Goal: Task Accomplishment & Management: Use online tool/utility

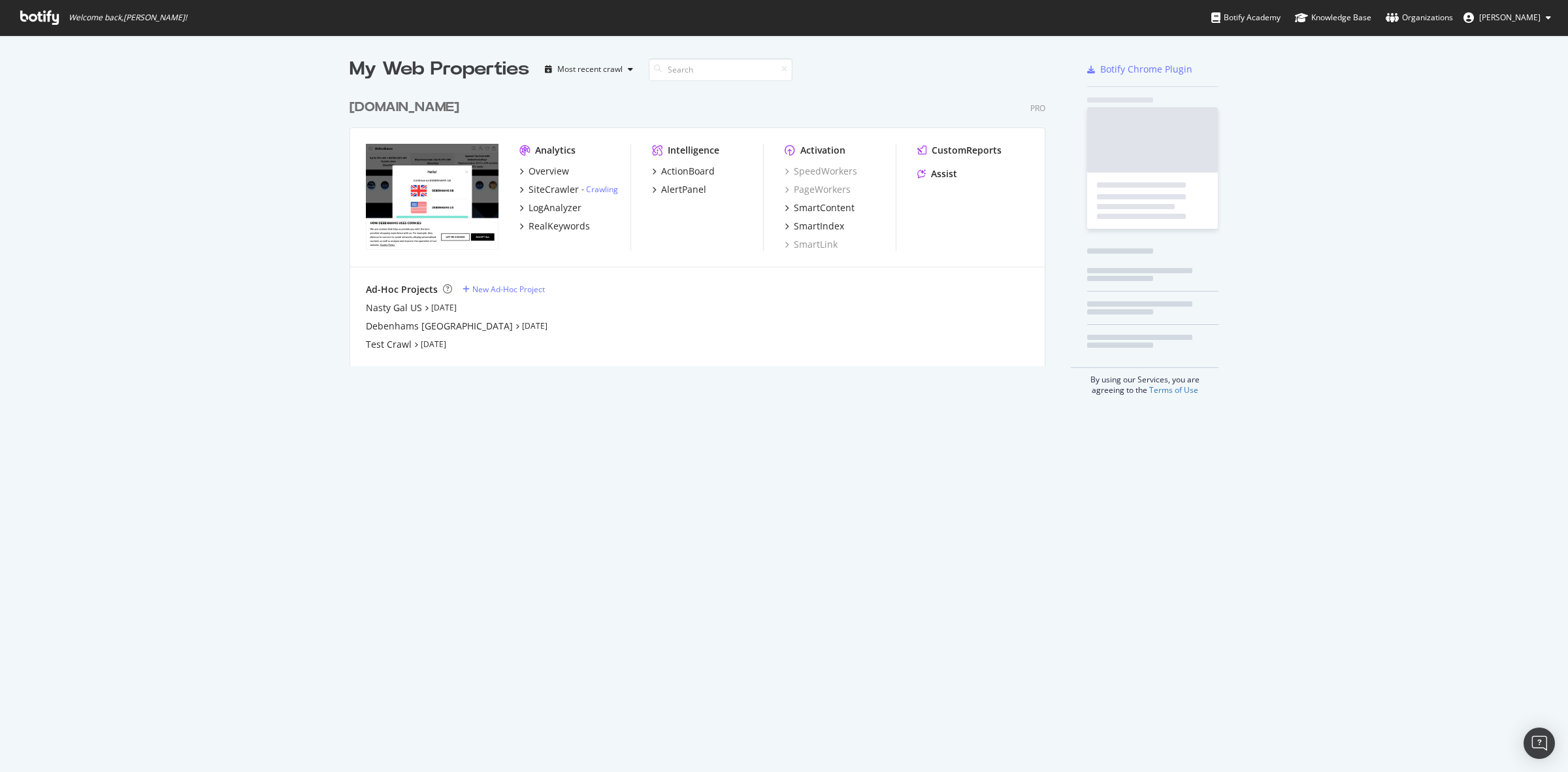
scroll to position [760, 1543]
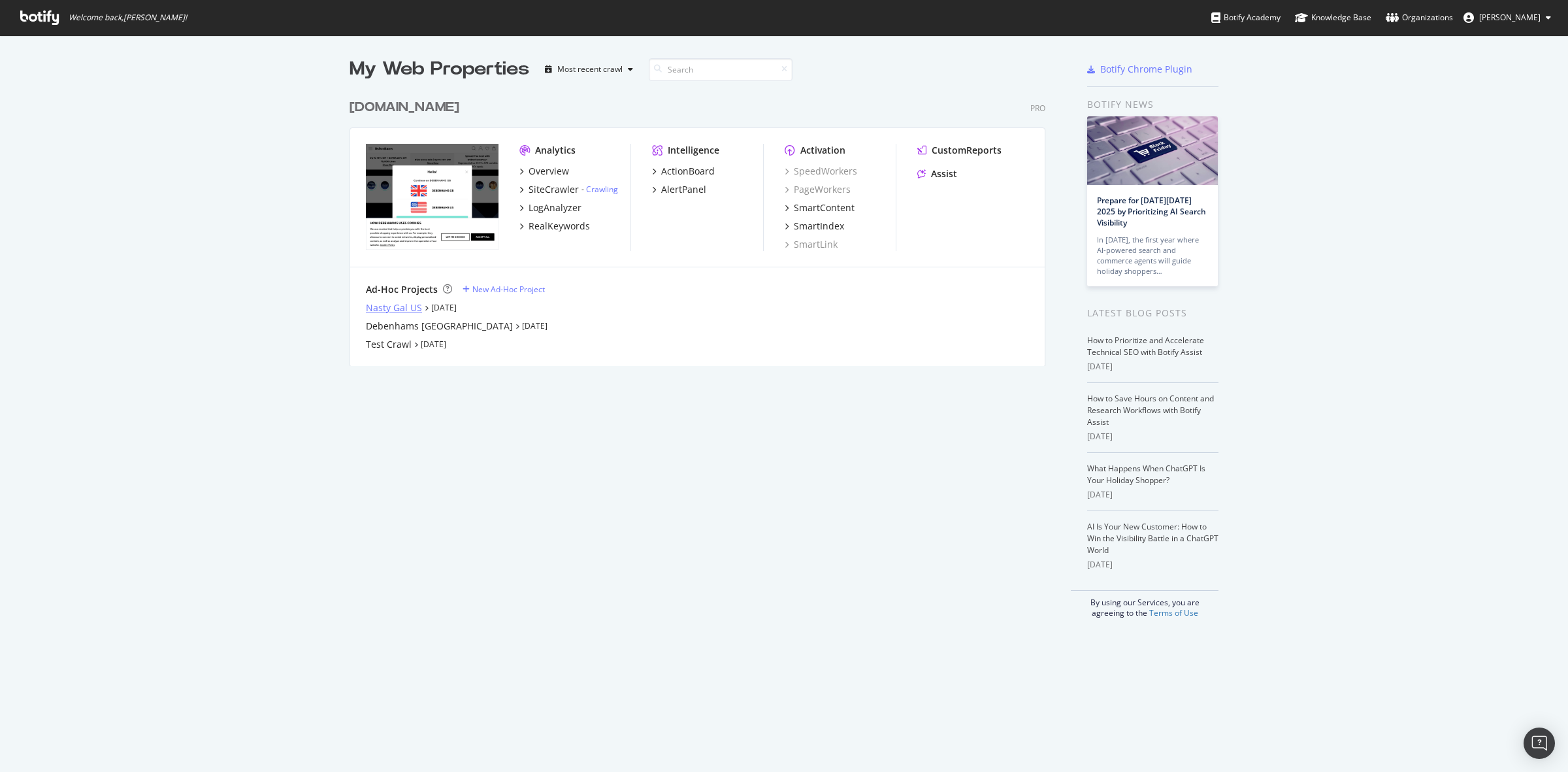
click at [400, 304] on div "Nasty Gal US" at bounding box center [393, 308] width 56 height 13
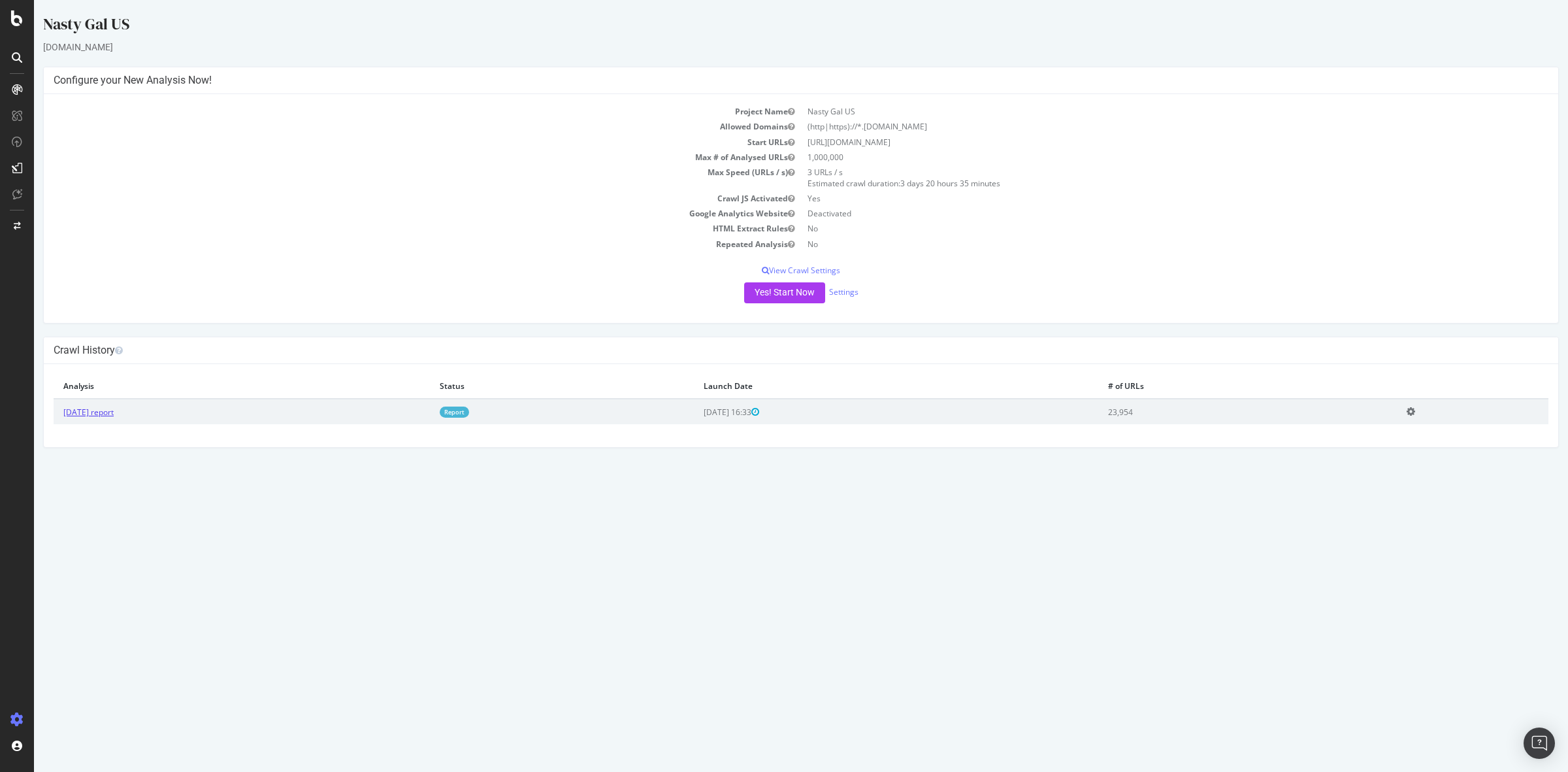
click at [113, 412] on link "[DATE] report" at bounding box center [89, 412] width 50 height 12
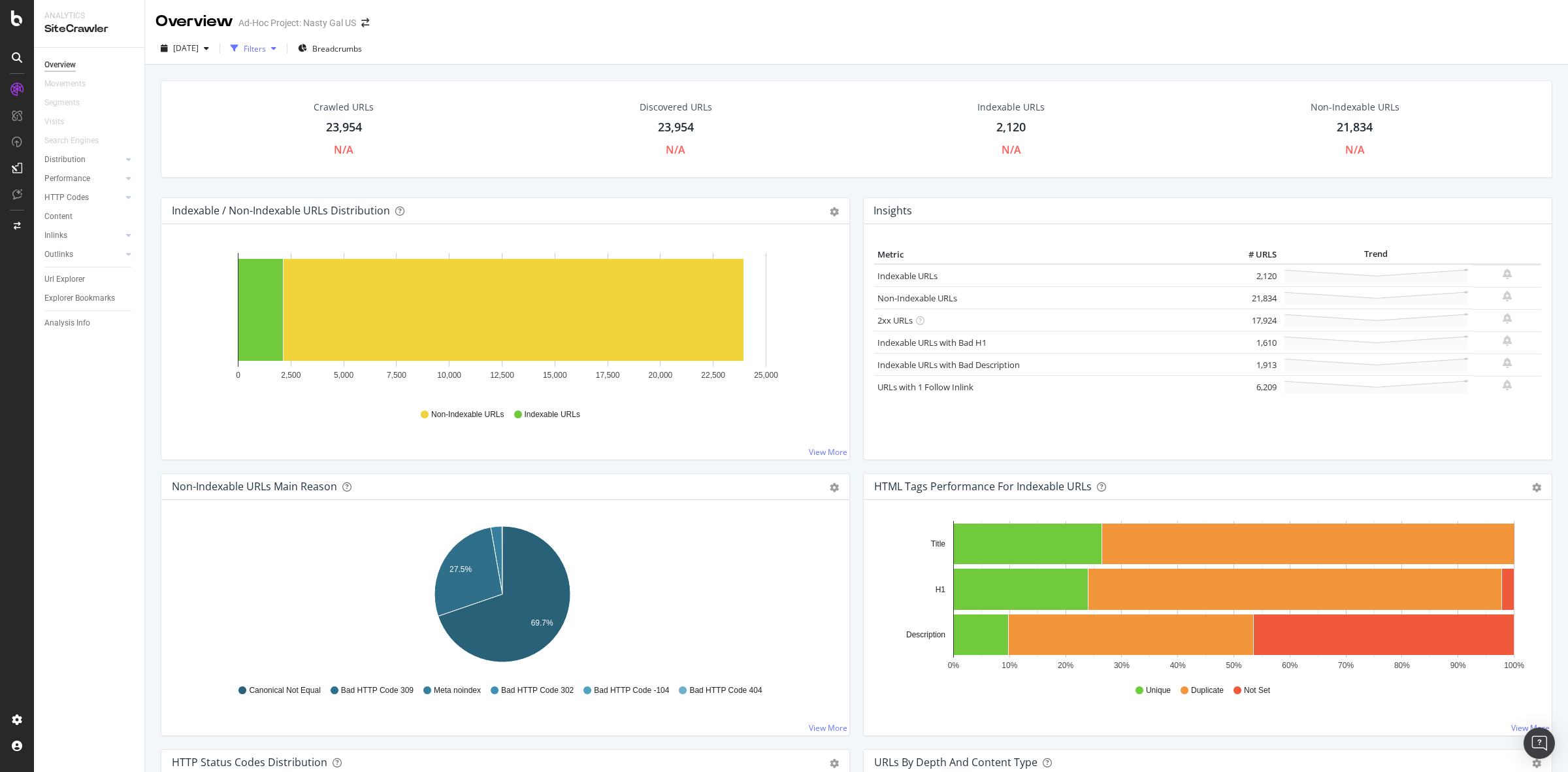
click at [266, 51] on div "Filters" at bounding box center [254, 49] width 22 height 12
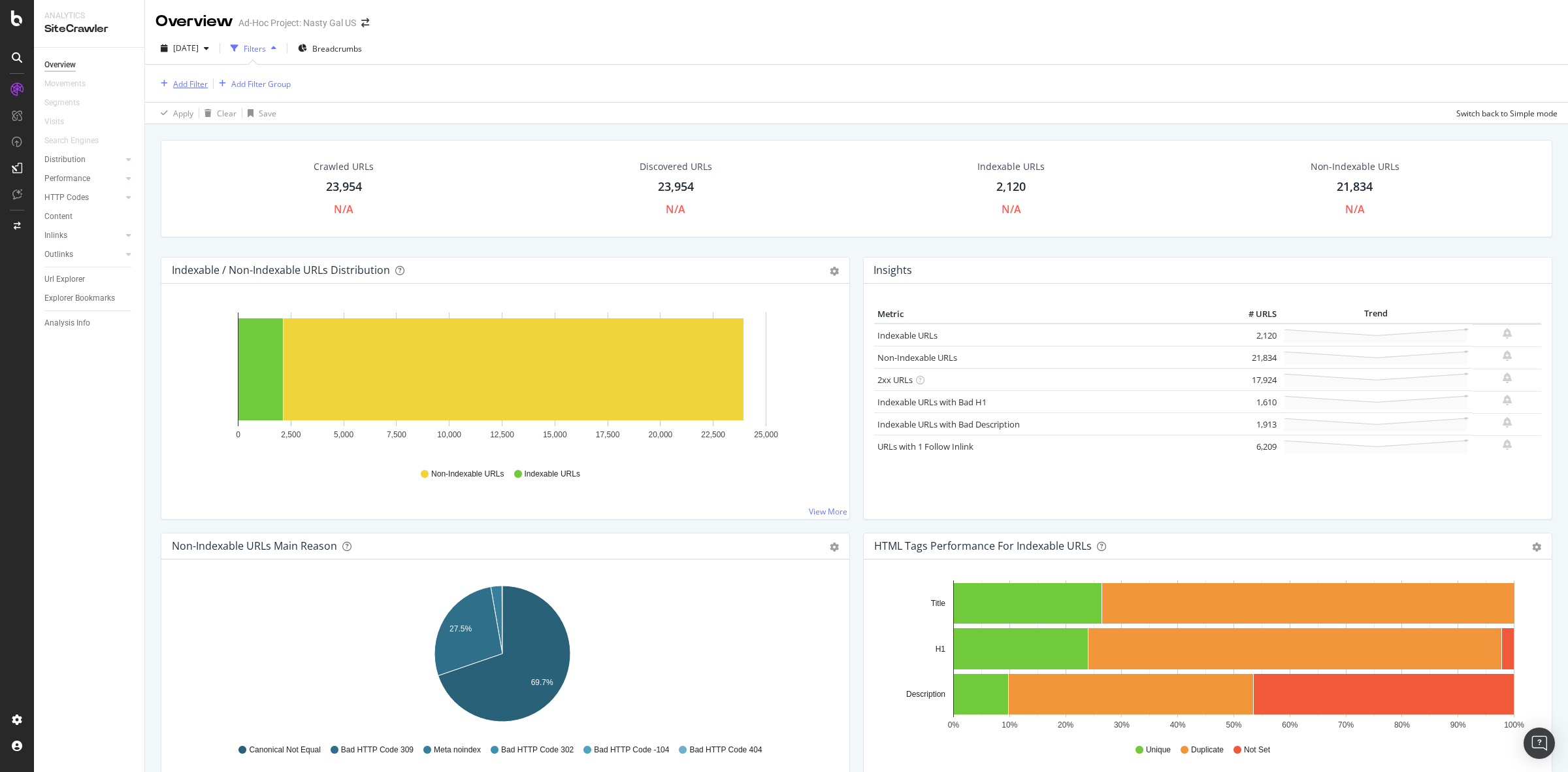
click at [198, 83] on div "Add Filter" at bounding box center [190, 83] width 35 height 12
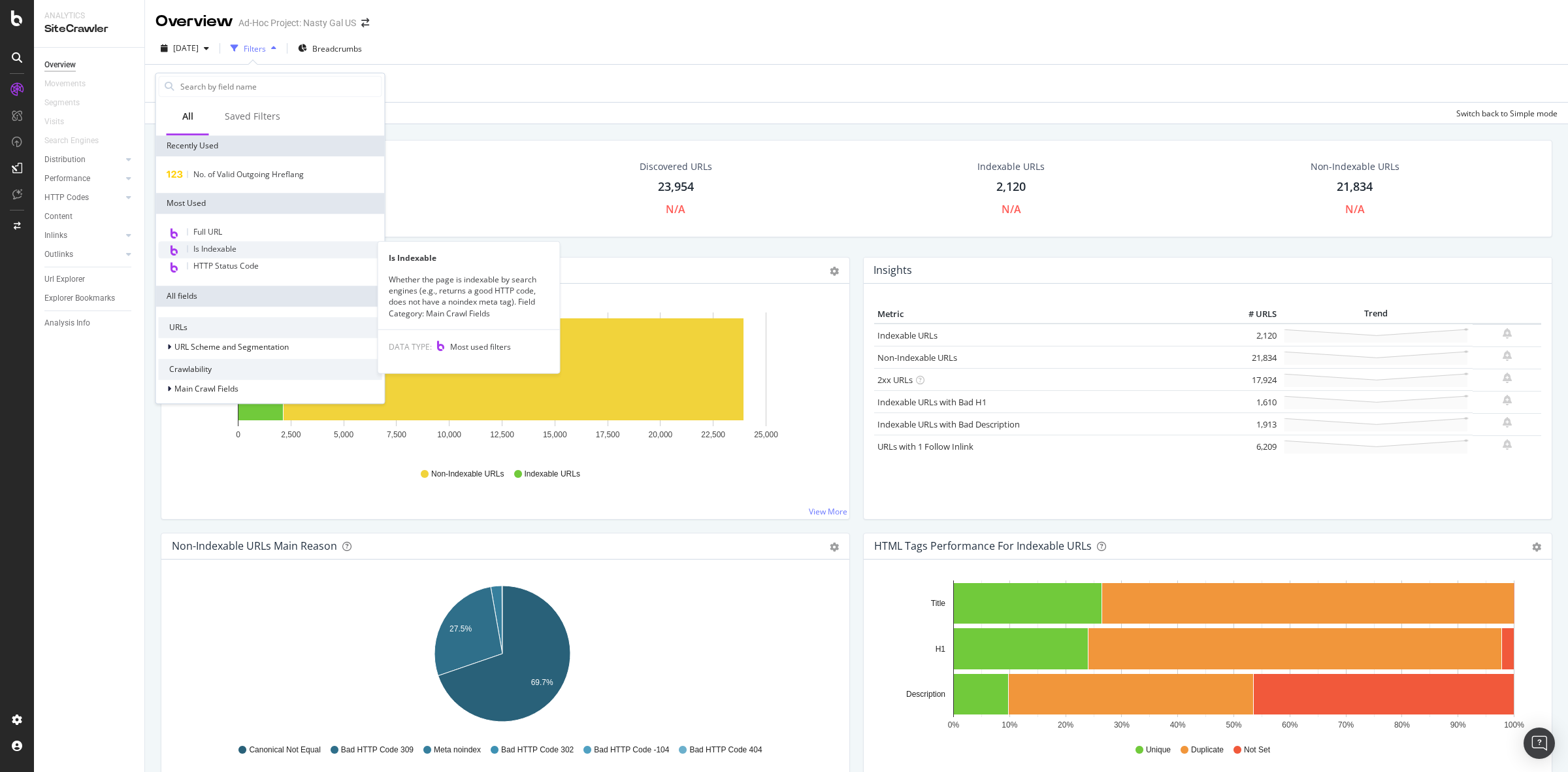
click at [237, 243] on span "Is Indexable" at bounding box center [214, 248] width 43 height 12
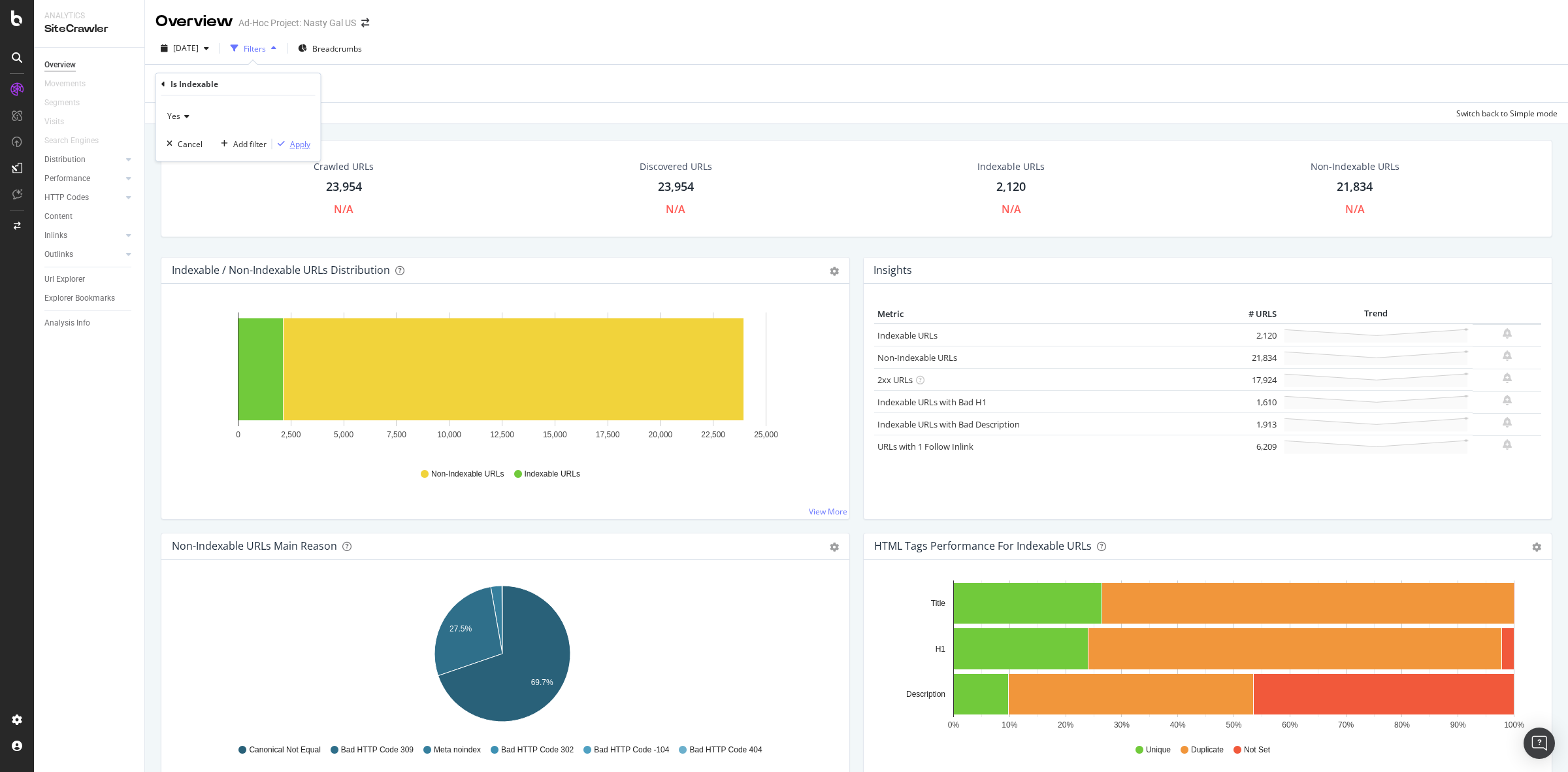
click at [298, 144] on div "Apply" at bounding box center [299, 144] width 20 height 12
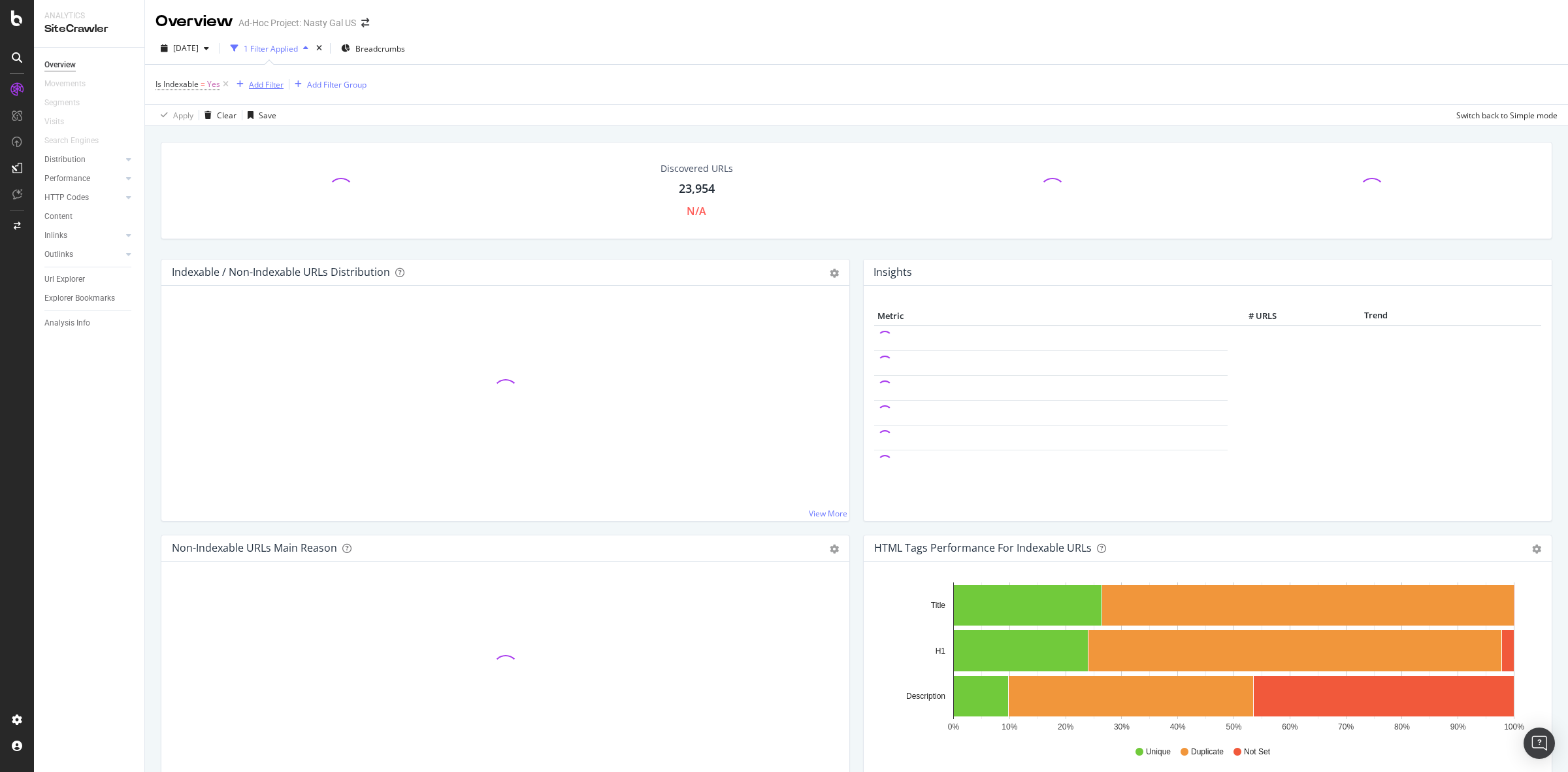
click at [282, 86] on div "Add Filter" at bounding box center [266, 84] width 35 height 12
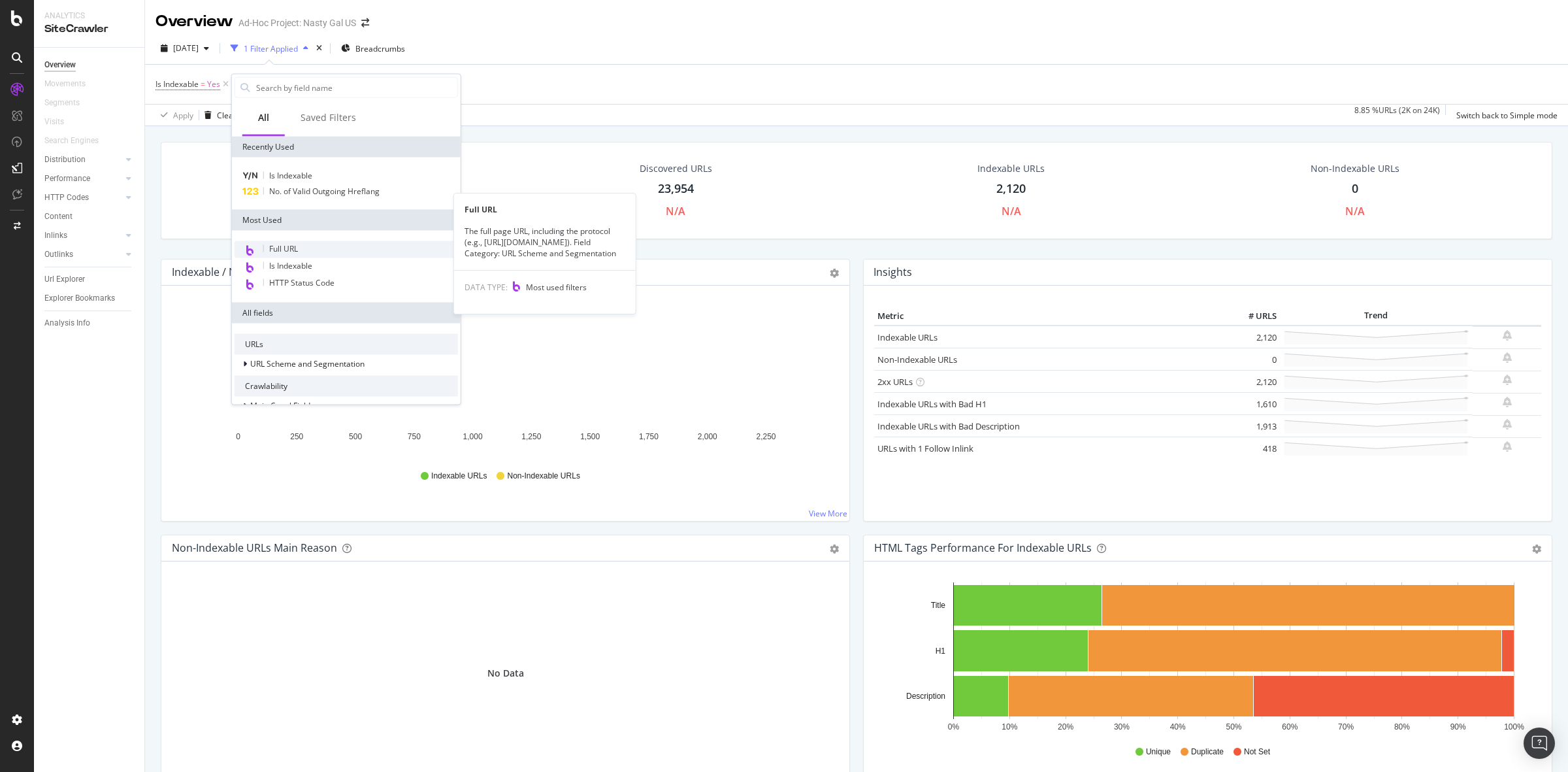
scroll to position [188, 0]
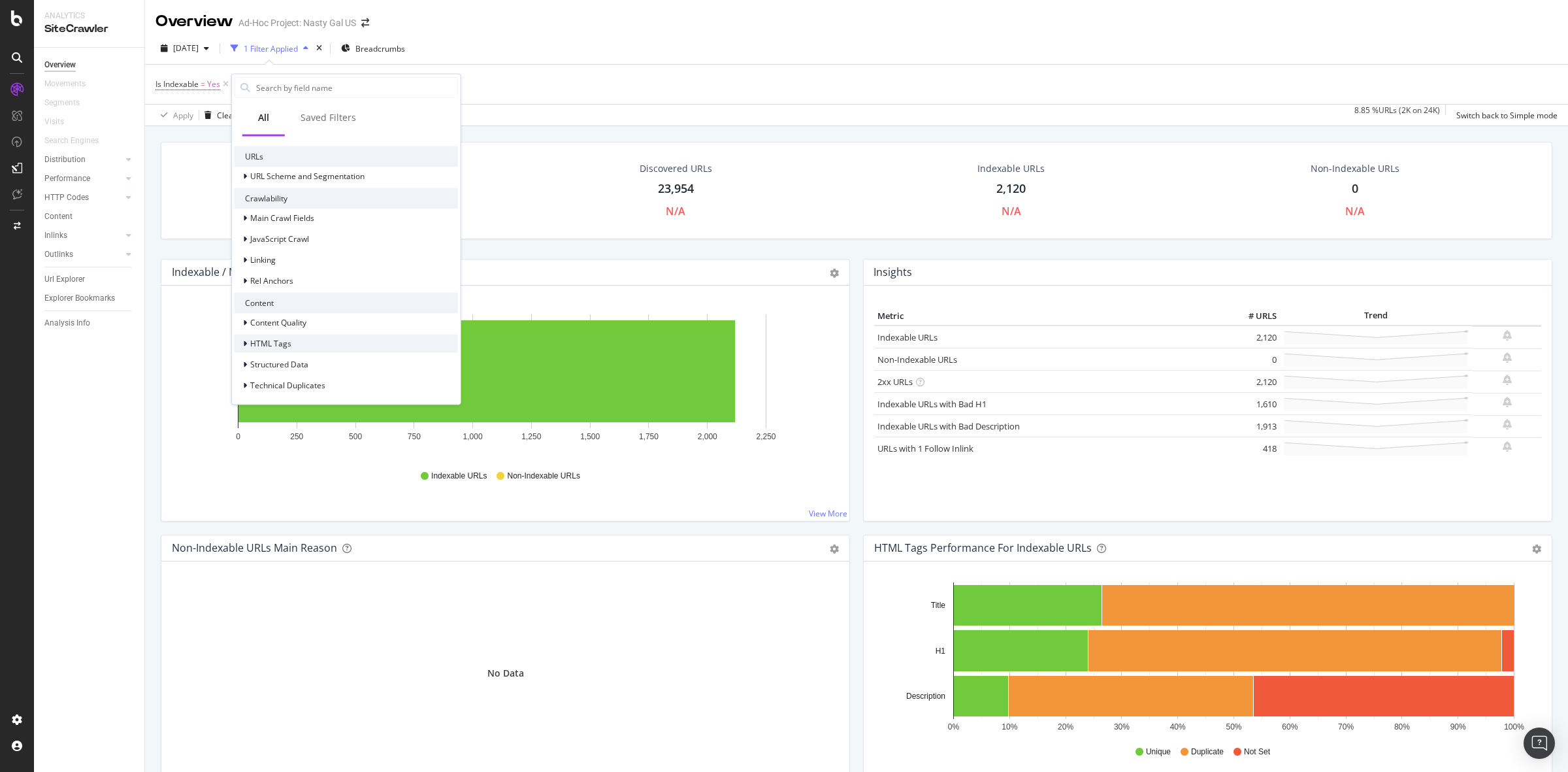
click at [323, 338] on div "HTML Tags" at bounding box center [346, 344] width 223 height 19
click at [308, 335] on div "H3" at bounding box center [346, 343] width 223 height 19
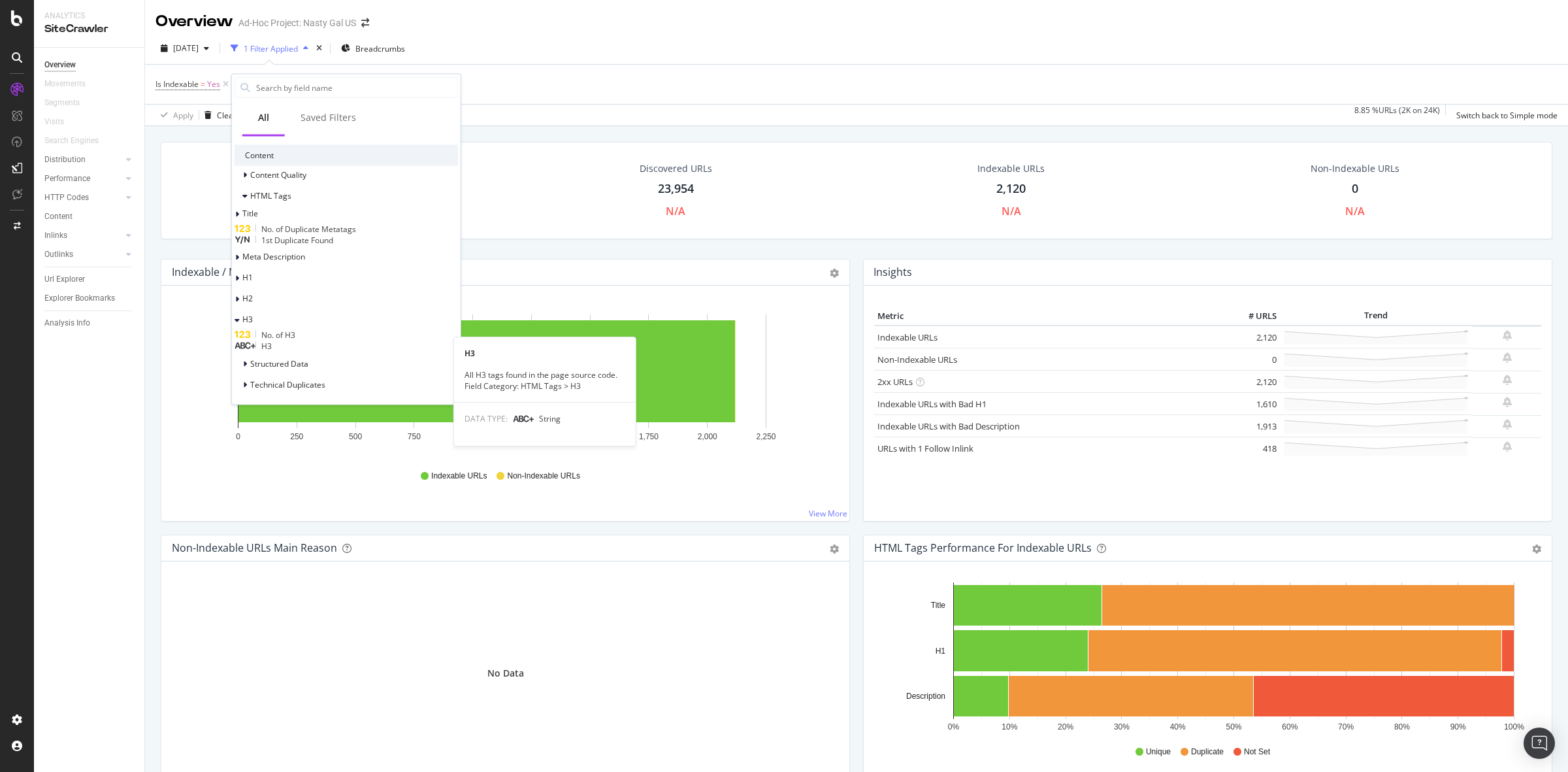
click at [318, 345] on div "H3" at bounding box center [346, 346] width 223 height 12
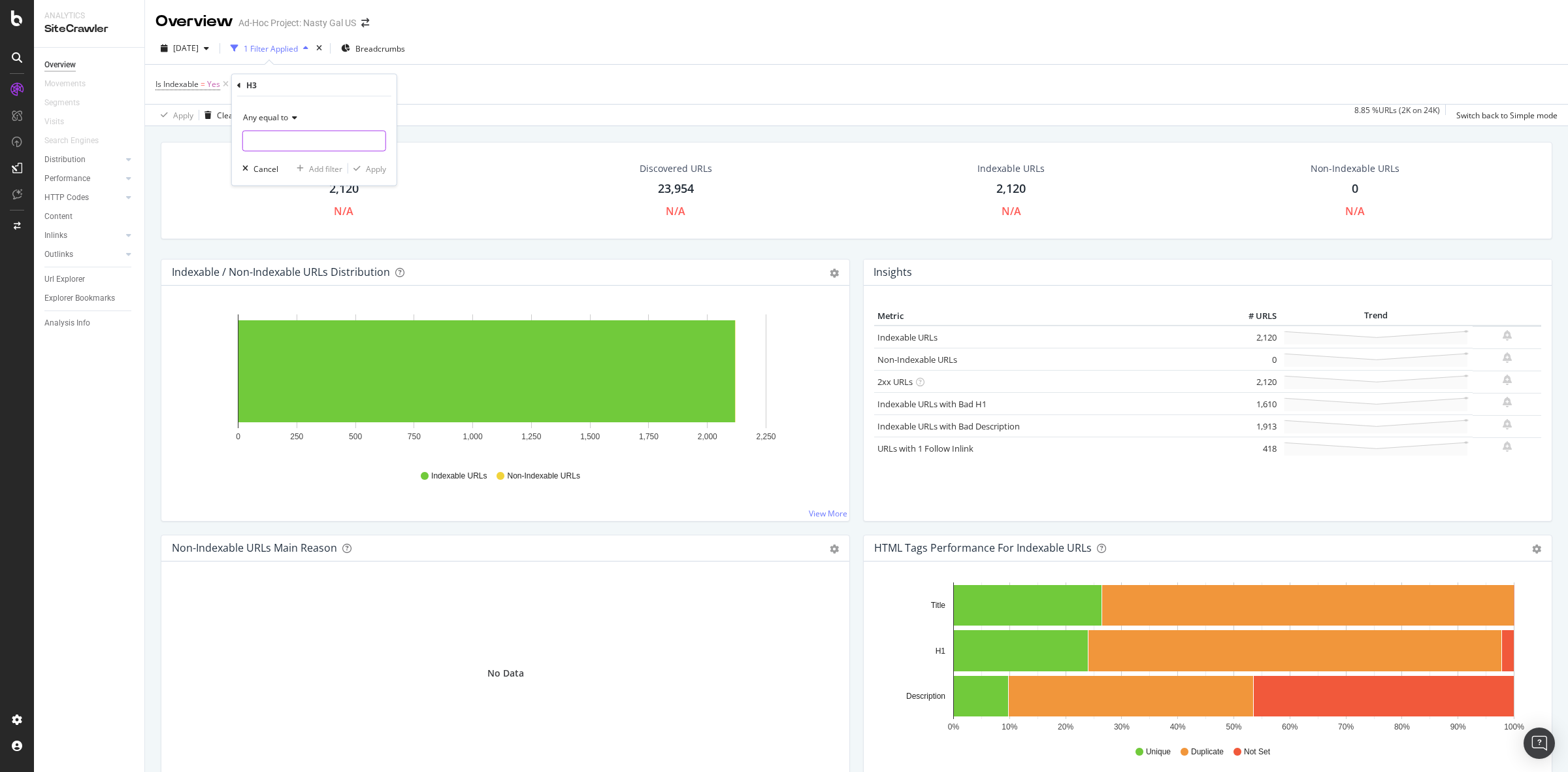
click at [315, 144] on input "text" at bounding box center [314, 141] width 143 height 21
click at [284, 110] on div "Any equal to" at bounding box center [314, 118] width 144 height 21
click at [306, 253] on div "Any contains" at bounding box center [315, 246] width 140 height 17
click at [299, 141] on input "text" at bounding box center [314, 141] width 143 height 21
paste input "We Think You'll Like"
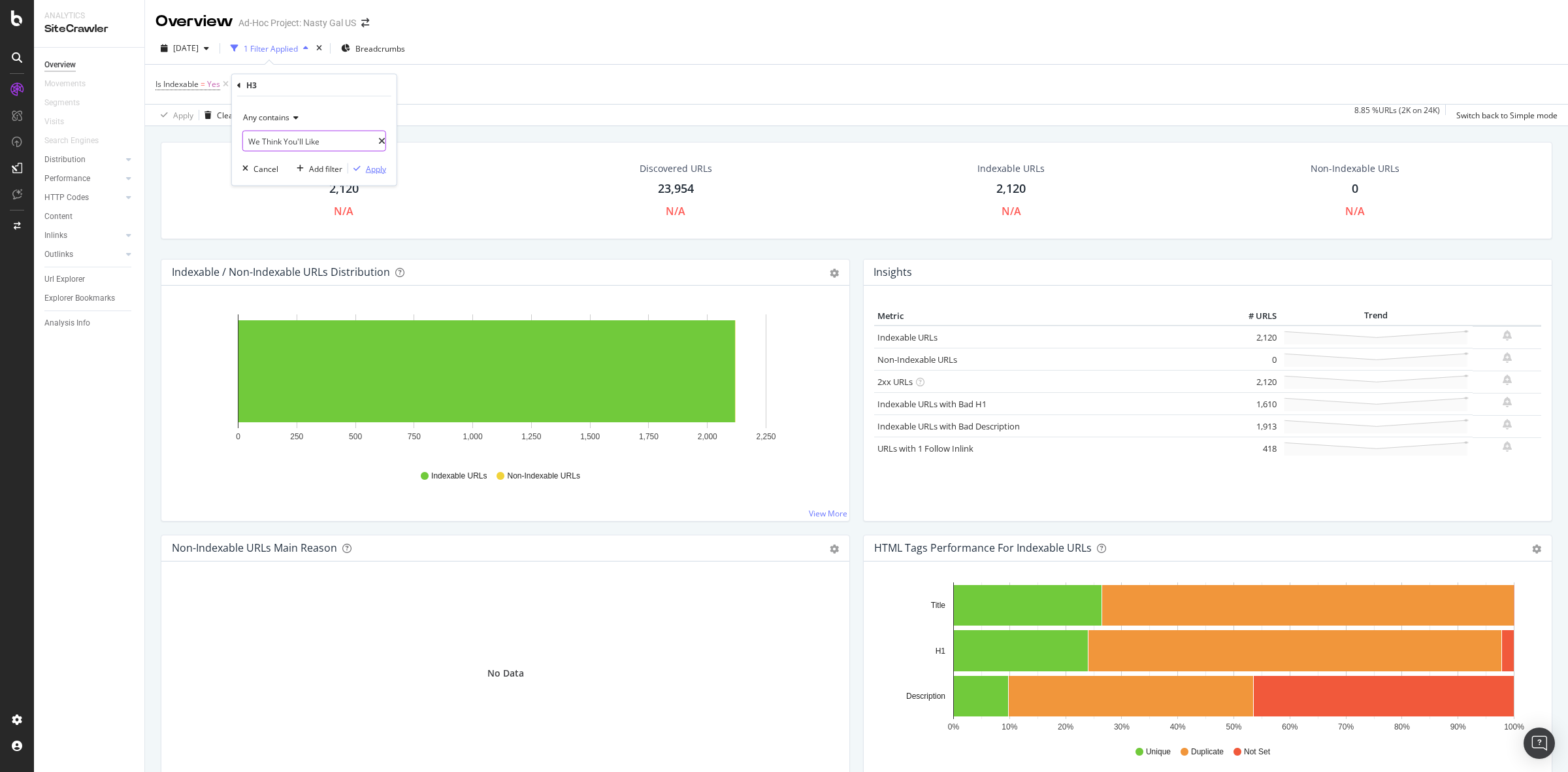
type input "We Think You'll Like"
click at [379, 170] on div "Apply" at bounding box center [376, 168] width 20 height 12
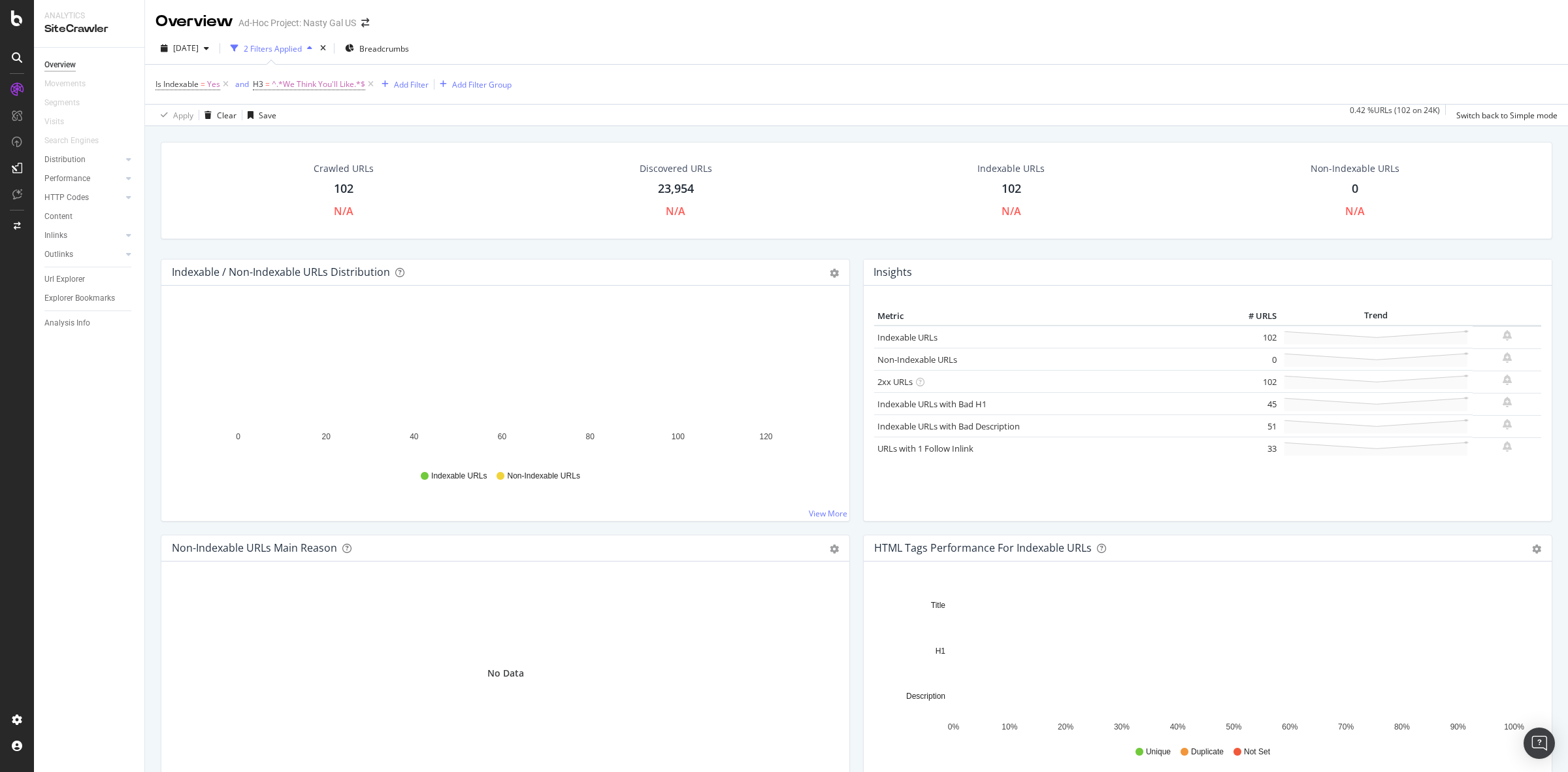
click at [1005, 191] on div "102" at bounding box center [1012, 189] width 19 height 17
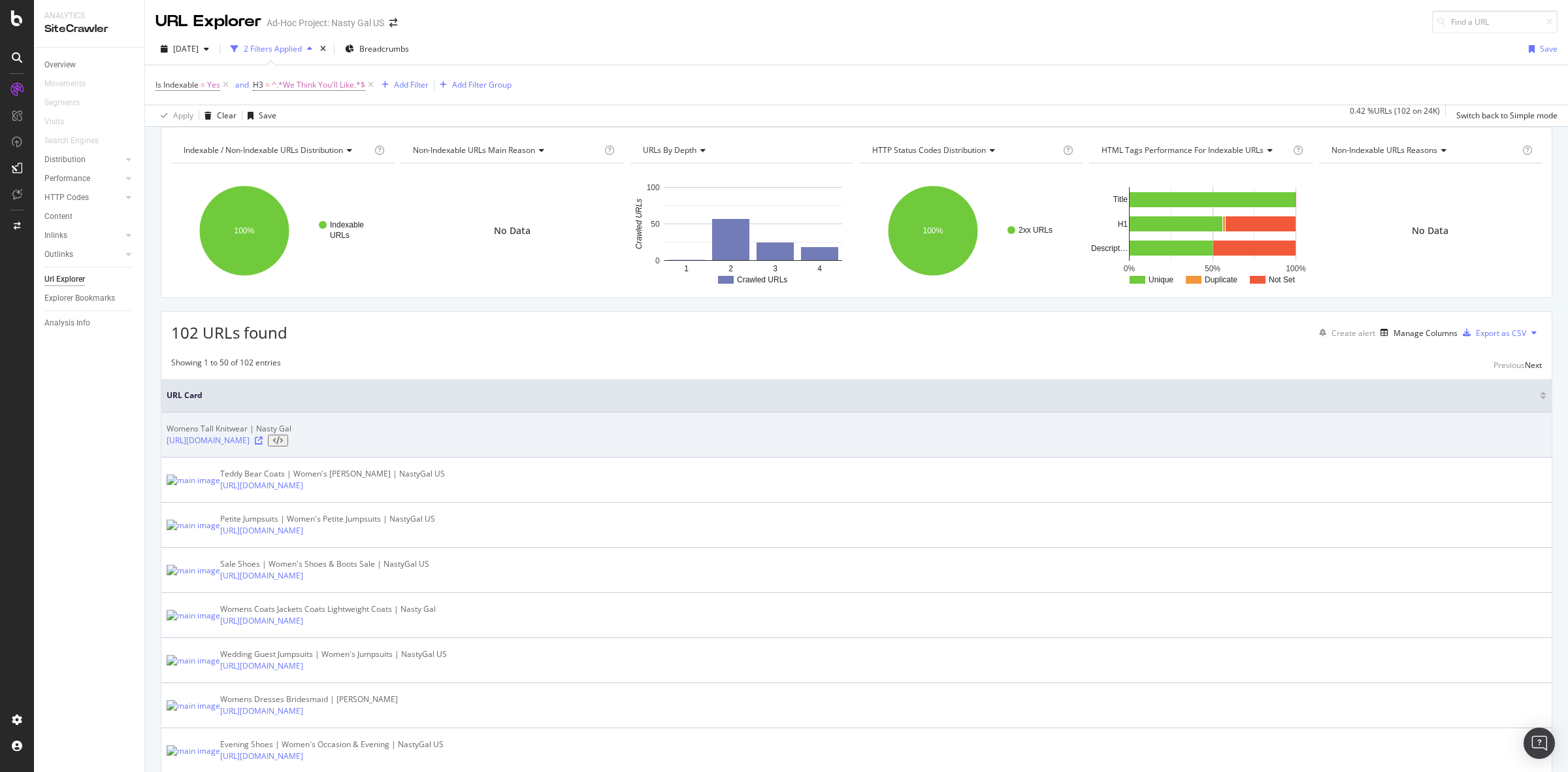
click at [262, 444] on icon at bounding box center [259, 441] width 8 height 8
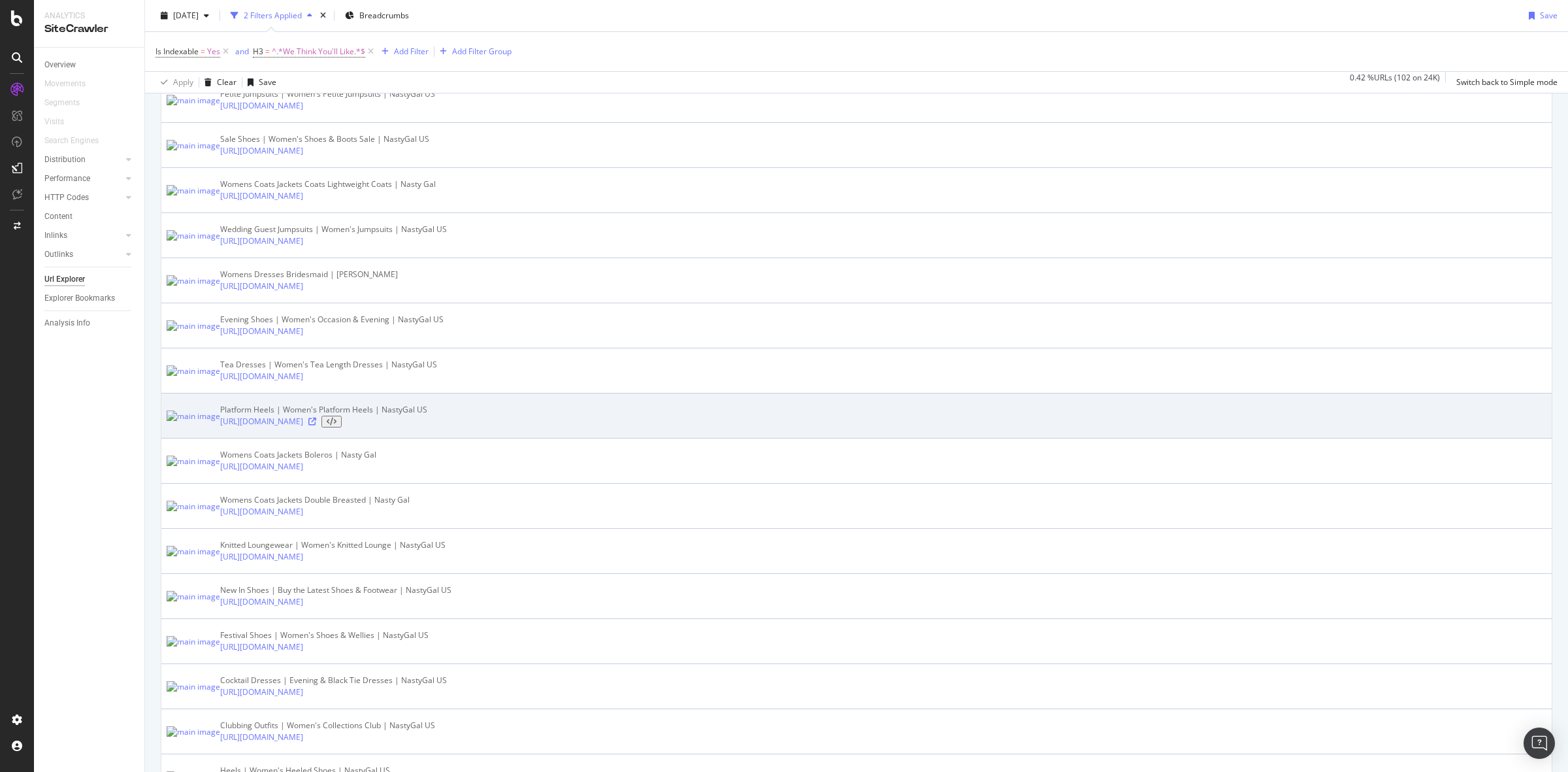
scroll to position [490, 0]
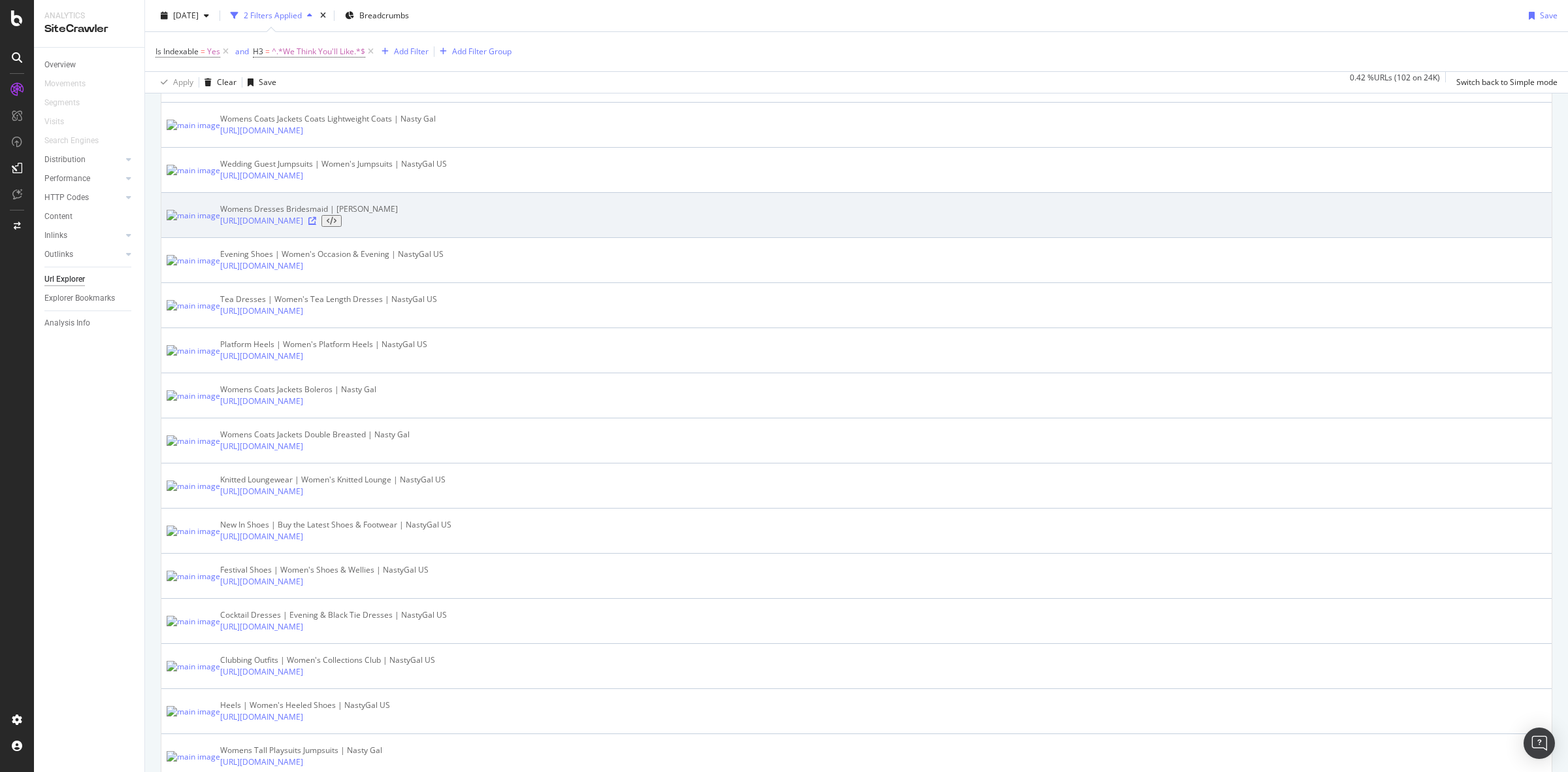
click at [316, 225] on icon at bounding box center [312, 221] width 8 height 8
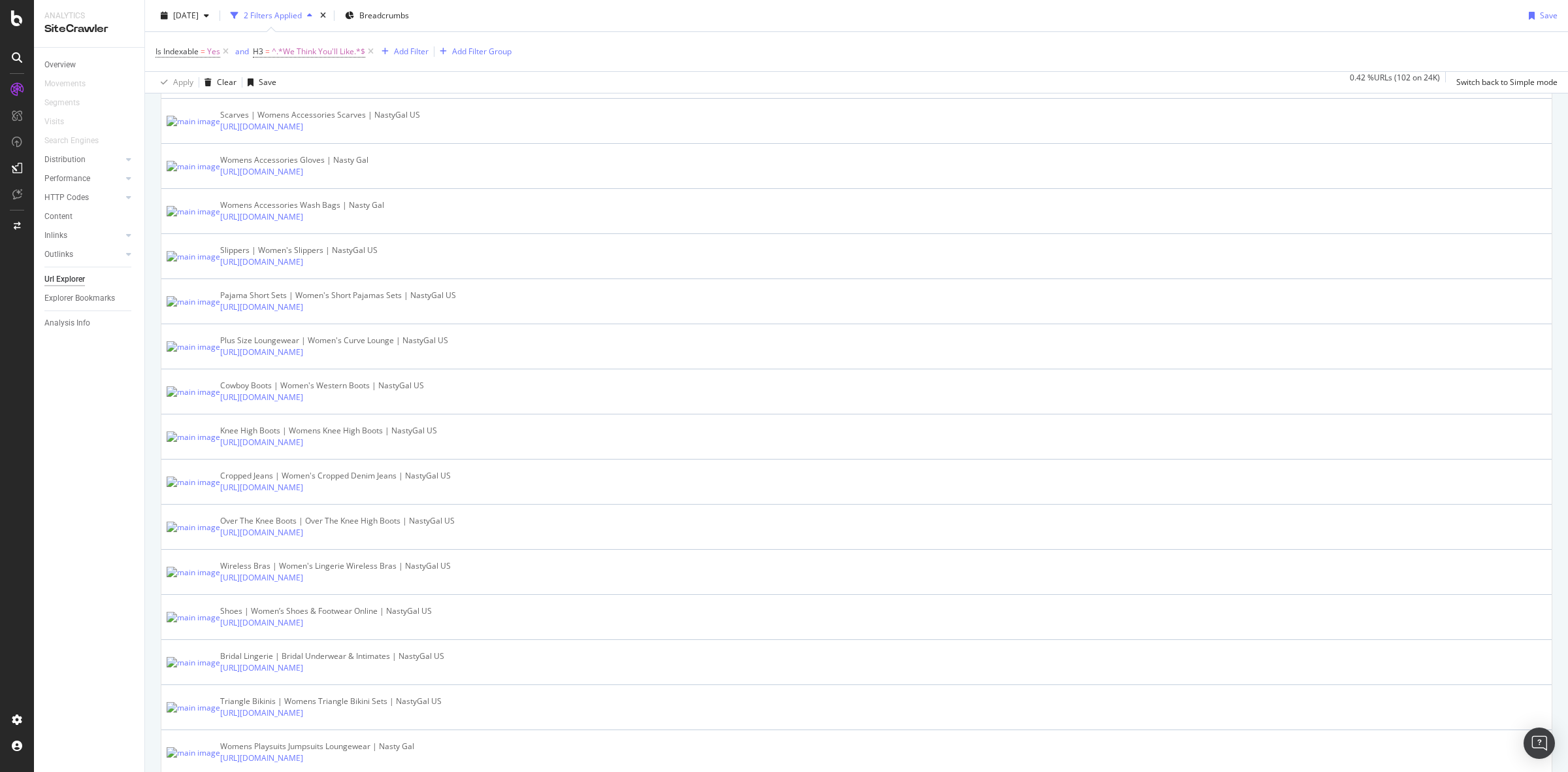
scroll to position [1716, 0]
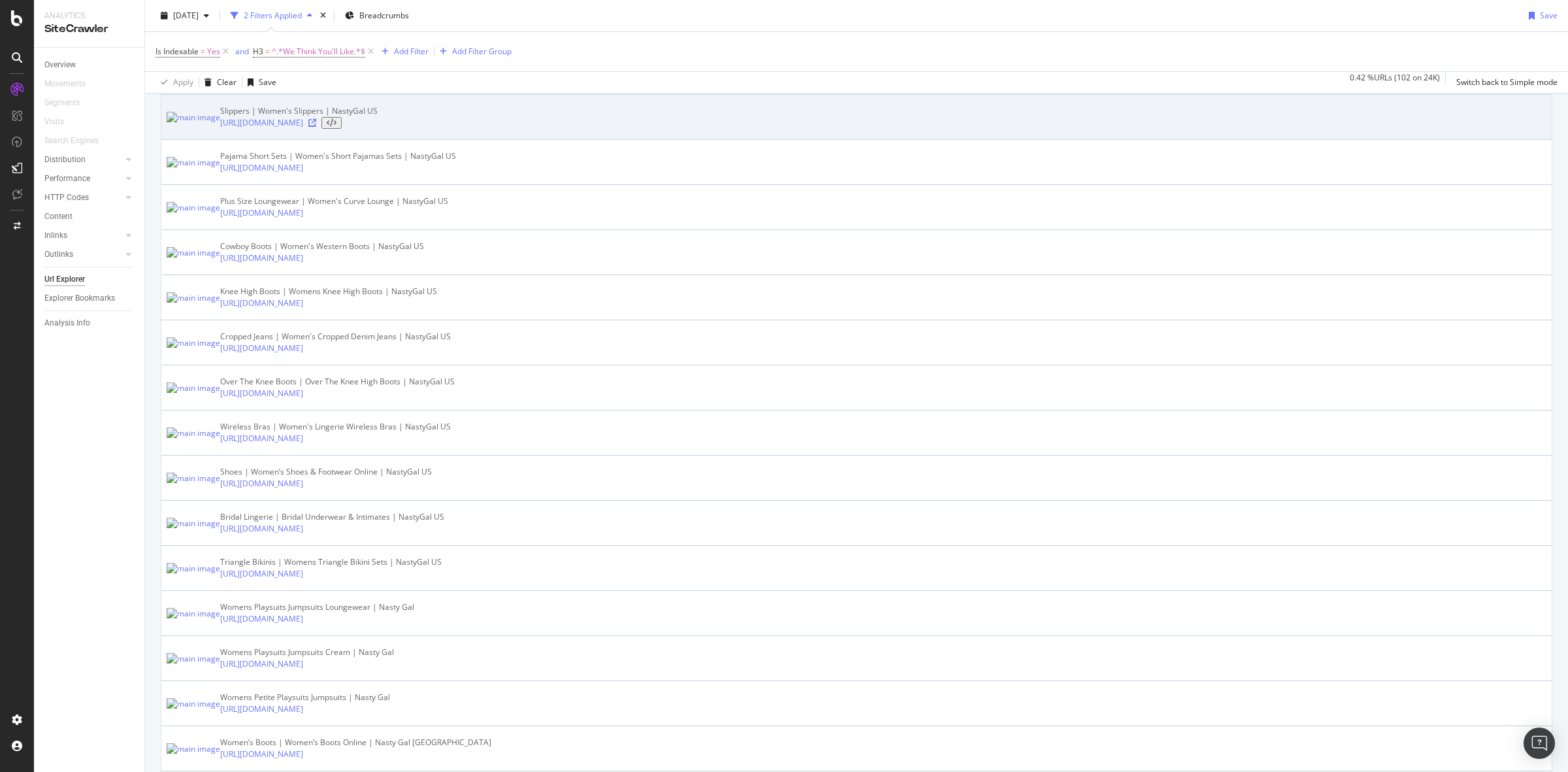
click at [316, 127] on icon at bounding box center [312, 122] width 8 height 8
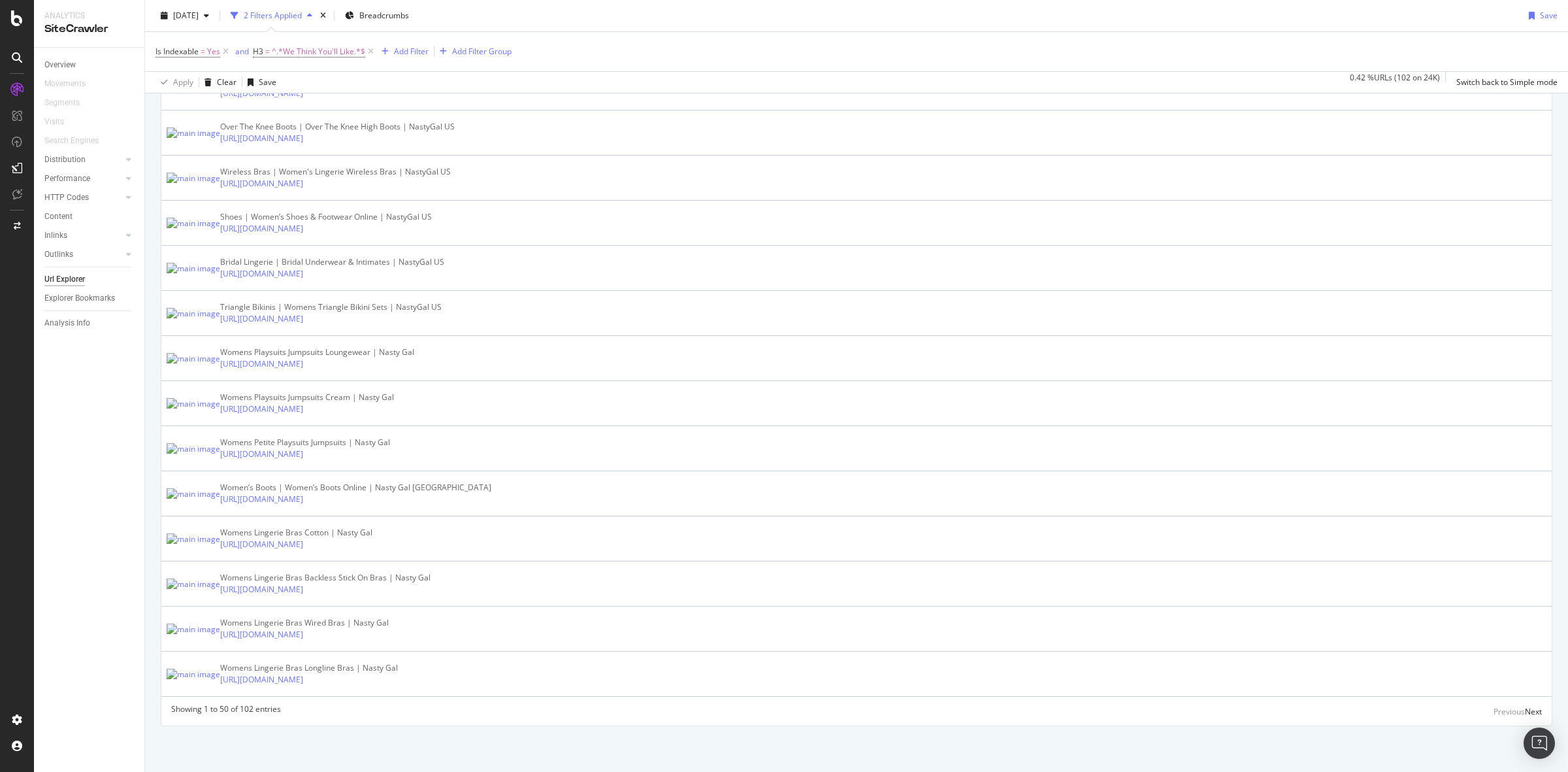
scroll to position [2369, 0]
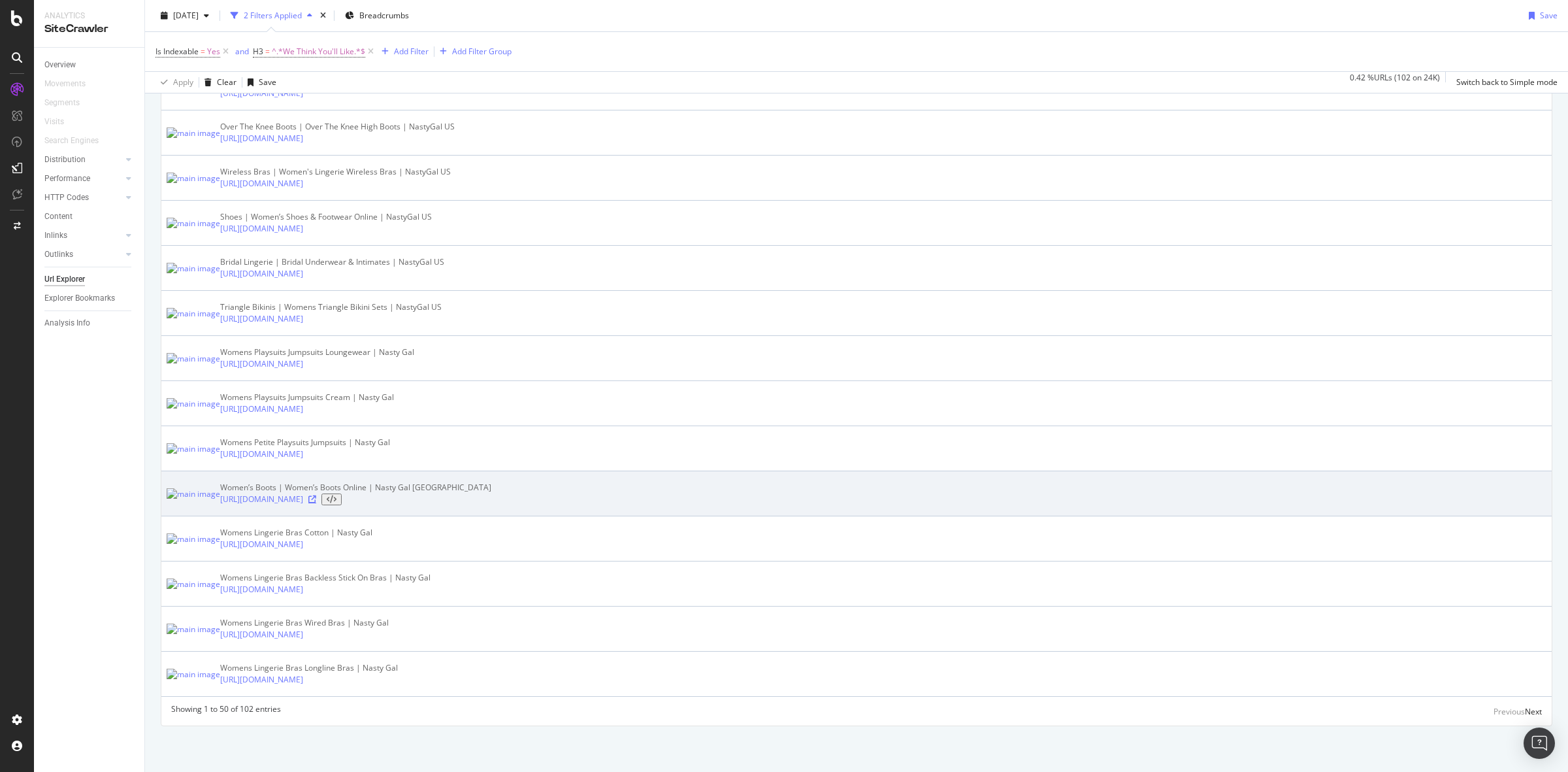
click at [316, 503] on icon at bounding box center [312, 499] width 8 height 8
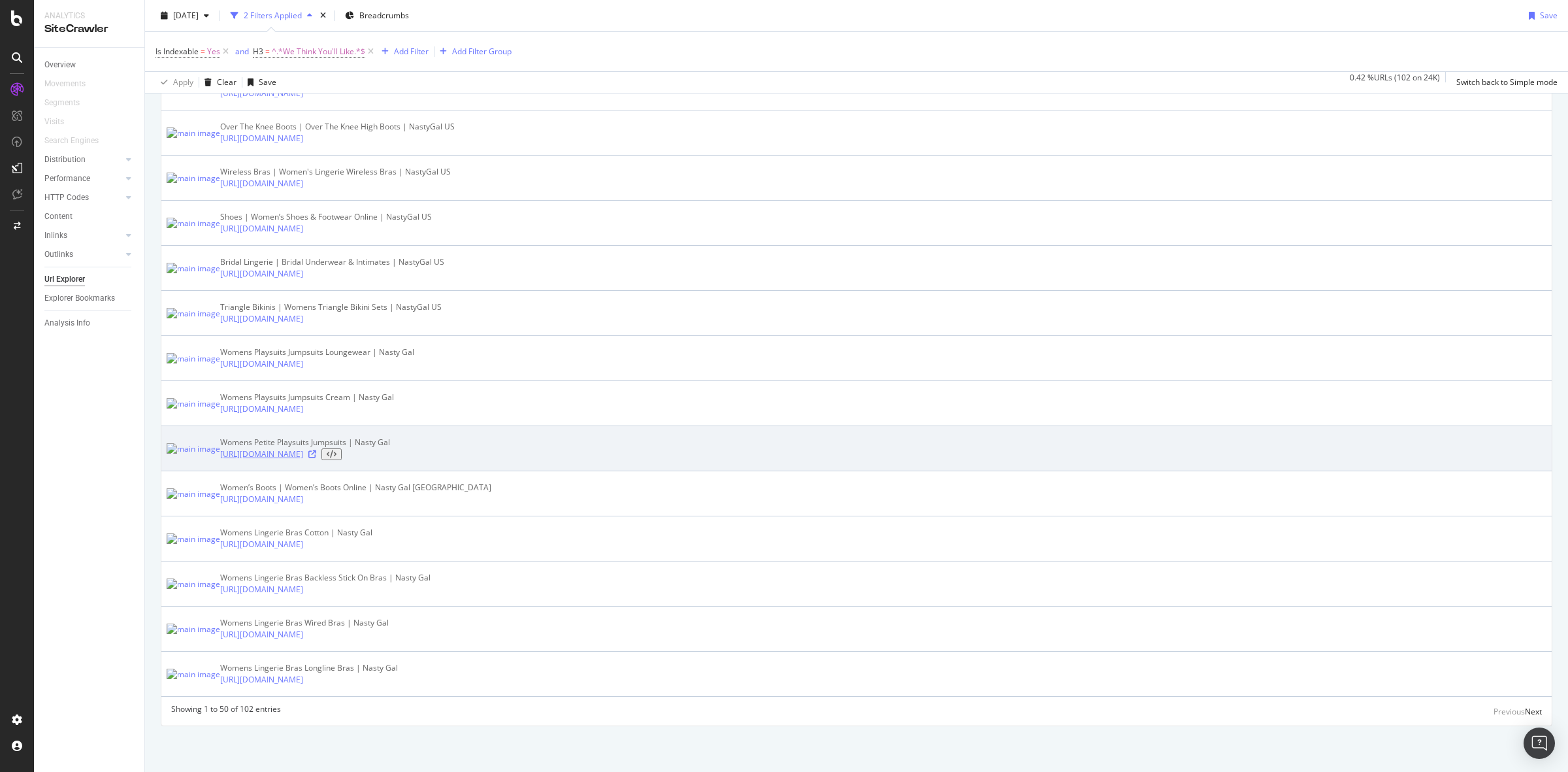
scroll to position [2453, 0]
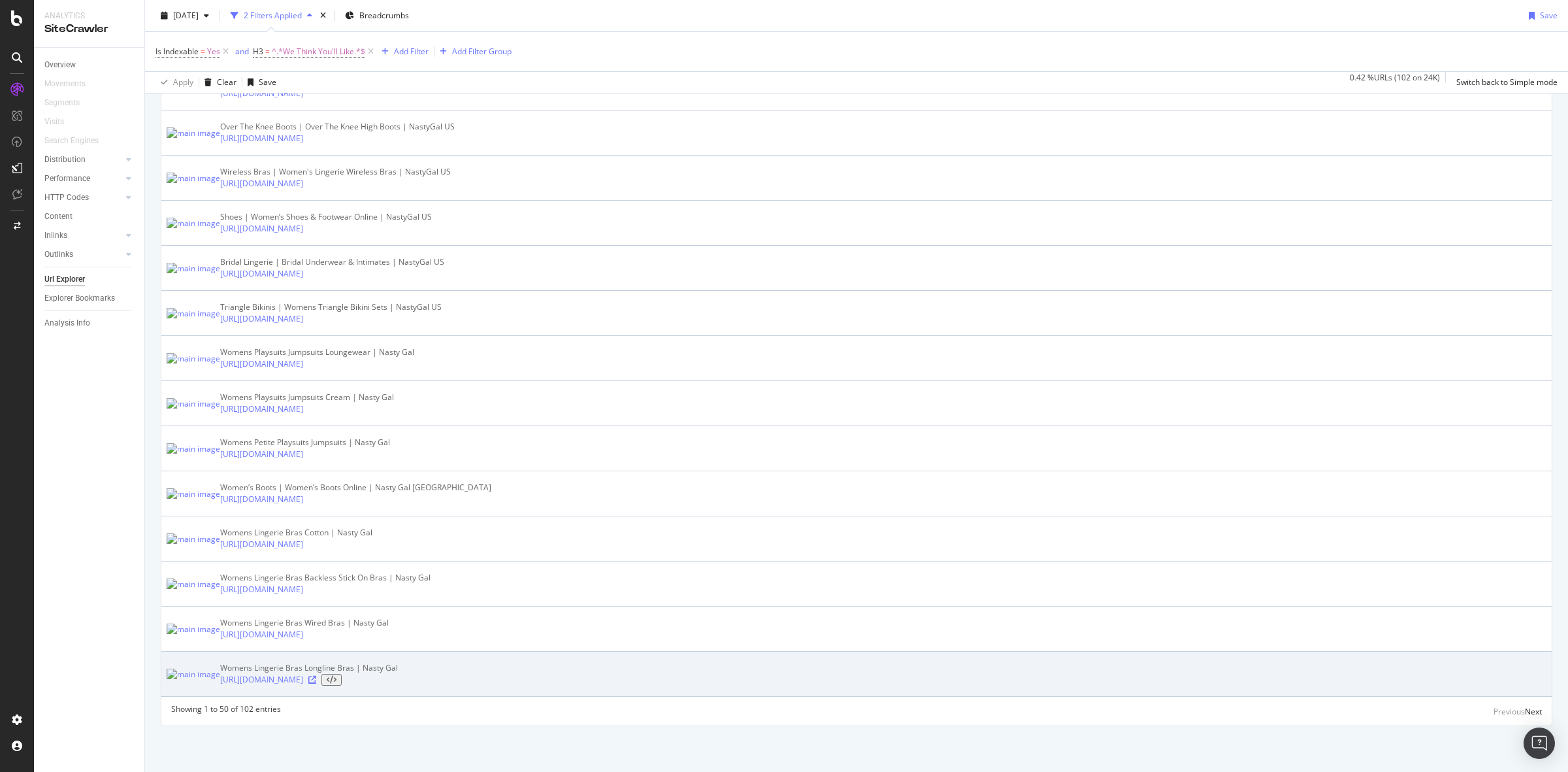
click at [316, 676] on icon at bounding box center [312, 680] width 8 height 8
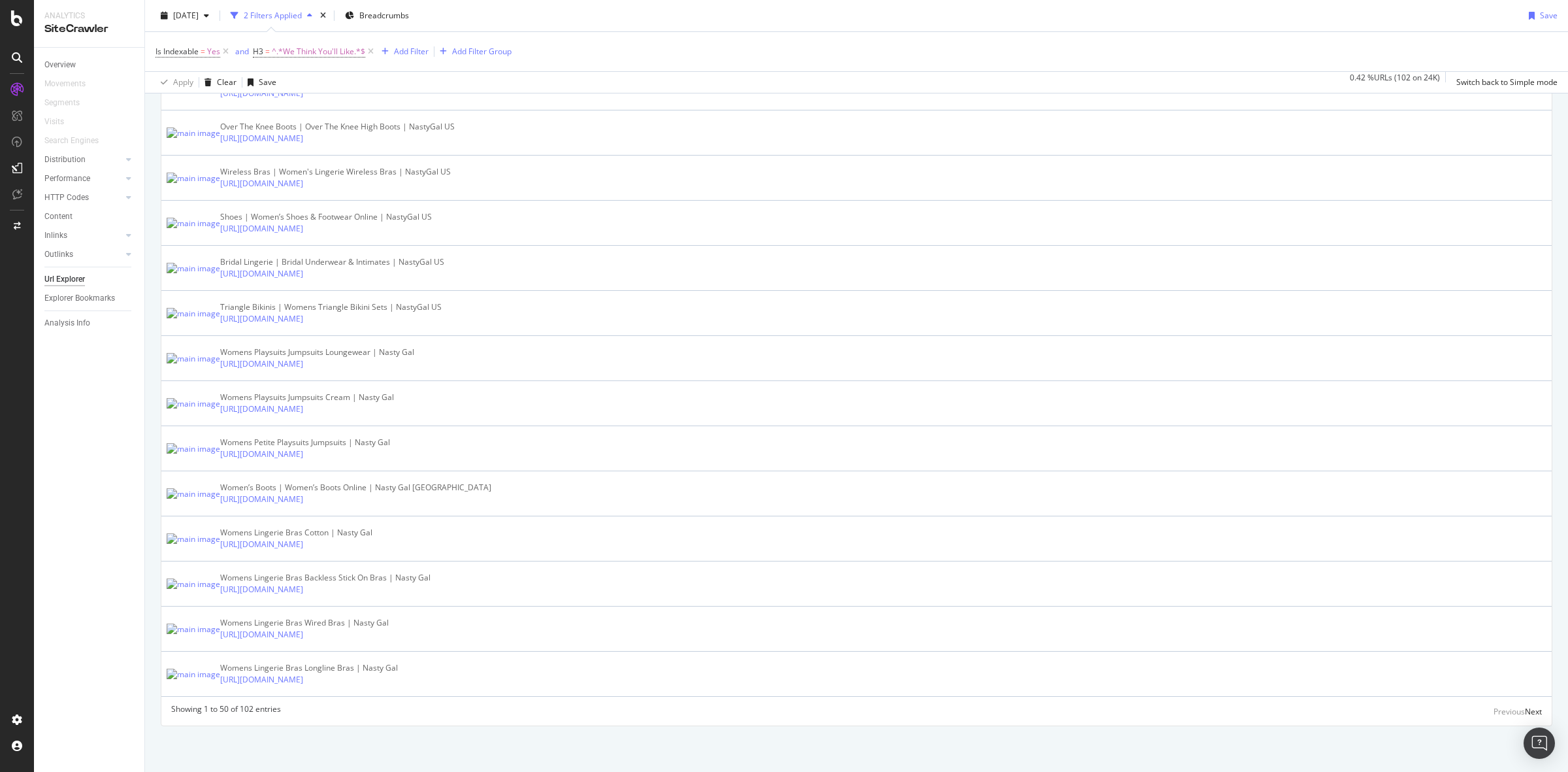
click at [90, 419] on div "Overview Movements Segments Visits Search Engines Distribution Top Charts Insig…" at bounding box center [89, 409] width 111 height 724
click at [984, 6] on div "[DATE] 2 Filters Applied Breadcrumbs Save" at bounding box center [857, 18] width 1423 height 26
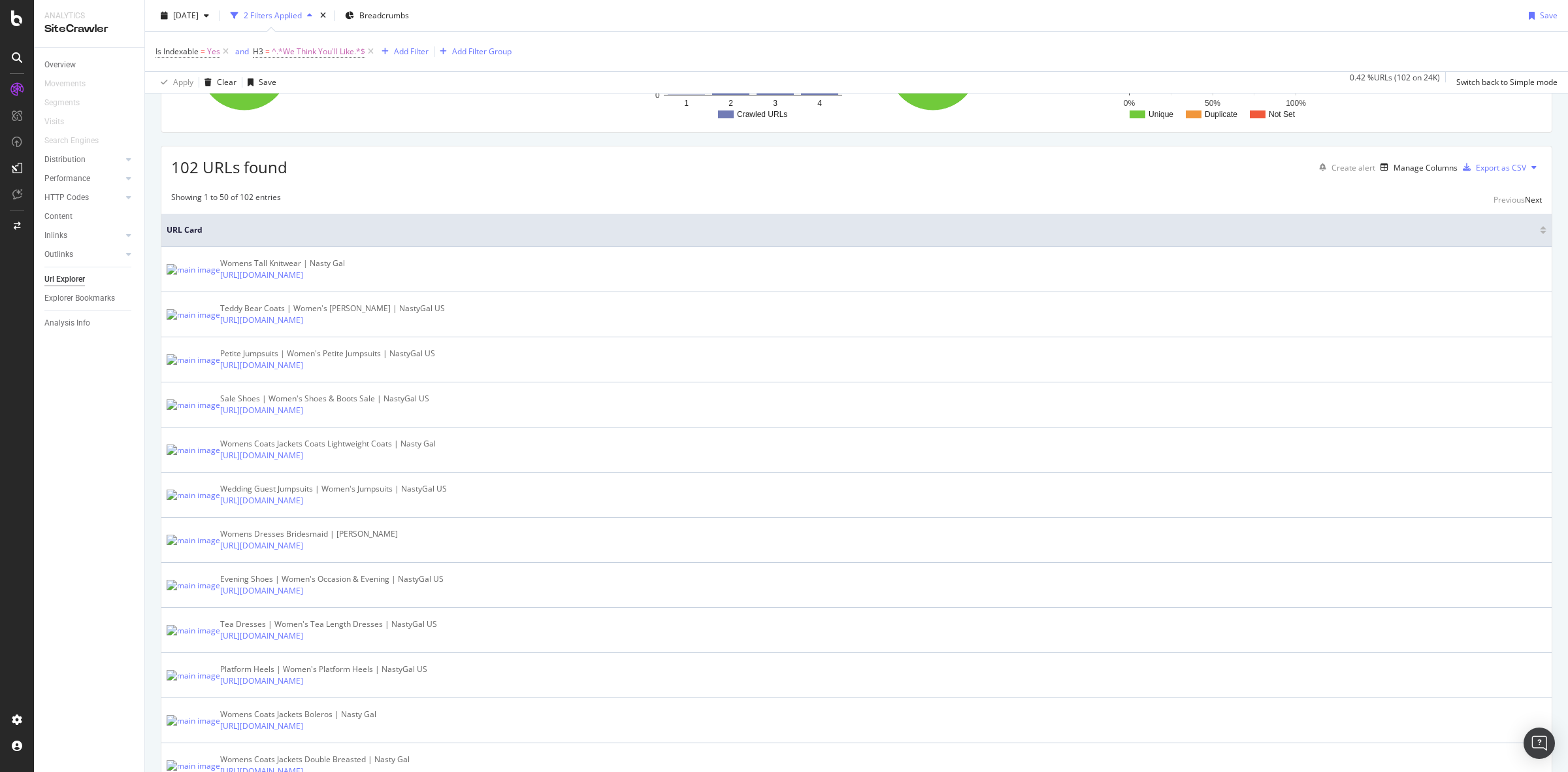
scroll to position [0, 0]
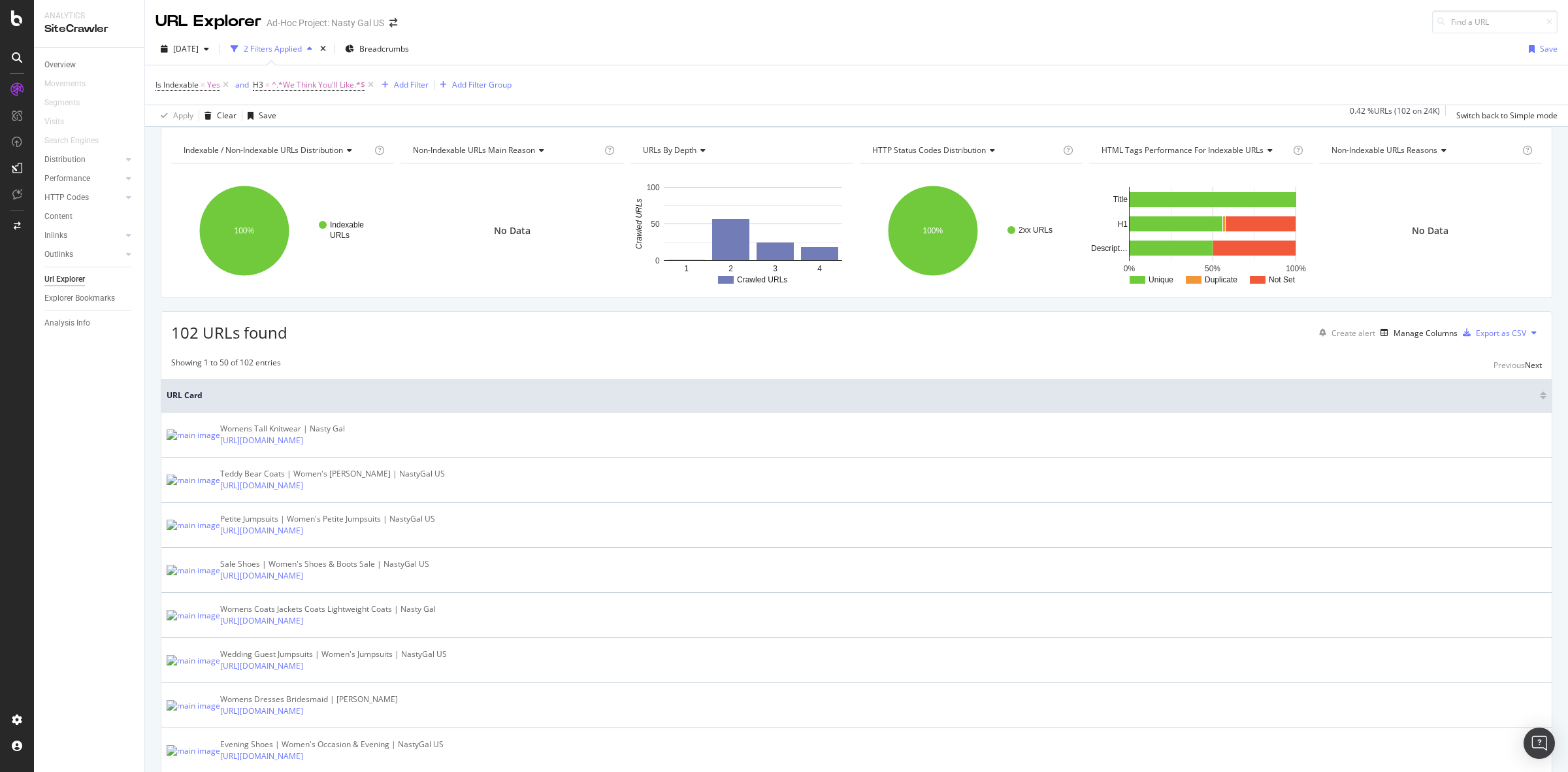
click at [720, 91] on div "Is Indexable = Yes and H3 = ^.*We Think You'll Like.*$ Add Filter Add Filter Gr…" at bounding box center [857, 85] width 1402 height 39
click at [126, 402] on div "Overview Movements Segments Visits Search Engines Distribution Top Charts Insig…" at bounding box center [89, 409] width 111 height 724
click at [26, 14] on div at bounding box center [16, 19] width 31 height 16
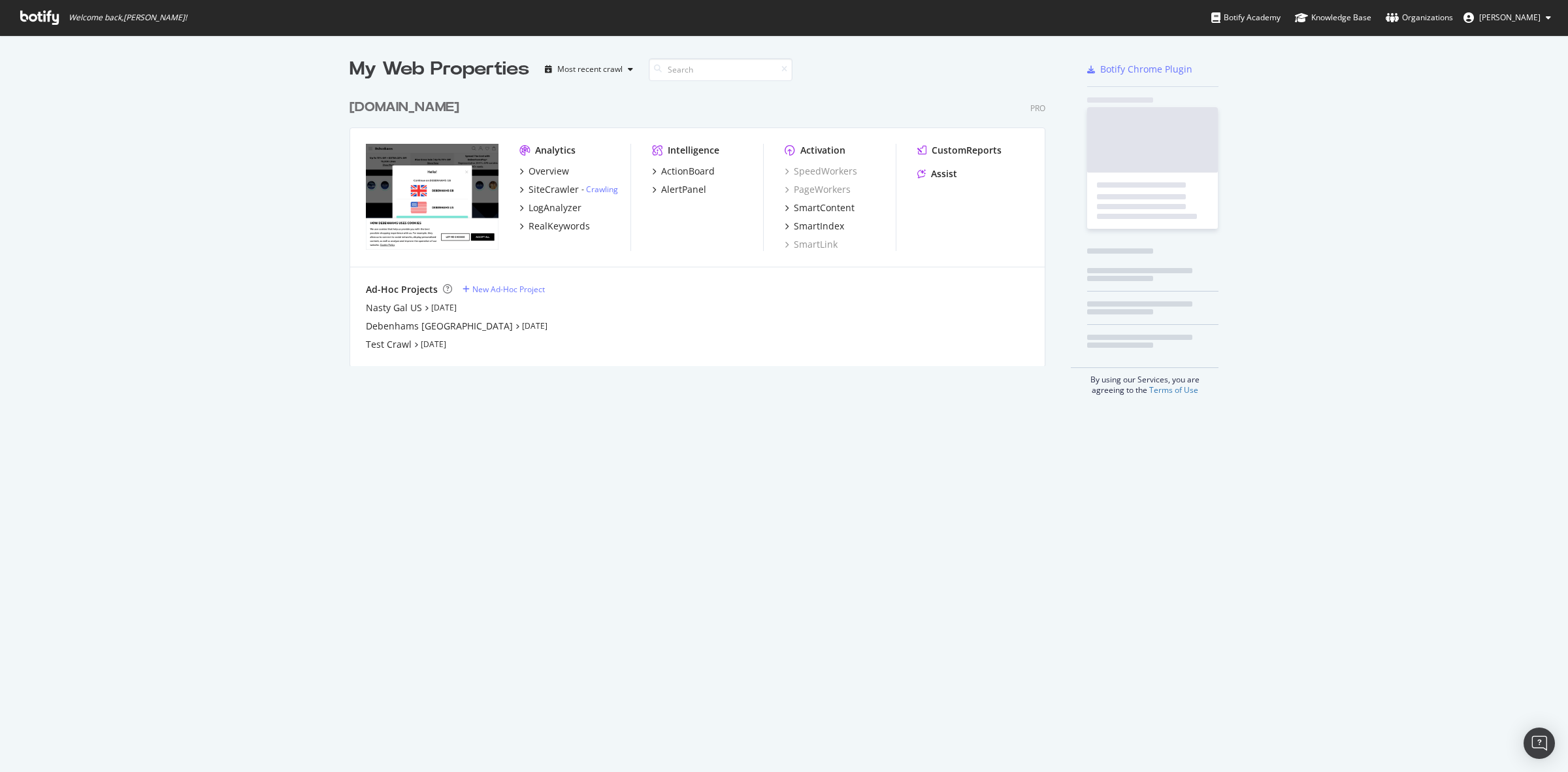
scroll to position [760, 1543]
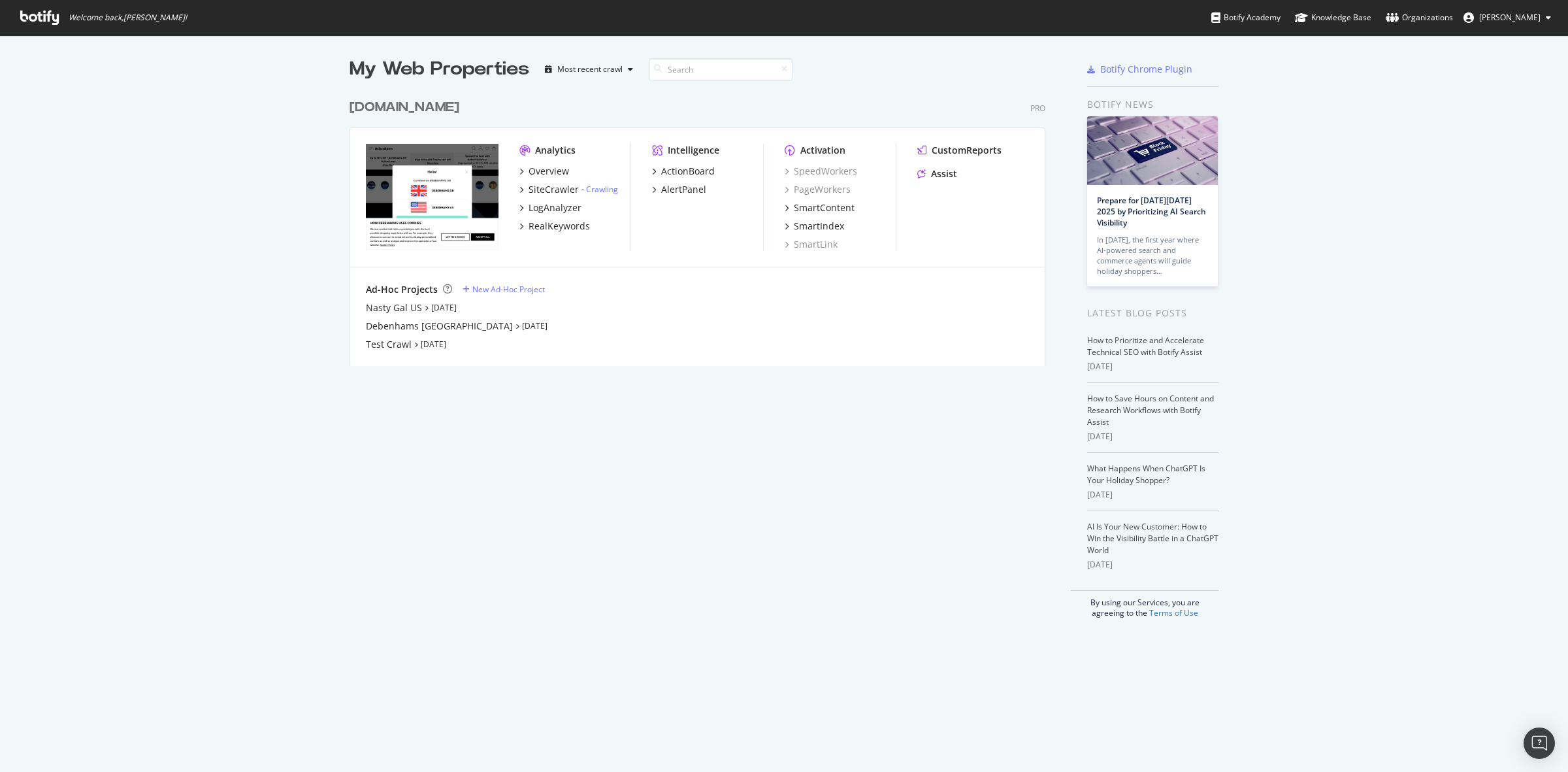
click at [377, 116] on div "[DOMAIN_NAME]" at bounding box center [405, 107] width 110 height 19
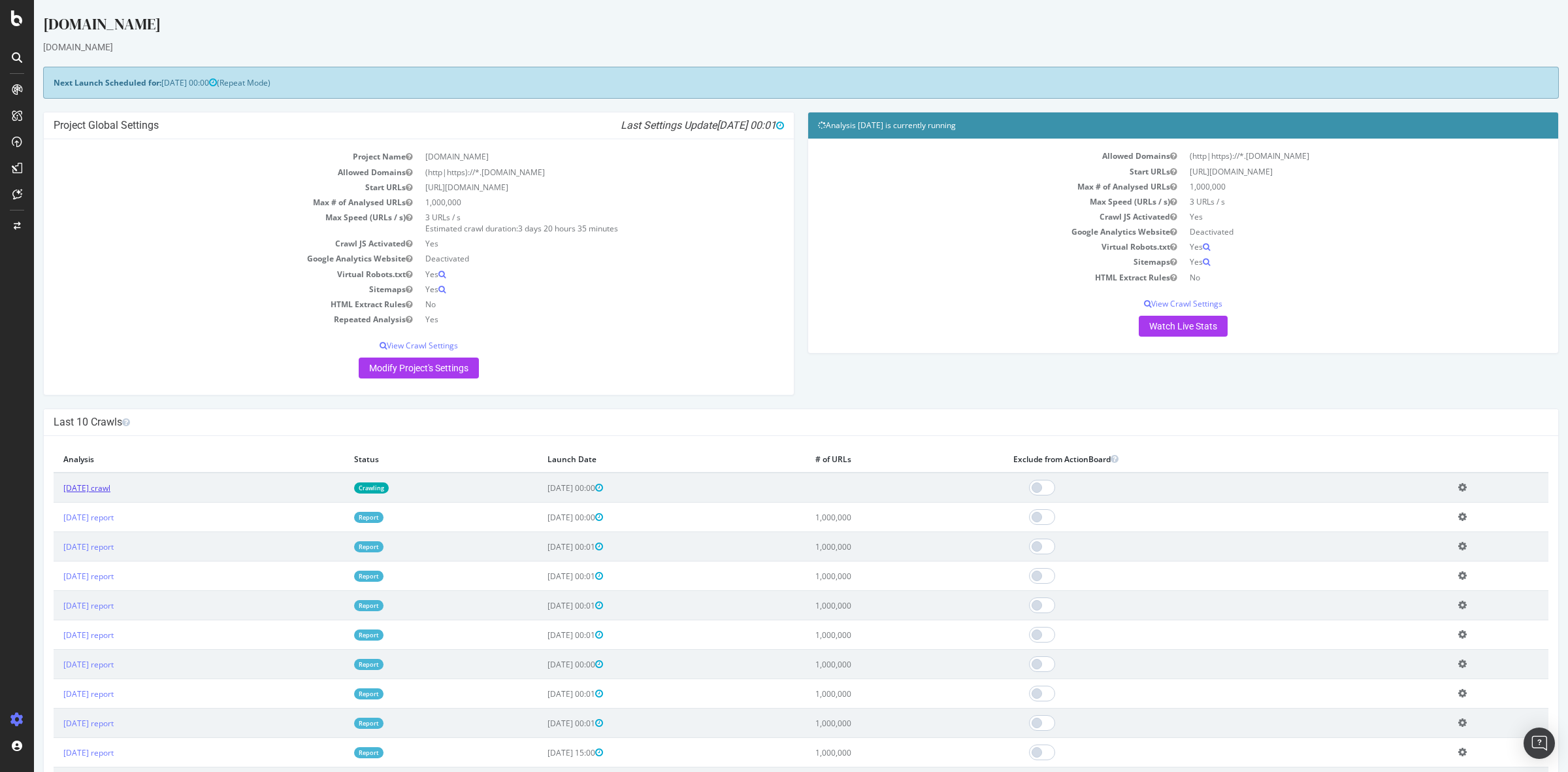
click at [111, 487] on link "[DATE] crawl" at bounding box center [87, 487] width 47 height 12
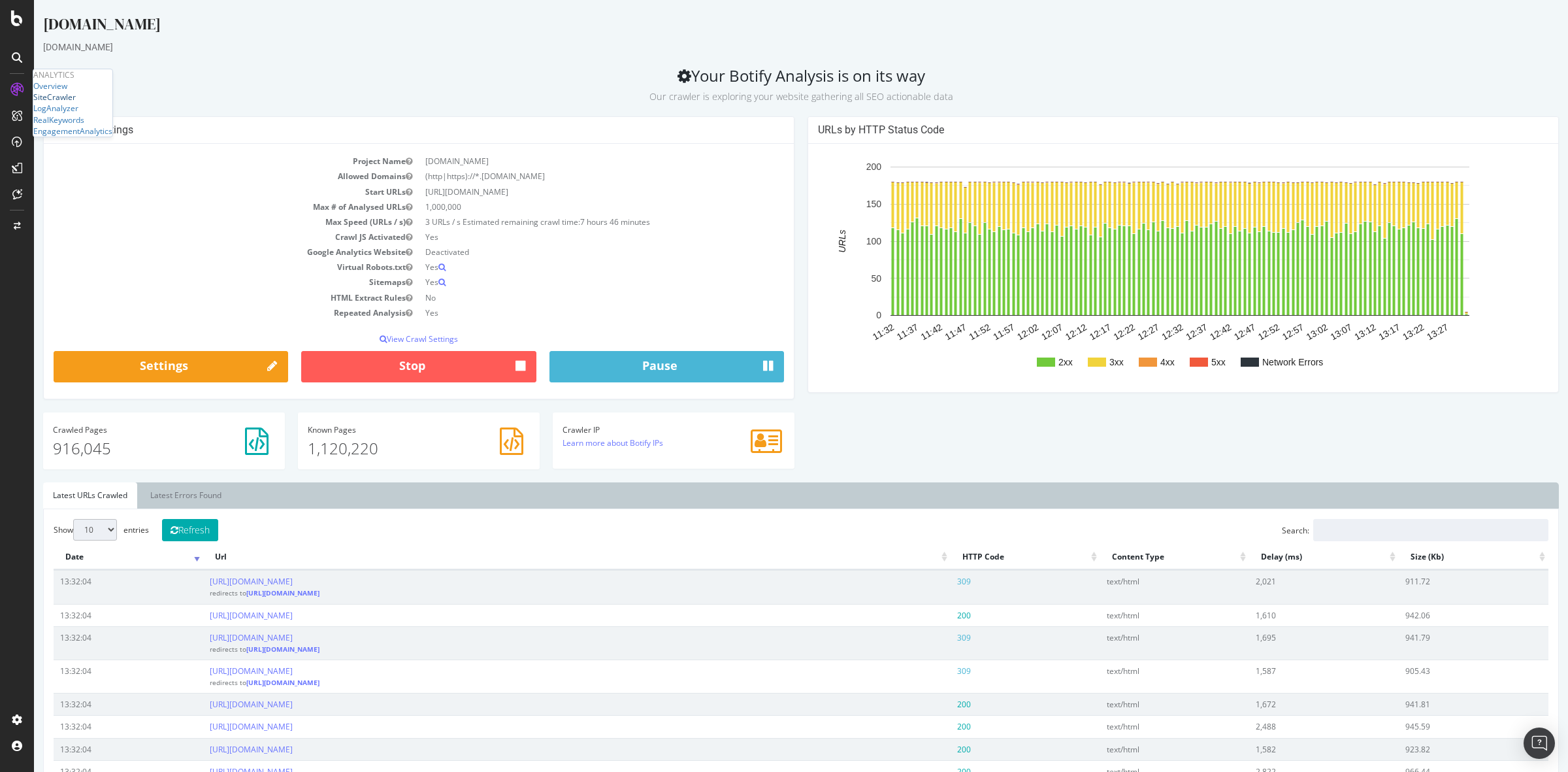
click at [76, 103] on div "SiteCrawler" at bounding box center [55, 97] width 43 height 12
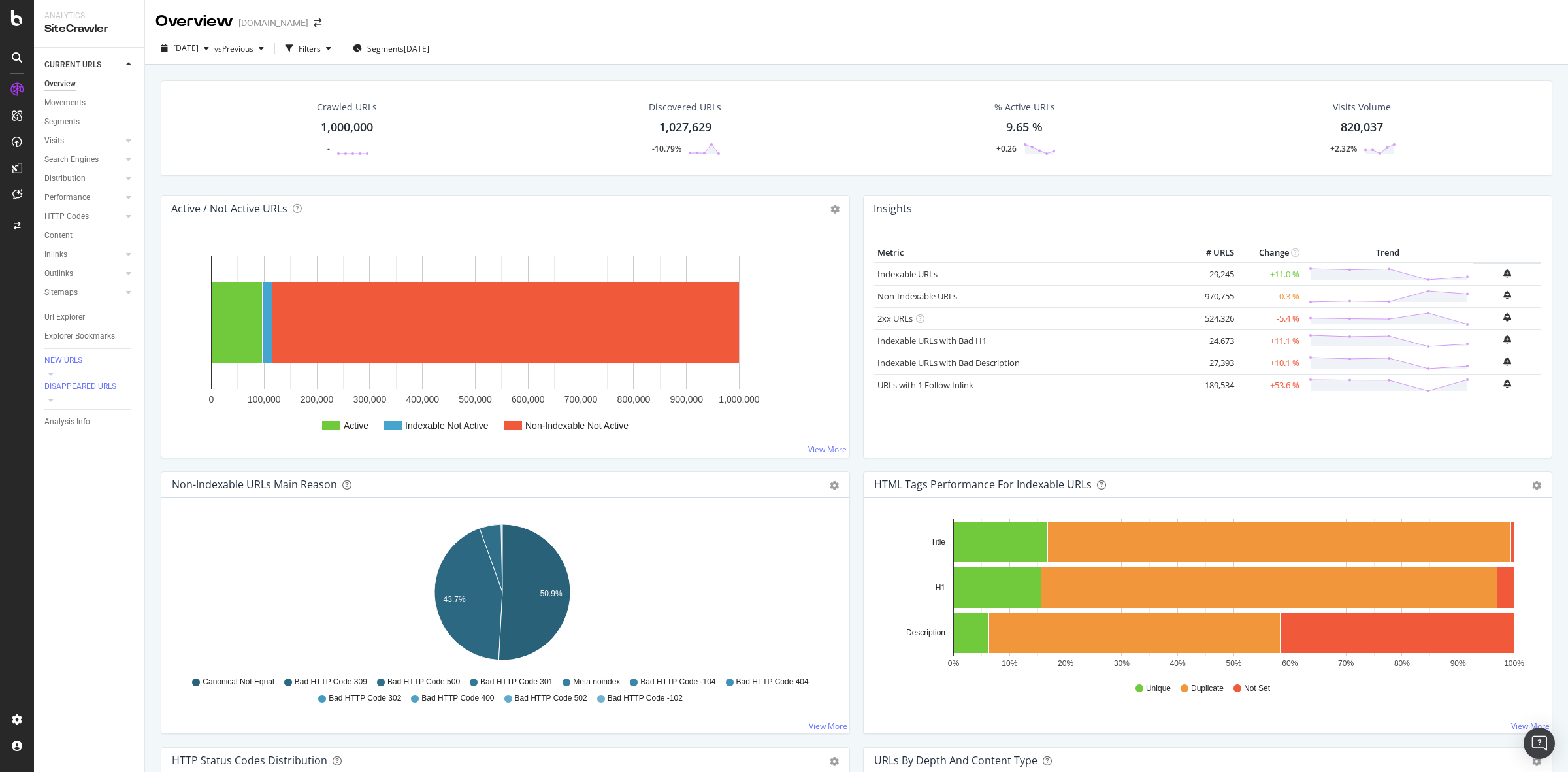
click at [330, 126] on div "1,000,000" at bounding box center [346, 127] width 52 height 17
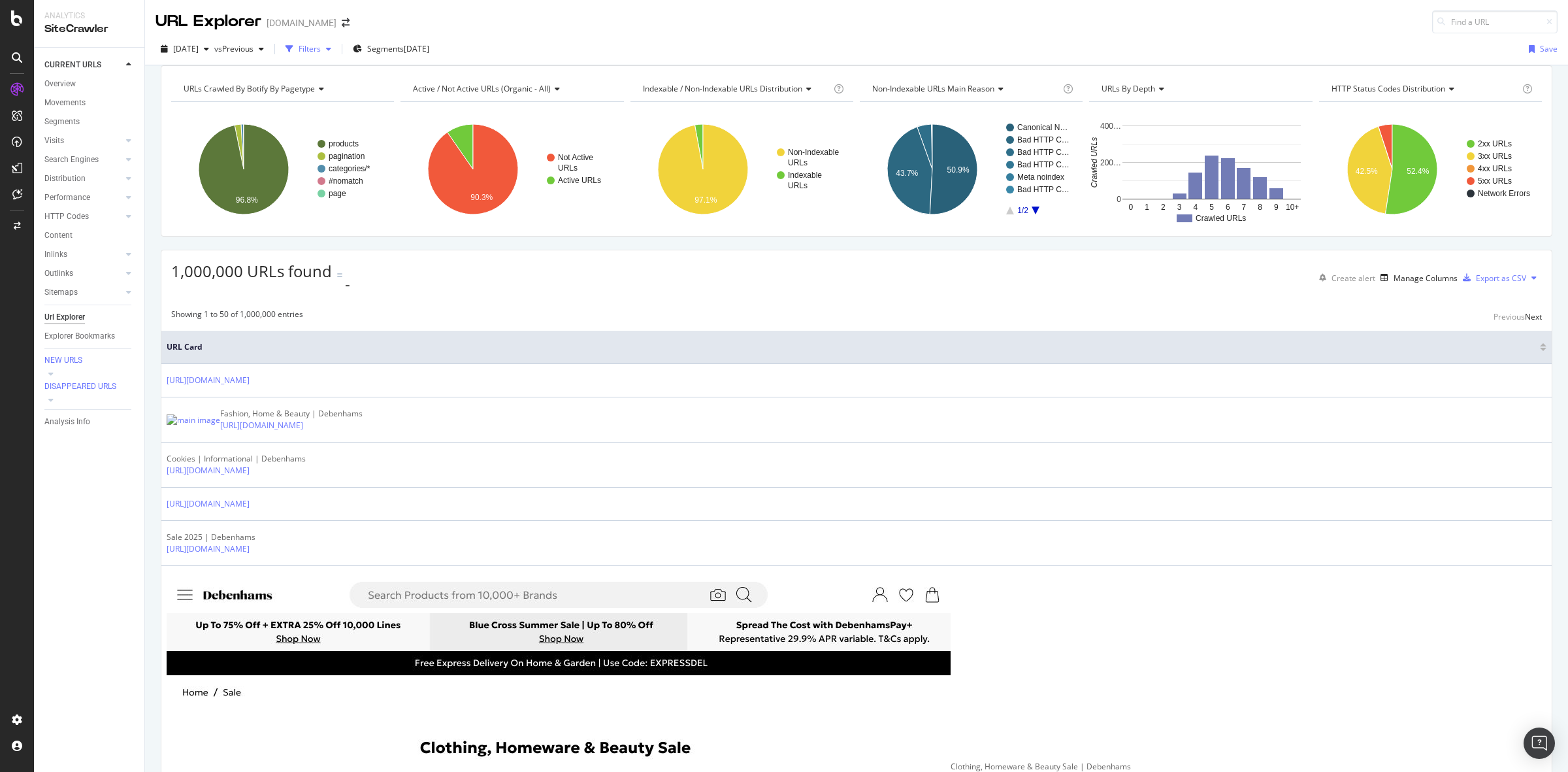
click at [331, 52] on icon "button" at bounding box center [329, 49] width 5 height 8
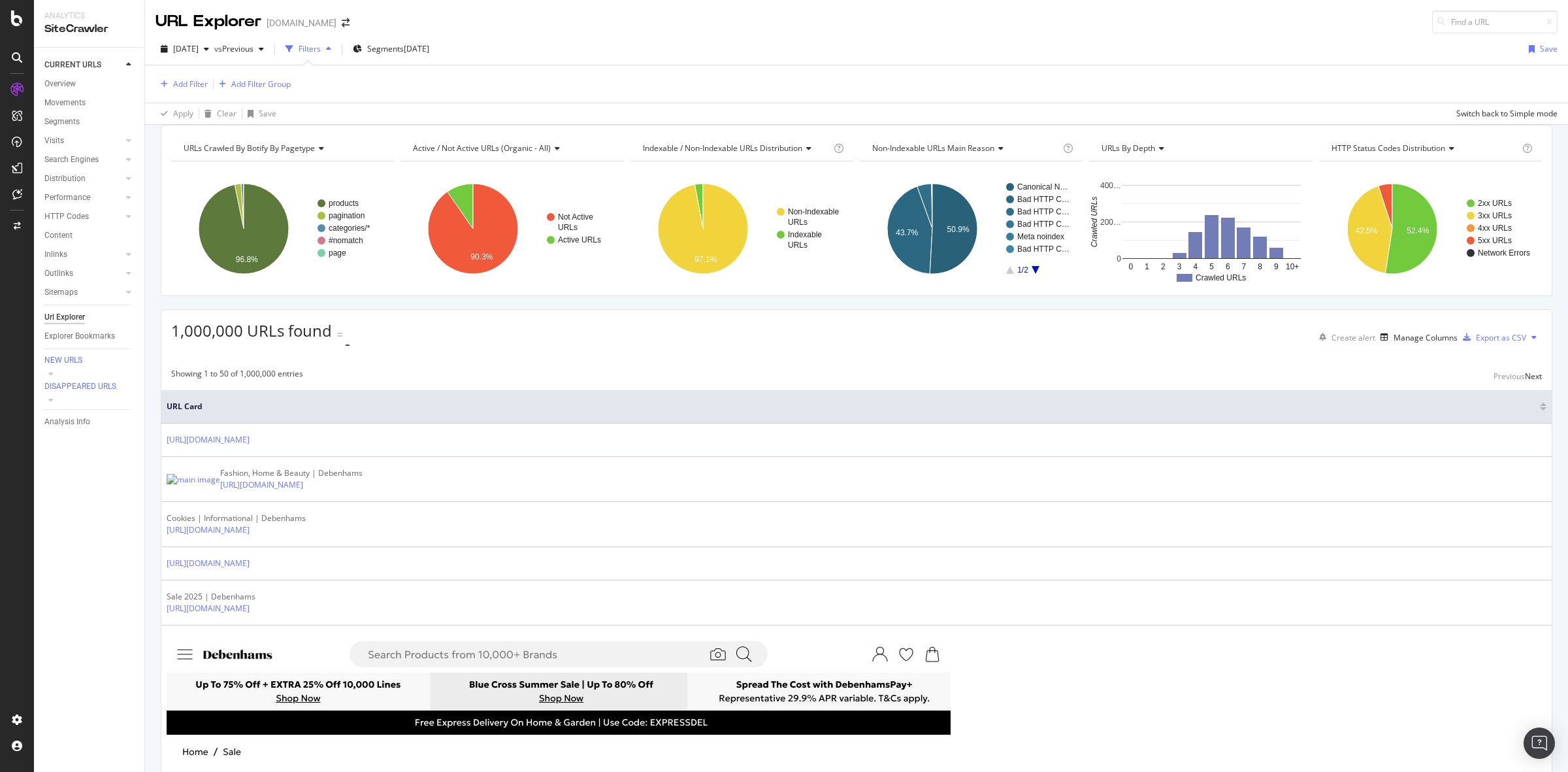
click at [188, 95] on div "Add Filter Add Filter Group" at bounding box center [857, 84] width 1402 height 37
click at [186, 89] on div "Add Filter" at bounding box center [190, 83] width 35 height 12
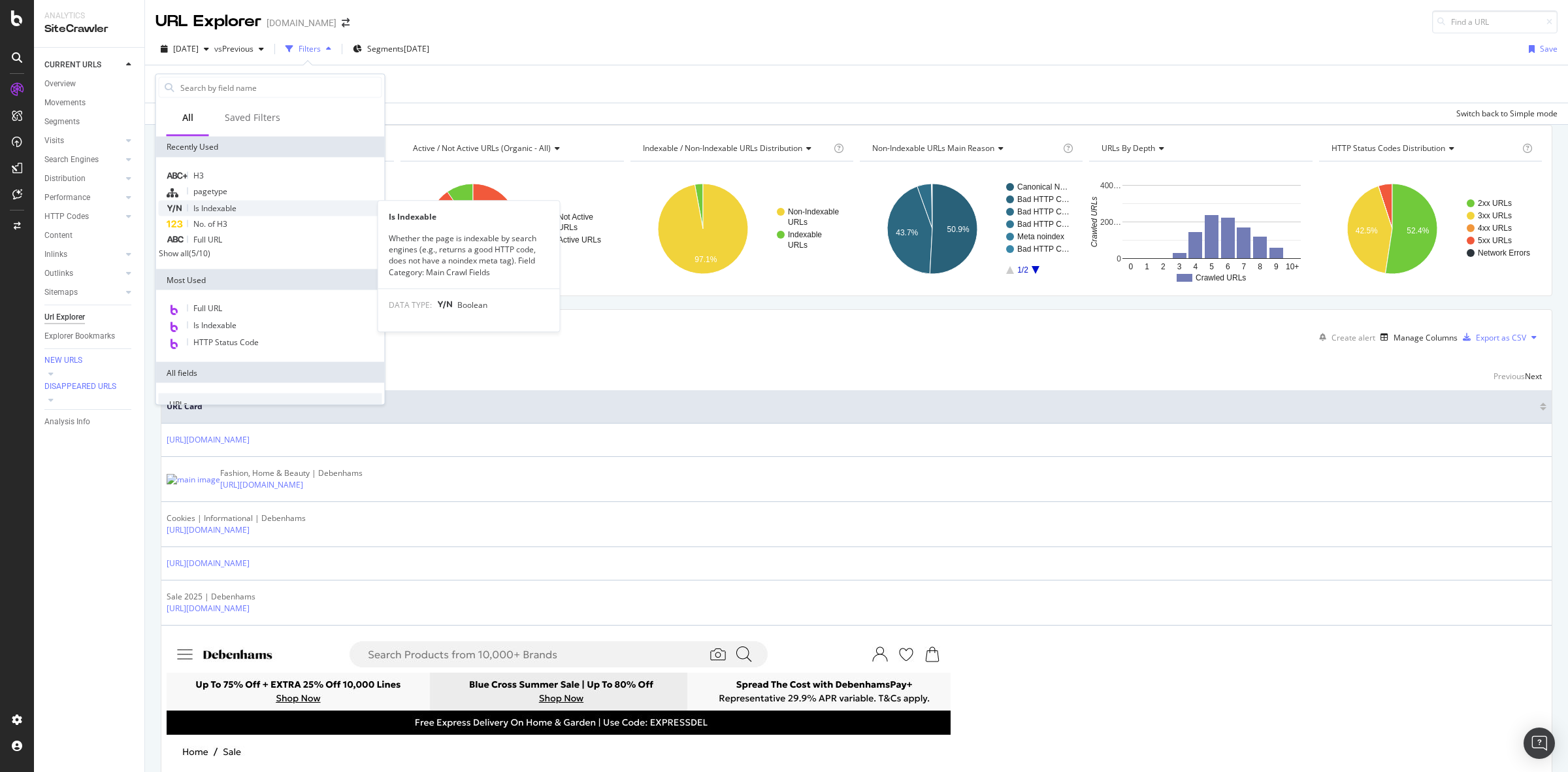
click at [247, 208] on div "Is Indexable" at bounding box center [270, 208] width 223 height 16
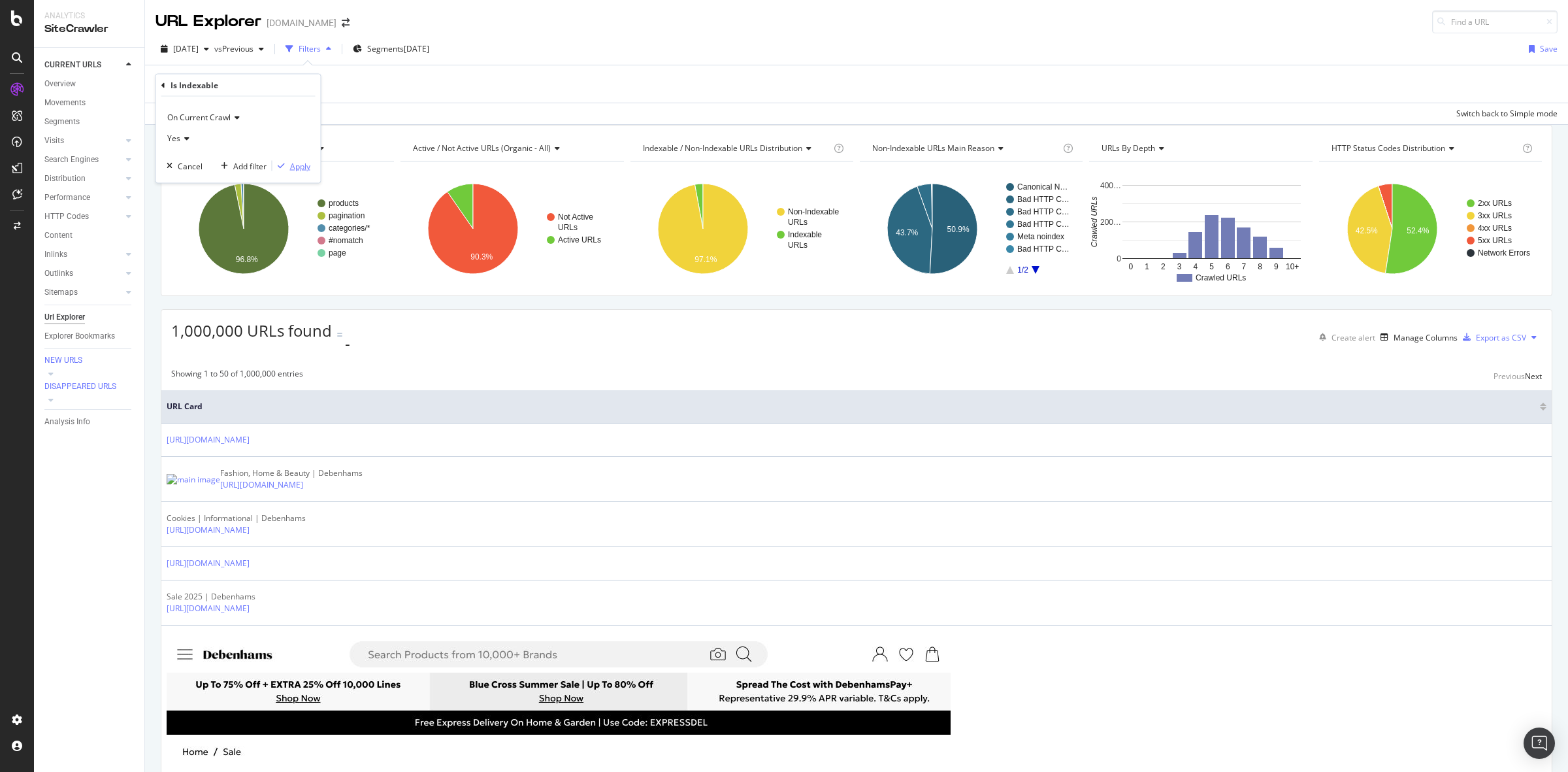
click at [304, 160] on div "Apply" at bounding box center [299, 166] width 20 height 12
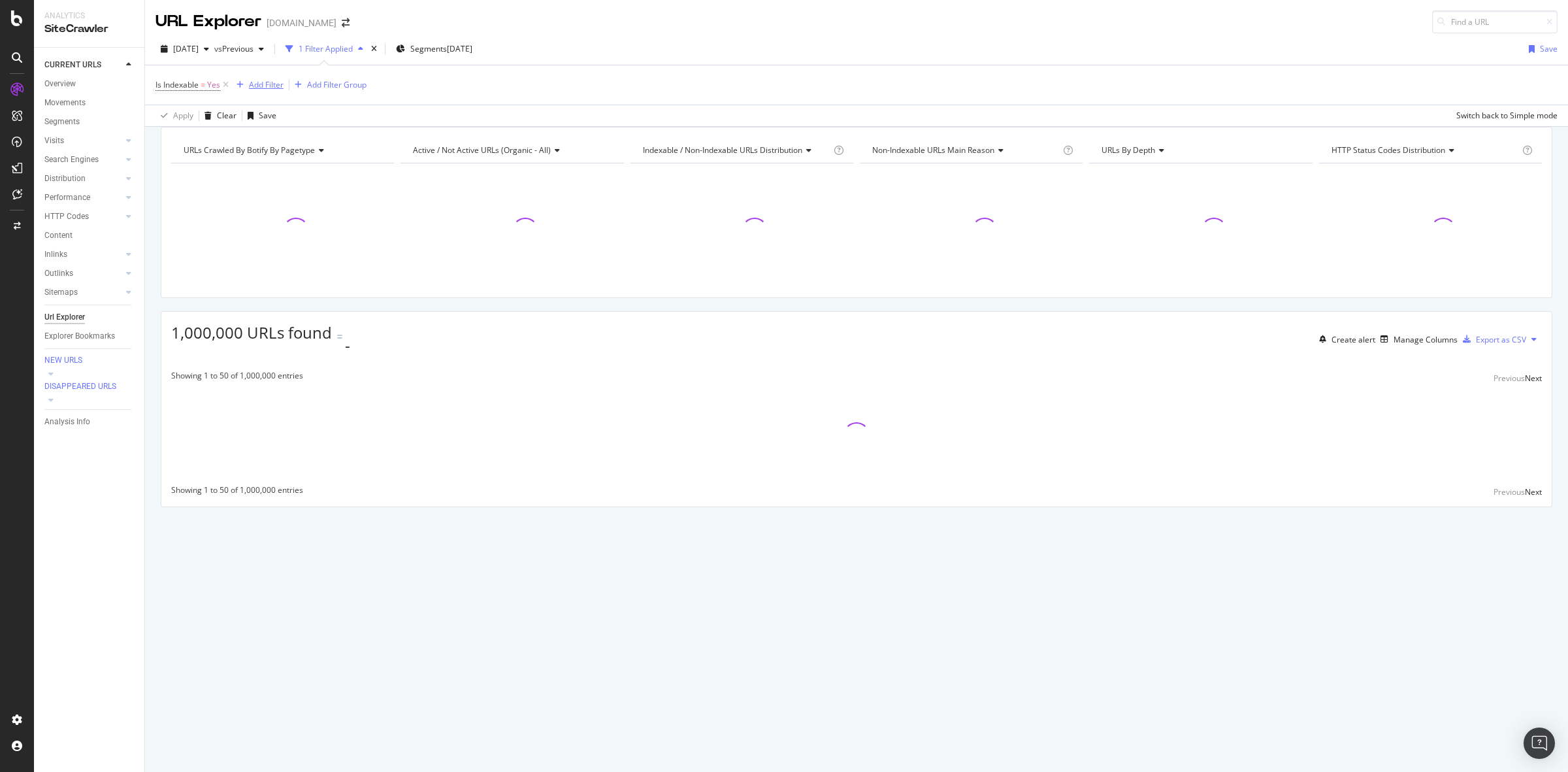
click at [257, 85] on div "Add Filter" at bounding box center [266, 84] width 35 height 12
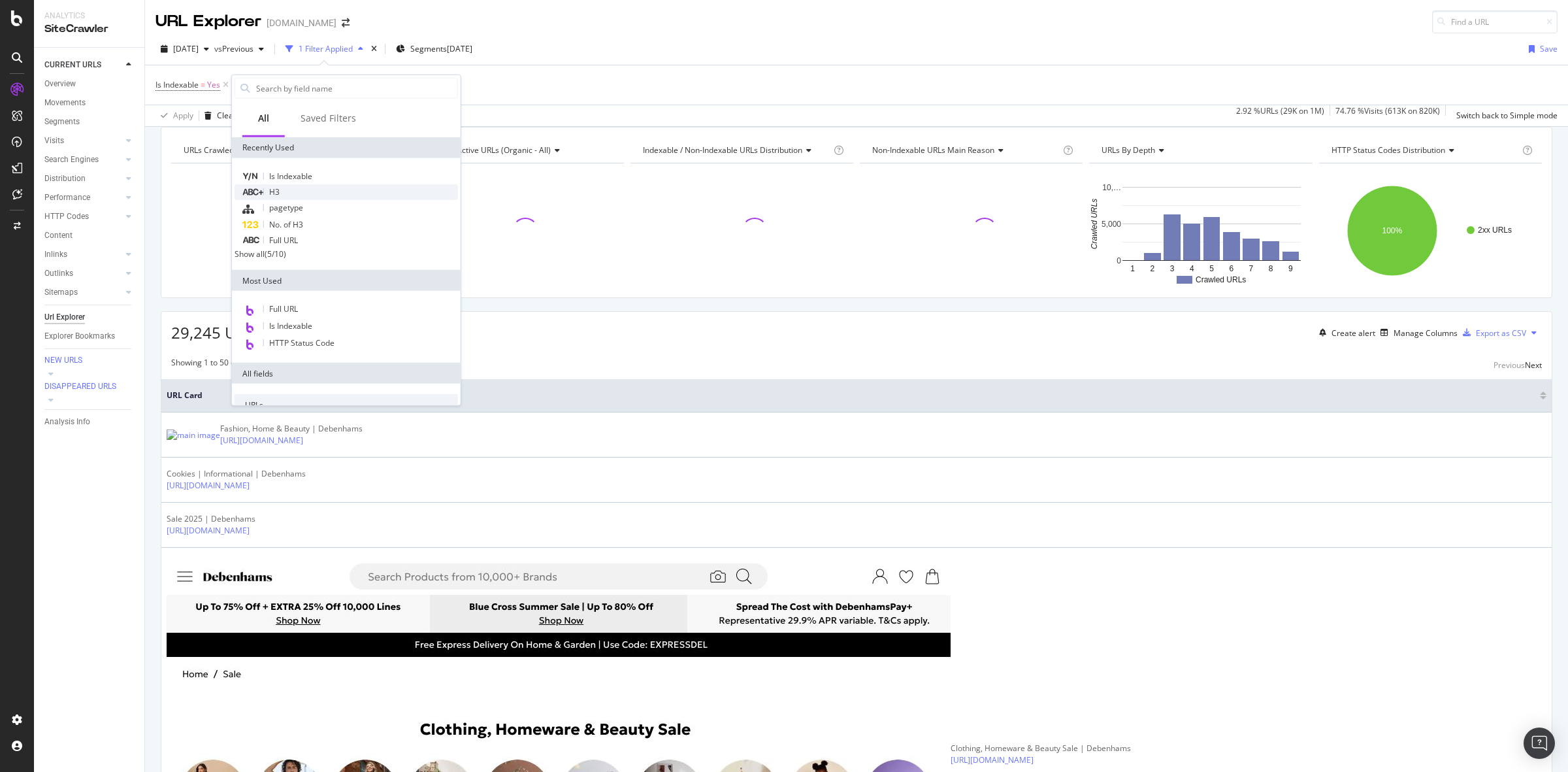
click at [292, 191] on div "H3" at bounding box center [346, 192] width 223 height 16
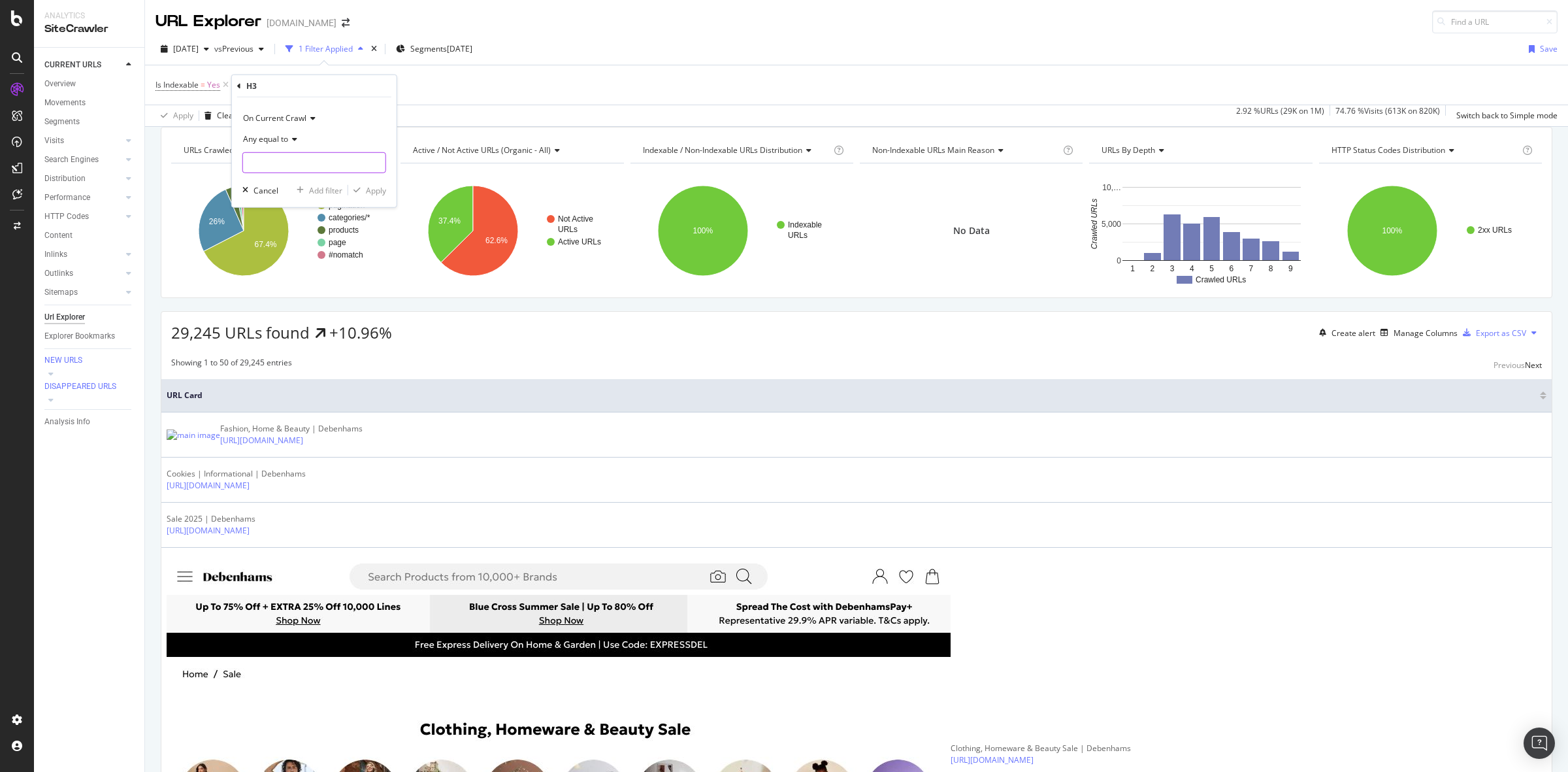
click at [314, 166] on input "text" at bounding box center [314, 163] width 143 height 21
click at [281, 133] on div "Any equal to" at bounding box center [314, 139] width 144 height 21
click at [302, 262] on div "Any contains" at bounding box center [315, 268] width 140 height 17
click at [292, 158] on input "text" at bounding box center [314, 163] width 143 height 21
paste input "We Think You'll Like"
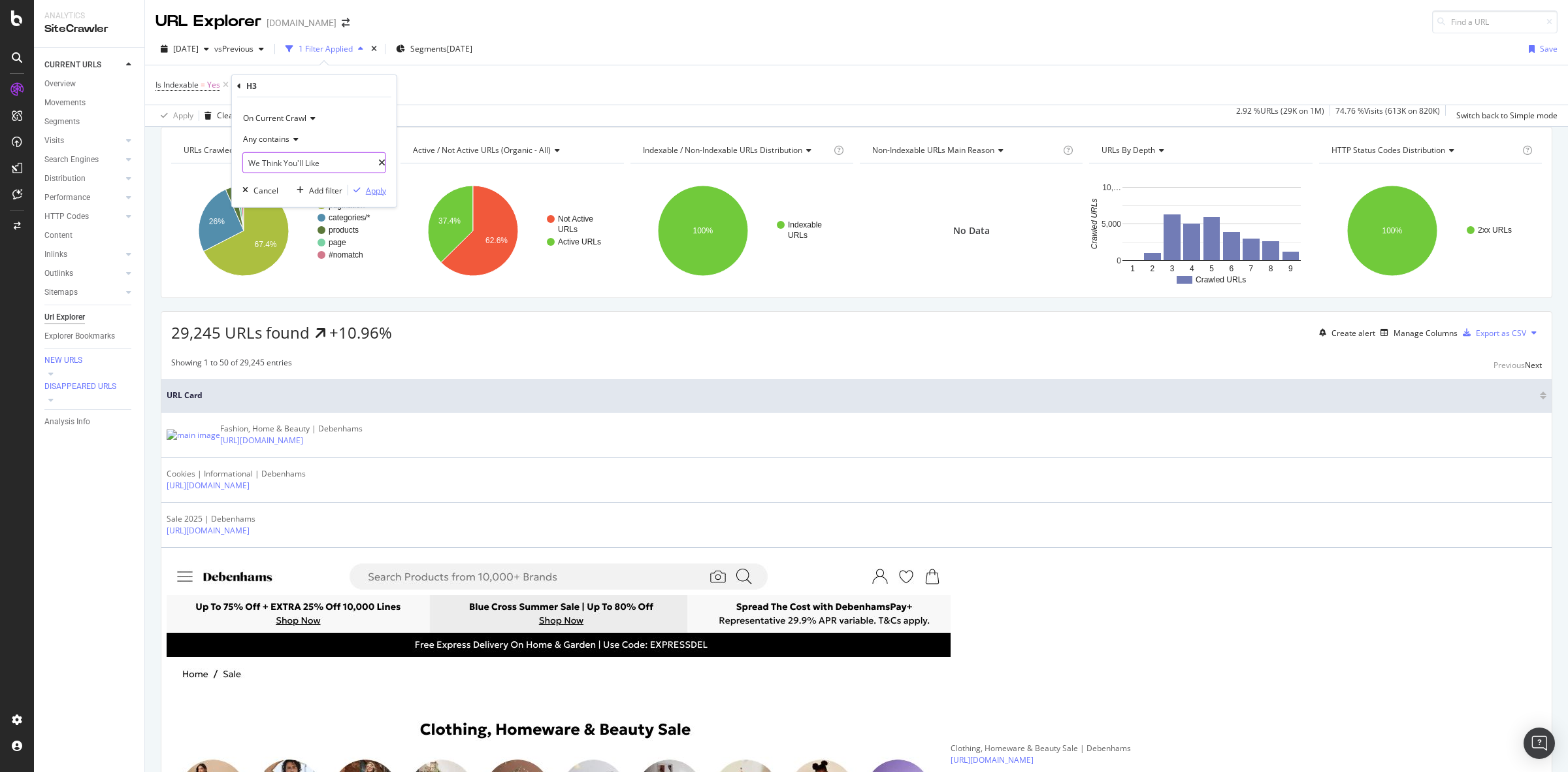
type input "We Think You'll Like"
click at [367, 191] on div "Apply" at bounding box center [376, 190] width 20 height 12
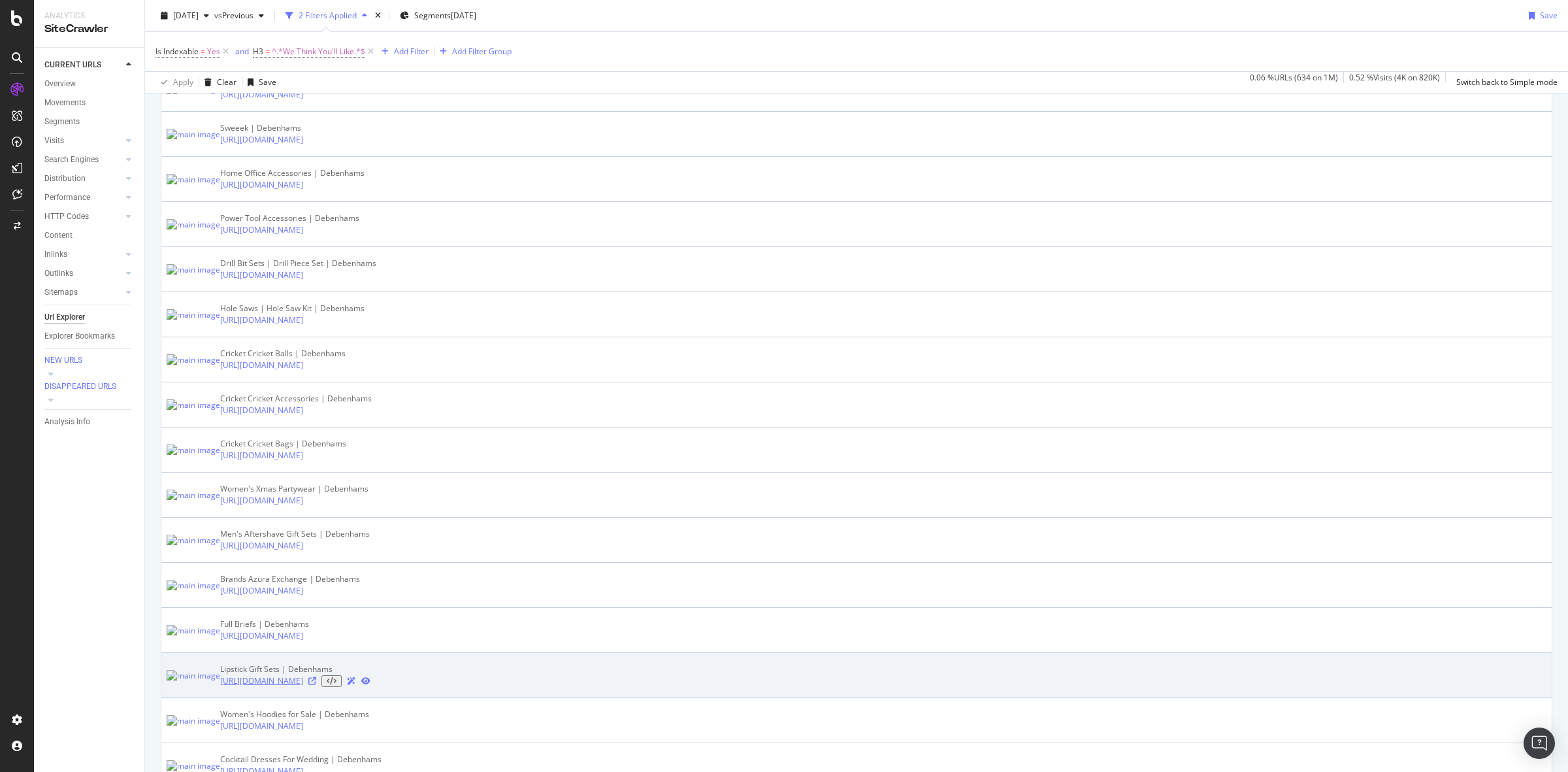
scroll to position [1226, 0]
click at [316, 675] on icon at bounding box center [312, 679] width 8 height 8
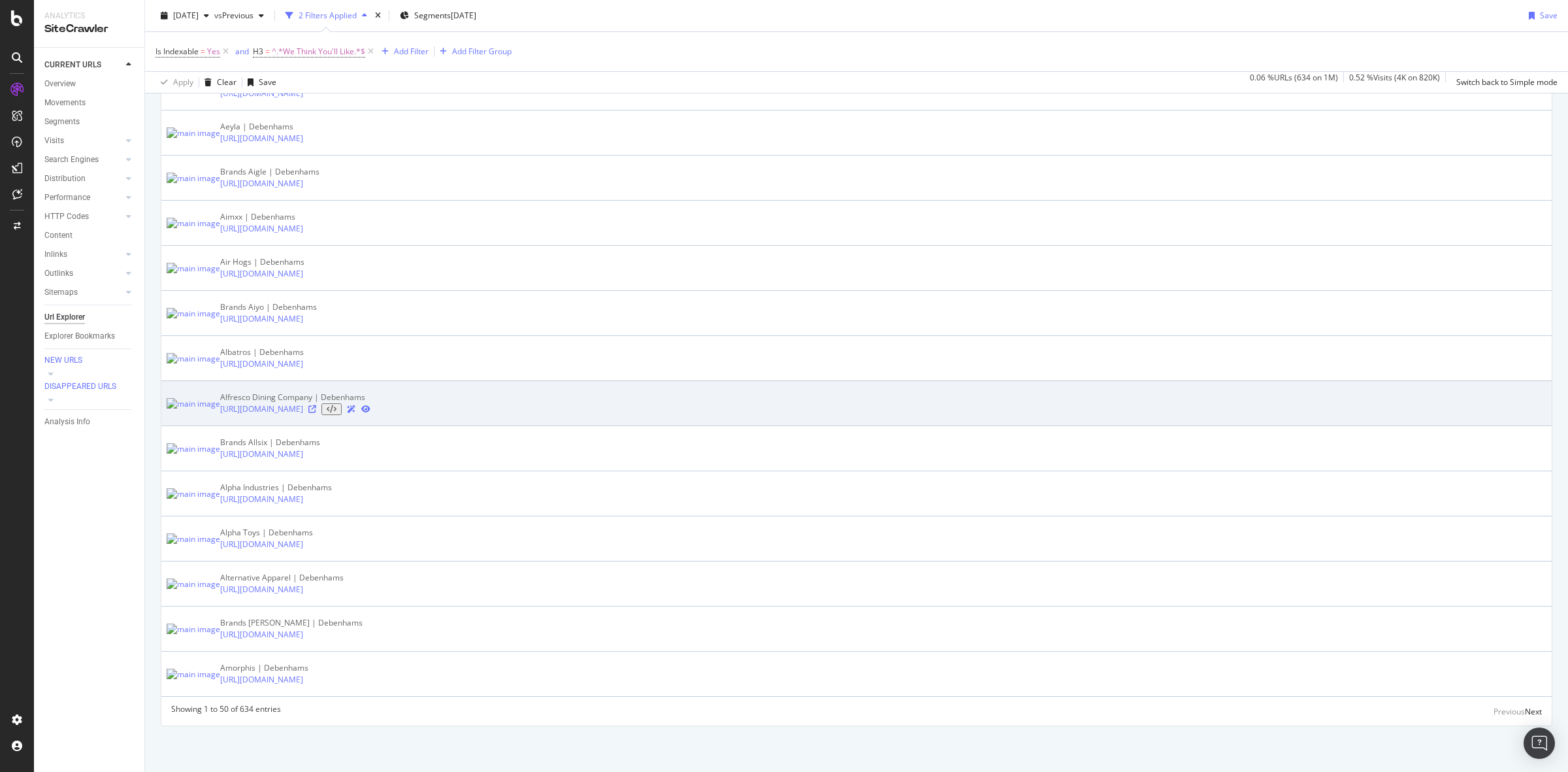
scroll to position [2452, 0]
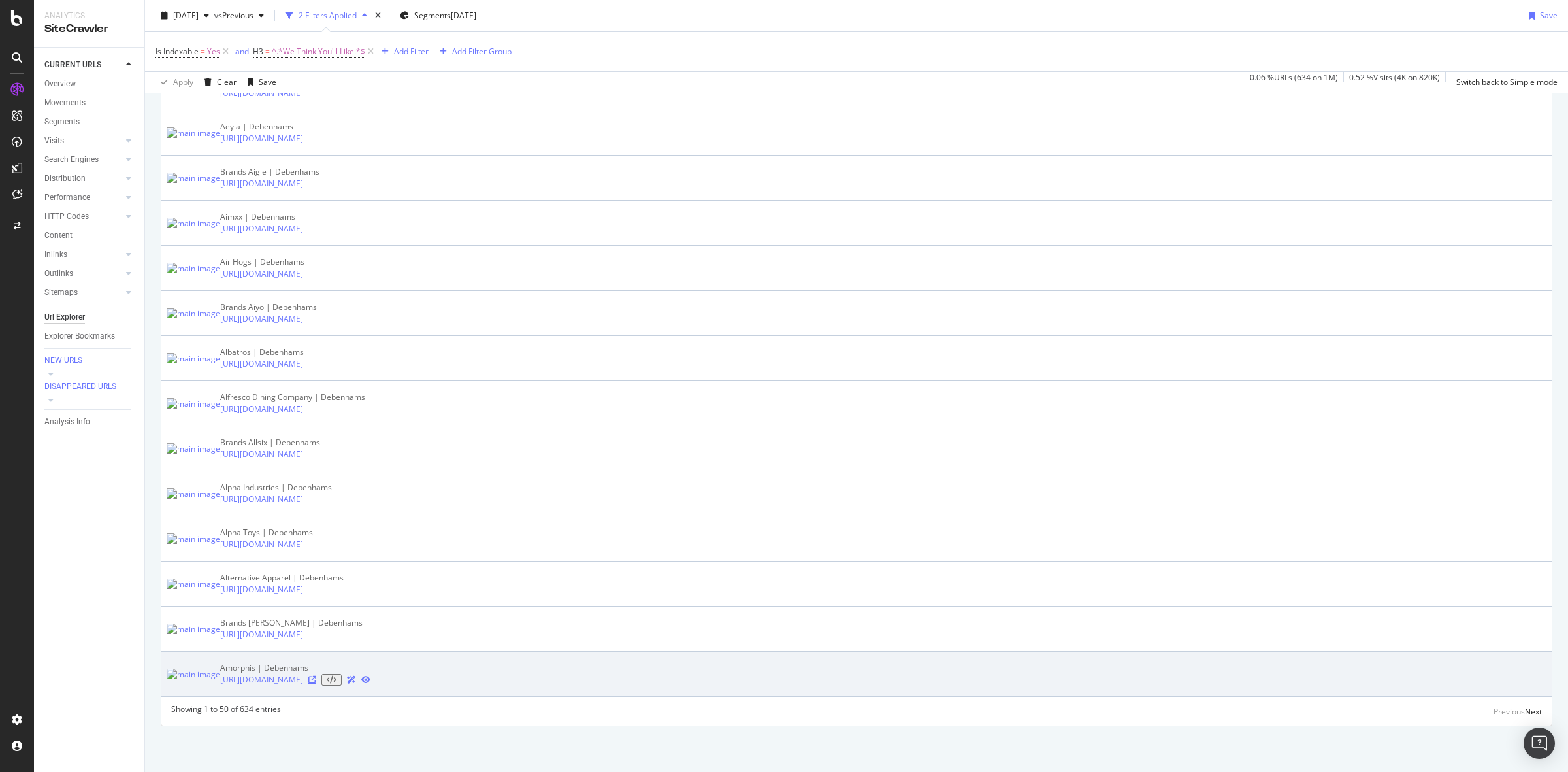
click at [316, 676] on icon at bounding box center [312, 680] width 8 height 8
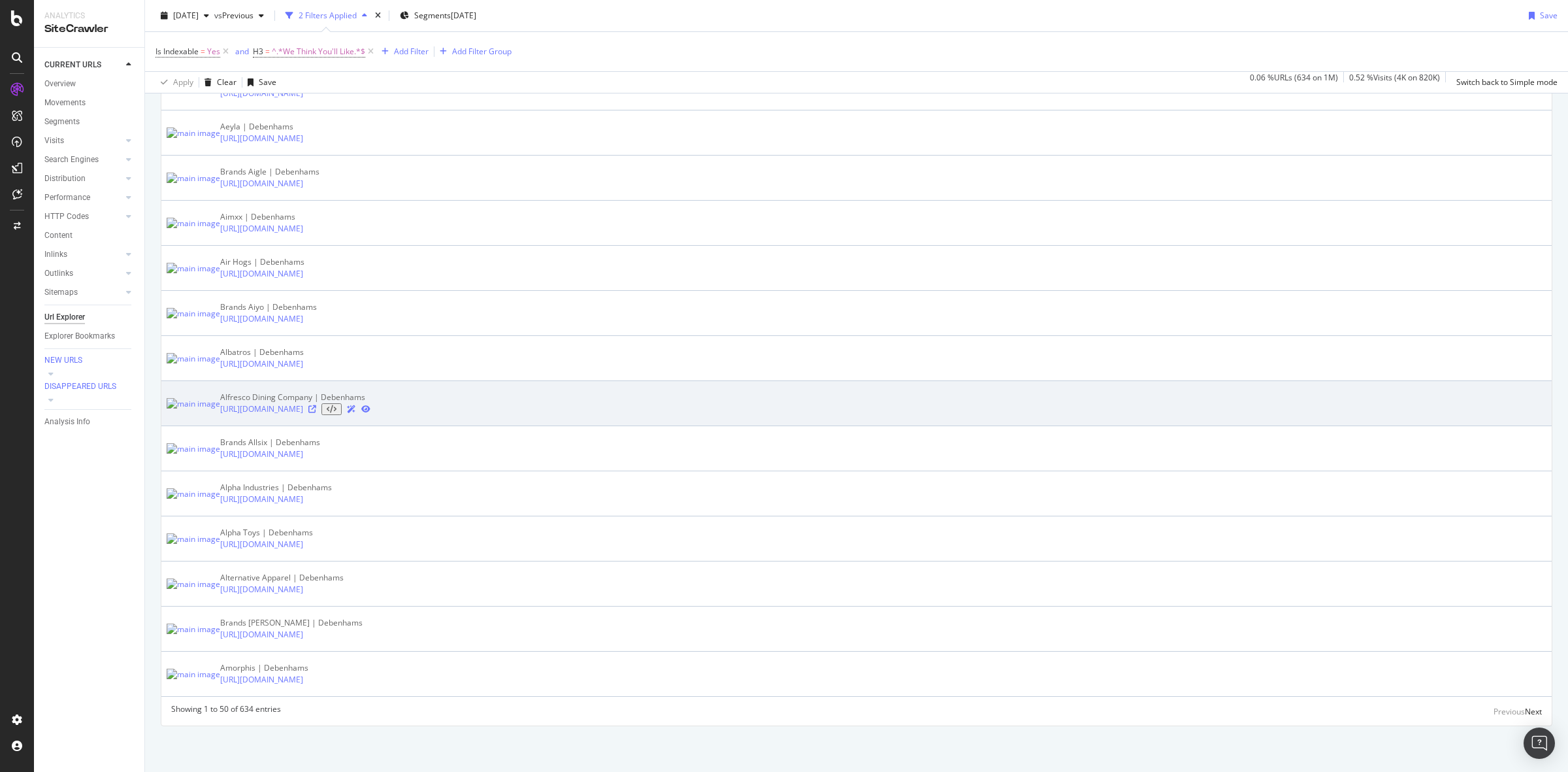
scroll to position [2453, 0]
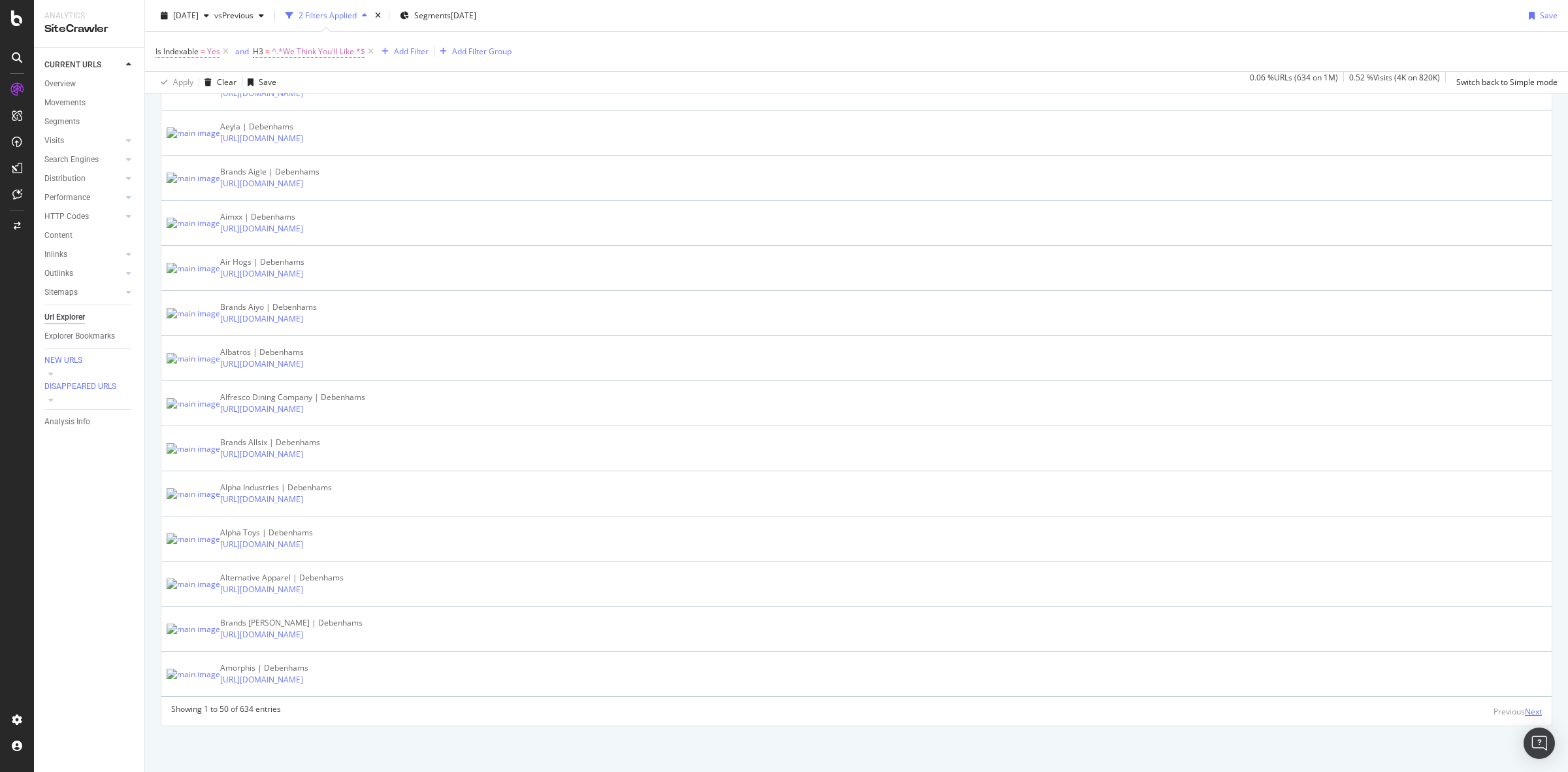
click at [1525, 716] on div "Next" at bounding box center [1533, 711] width 17 height 12
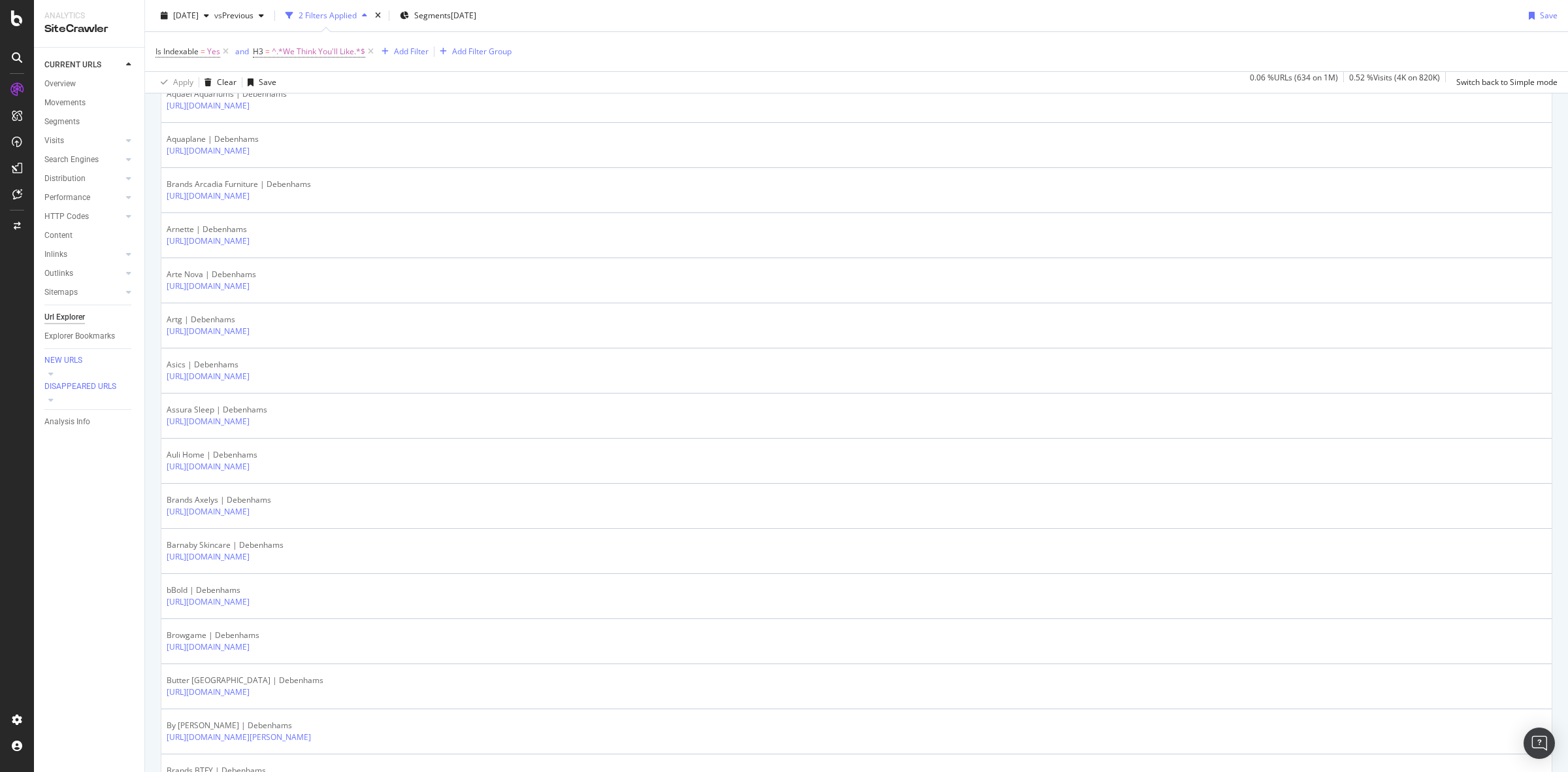
scroll to position [572, 0]
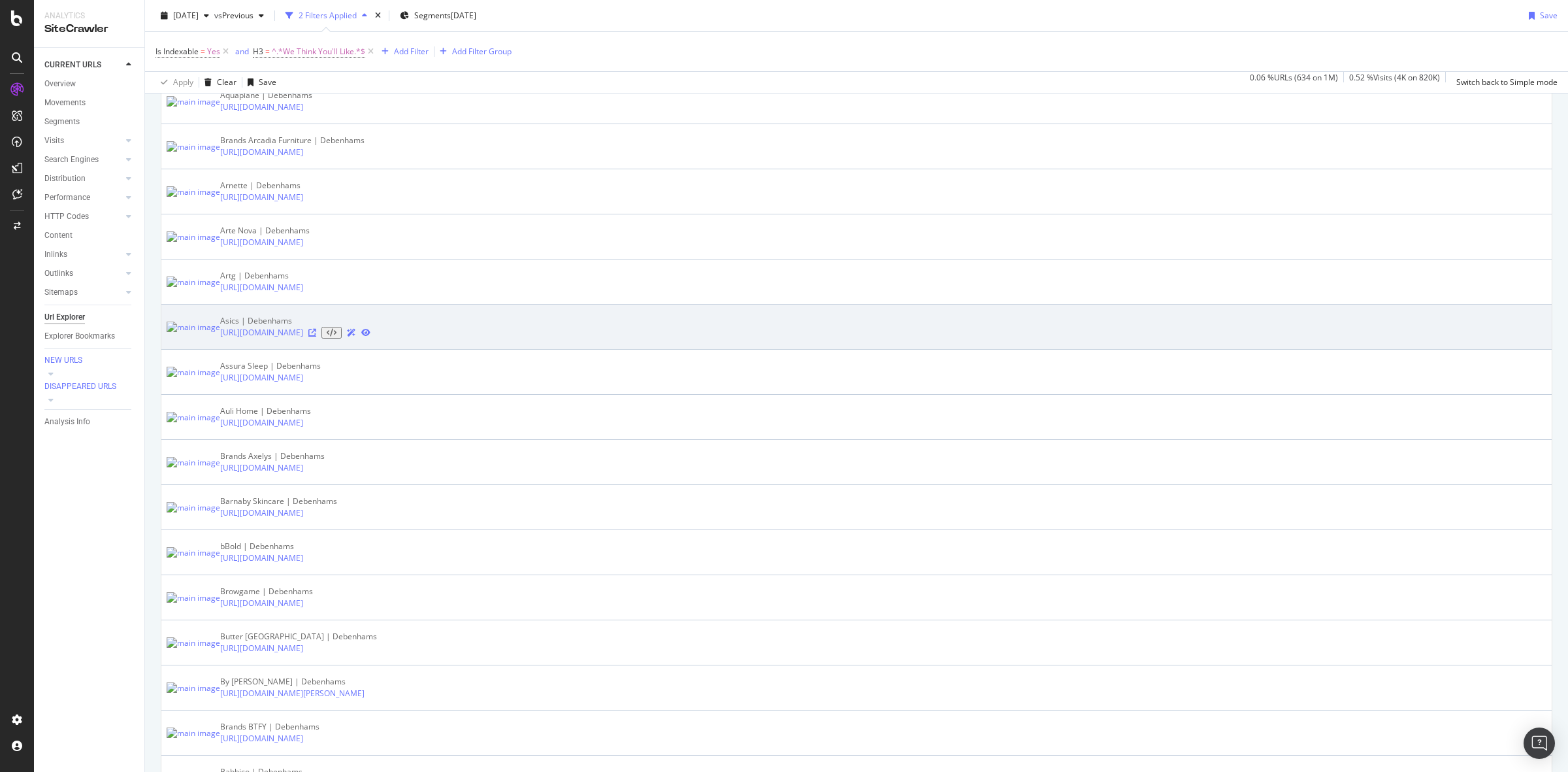
click at [316, 337] on icon at bounding box center [312, 332] width 8 height 8
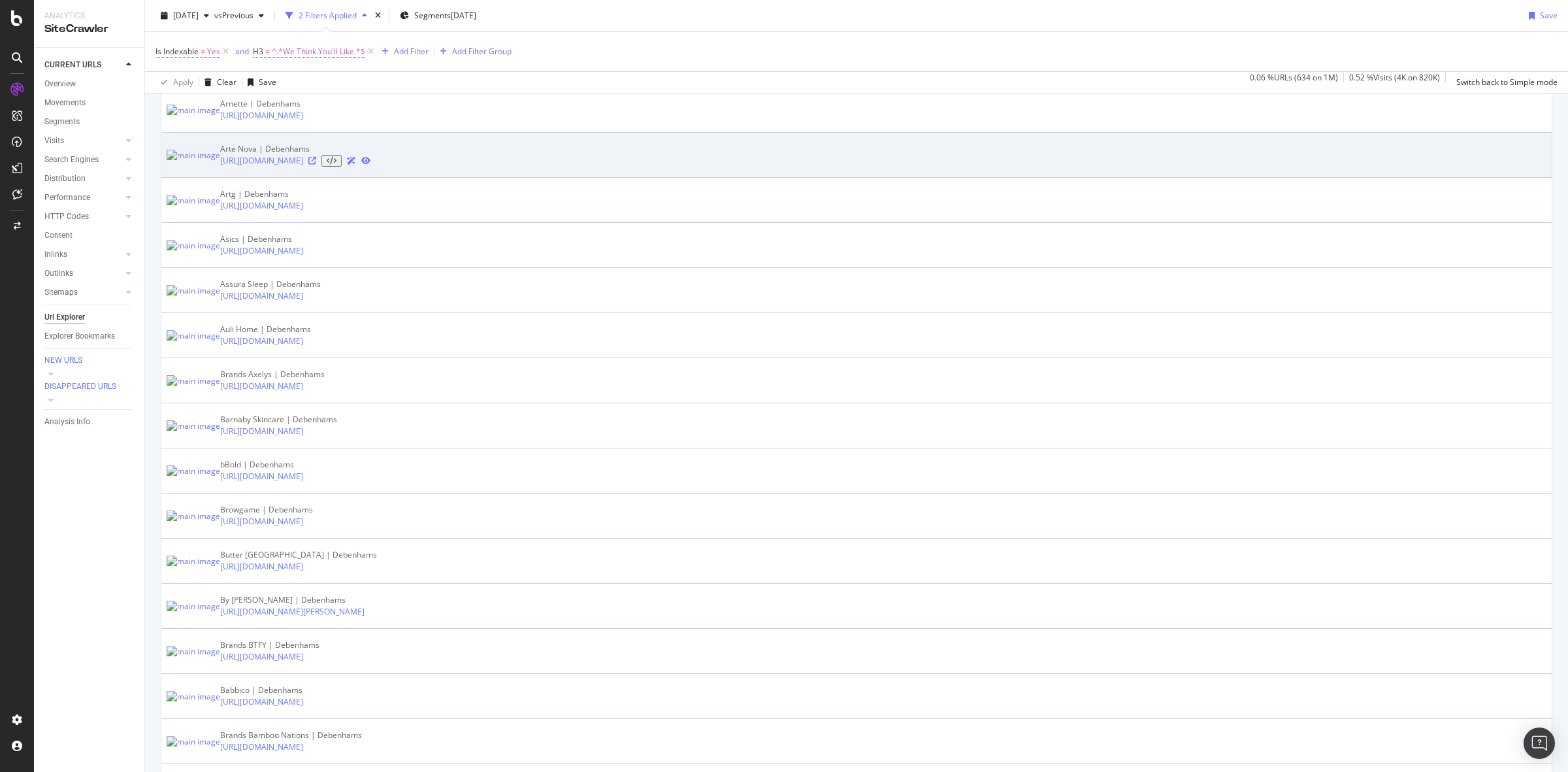
scroll to position [0, 0]
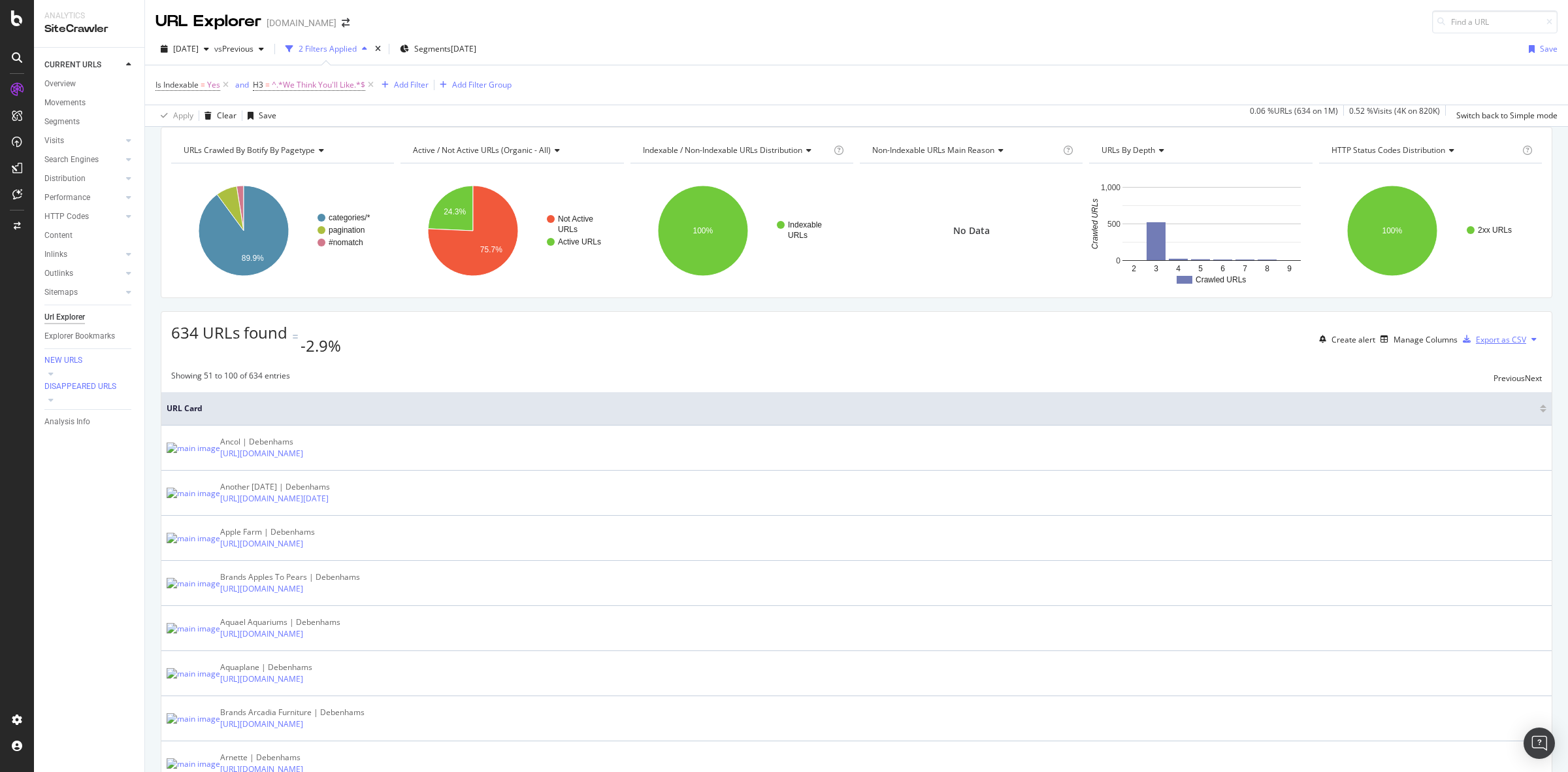
click at [1500, 345] on div "Export as CSV" at bounding box center [1501, 339] width 50 height 12
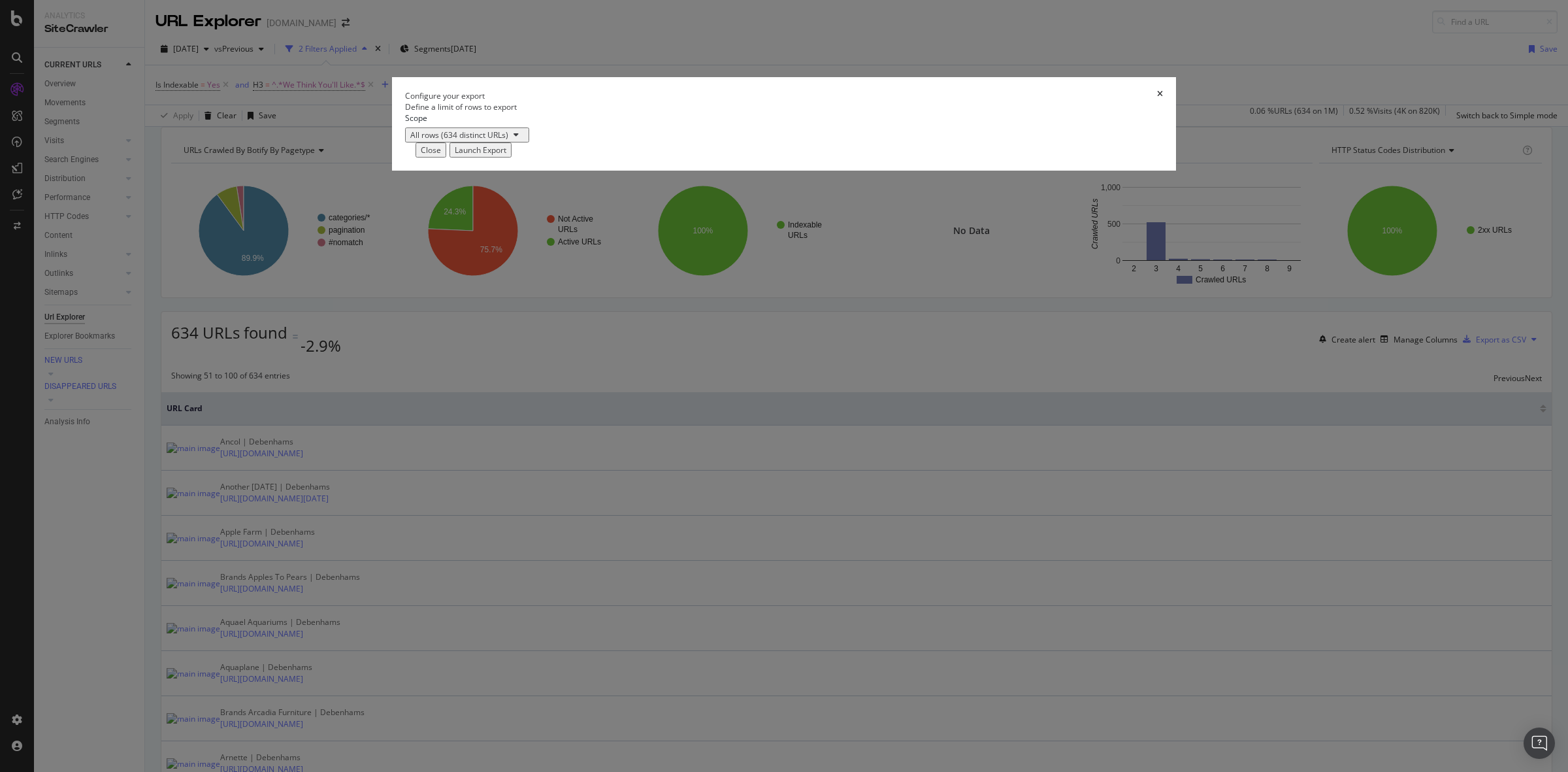
click at [507, 156] on div "Launch Export" at bounding box center [480, 150] width 51 height 12
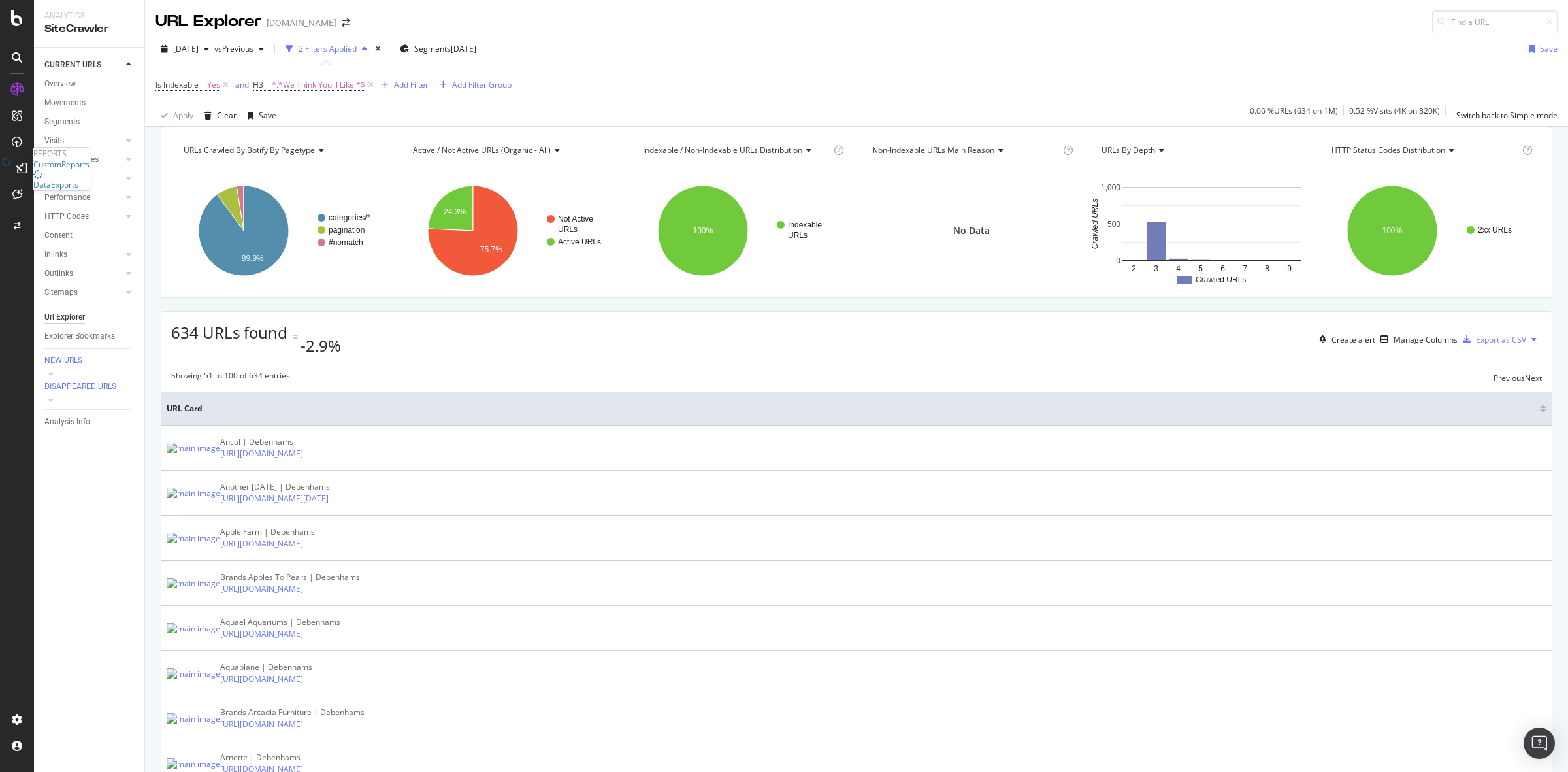
click at [16, 167] on icon at bounding box center [21, 168] width 11 height 11
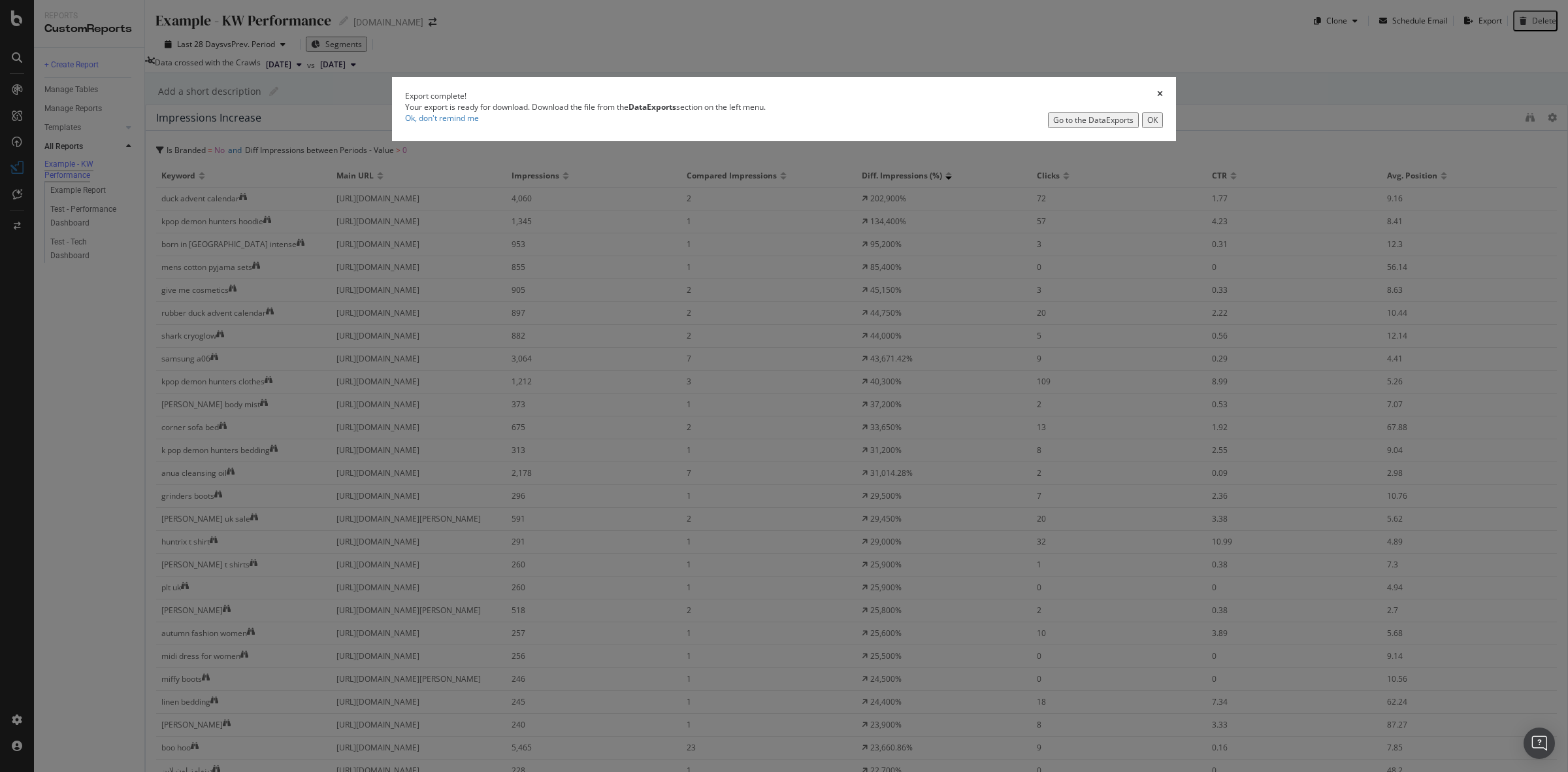
click at [1157, 101] on icon "times" at bounding box center [1160, 96] width 6 height 12
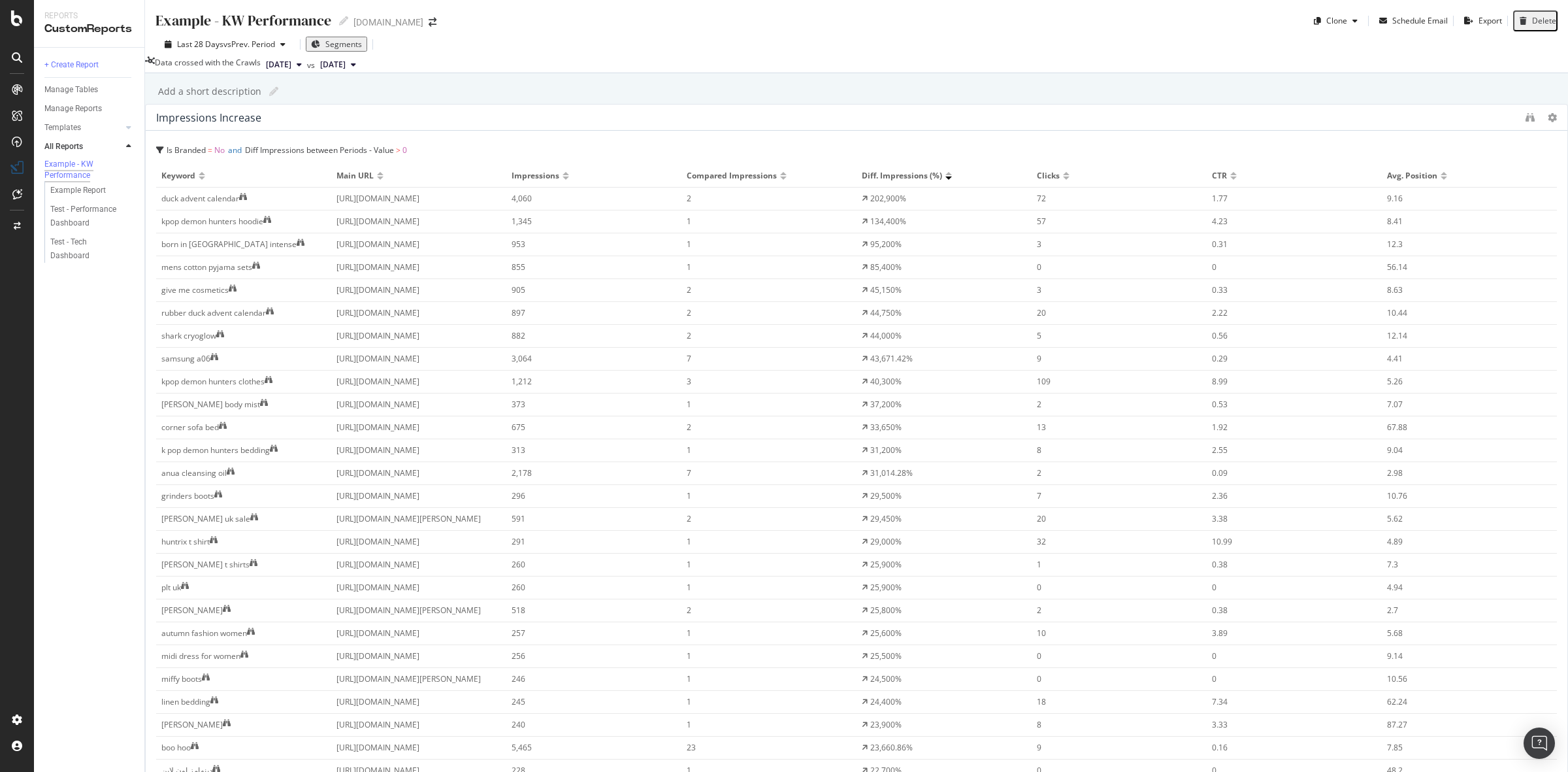
click at [19, 168] on icon at bounding box center [17, 168] width 13 height 13
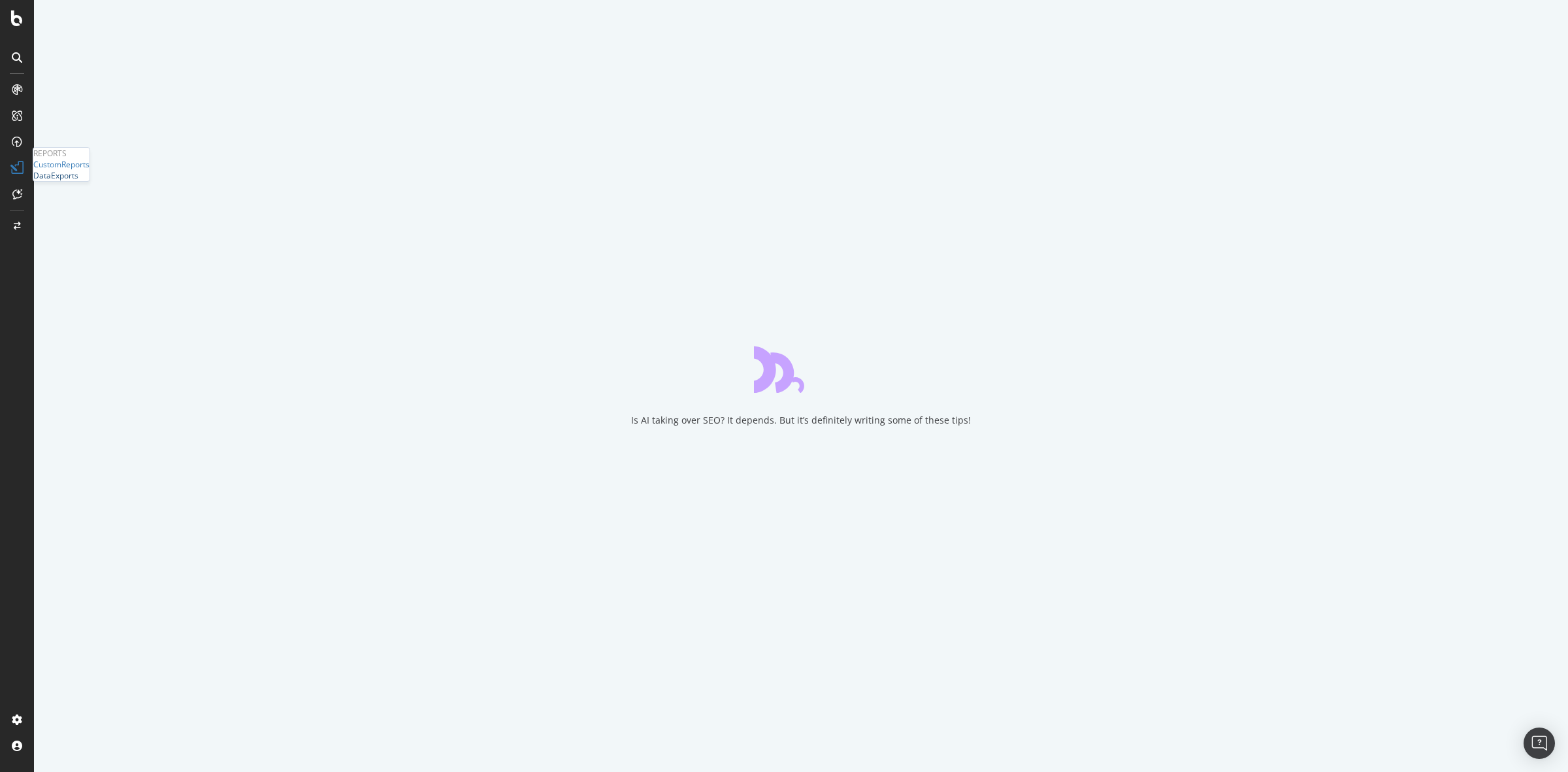
click at [72, 181] on div "DataExports" at bounding box center [56, 175] width 45 height 12
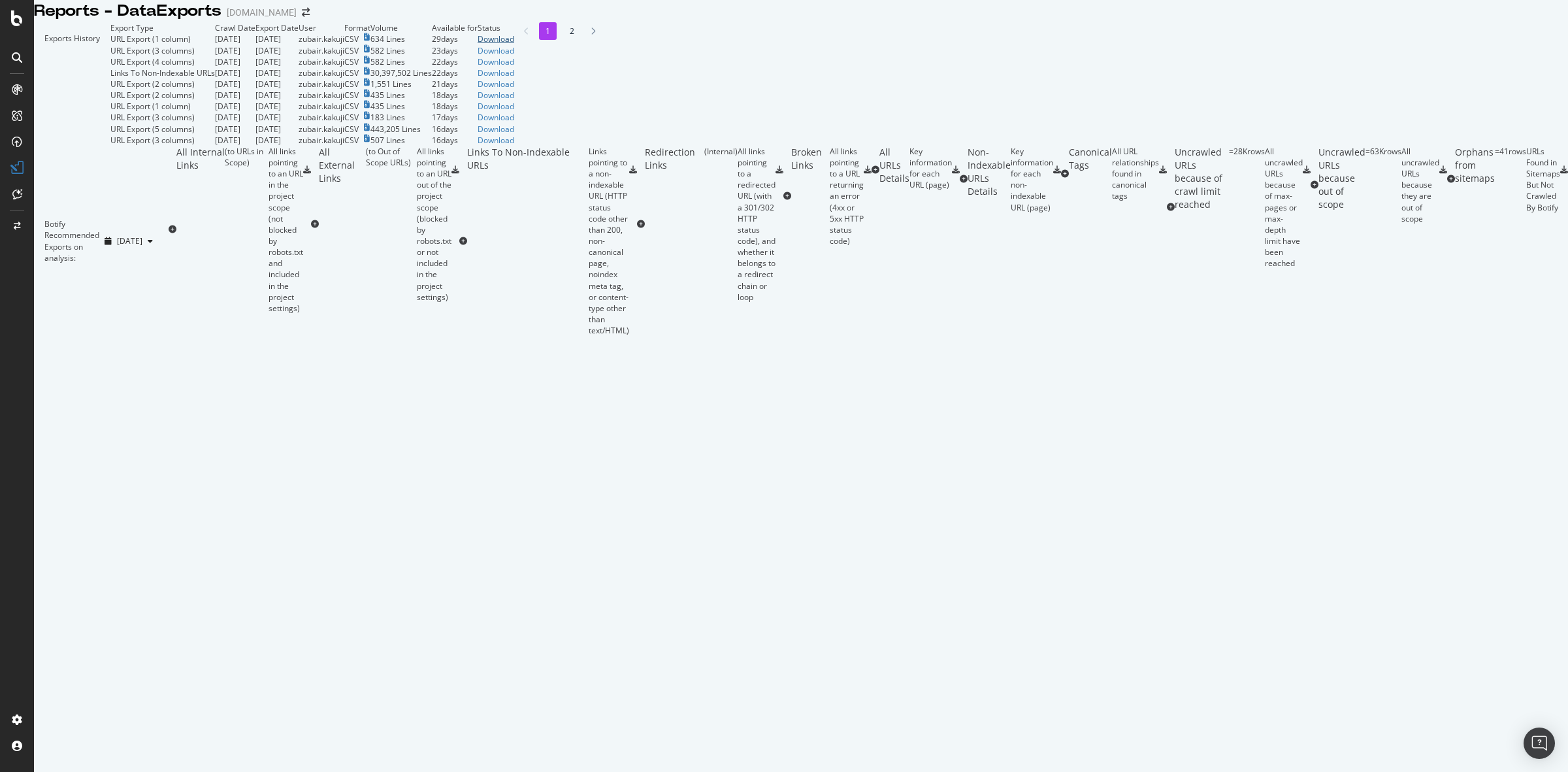
click at [514, 44] on div "Download" at bounding box center [495, 39] width 36 height 12
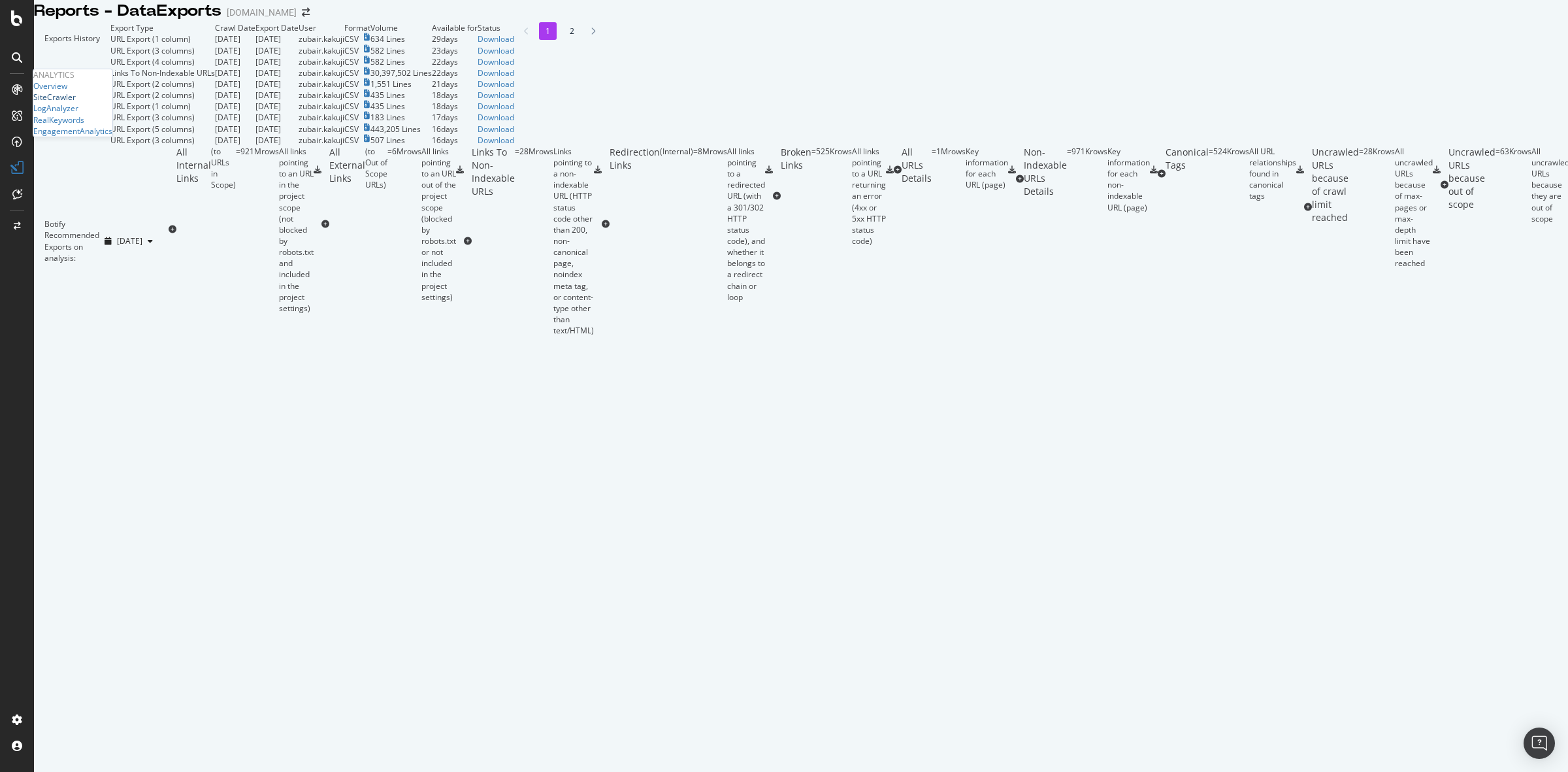
click at [66, 103] on div "SiteCrawler" at bounding box center [55, 97] width 43 height 12
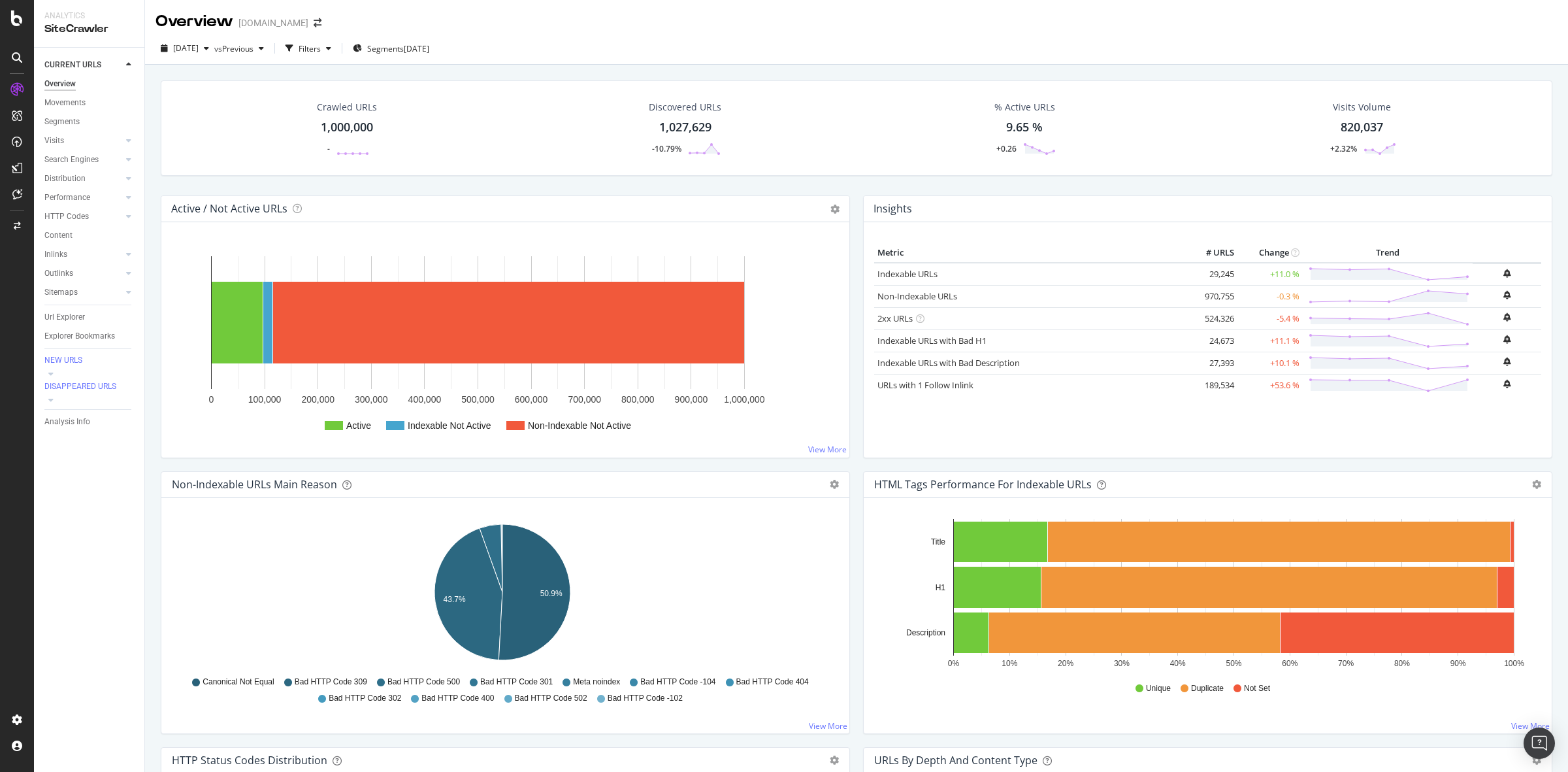
click at [339, 121] on div "1,000,000" at bounding box center [346, 127] width 52 height 17
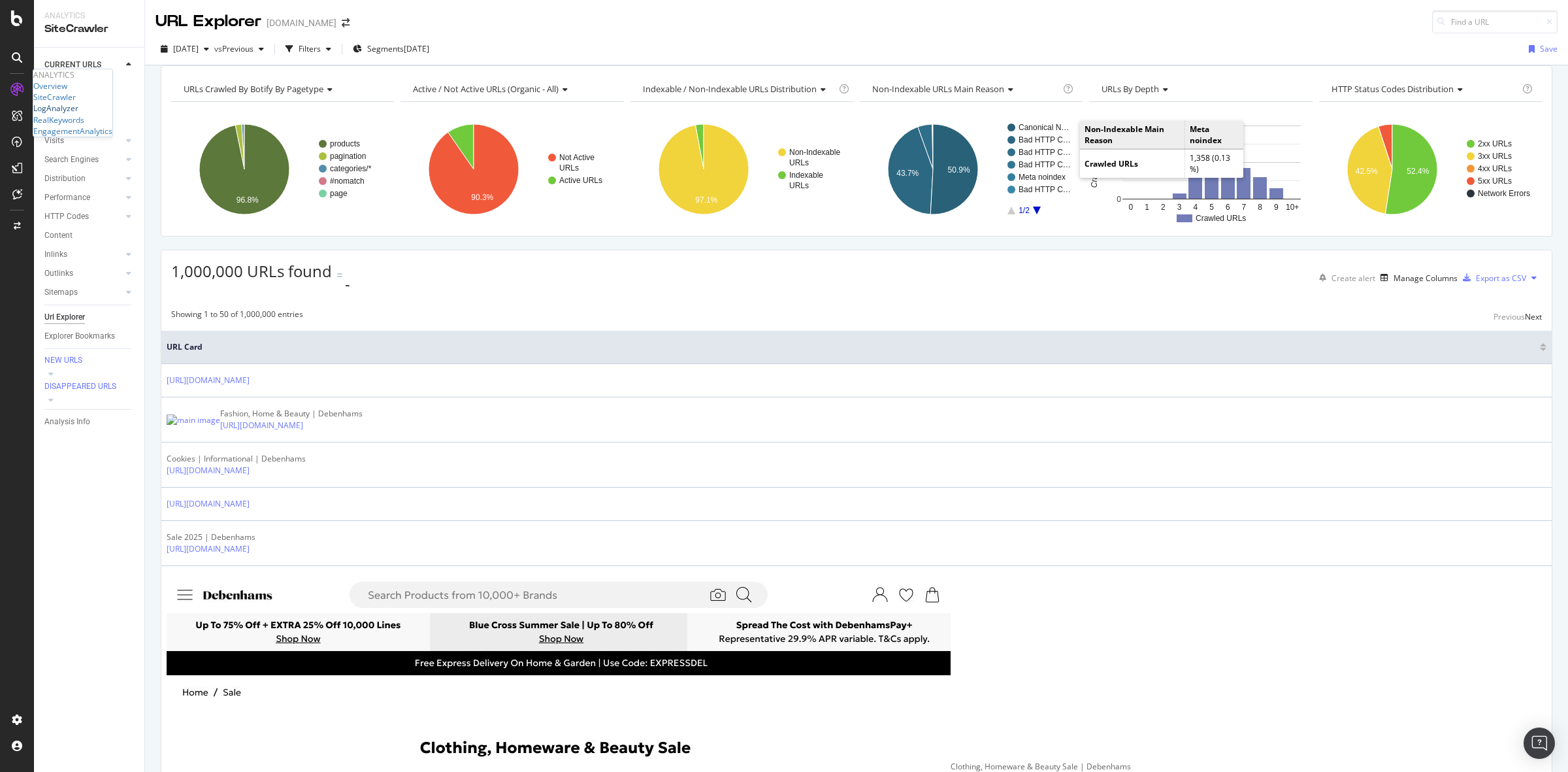
click at [78, 113] on div "LogAnalyzer" at bounding box center [56, 108] width 45 height 12
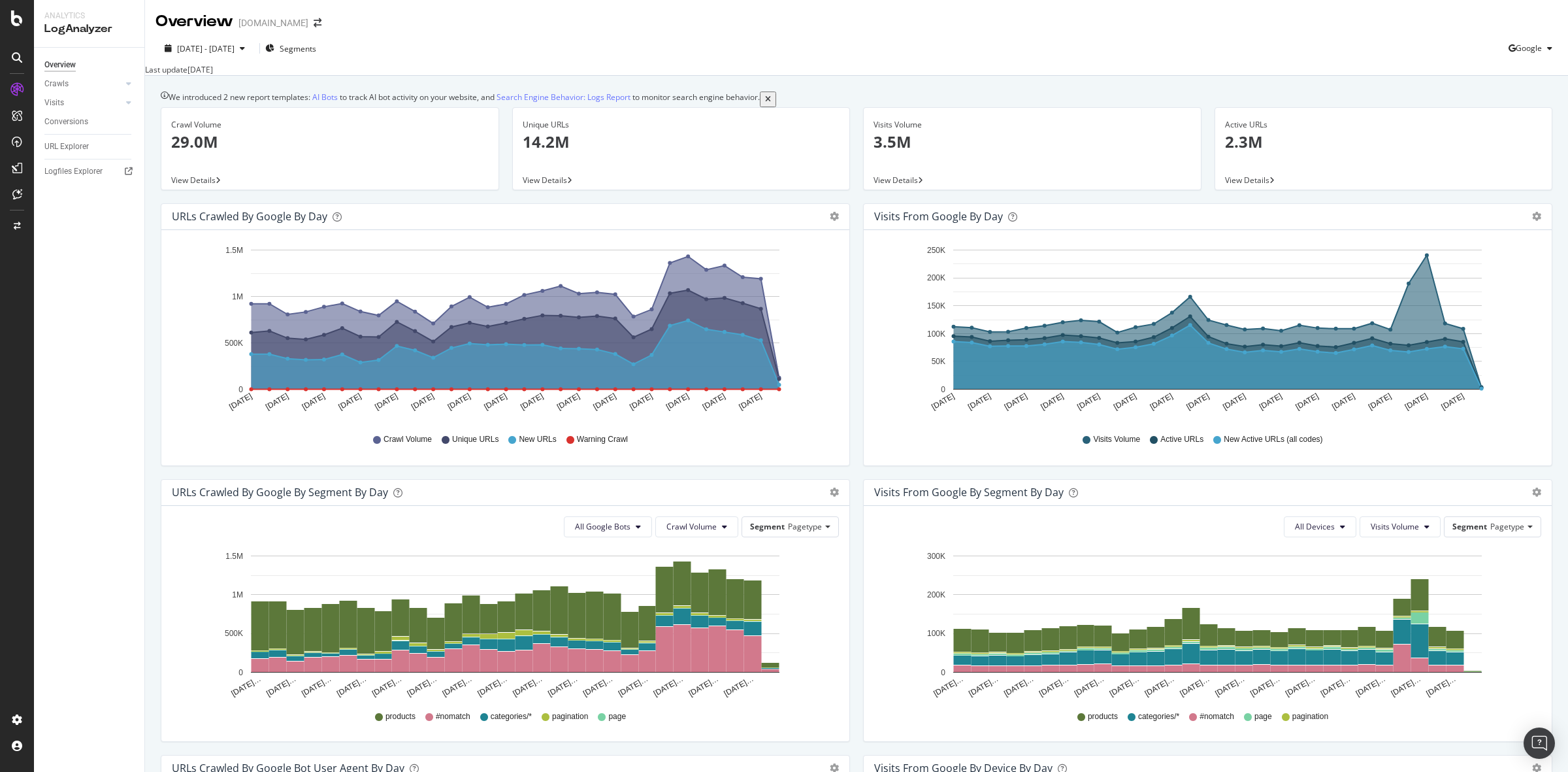
click at [193, 185] on span "View Details" at bounding box center [193, 180] width 44 height 12
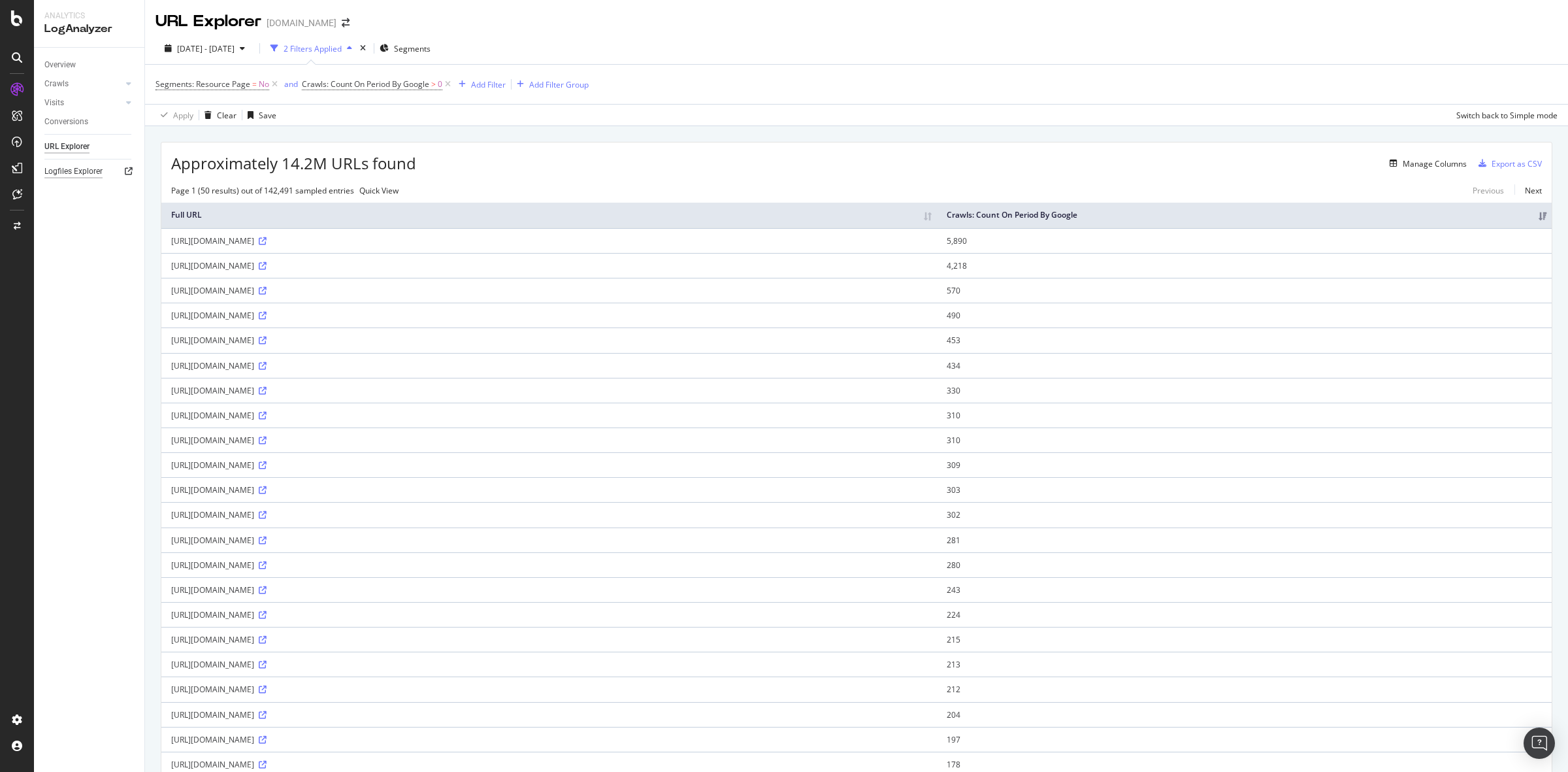
click at [89, 165] on div "Logfiles Explorer" at bounding box center [74, 171] width 58 height 13
click at [76, 103] on div "SiteCrawler" at bounding box center [55, 97] width 43 height 12
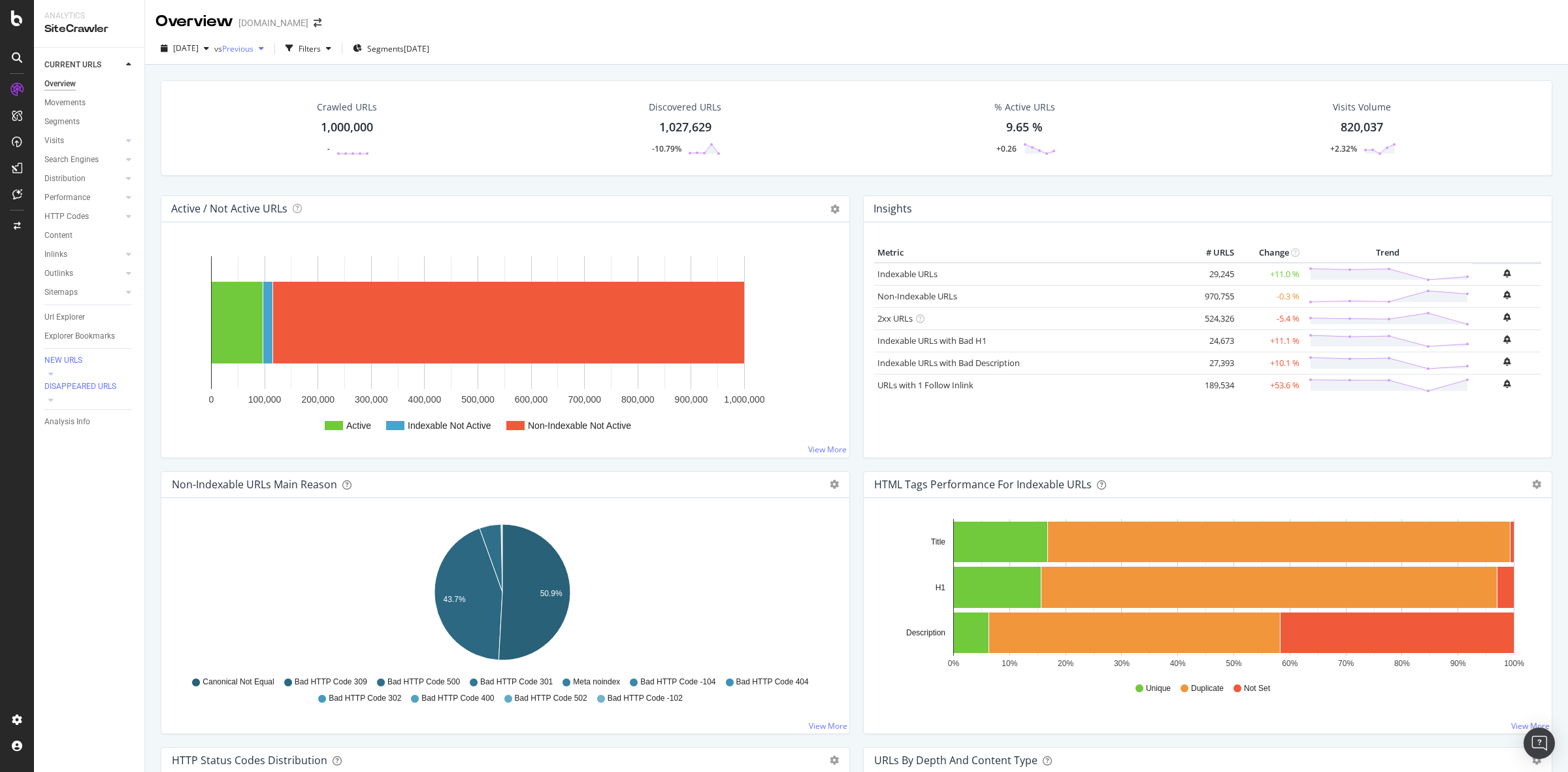
click at [253, 51] on span "Previous" at bounding box center [237, 49] width 31 height 12
click at [321, 51] on div "Filters" at bounding box center [309, 49] width 22 height 12
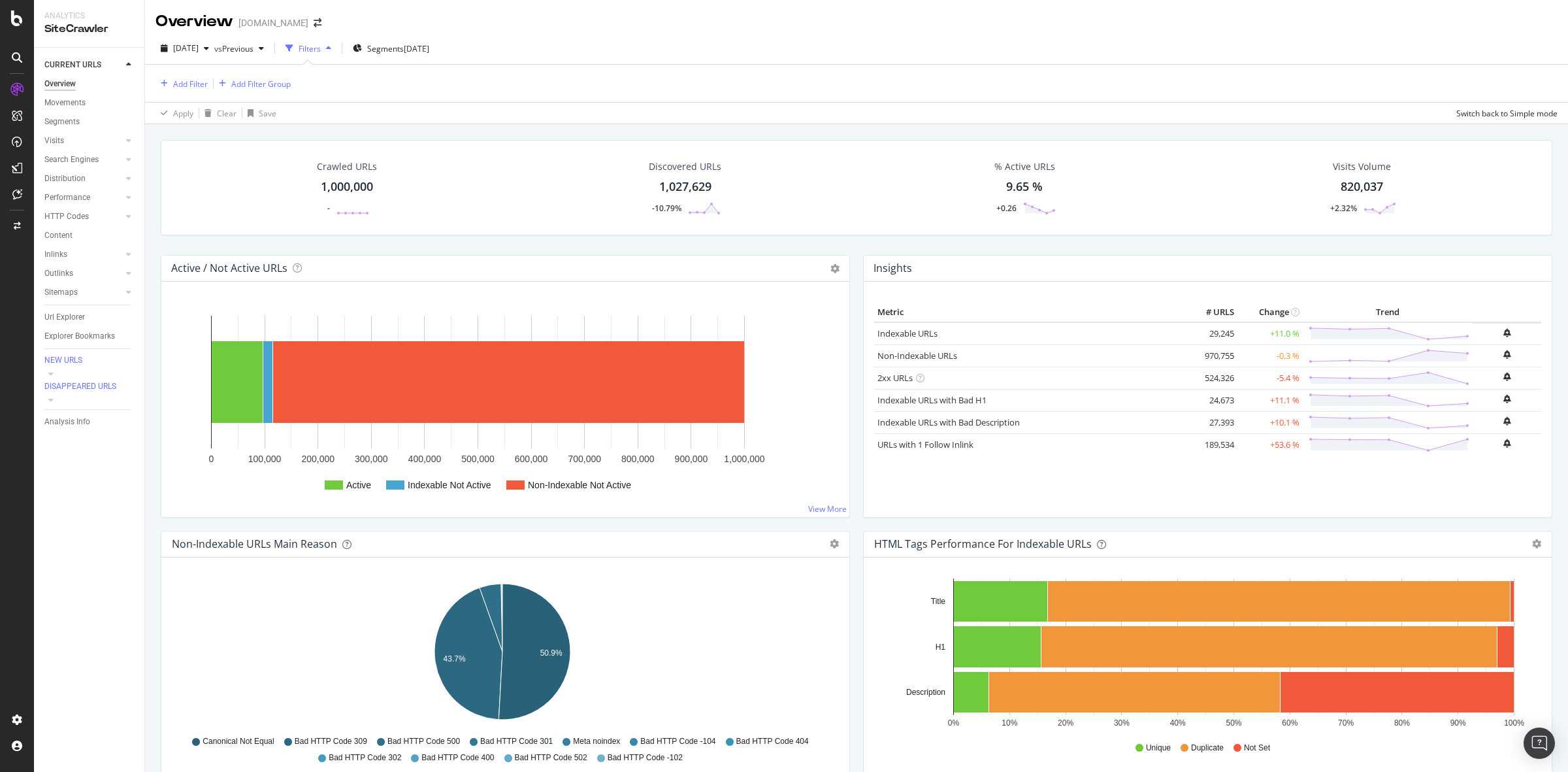
click at [342, 190] on div "1,000,000" at bounding box center [346, 186] width 52 height 17
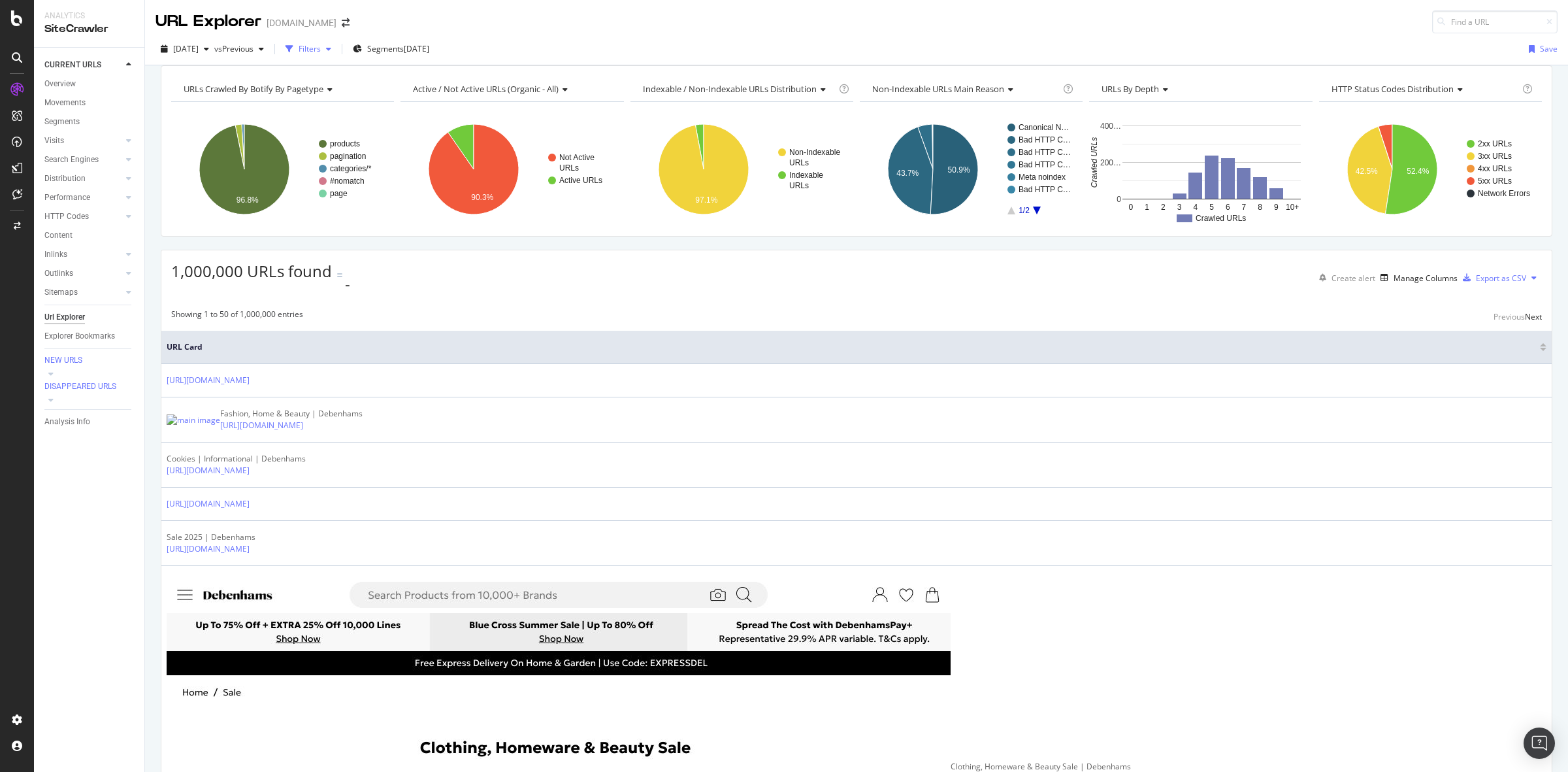
click at [321, 47] on div "Filters" at bounding box center [309, 49] width 22 height 12
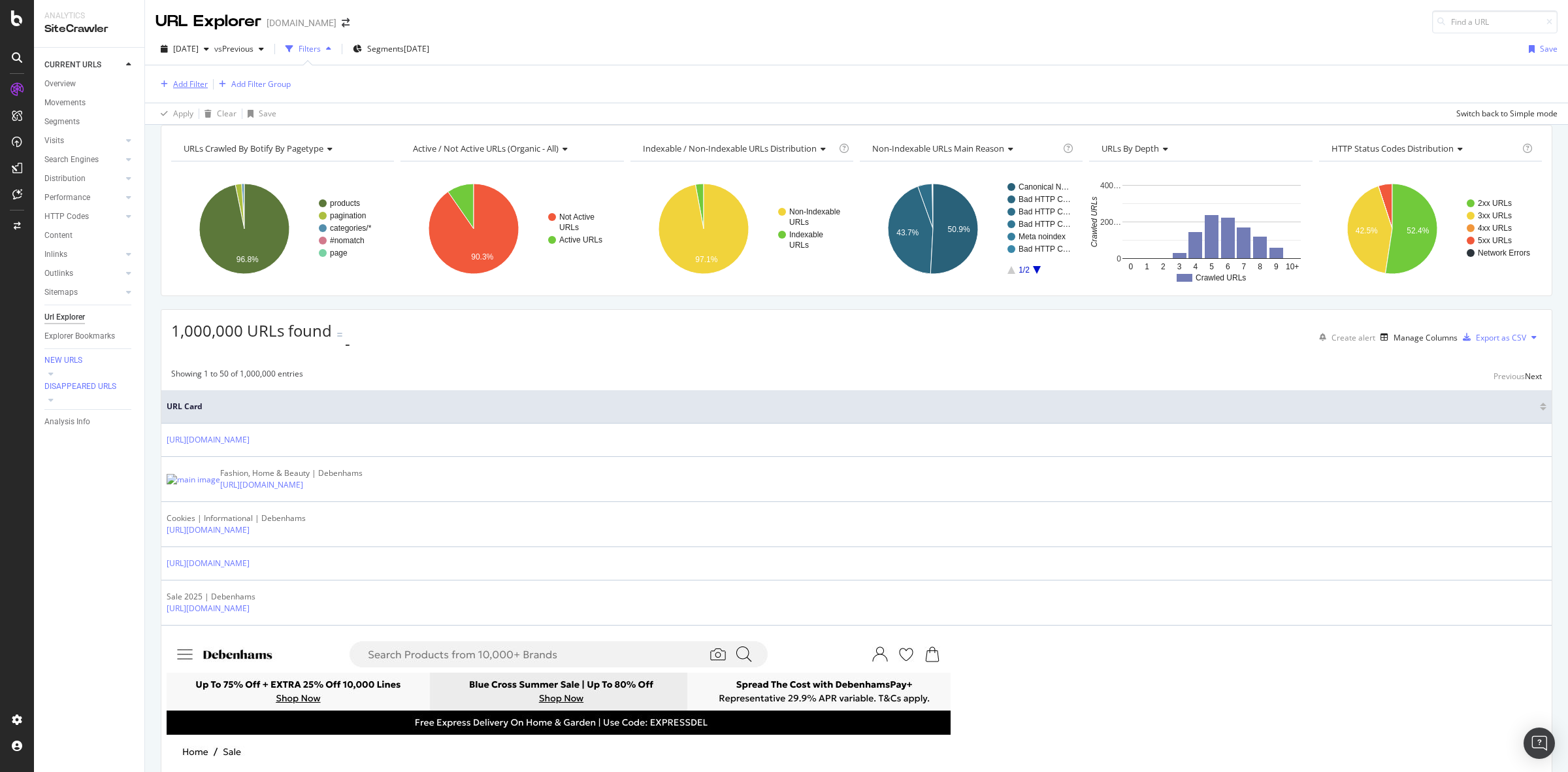
click at [190, 86] on div "Add Filter" at bounding box center [190, 83] width 35 height 12
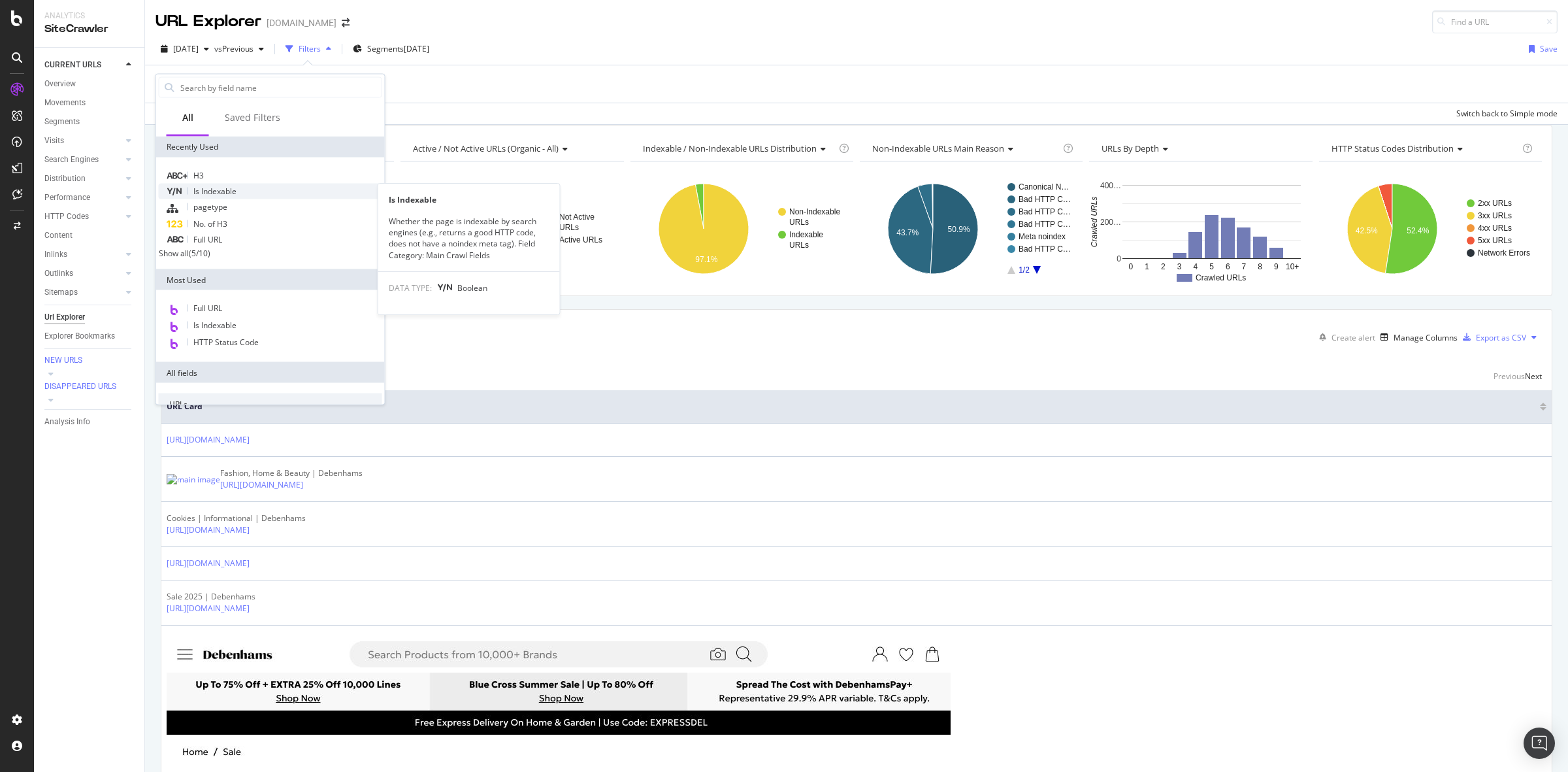
click at [220, 188] on span "Is Indexable" at bounding box center [214, 191] width 43 height 12
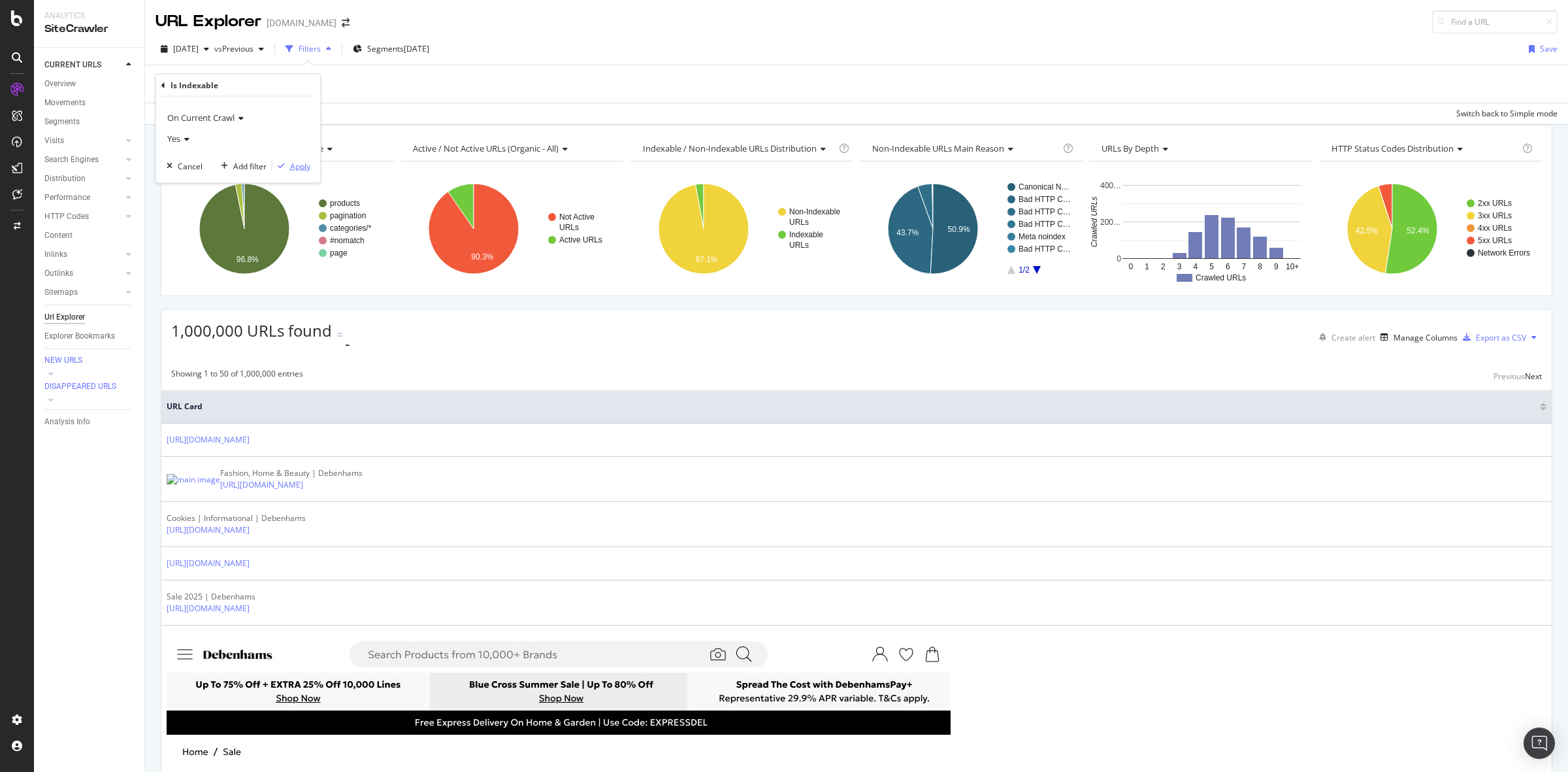
click at [300, 164] on div "Apply" at bounding box center [299, 166] width 20 height 12
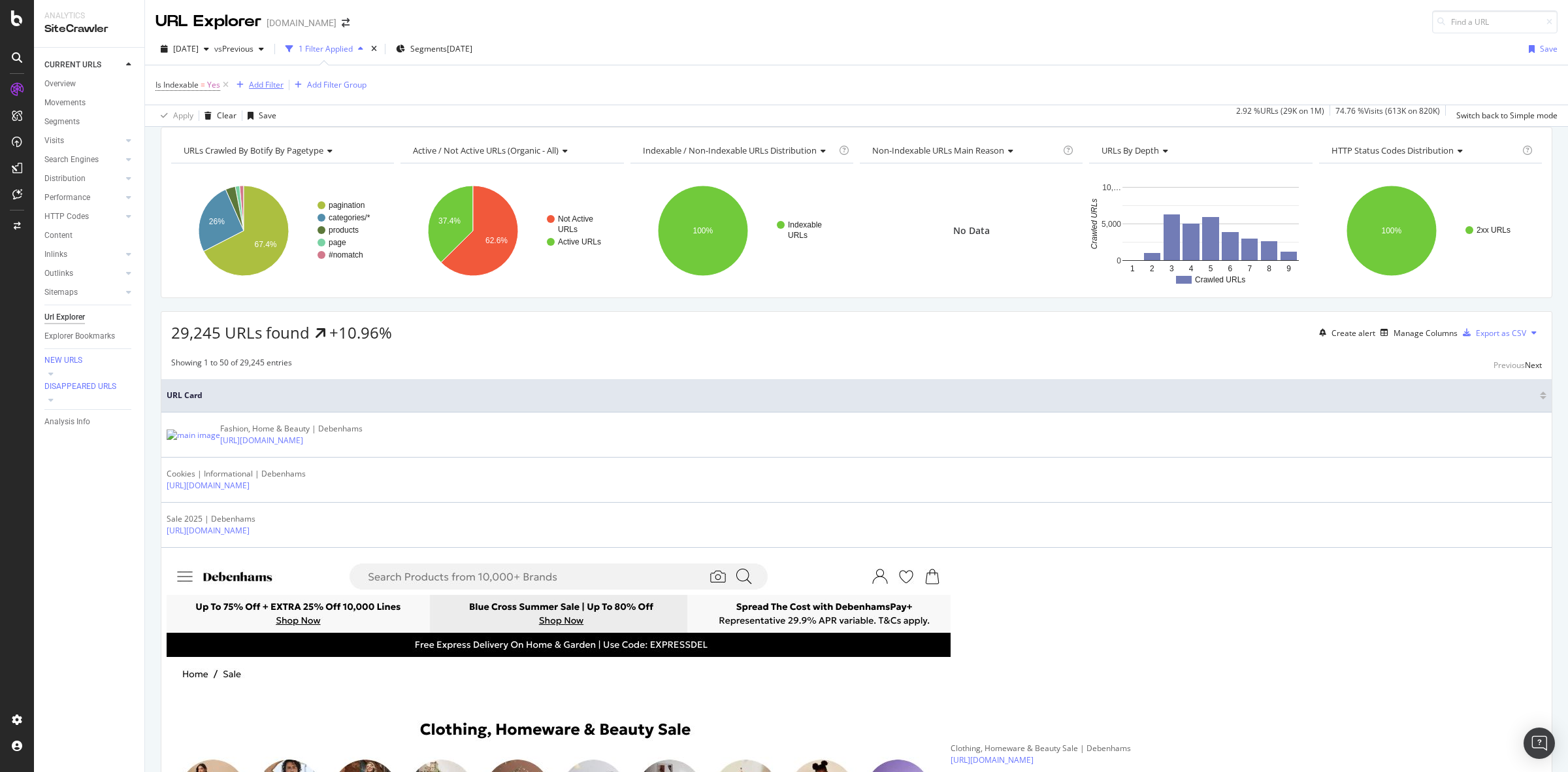
click at [268, 89] on div "Add Filter" at bounding box center [266, 84] width 35 height 12
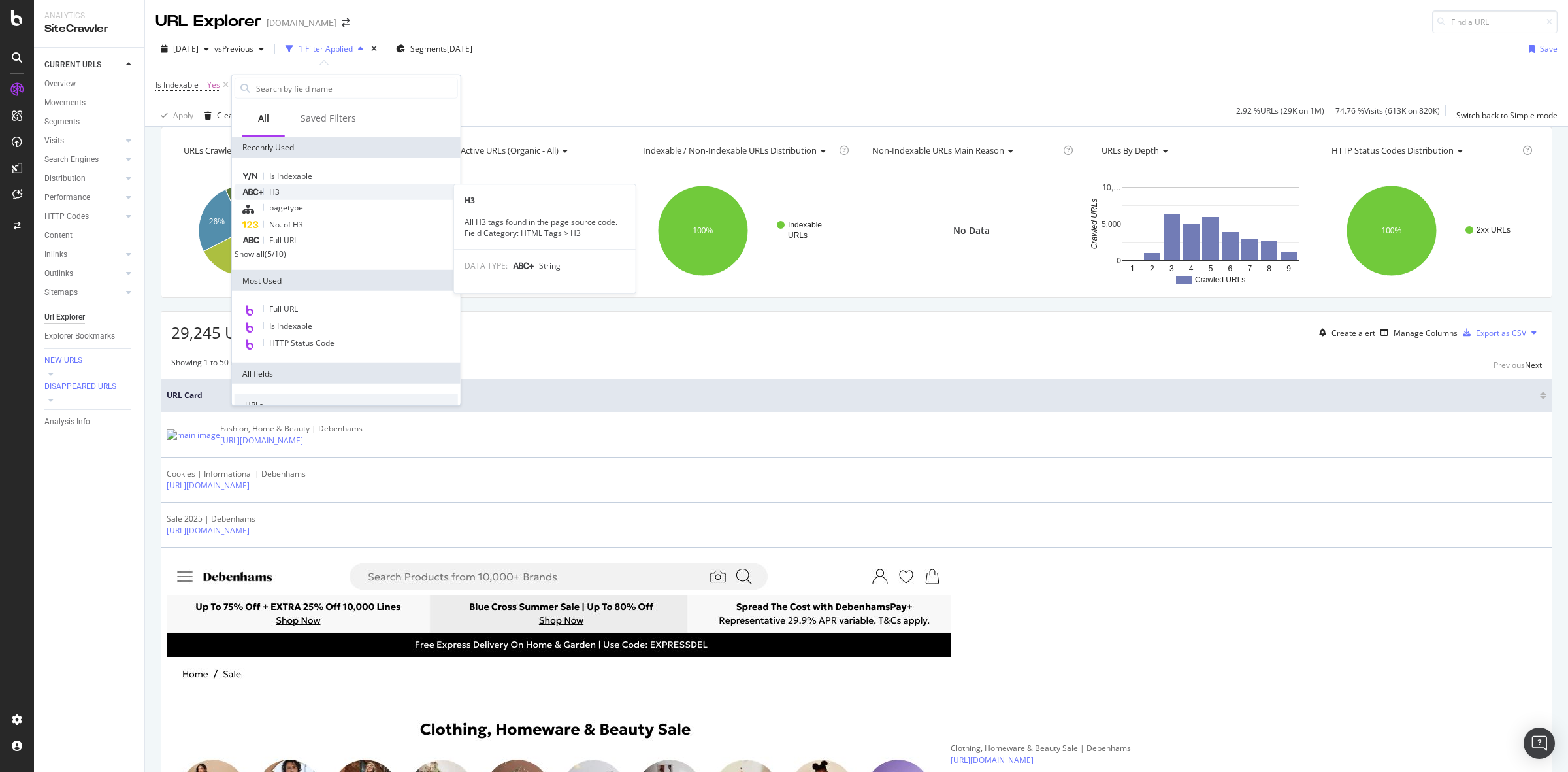
click at [321, 188] on div "H3" at bounding box center [346, 192] width 223 height 16
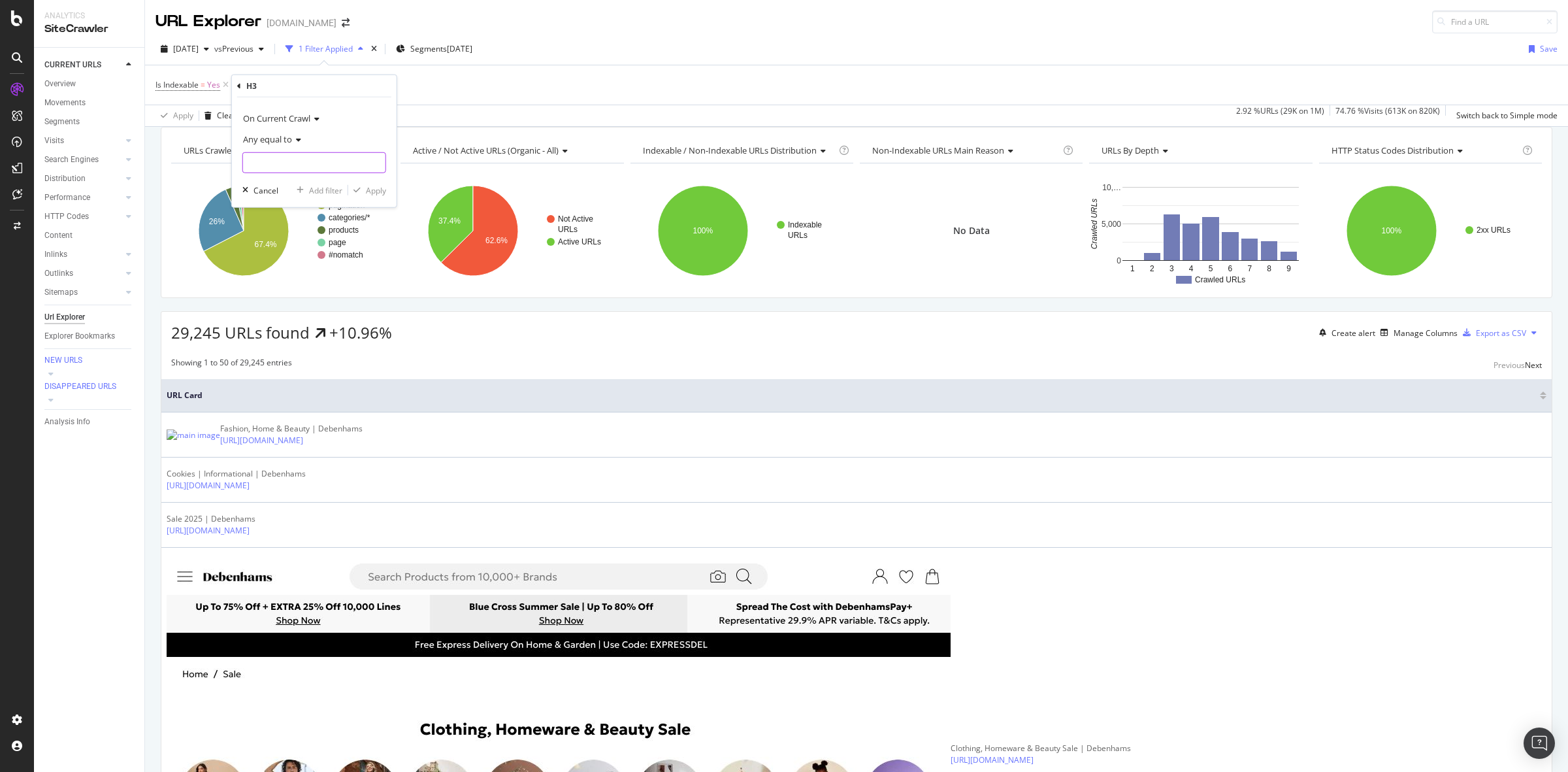
click at [266, 159] on input "text" at bounding box center [314, 163] width 143 height 21
paste input "We would recommend"
type input "We would recommend"
click at [370, 191] on div "Apply" at bounding box center [376, 190] width 20 height 12
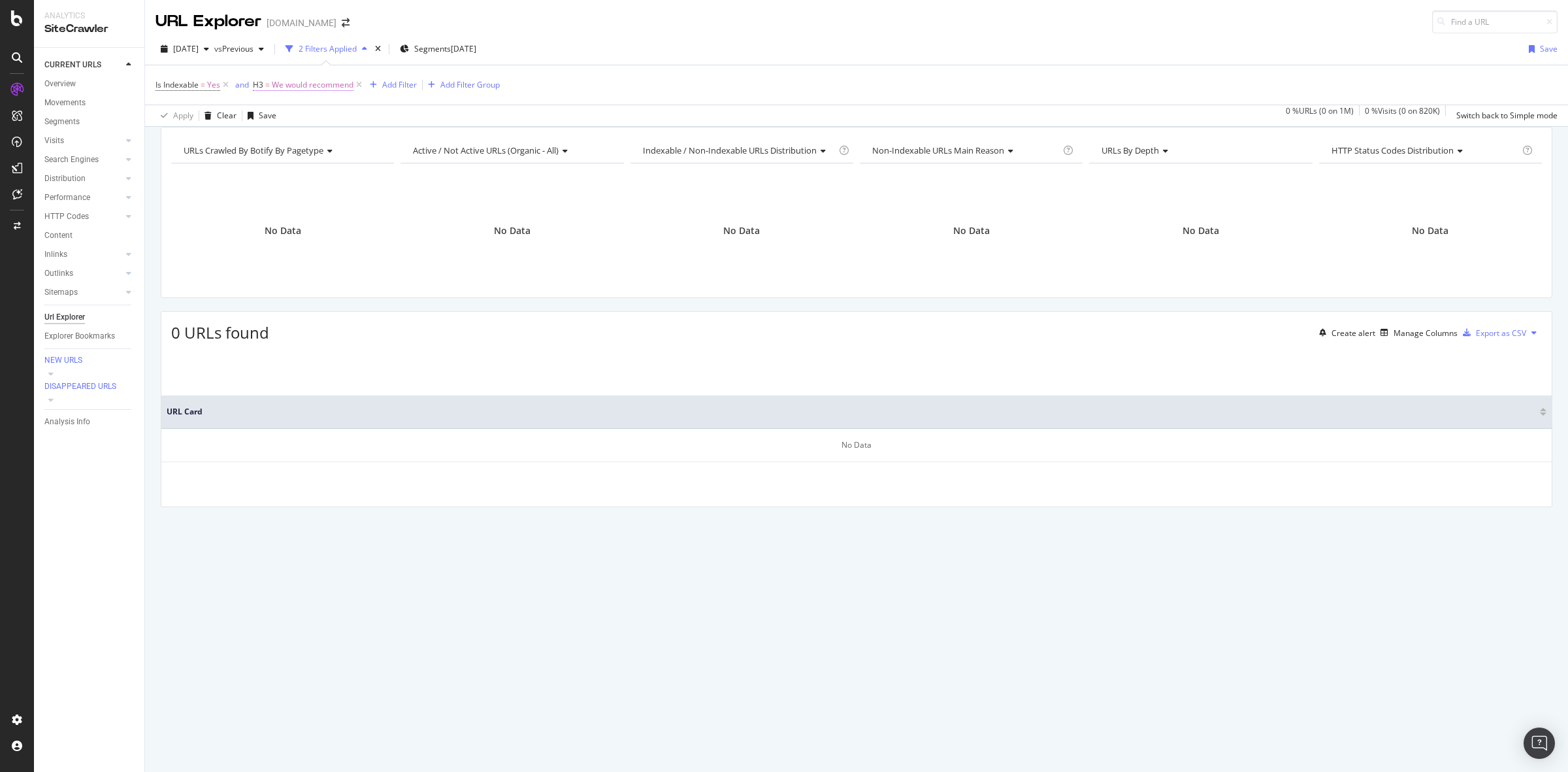
click at [307, 87] on span "We would recommend" at bounding box center [313, 85] width 82 height 19
click at [309, 132] on span "Any equal to" at bounding box center [289, 136] width 49 height 12
click at [324, 262] on div "Any contains" at bounding box center [338, 265] width 140 height 17
click at [390, 186] on div "Apply" at bounding box center [398, 188] width 20 height 12
click at [225, 83] on icon at bounding box center [226, 84] width 12 height 13
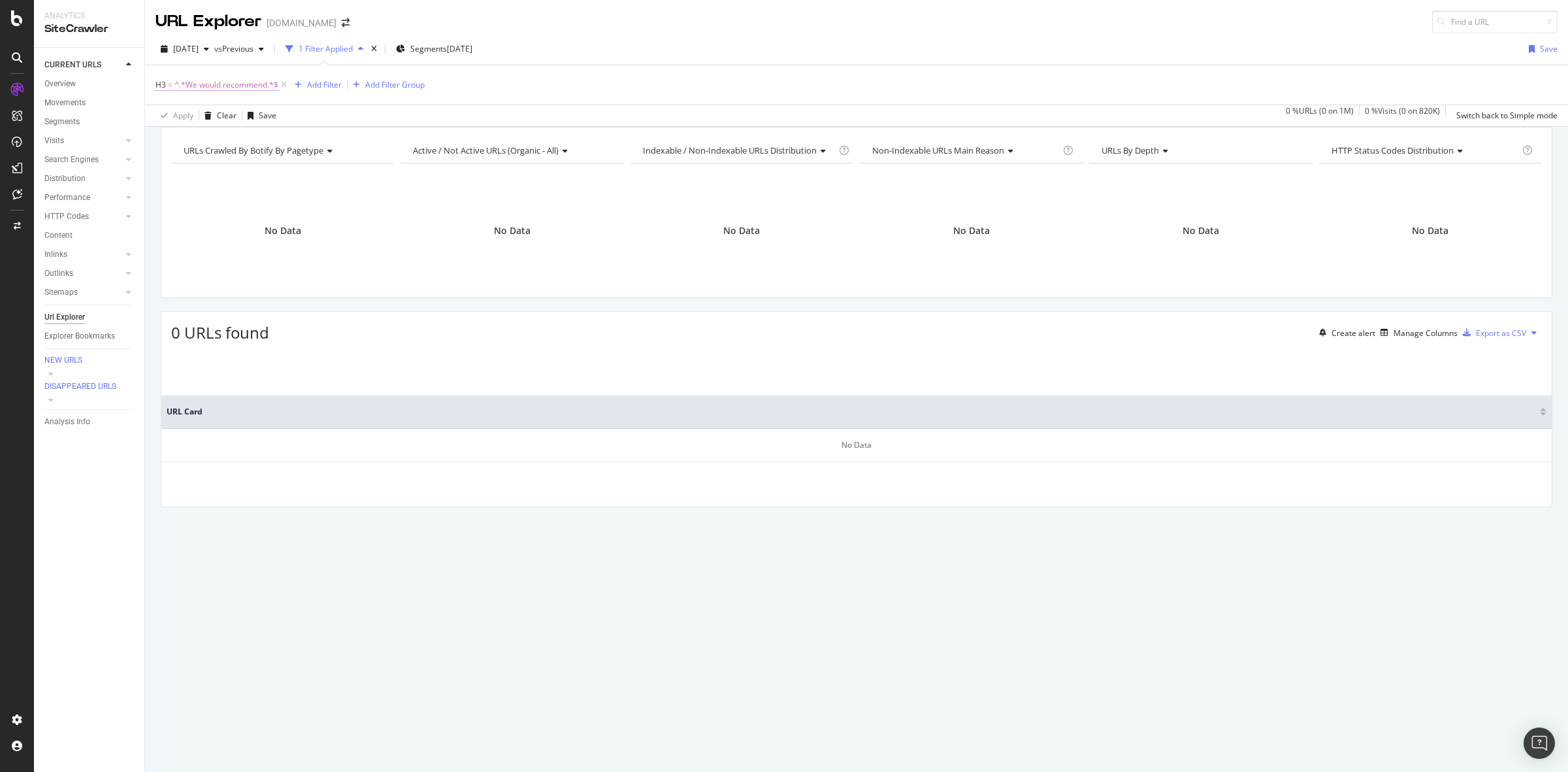
click at [233, 85] on span "^.*We would recommend.*$" at bounding box center [226, 85] width 104 height 19
click at [296, 194] on button "Apply" at bounding box center [291, 187] width 38 height 13
click at [233, 87] on span "^.*We would recommend.*$" at bounding box center [226, 85] width 104 height 19
click at [269, 159] on input "We would recommend" at bounding box center [235, 160] width 136 height 21
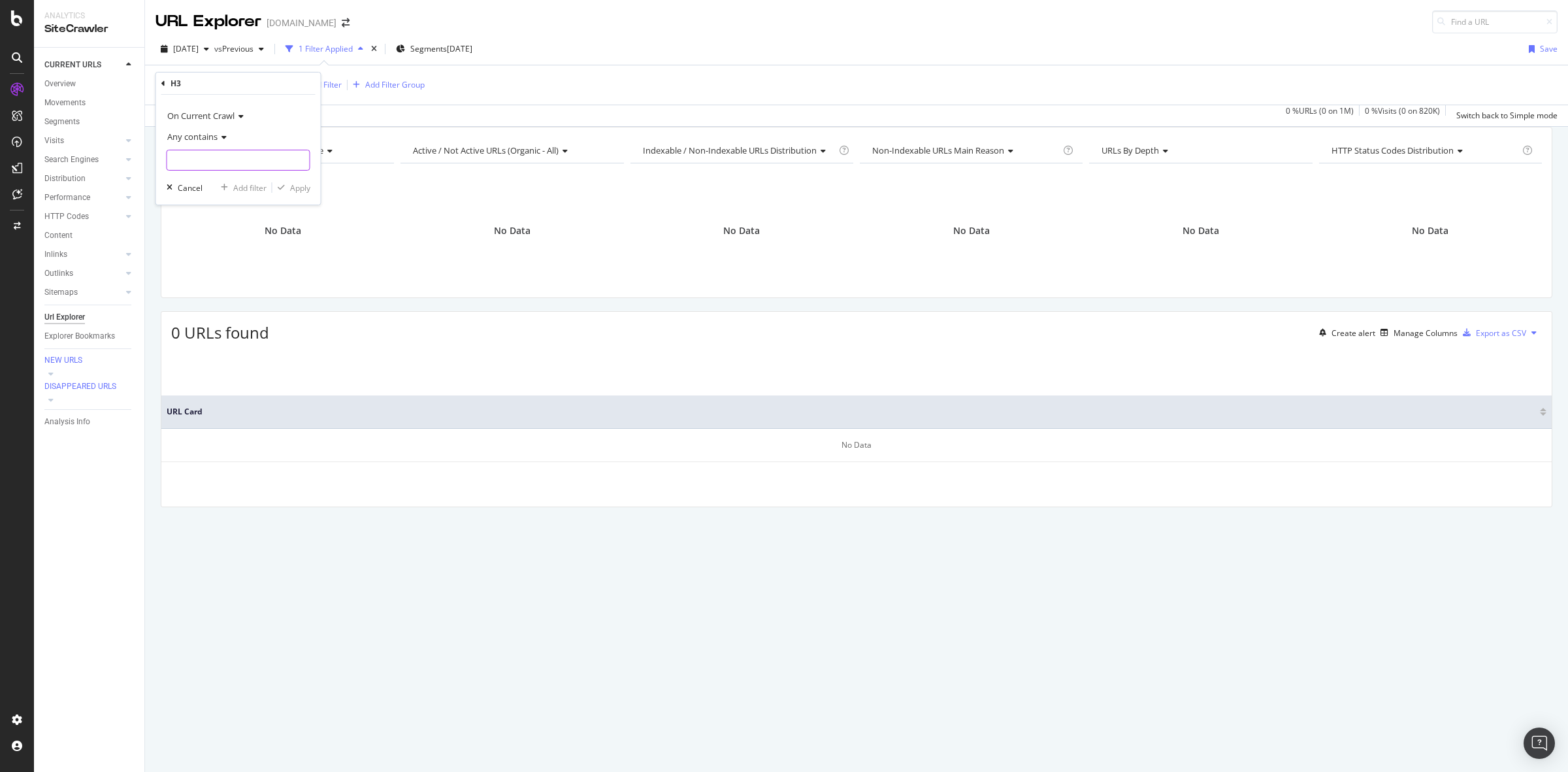
paste input "We would recommend"
type input "We would recommend"
click at [304, 191] on div "Apply" at bounding box center [299, 188] width 20 height 12
click at [255, 87] on span "^.*We would recommend.*$" at bounding box center [226, 85] width 104 height 19
click at [302, 188] on div "Apply" at bounding box center [299, 188] width 20 height 12
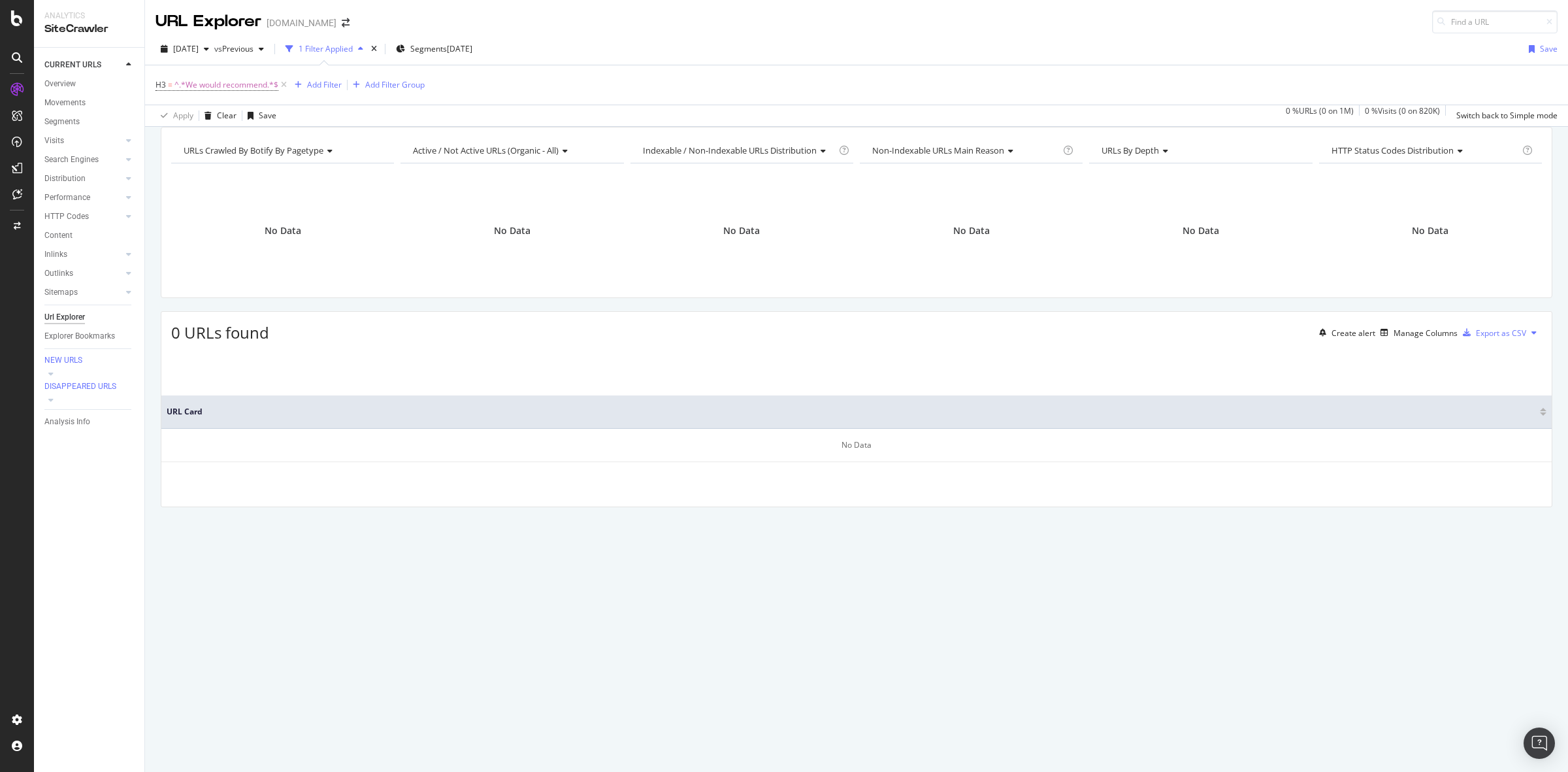
click at [475, 127] on div "URLs Crawled By Botify By pagetype Chart (by Value) Table Expand Export as CSV …" at bounding box center [857, 127] width 1423 height 0
click at [284, 83] on icon at bounding box center [283, 84] width 12 height 13
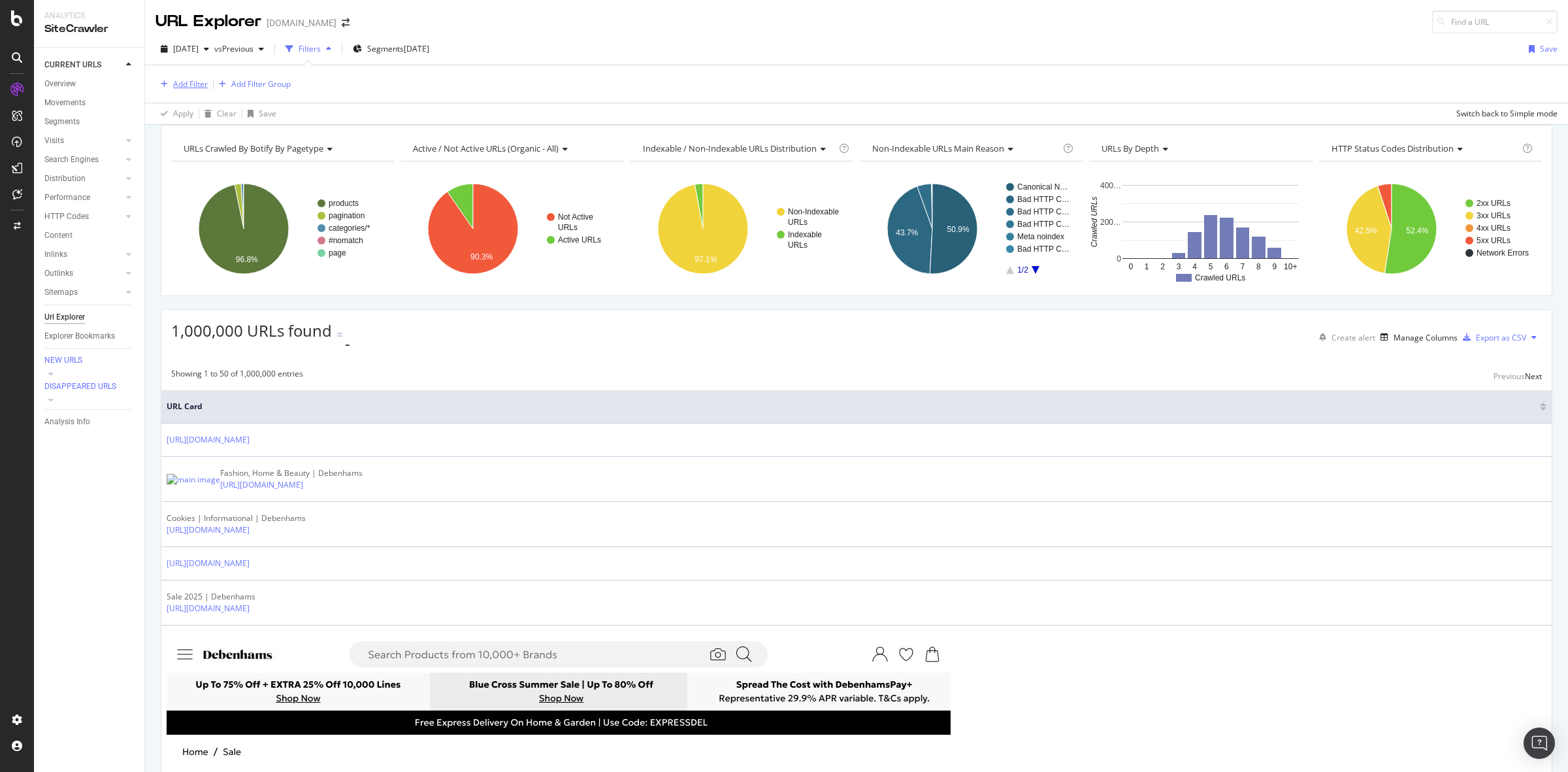
click at [188, 81] on div "Add Filter" at bounding box center [190, 83] width 35 height 12
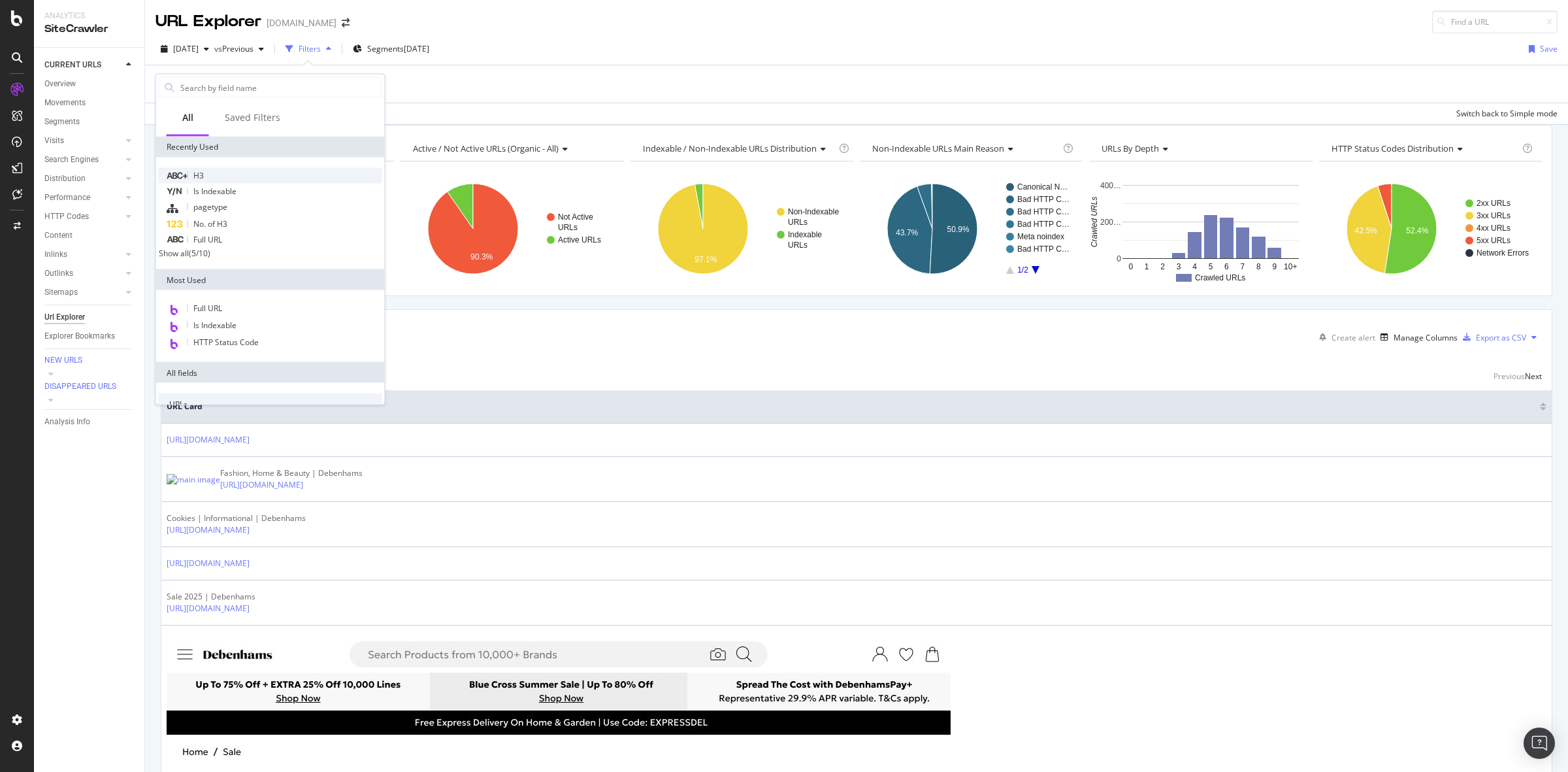
click at [216, 168] on div "H3" at bounding box center [270, 176] width 223 height 16
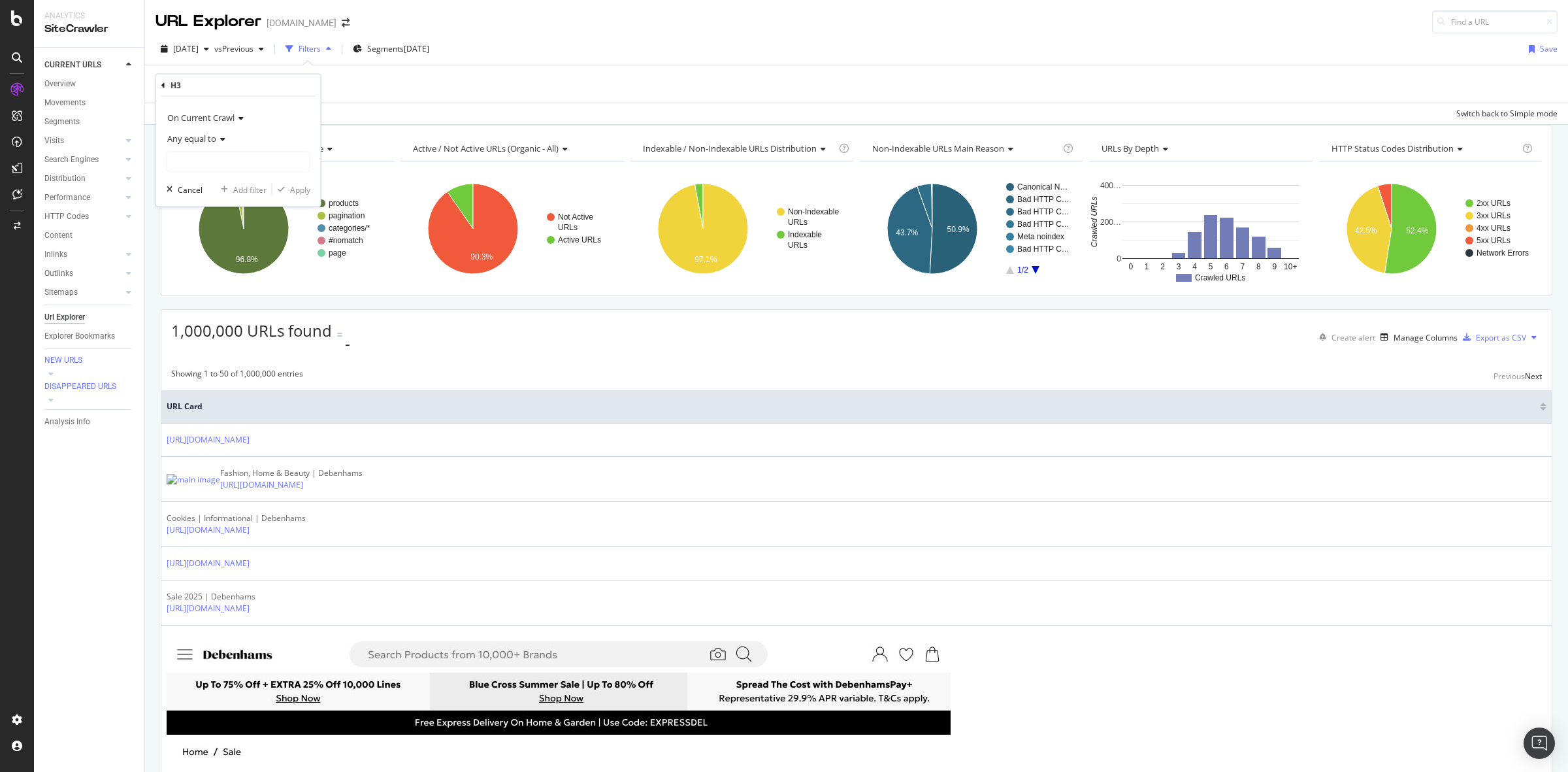
click at [217, 136] on icon at bounding box center [221, 139] width 9 height 8
click at [224, 262] on div "Any contains" at bounding box center [240, 267] width 140 height 17
paste input "Oooops! The page you are looking for can't be found"
type input "Oooops! The page you are looking for can't be found"
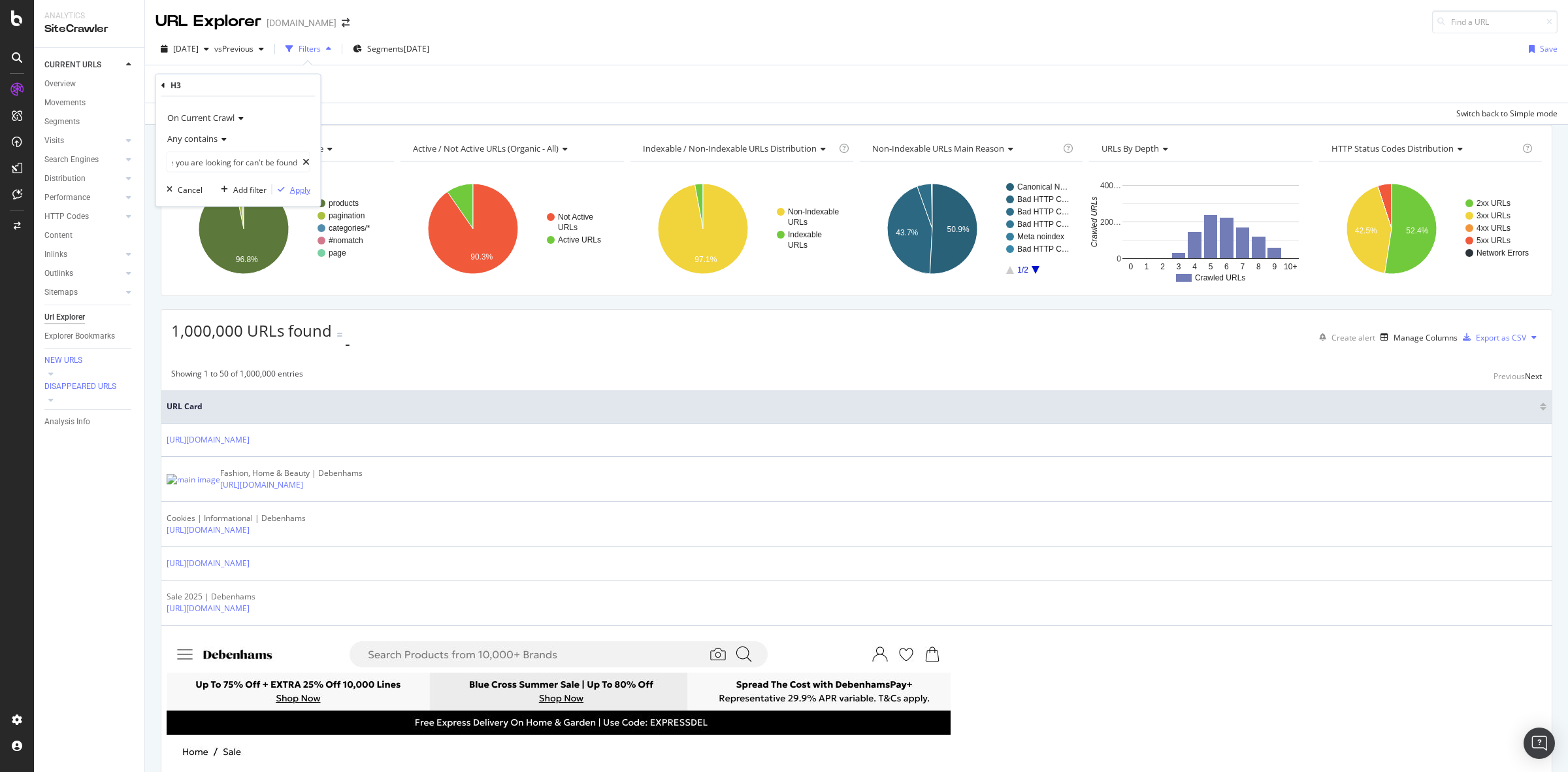
click at [302, 194] on div "Apply" at bounding box center [299, 189] width 20 height 12
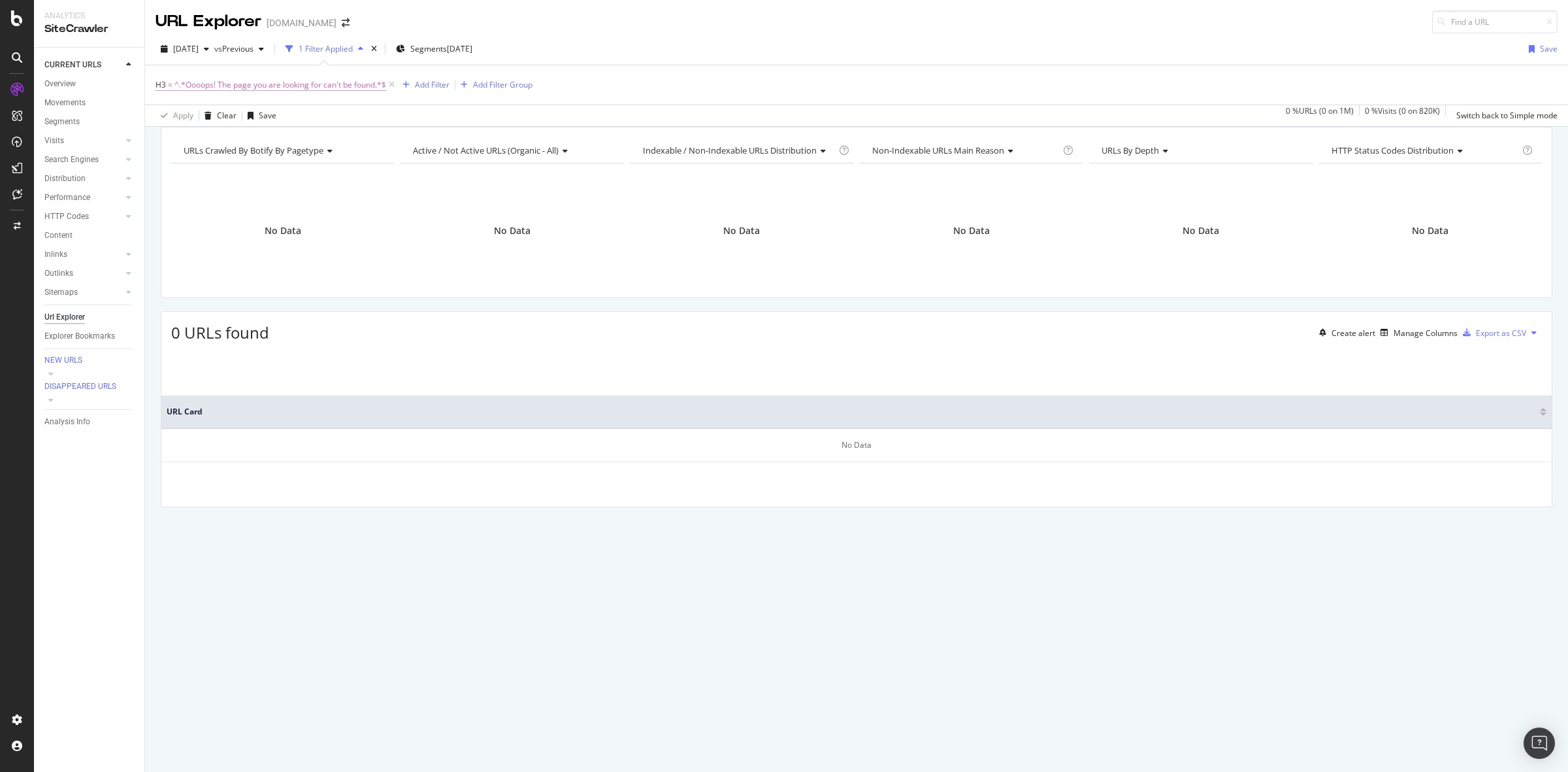
click at [305, 83] on span "^.*Oooops! The page you are looking for can't be found.*$" at bounding box center [280, 85] width 212 height 19
click at [220, 152] on input "Oooops! The page you are looking for can't be found" at bounding box center [235, 160] width 136 height 21
drag, startPoint x: 204, startPoint y: 159, endPoint x: 285, endPoint y: 168, distance: 81.5
click at [285, 168] on input "Oooops! The page you are looking for can't be found" at bounding box center [235, 160] width 136 height 21
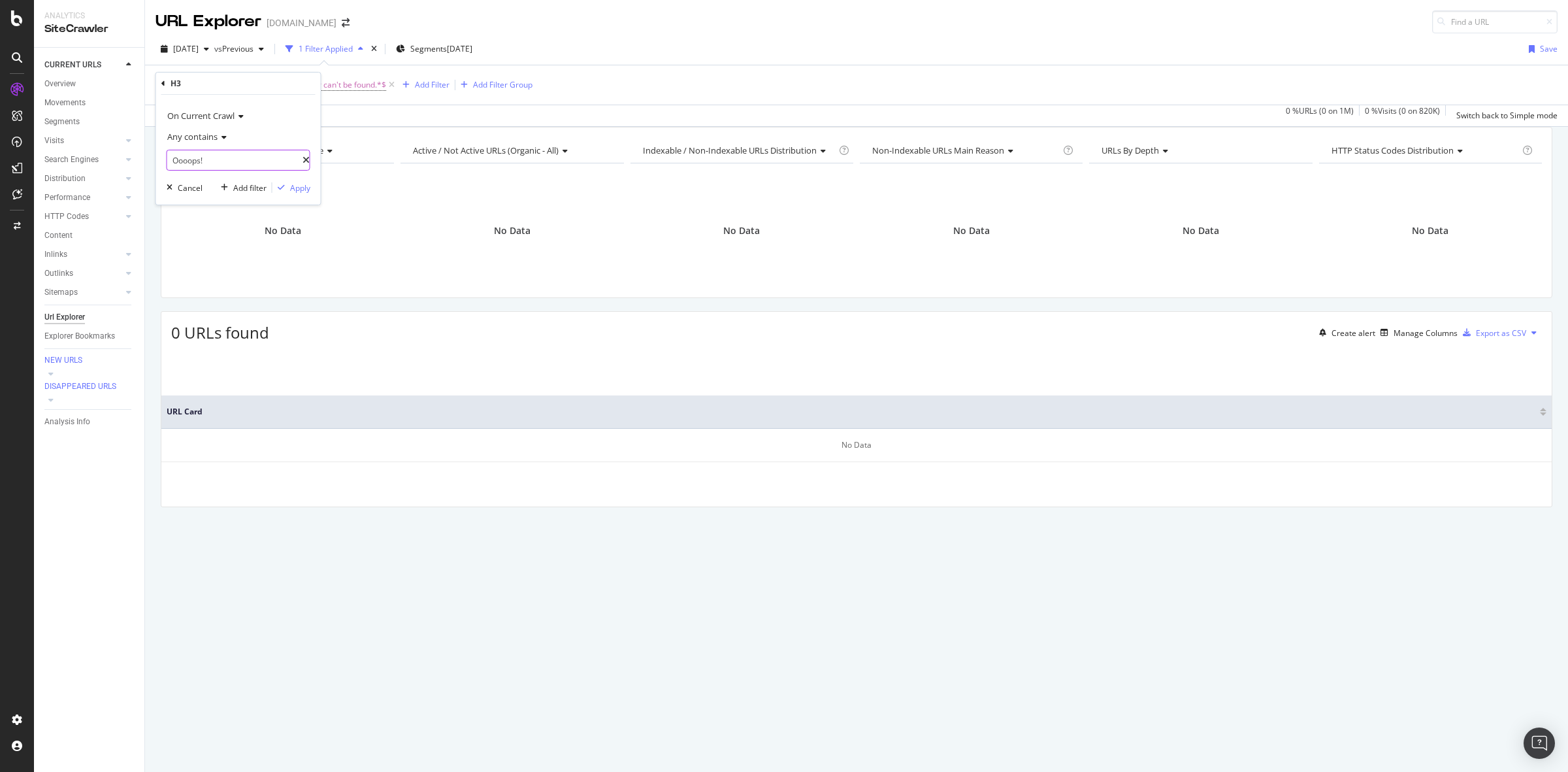
scroll to position [0, 0]
type input "Oooops!"
click at [306, 191] on div "Apply" at bounding box center [299, 188] width 20 height 12
click at [206, 86] on span "^.*Oooops!.*$" at bounding box center [200, 85] width 52 height 19
click at [302, 165] on div at bounding box center [306, 160] width 7 height 9
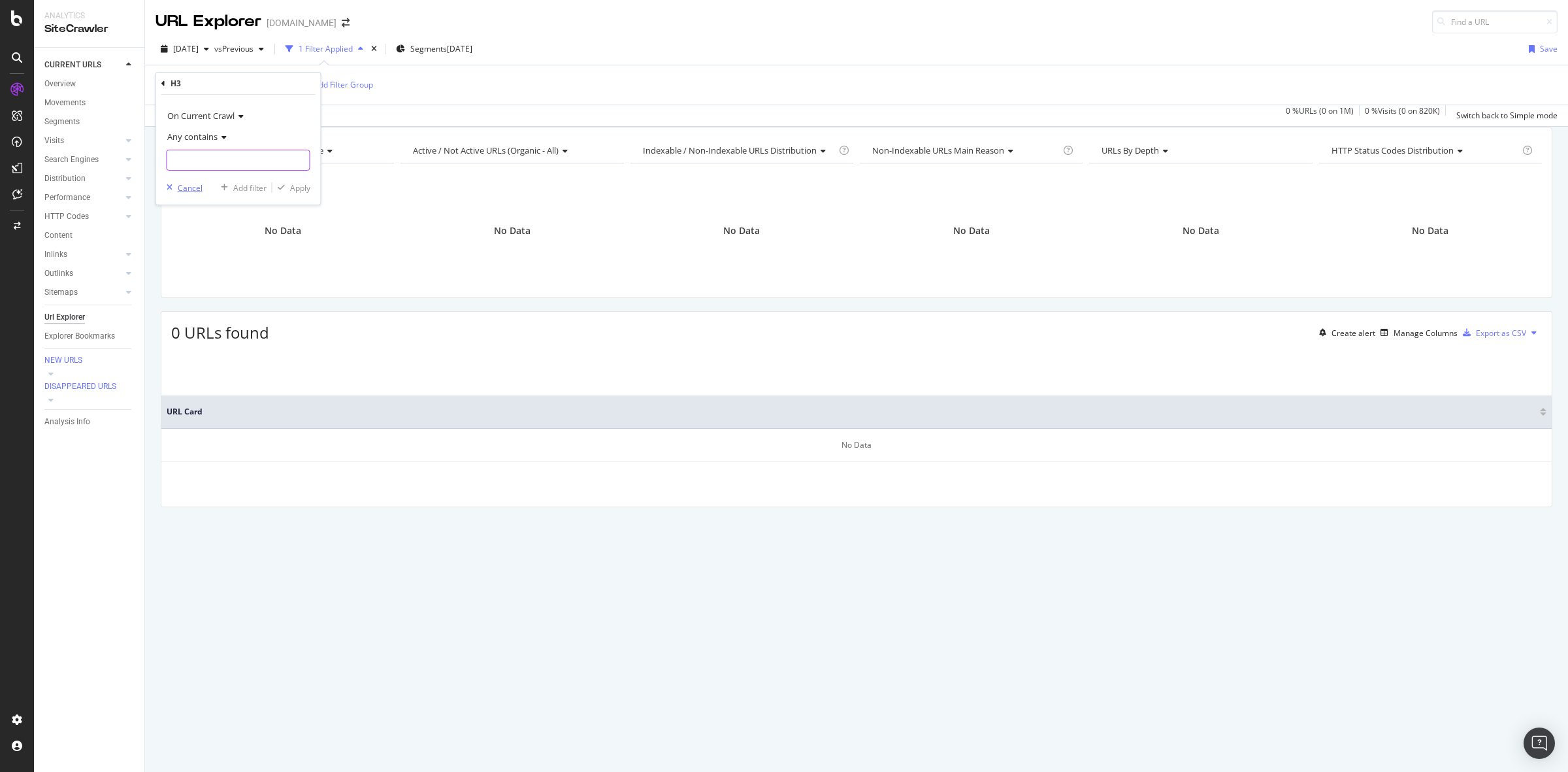
click at [188, 190] on div "Cancel" at bounding box center [190, 188] width 25 height 12
click at [209, 83] on span "^.*Oooops!.*$" at bounding box center [200, 85] width 52 height 19
click at [171, 86] on div "H3" at bounding box center [175, 83] width 11 height 12
click at [161, 85] on icon at bounding box center [163, 83] width 4 height 8
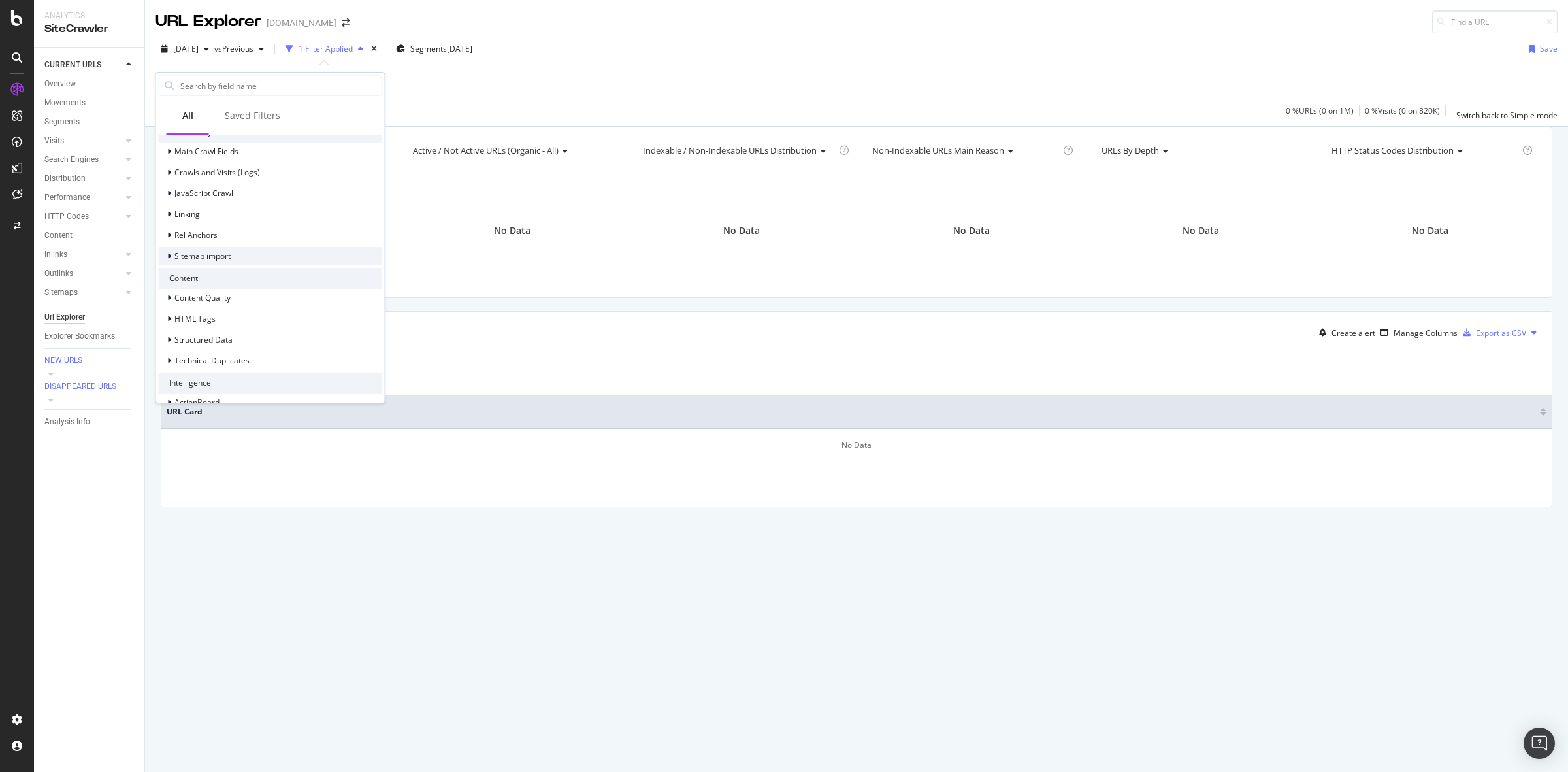
scroll to position [448, 0]
click at [206, 305] on div "HTML Tags" at bounding box center [187, 299] width 57 height 13
click at [255, 317] on div "Title" at bounding box center [270, 314] width 223 height 19
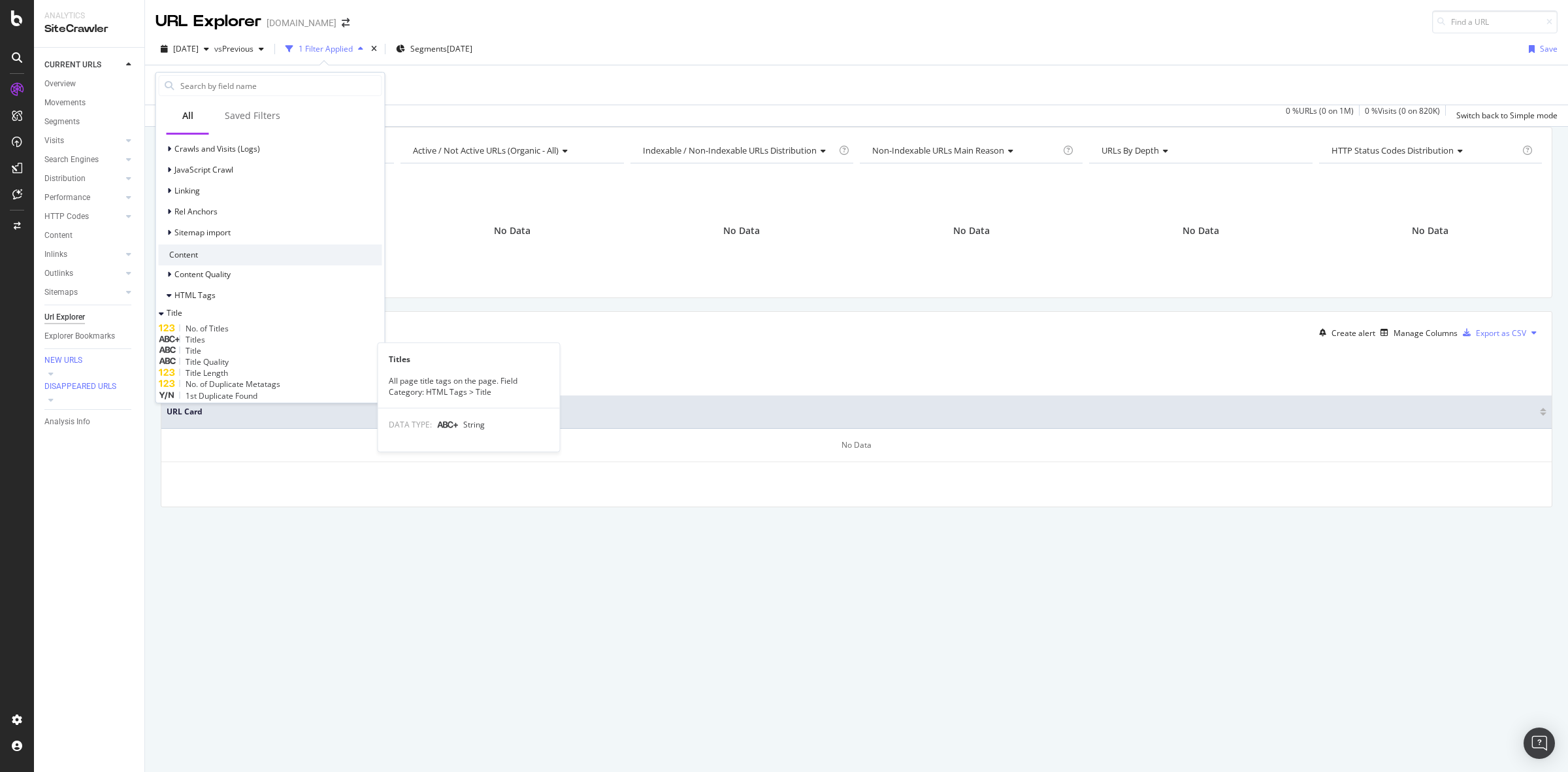
click at [270, 345] on div "Titles" at bounding box center [270, 339] width 223 height 12
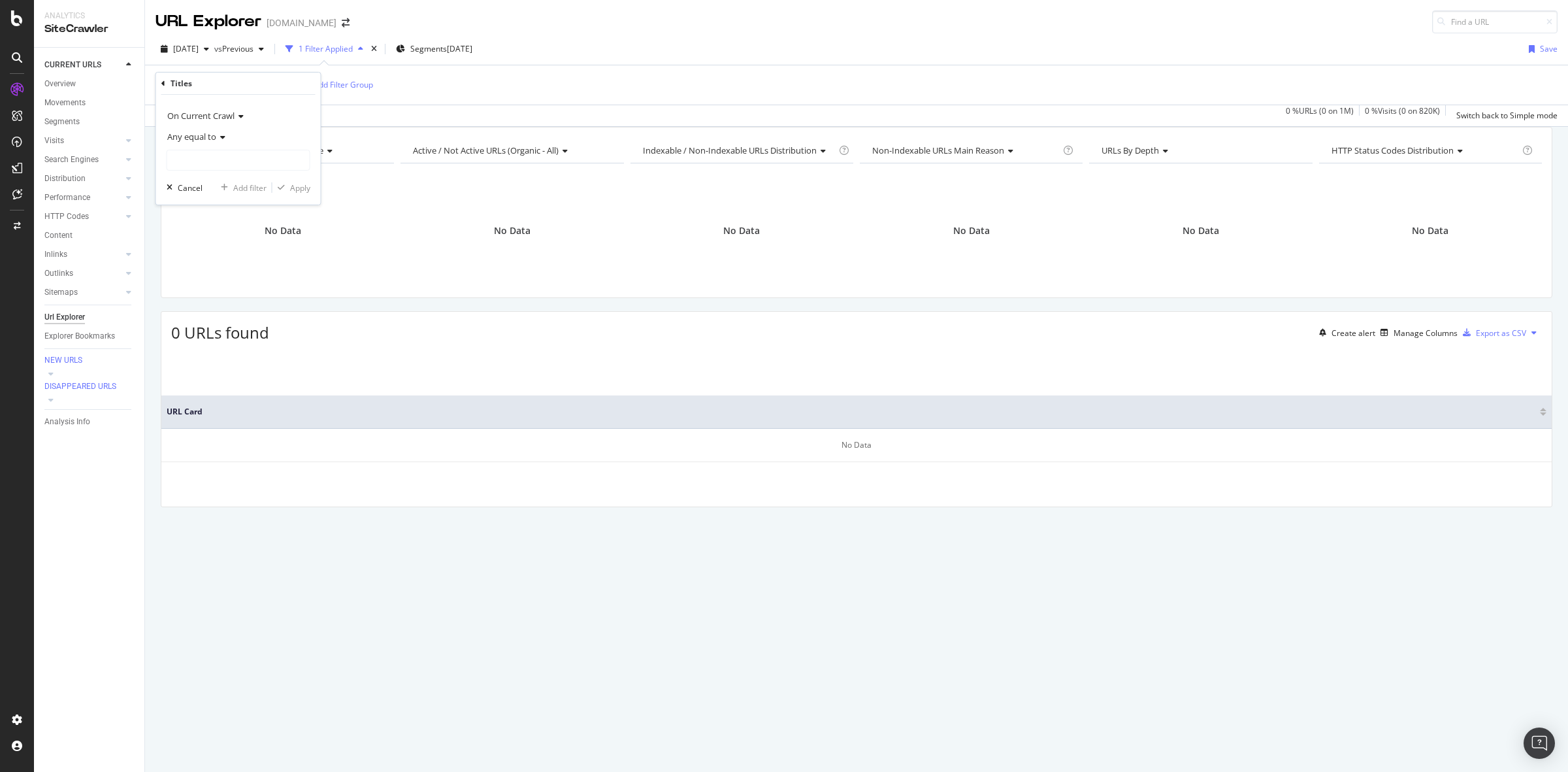
click at [223, 141] on div "Any equal to" at bounding box center [238, 136] width 144 height 21
drag, startPoint x: 239, startPoint y: 268, endPoint x: 233, endPoint y: 242, distance: 26.7
click at [239, 267] on div "Any contains" at bounding box center [240, 265] width 140 height 17
click at [235, 167] on input "text" at bounding box center [238, 160] width 143 height 21
type input "error"
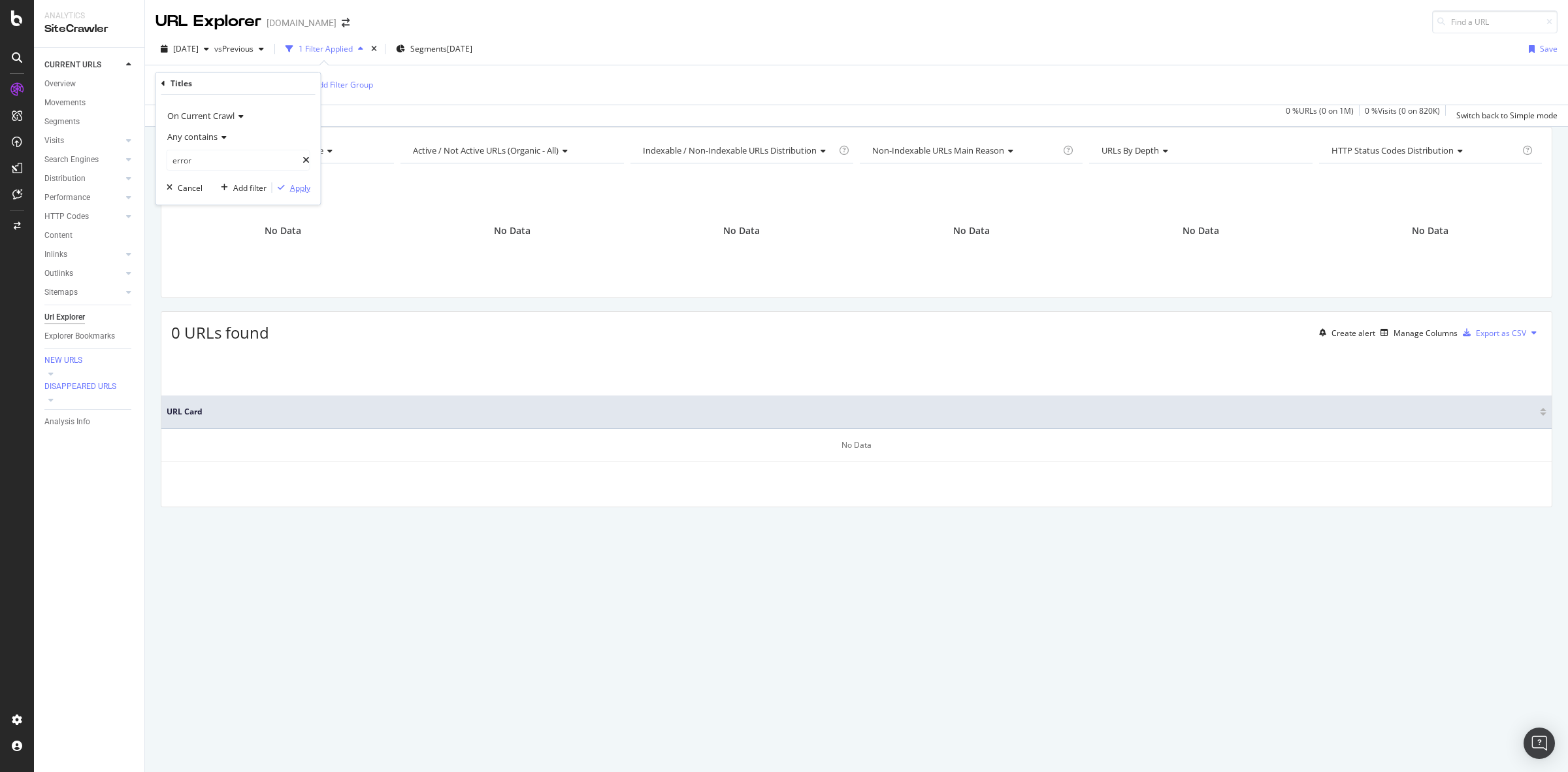
click at [295, 187] on div "Apply" at bounding box center [299, 188] width 20 height 12
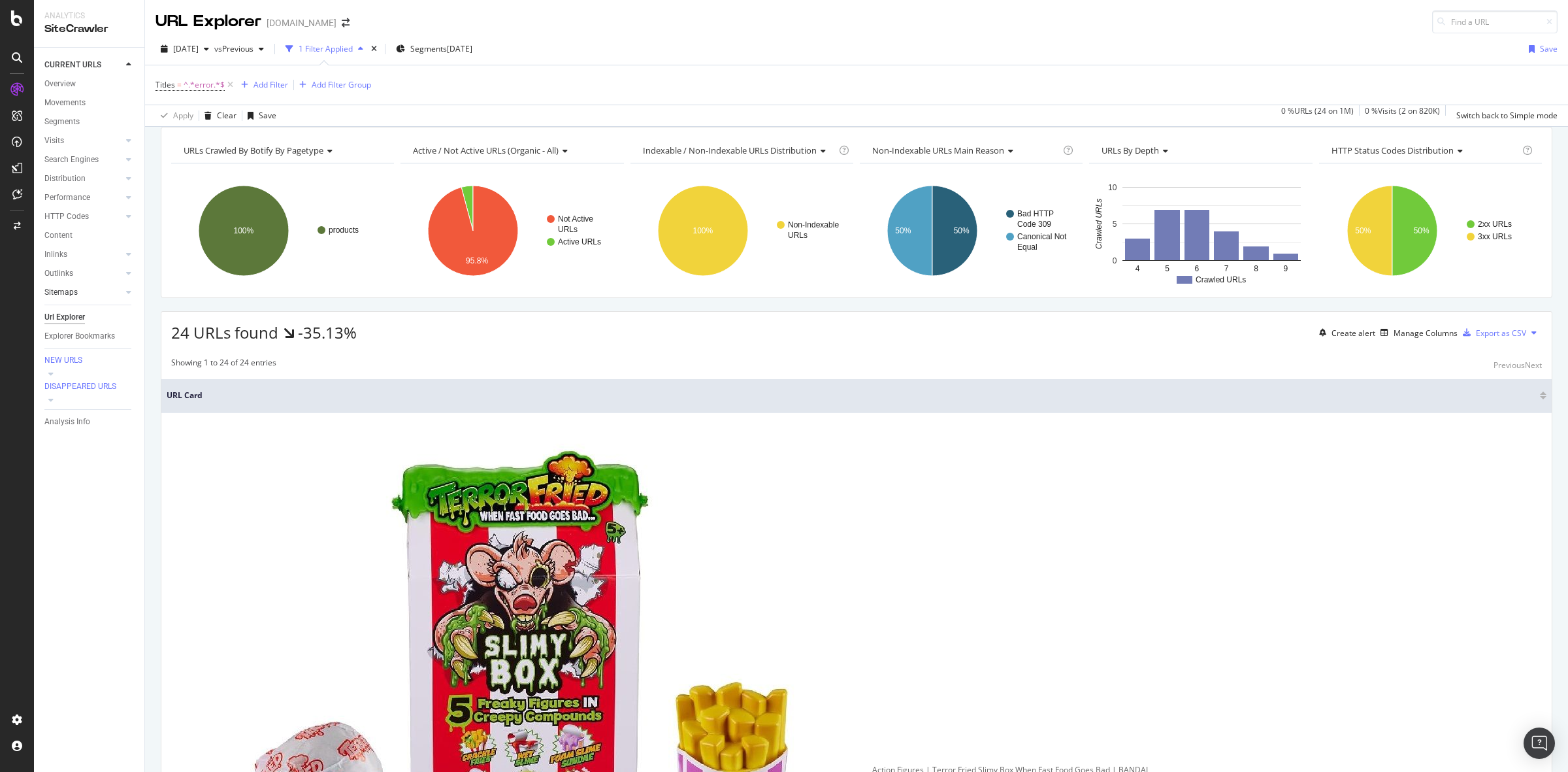
click at [95, 289] on link "Sitemaps" at bounding box center [83, 292] width 78 height 13
drag, startPoint x: 155, startPoint y: 279, endPoint x: 164, endPoint y: 277, distance: 9.2
click at [648, 127] on div "URLs Crawled By Botify By pagetype Chart (by Value) Table Expand Export as CSV …" at bounding box center [857, 127] width 1423 height 0
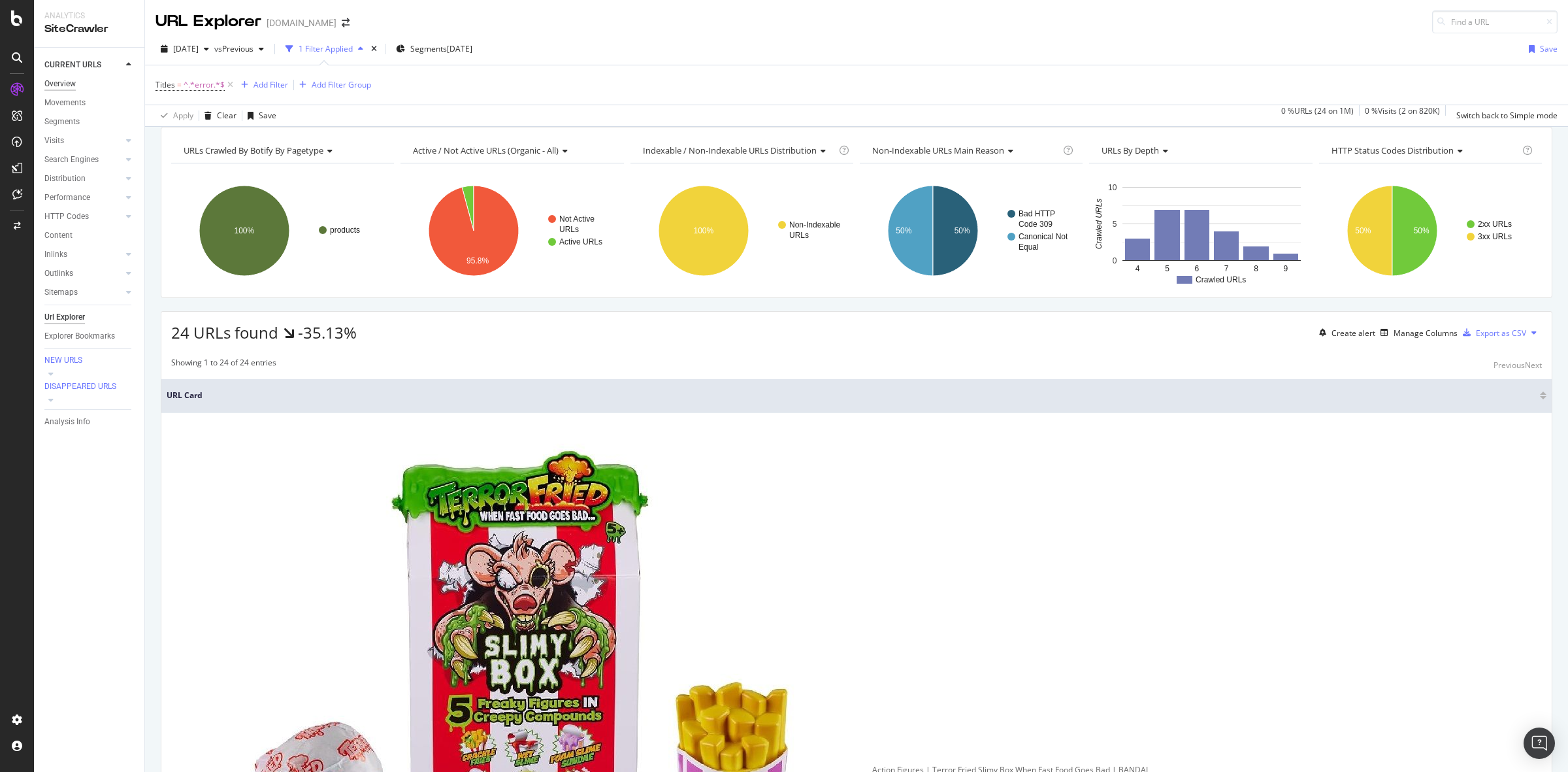
click at [74, 82] on div "Overview" at bounding box center [59, 83] width 31 height 13
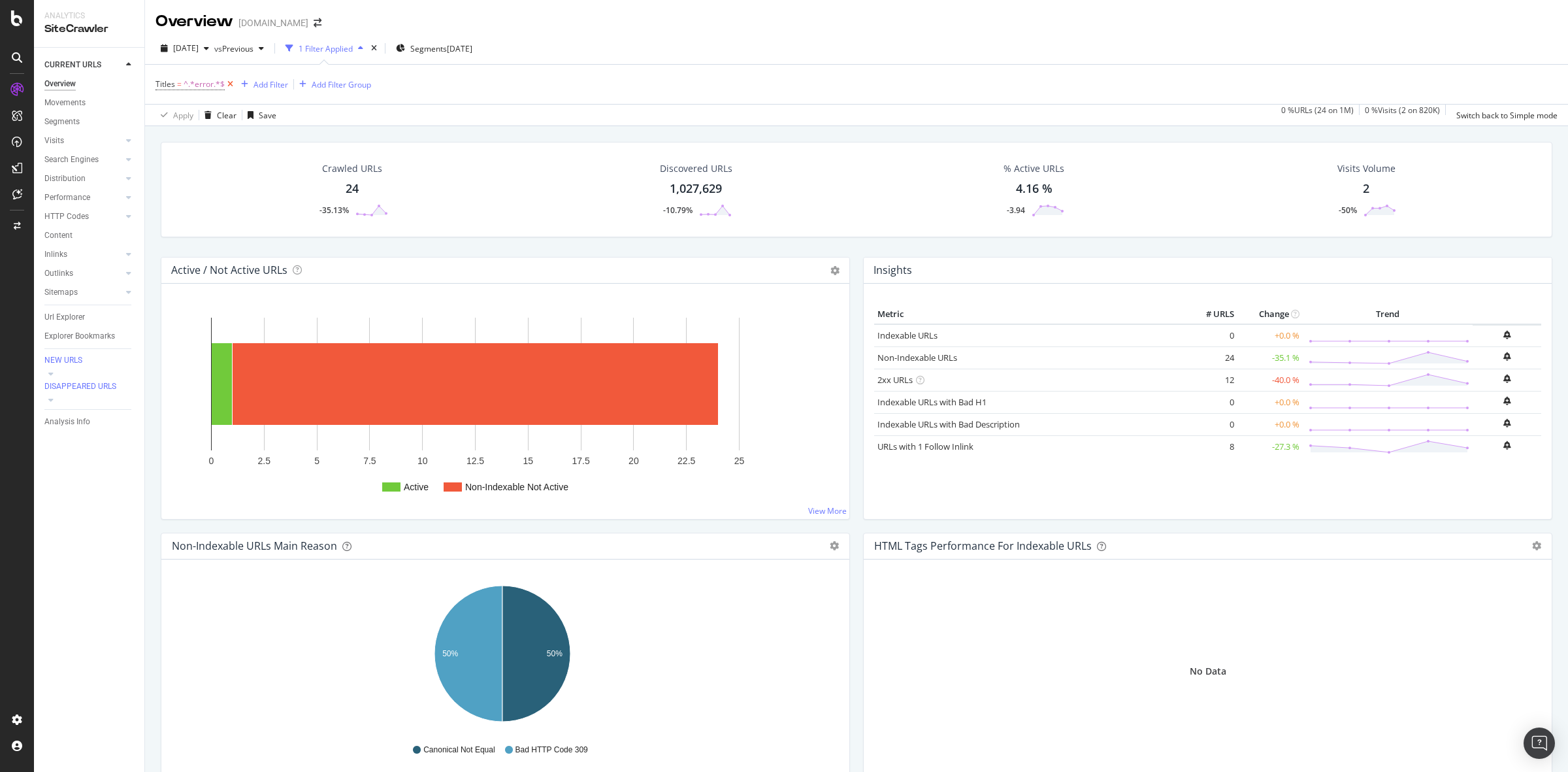
click at [232, 78] on icon at bounding box center [230, 84] width 12 height 13
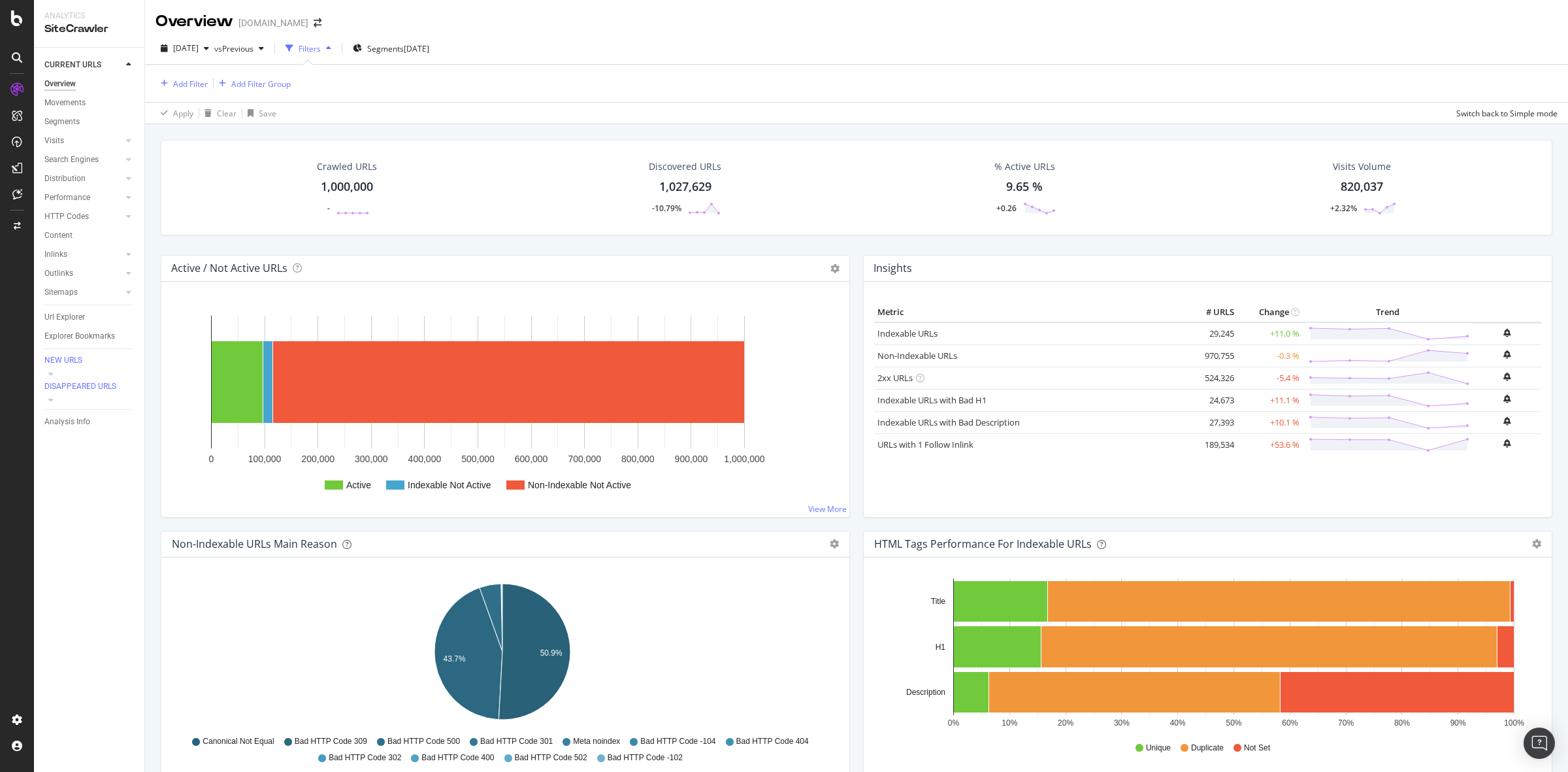
click at [361, 185] on div "1,000,000" at bounding box center [346, 186] width 52 height 17
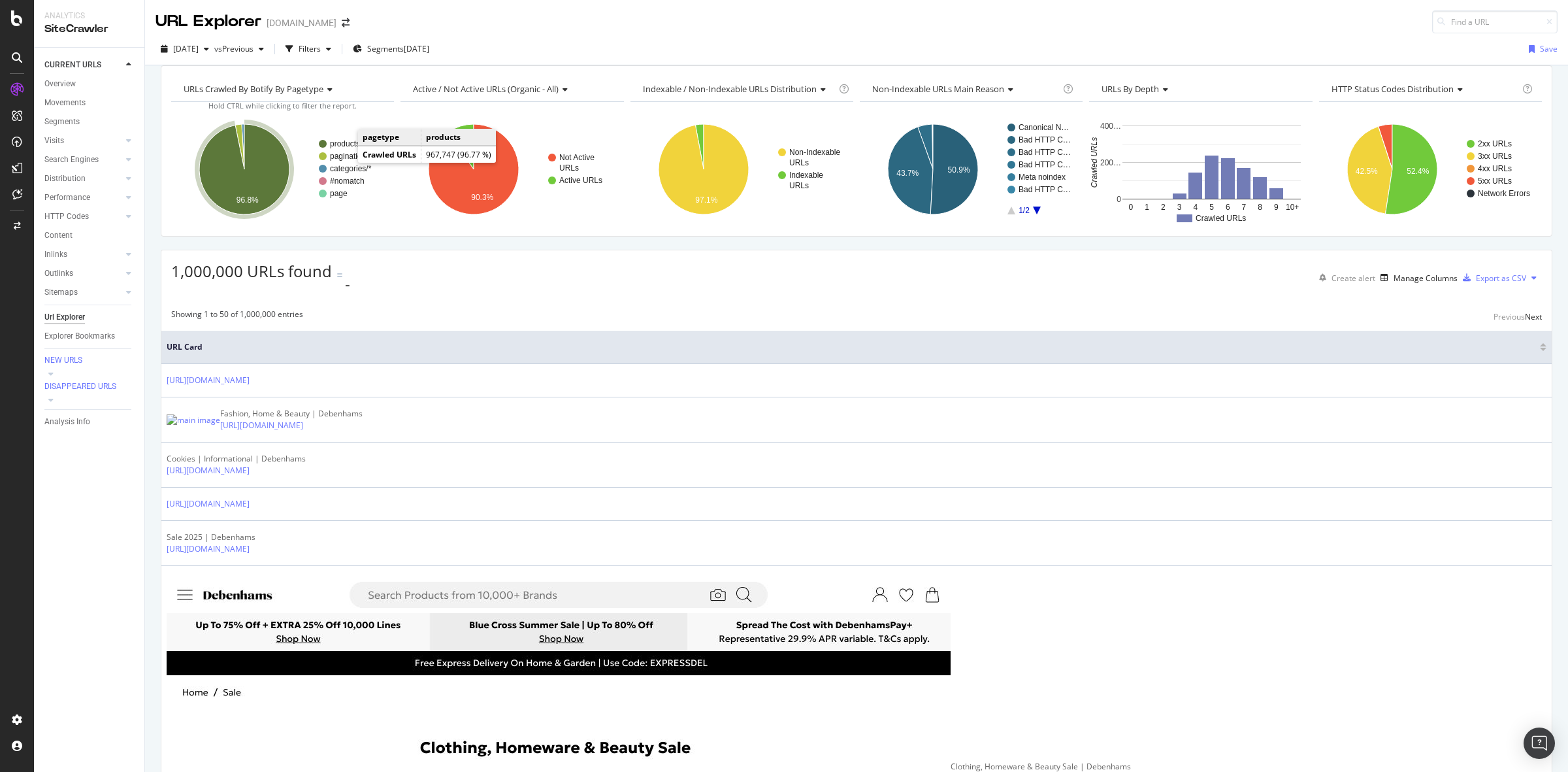
click at [345, 148] on text "products" at bounding box center [345, 144] width 30 height 9
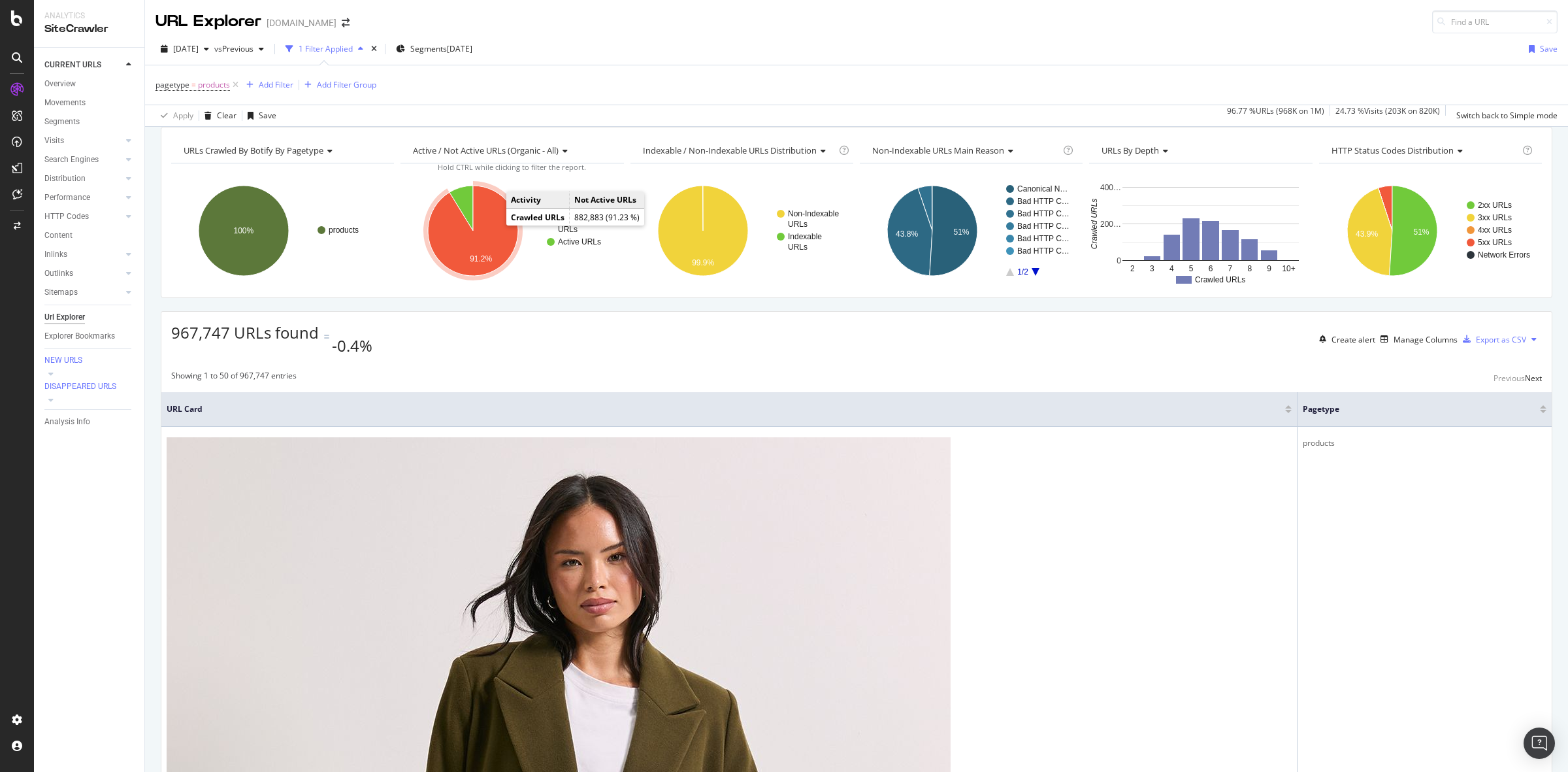
click at [478, 261] on icon "A chart." at bounding box center [473, 230] width 90 height 90
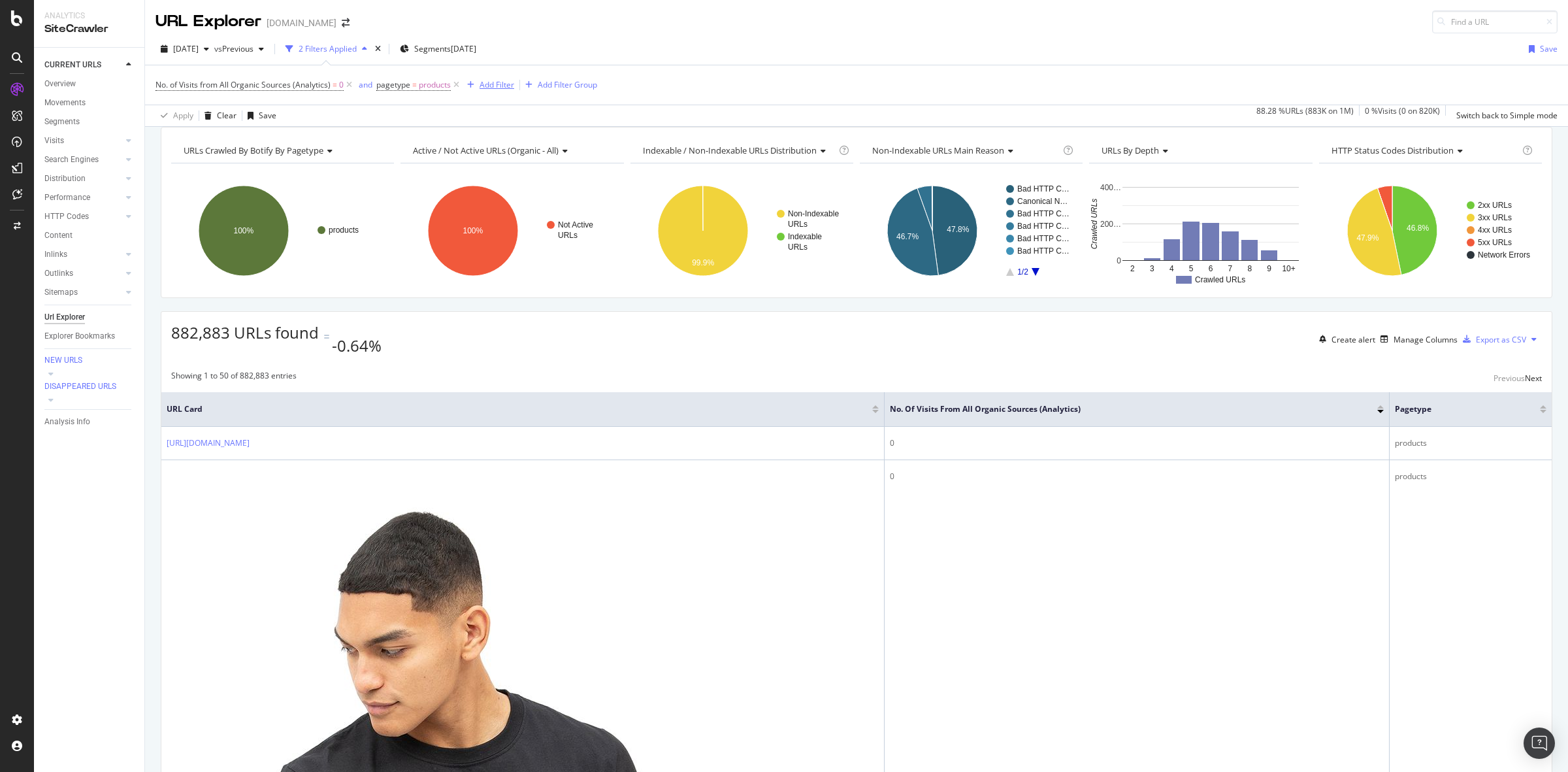
click at [505, 87] on div "Add Filter" at bounding box center [496, 84] width 35 height 12
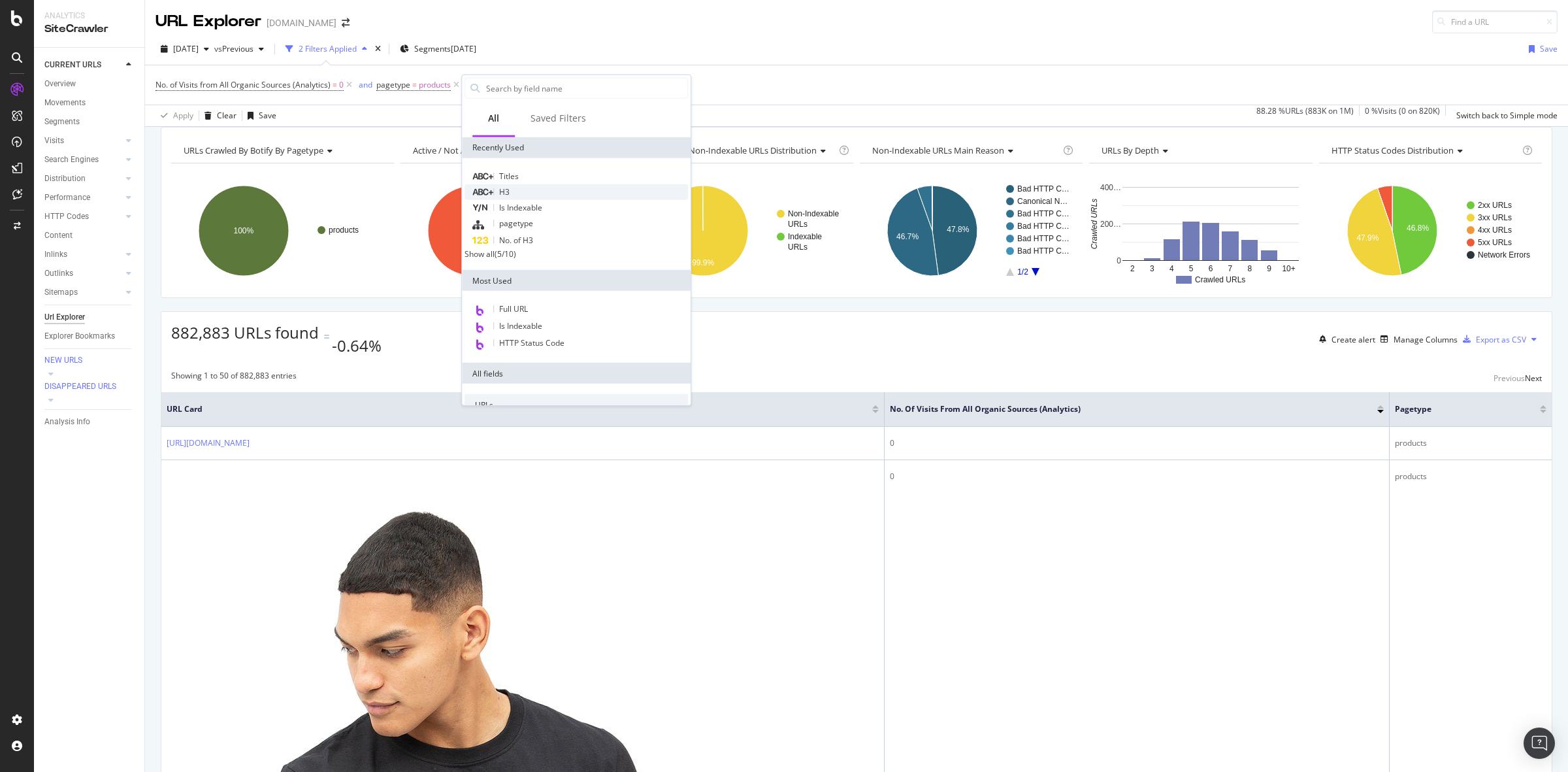
click at [579, 191] on div "H3" at bounding box center [576, 192] width 223 height 16
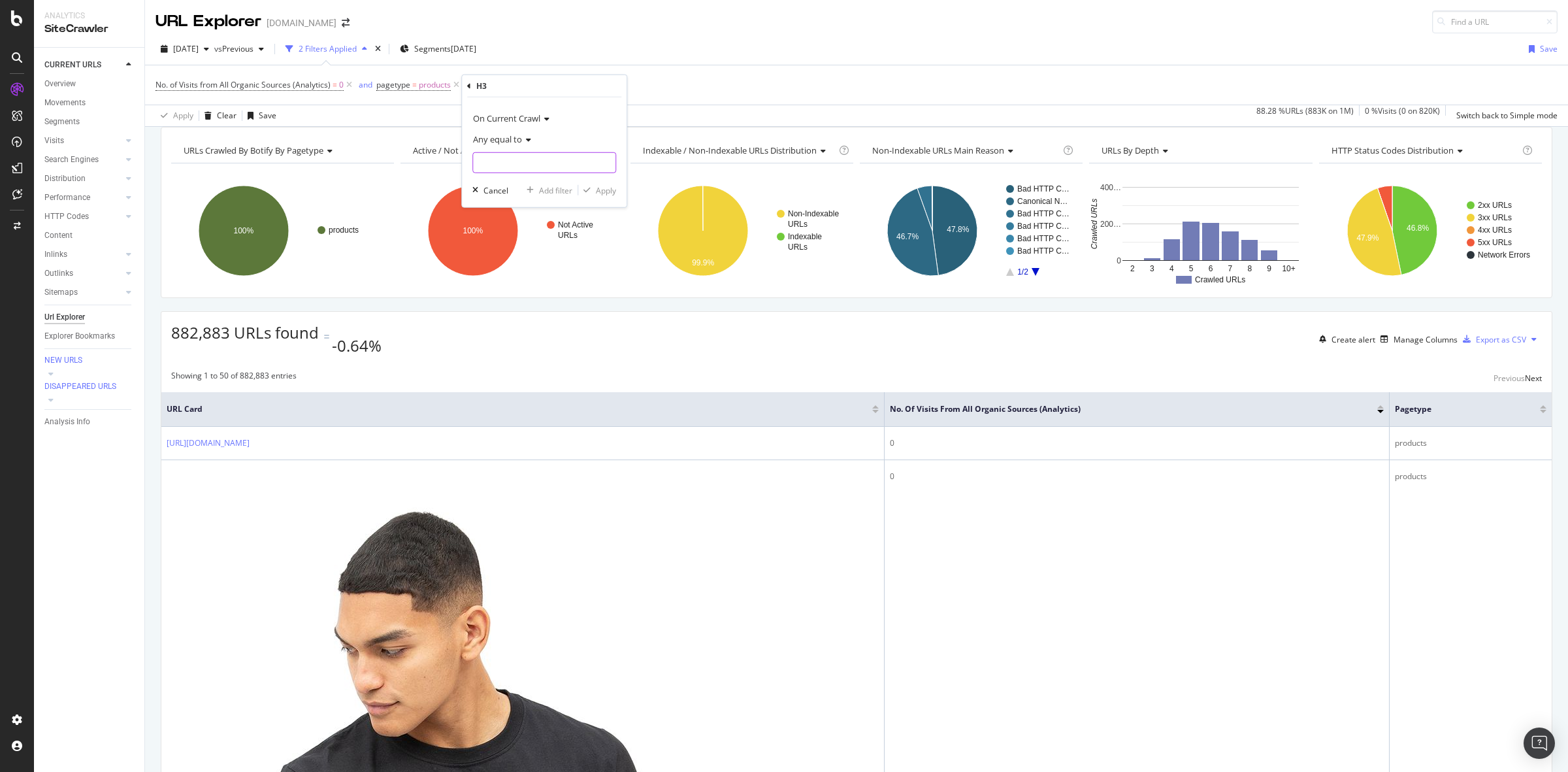
click at [551, 165] on input "text" at bounding box center [544, 163] width 143 height 21
click at [524, 141] on icon at bounding box center [526, 139] width 9 height 8
click at [543, 262] on div "Any contains" at bounding box center [546, 268] width 140 height 17
click at [489, 161] on input "text" at bounding box center [544, 163] width 143 height 21
paste input "We would recommend"
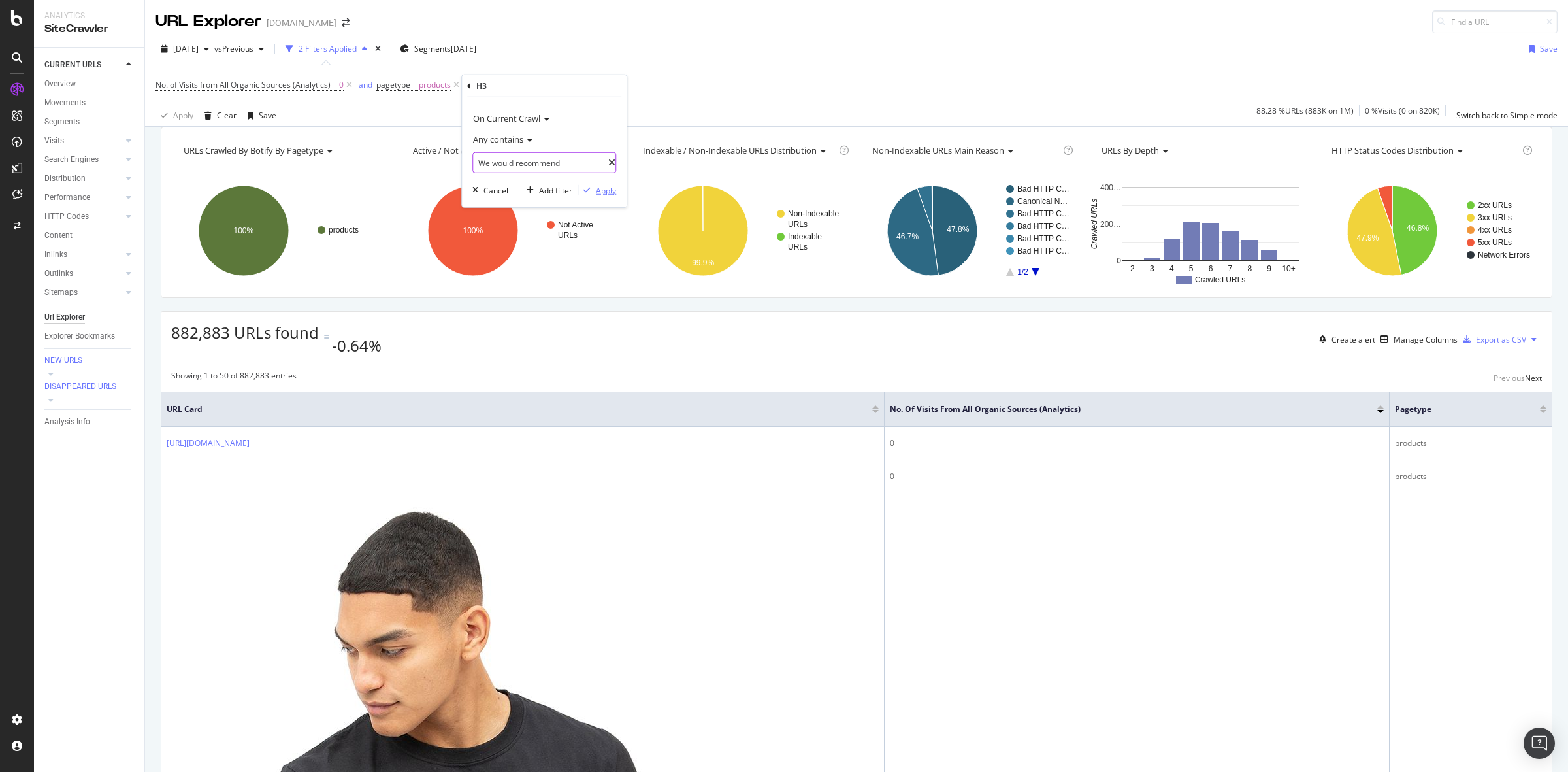
type input "We would recommend"
click at [600, 191] on div "Apply" at bounding box center [606, 190] width 20 height 12
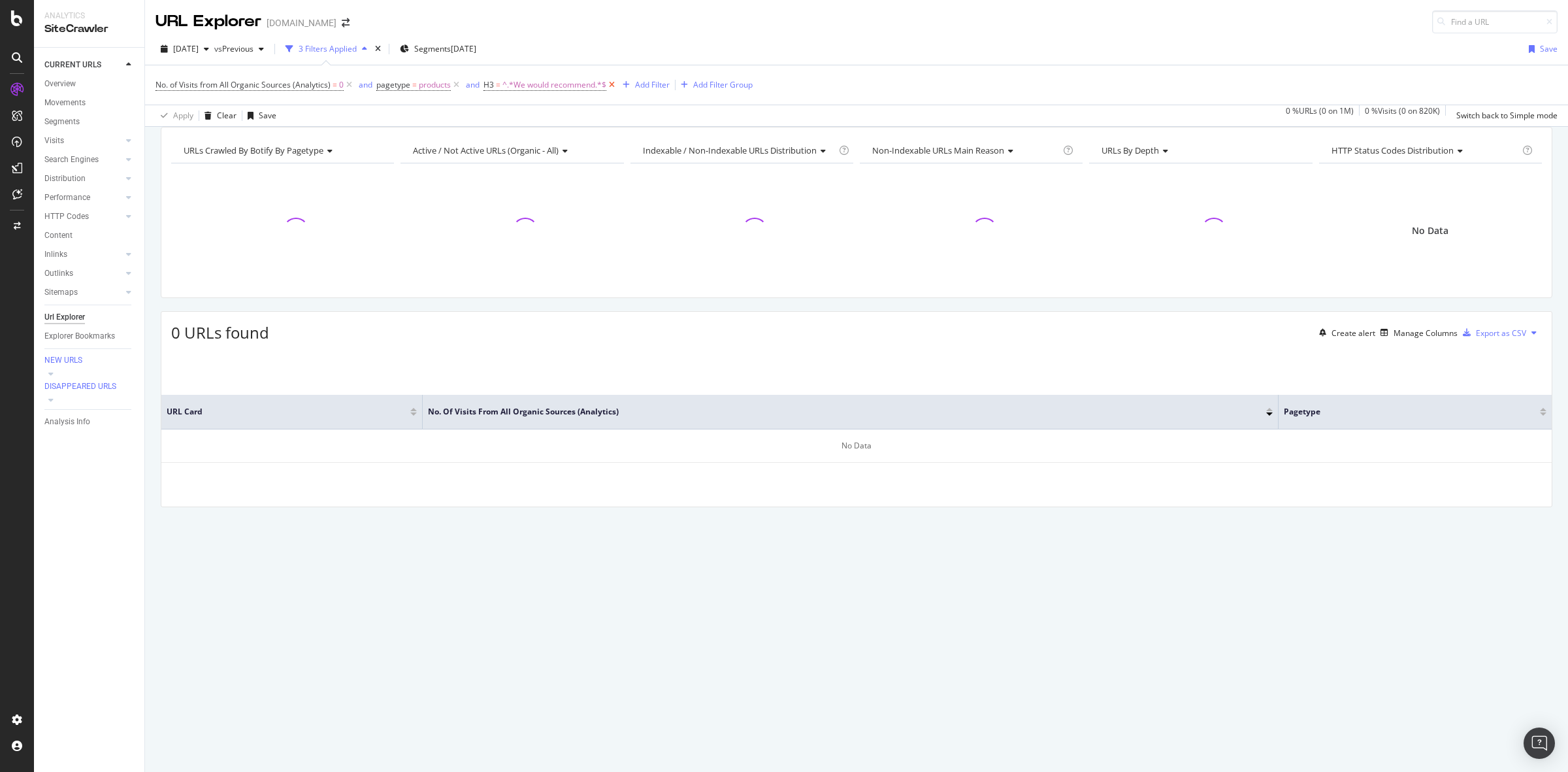
click at [613, 85] on icon at bounding box center [611, 84] width 12 height 13
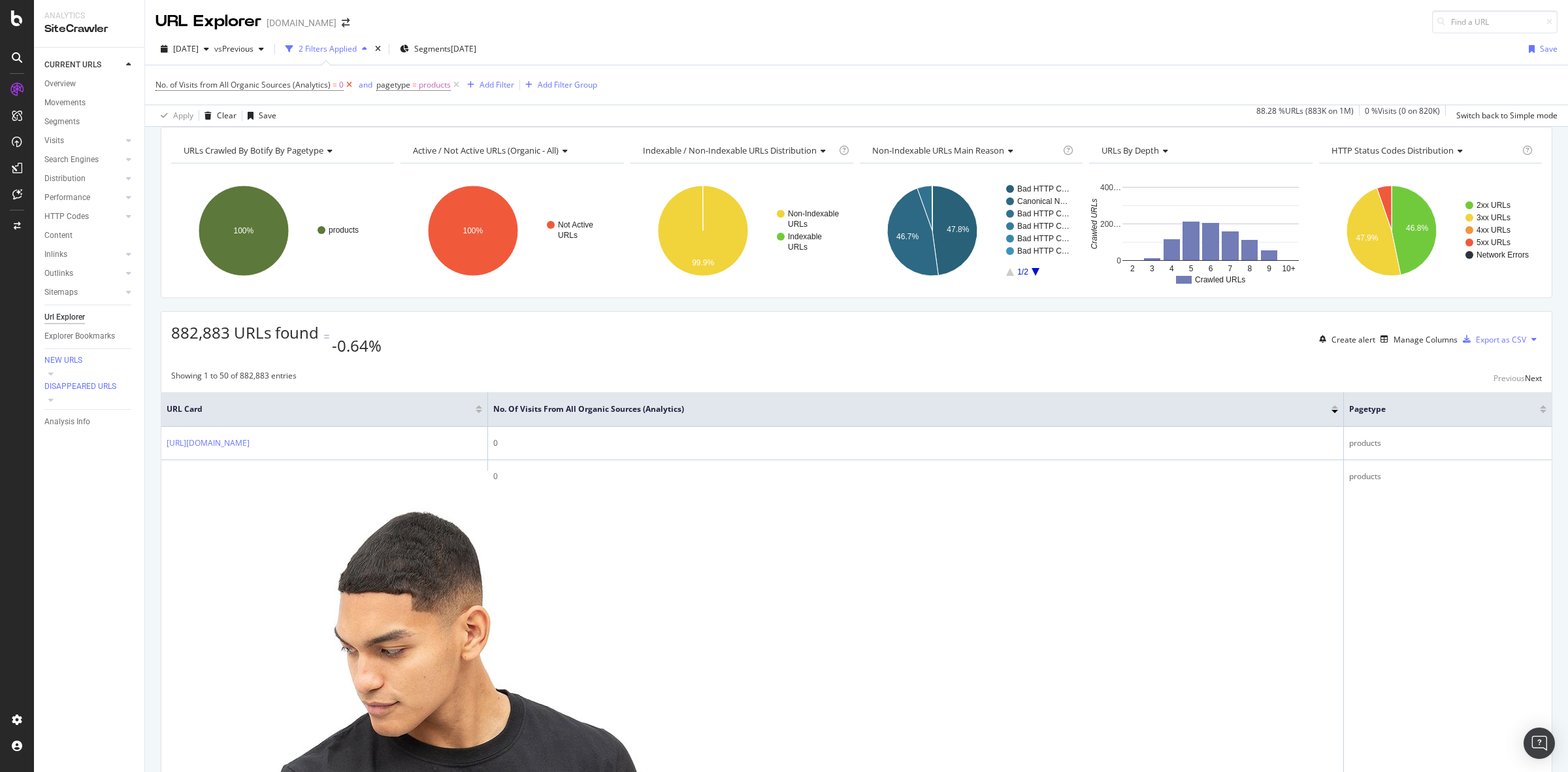
click at [347, 83] on icon at bounding box center [349, 84] width 12 height 13
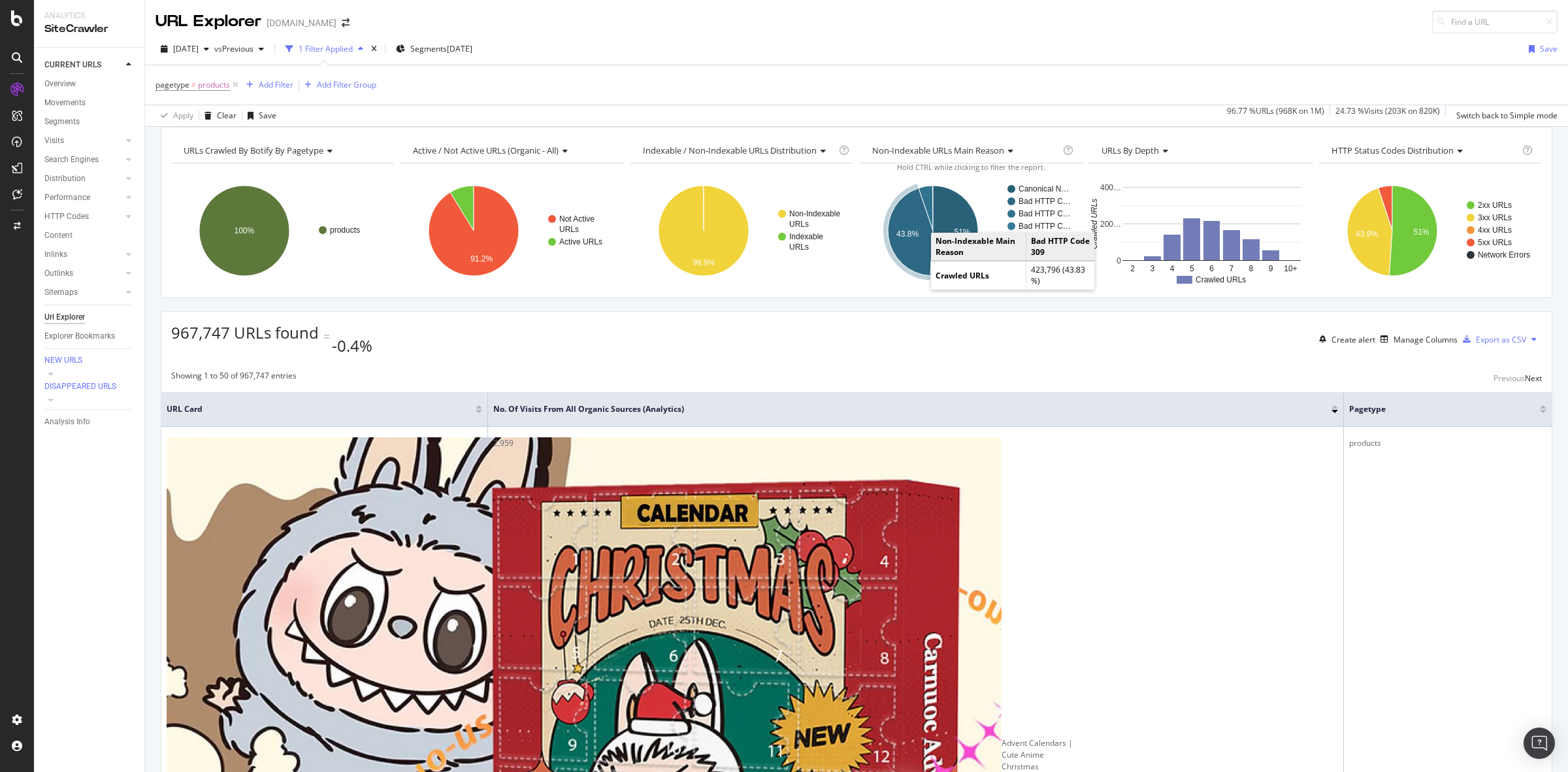
click at [910, 263] on icon "A chart." at bounding box center [910, 231] width 45 height 88
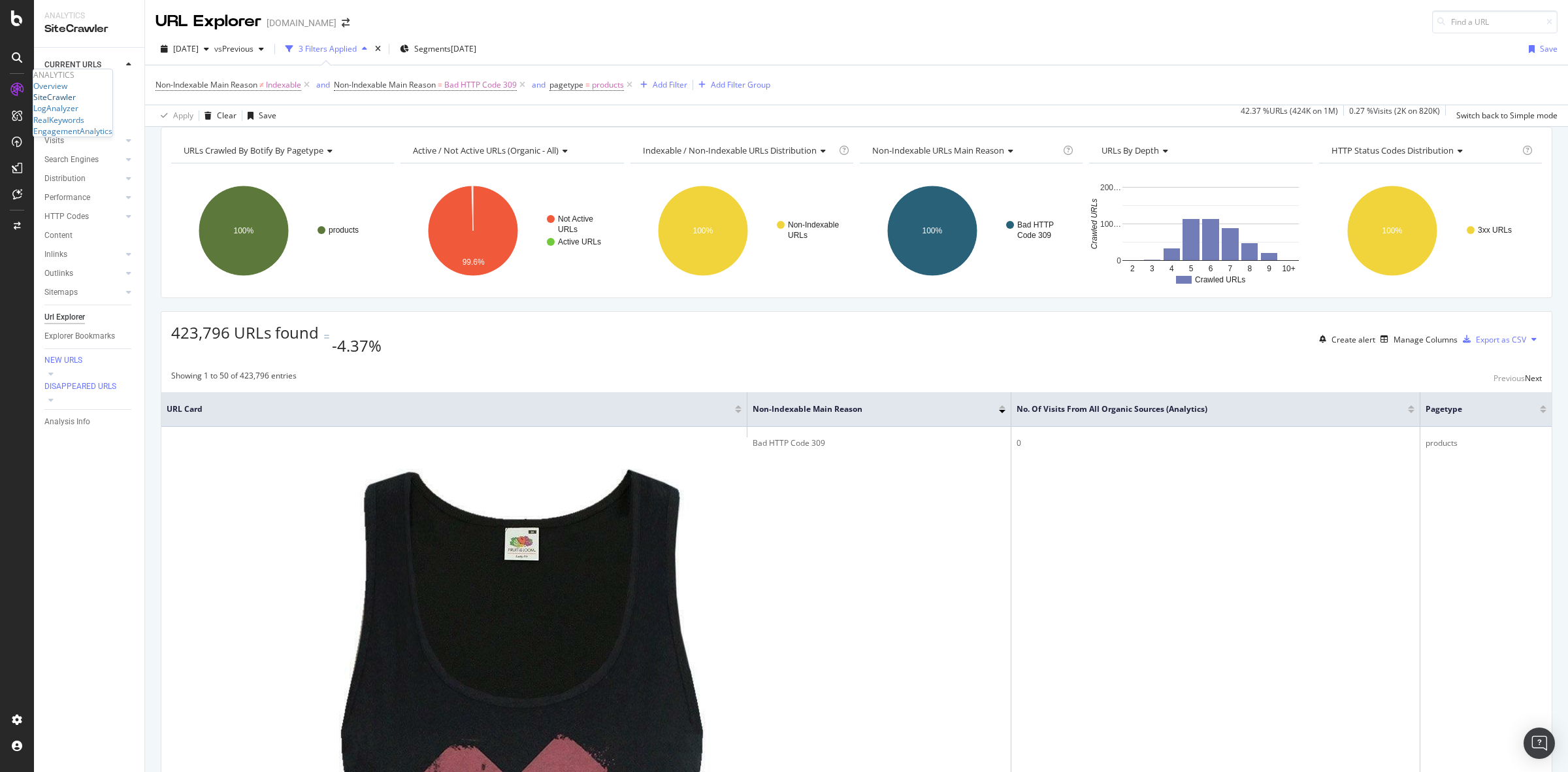
click at [71, 103] on div "SiteCrawler" at bounding box center [55, 97] width 43 height 12
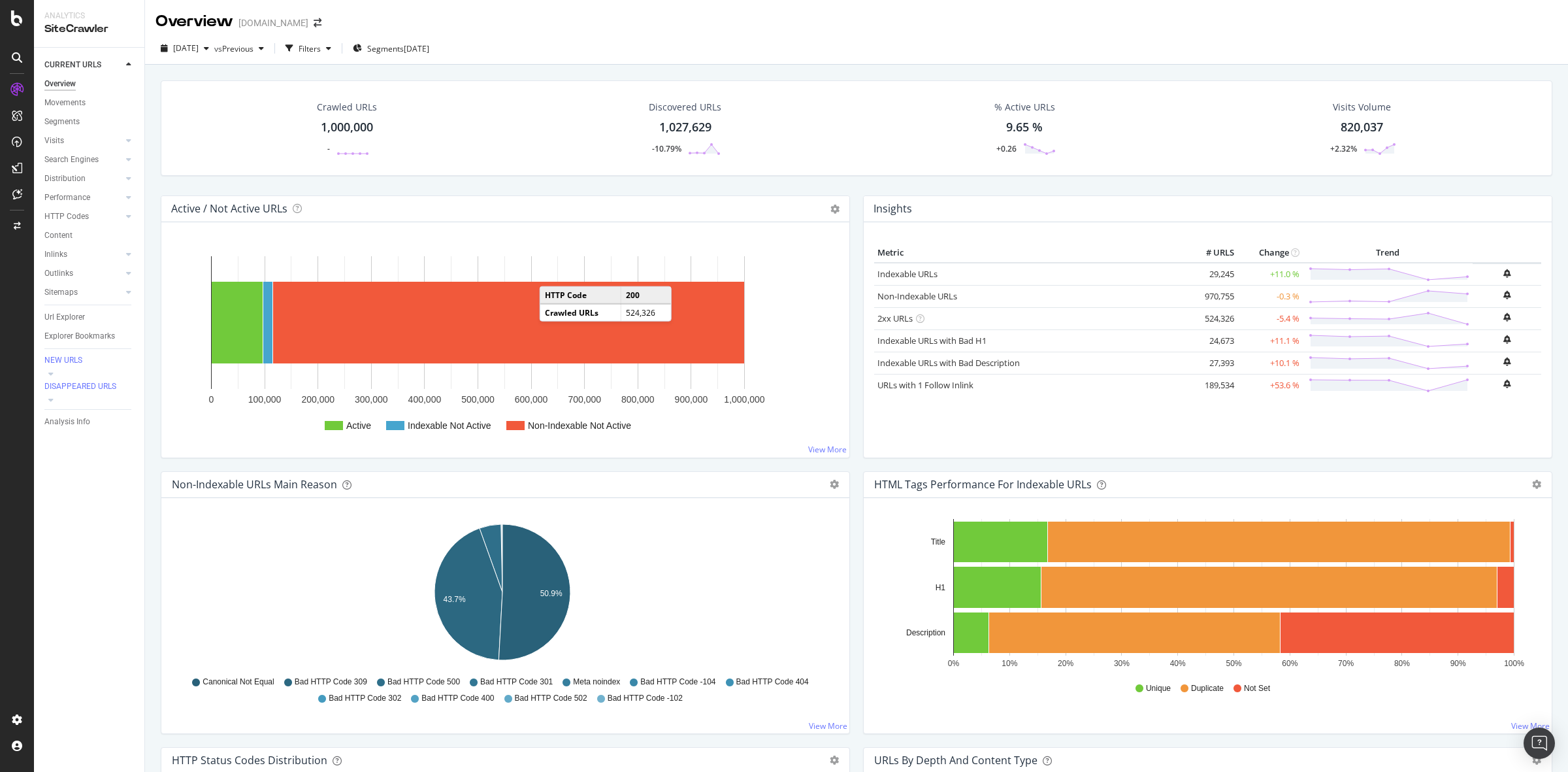
click at [335, 124] on div "1,000,000" at bounding box center [346, 127] width 52 height 17
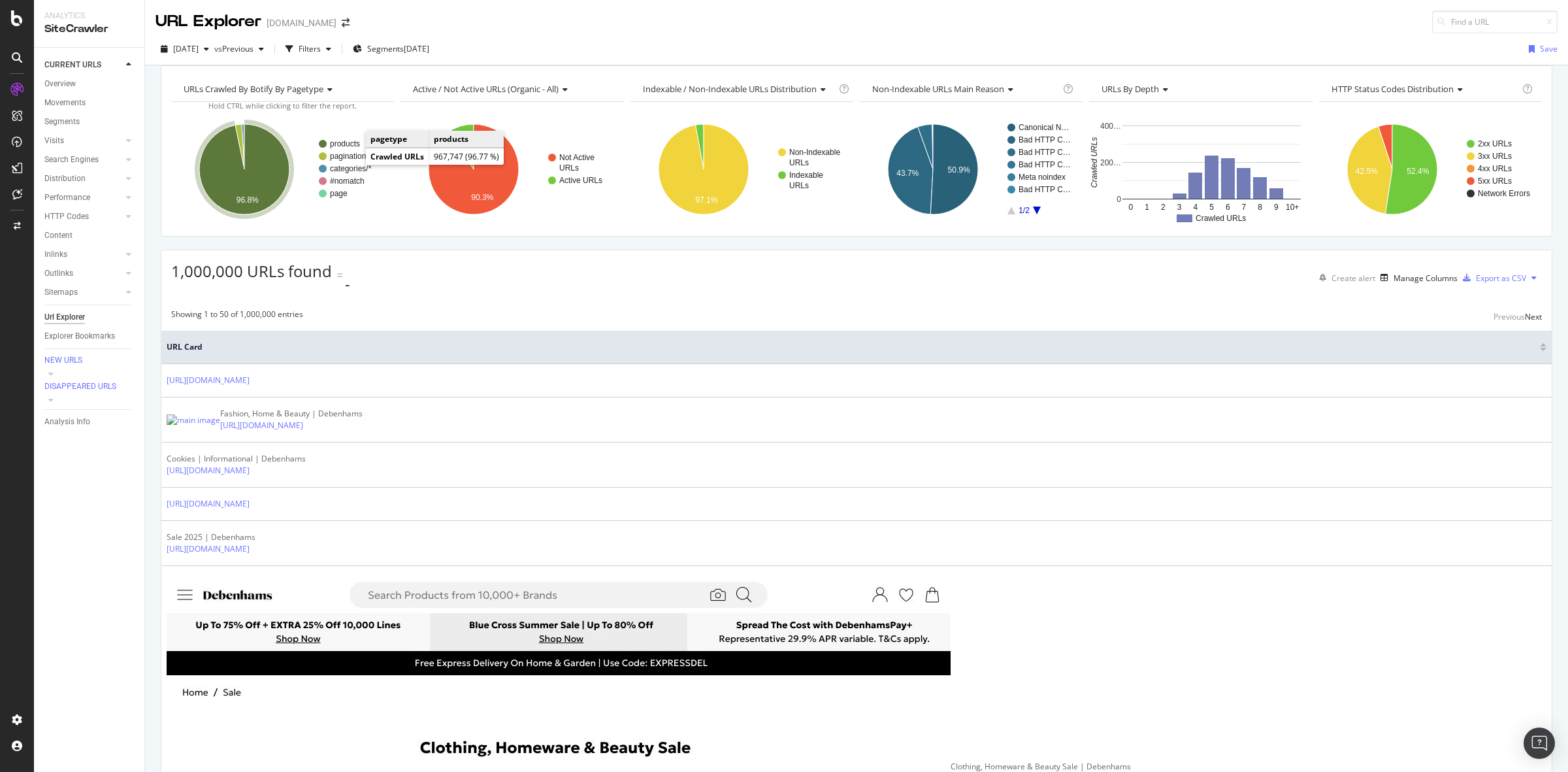
click at [347, 148] on text "products" at bounding box center [345, 144] width 30 height 9
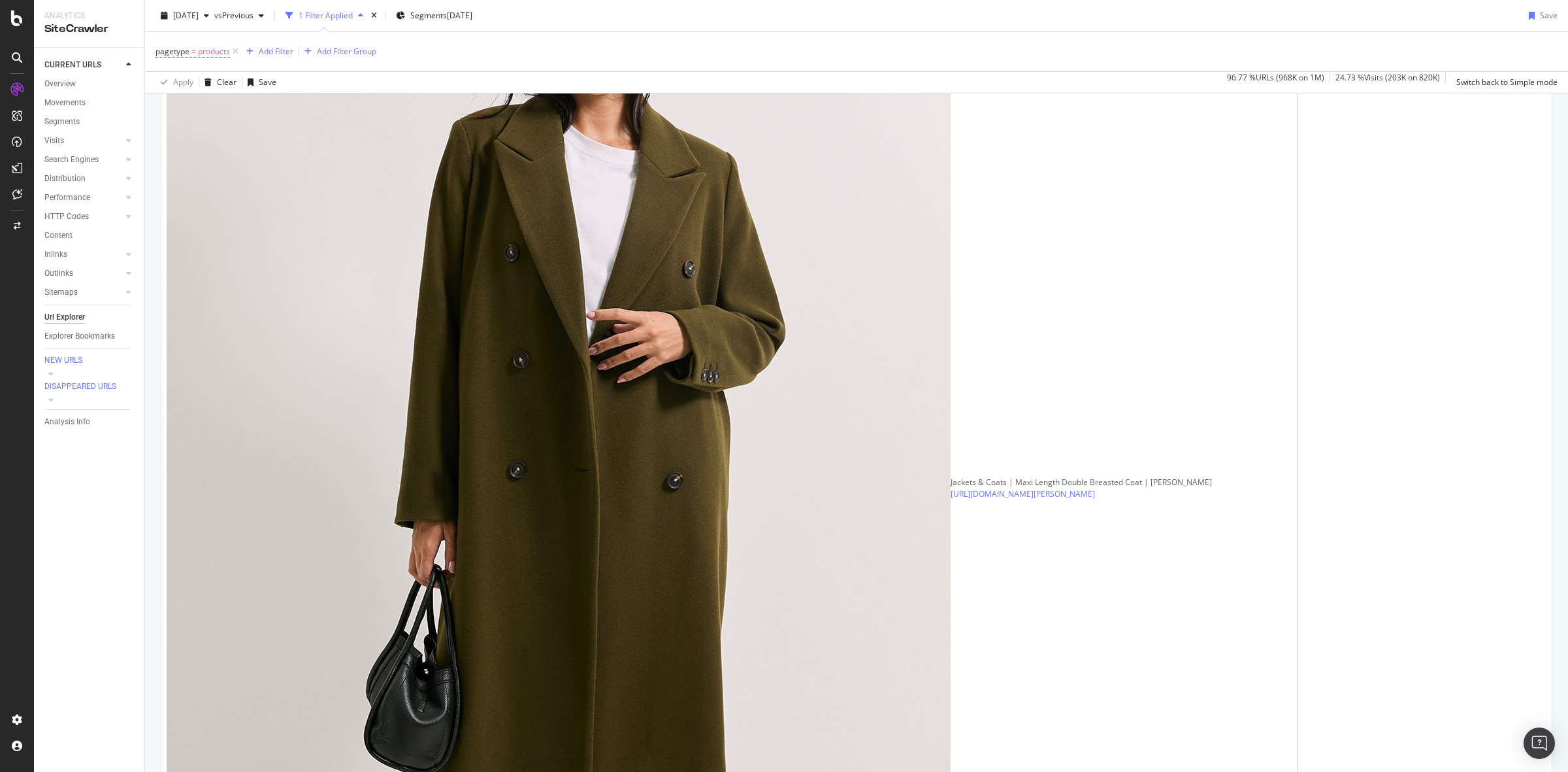
scroll to position [572, 0]
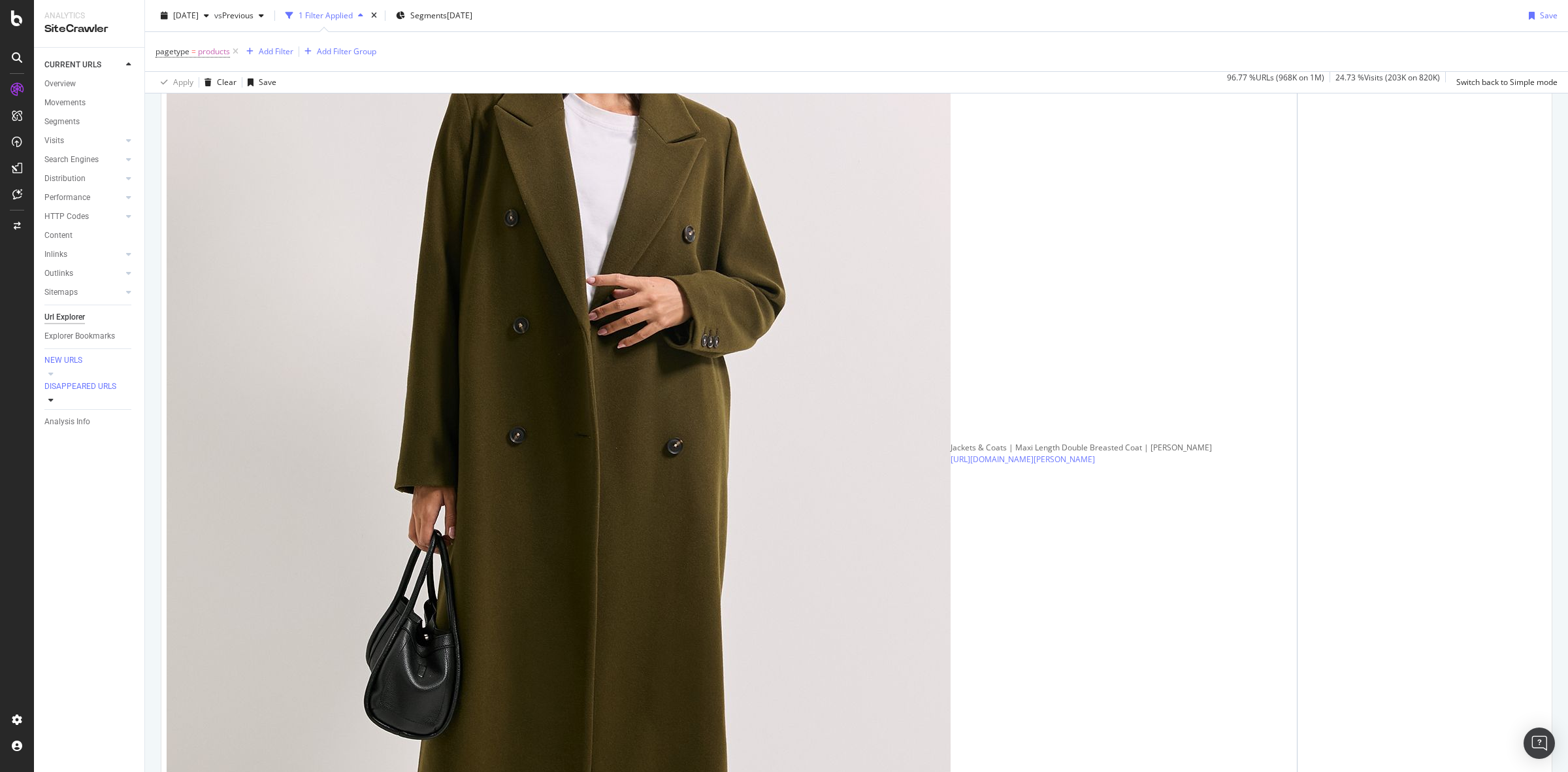
click at [53, 396] on icon at bounding box center [51, 400] width 5 height 8
click at [126, 394] on div at bounding box center [128, 401] width 13 height 13
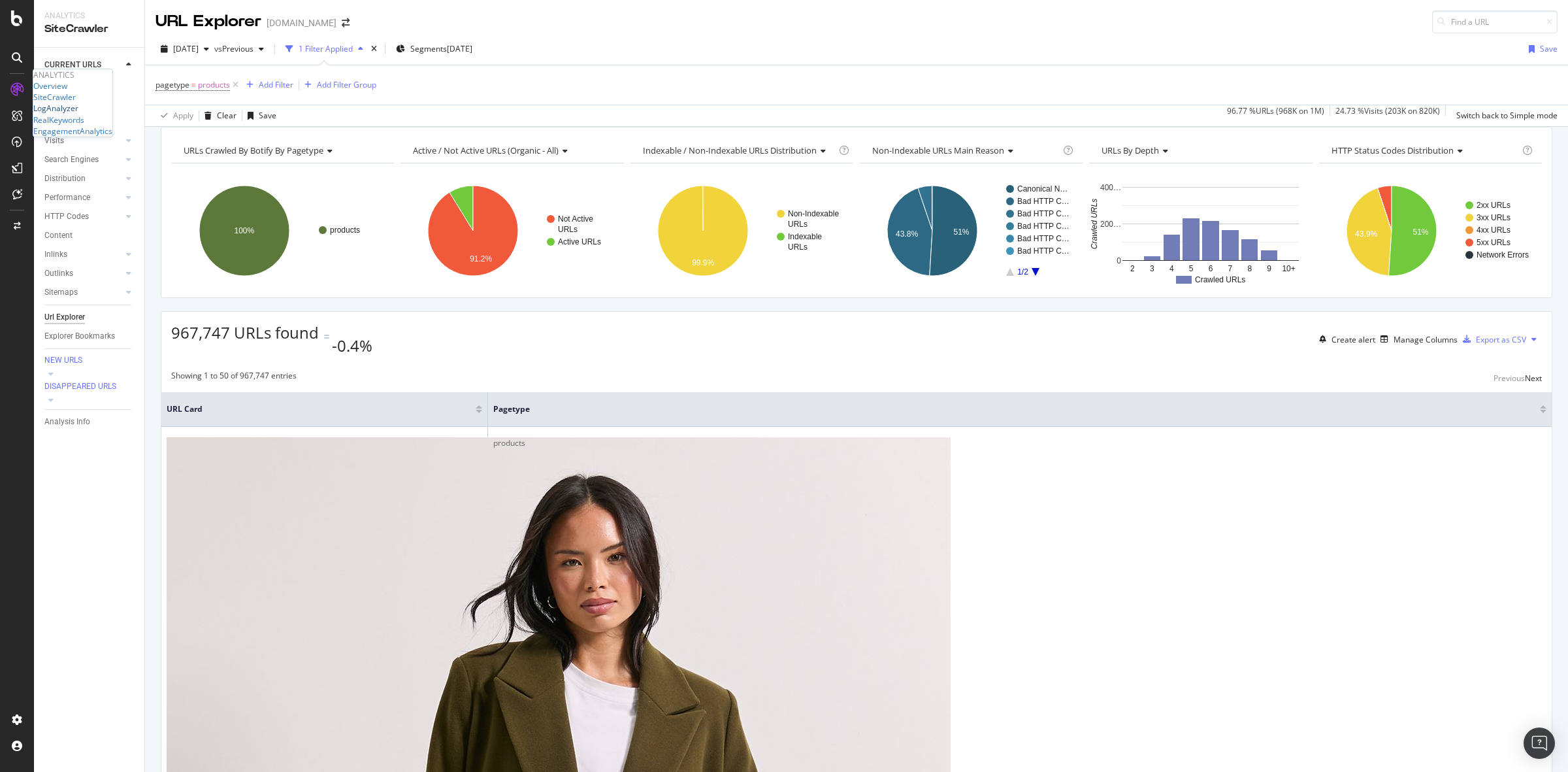
click at [78, 113] on div "LogAnalyzer" at bounding box center [56, 108] width 45 height 12
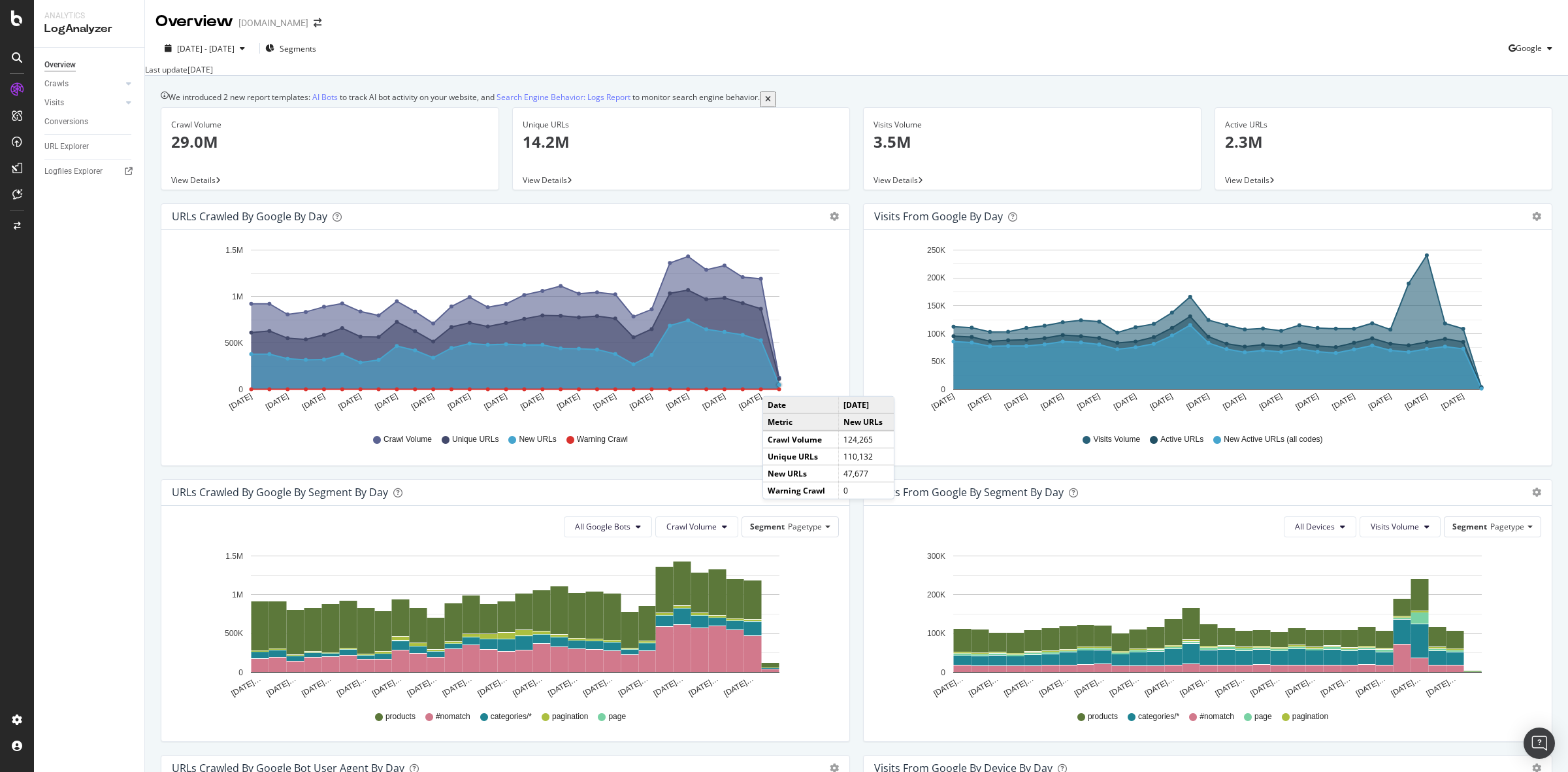
click at [775, 388] on circle "A chart." at bounding box center [779, 385] width 7 height 7
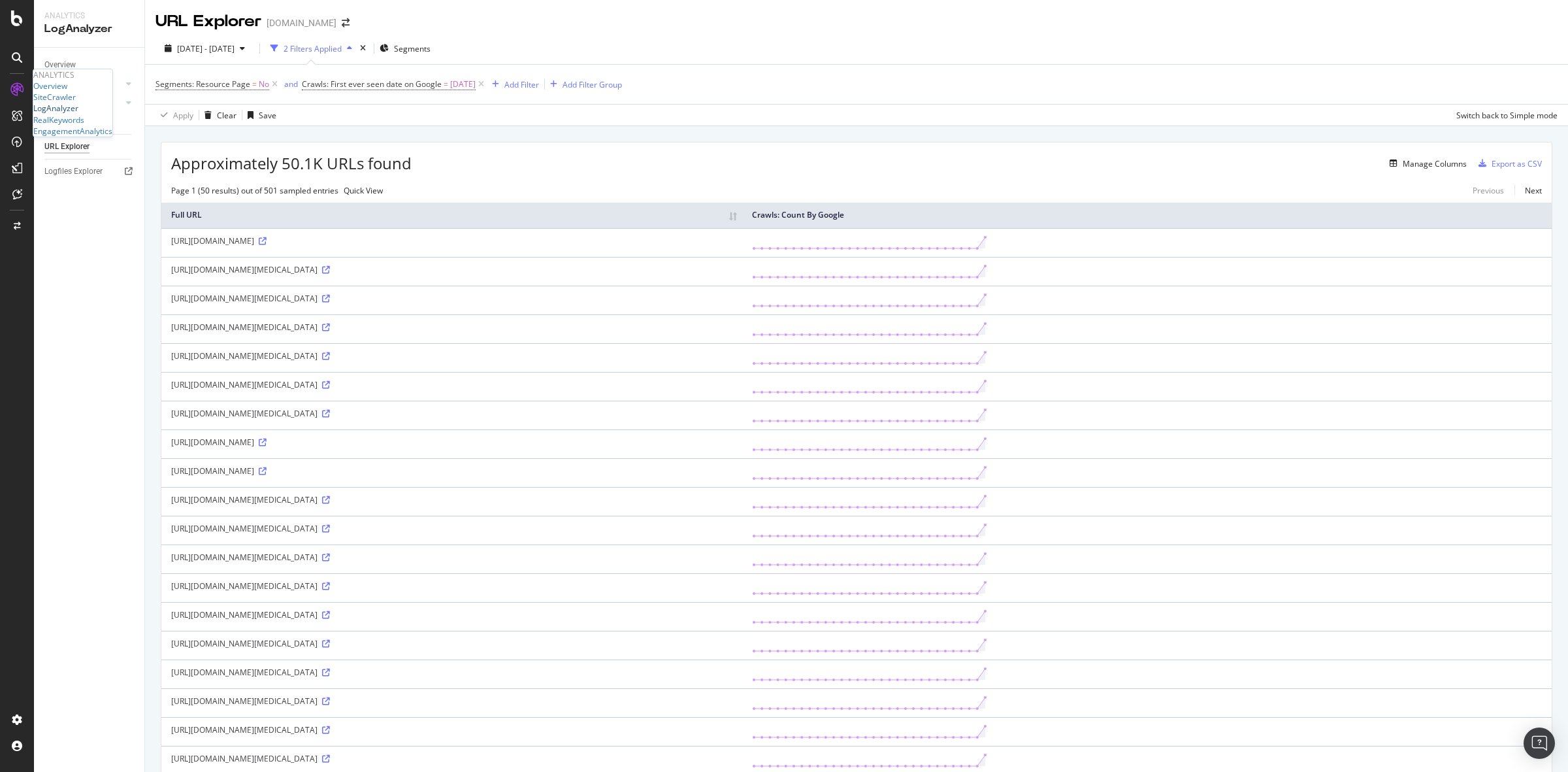
click at [64, 113] on div "LogAnalyzer" at bounding box center [56, 108] width 45 height 12
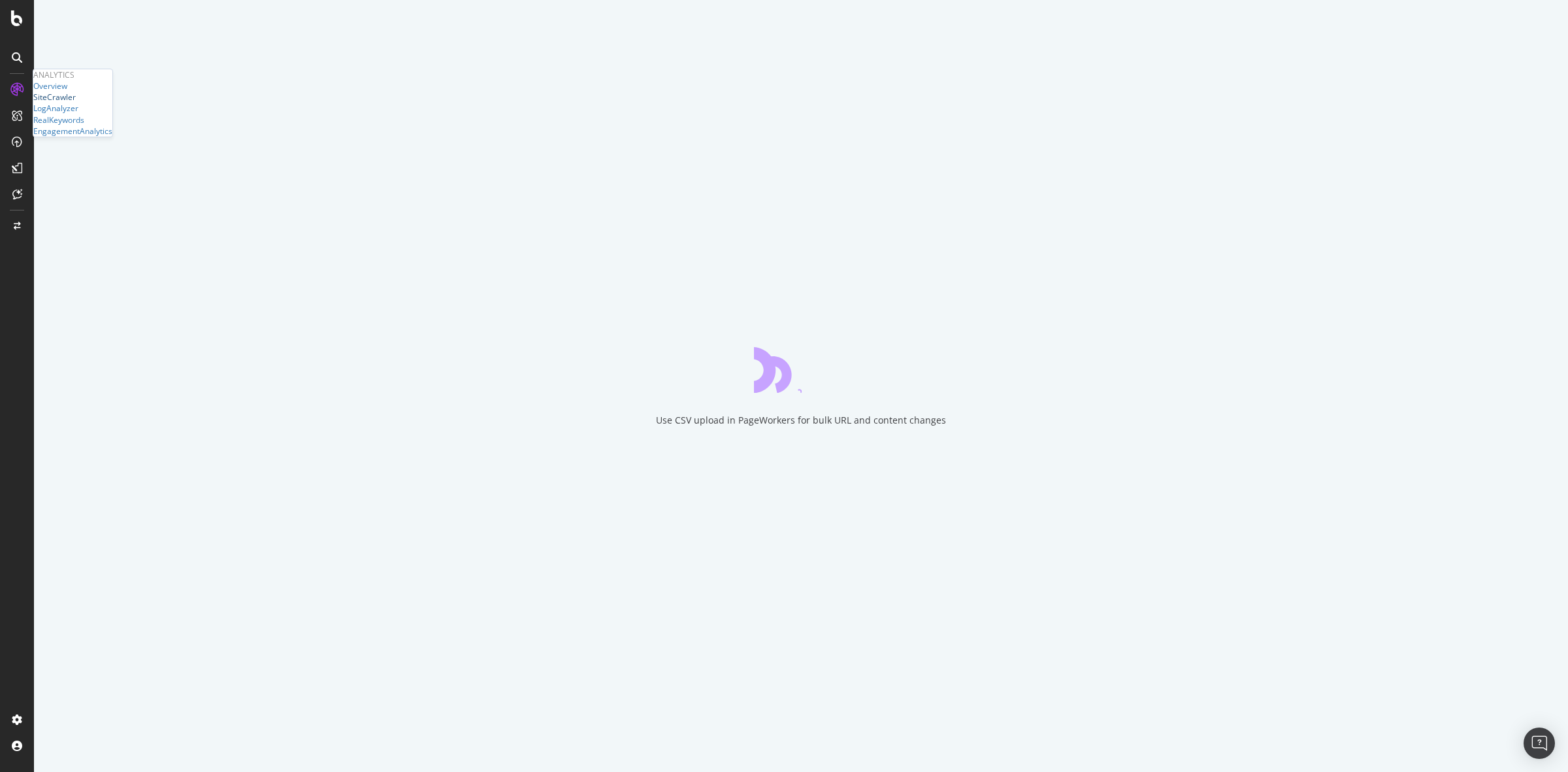
click at [67, 103] on div "SiteCrawler" at bounding box center [55, 97] width 43 height 12
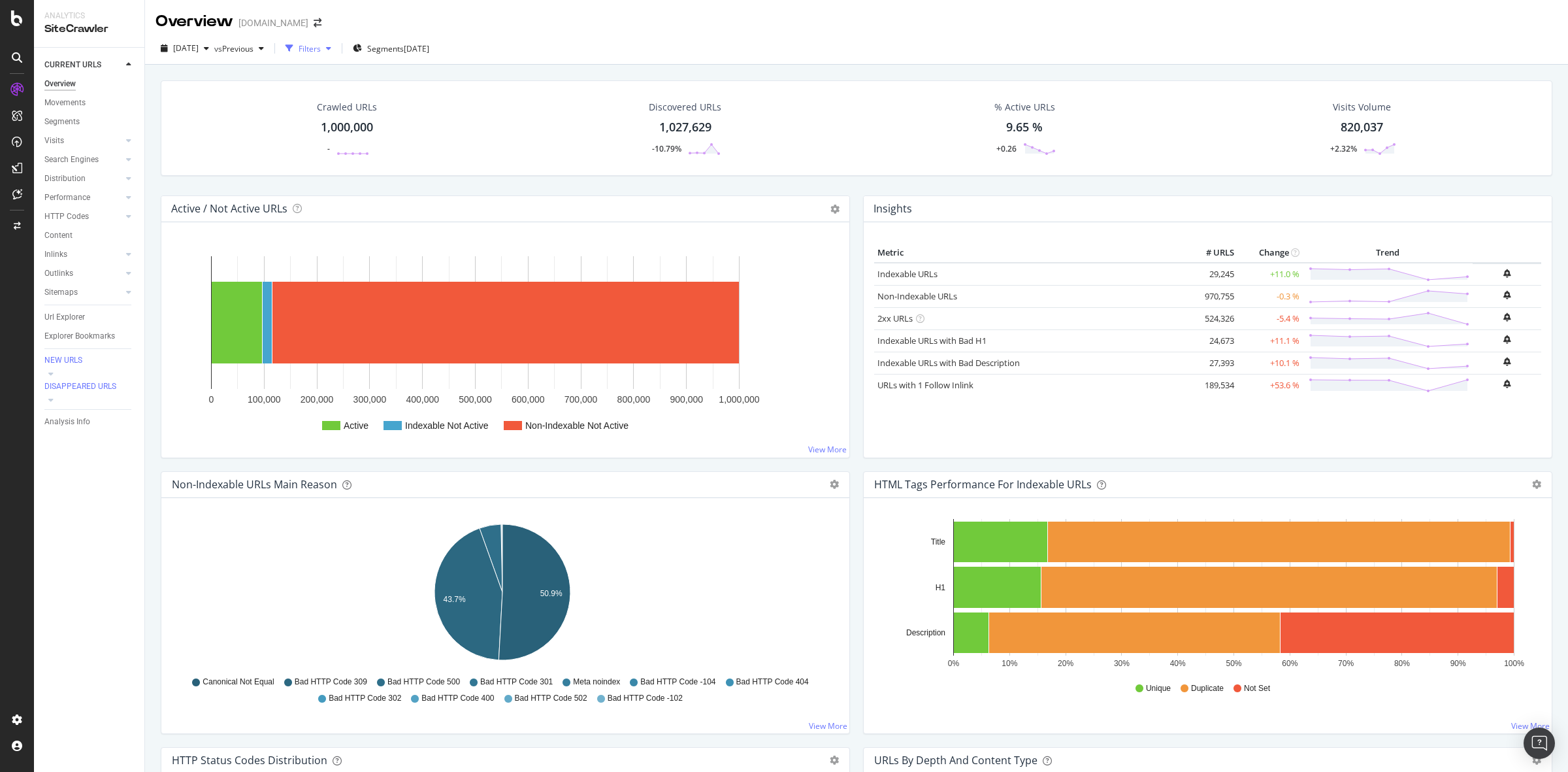
click at [321, 43] on div "Filters" at bounding box center [309, 49] width 22 height 12
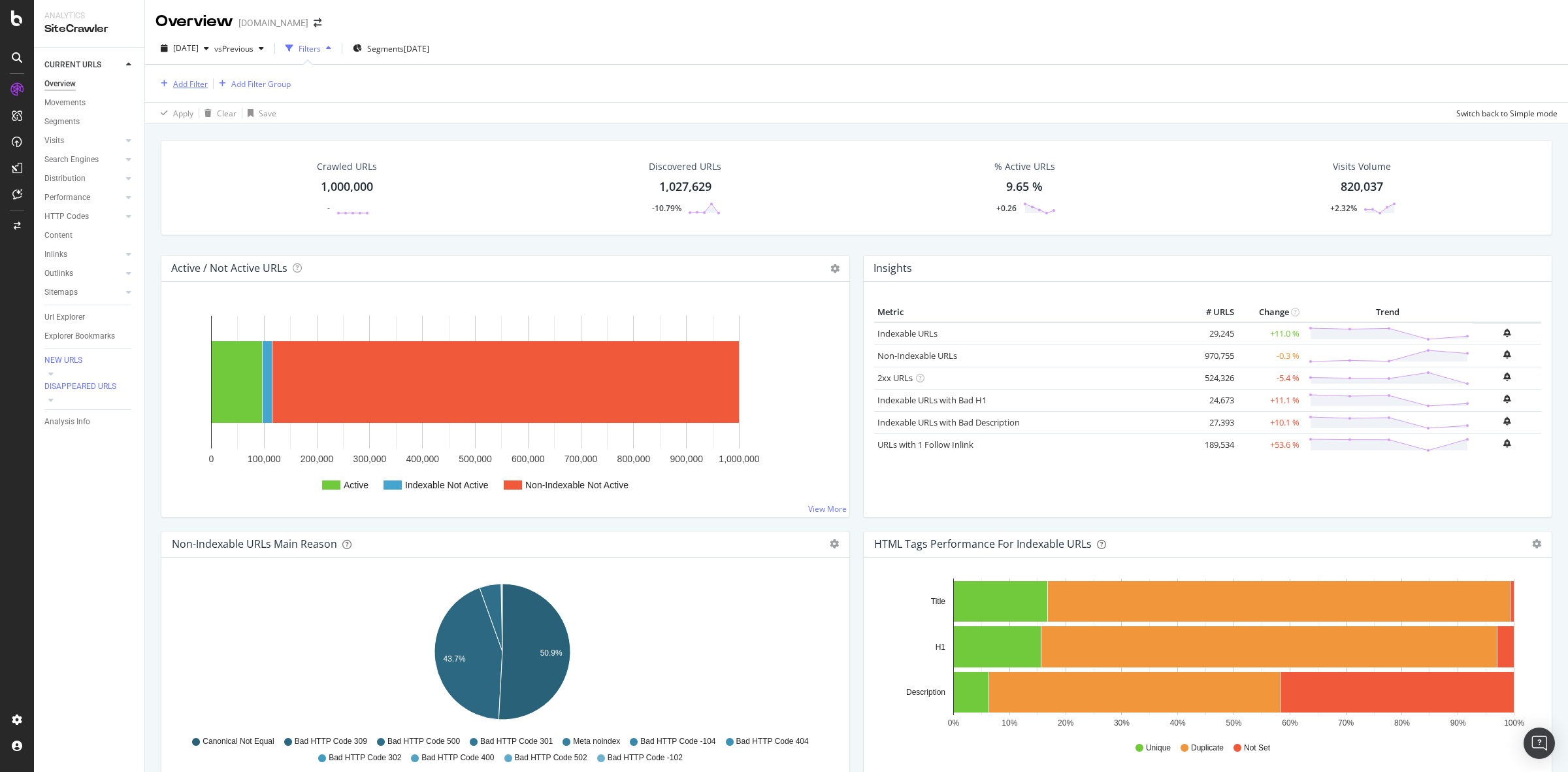
click at [203, 82] on div "Add Filter" at bounding box center [190, 83] width 35 height 12
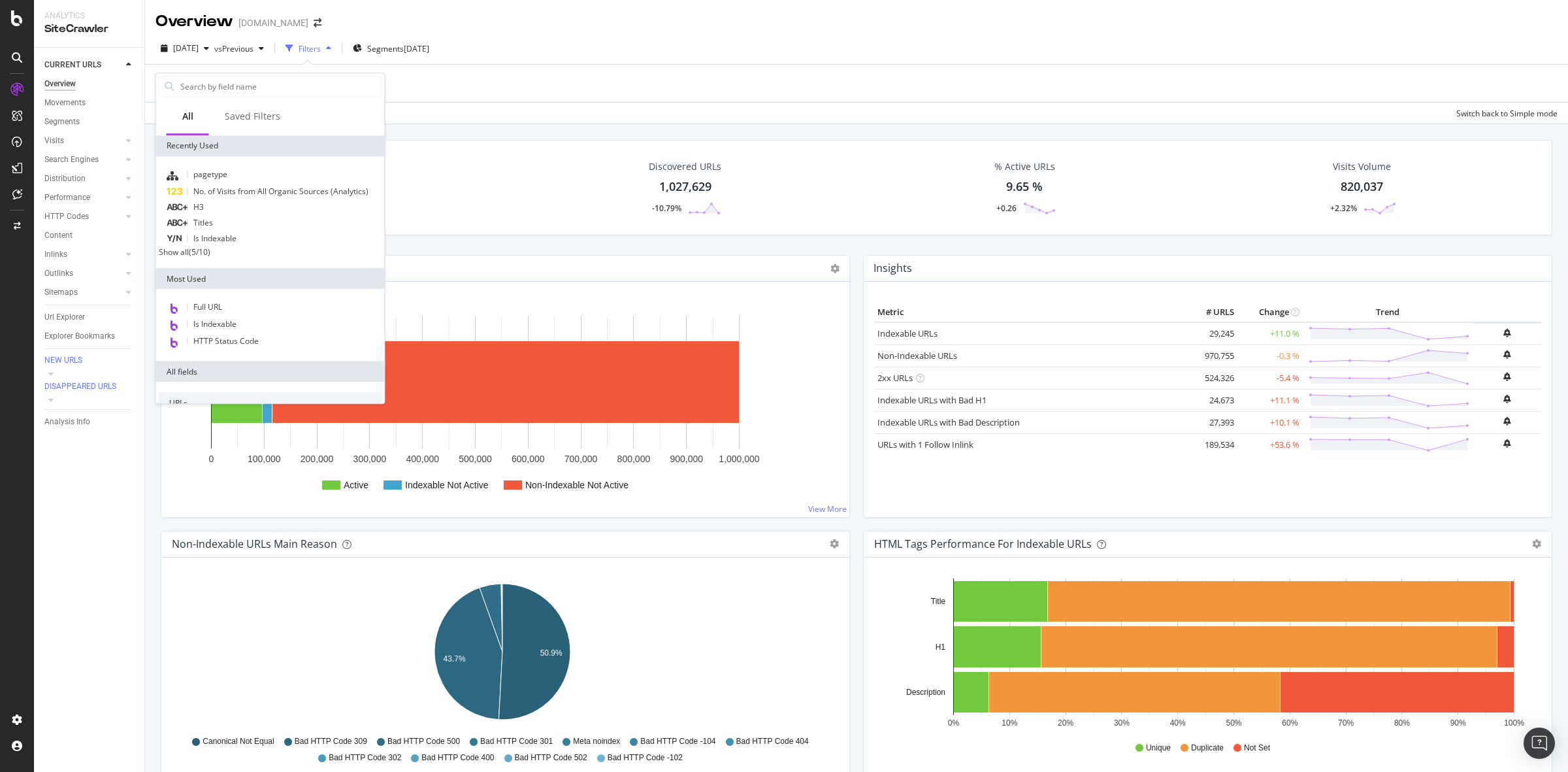
click at [466, 104] on div "Apply Clear Save Switch back to Simple mode" at bounding box center [857, 113] width 1423 height 21
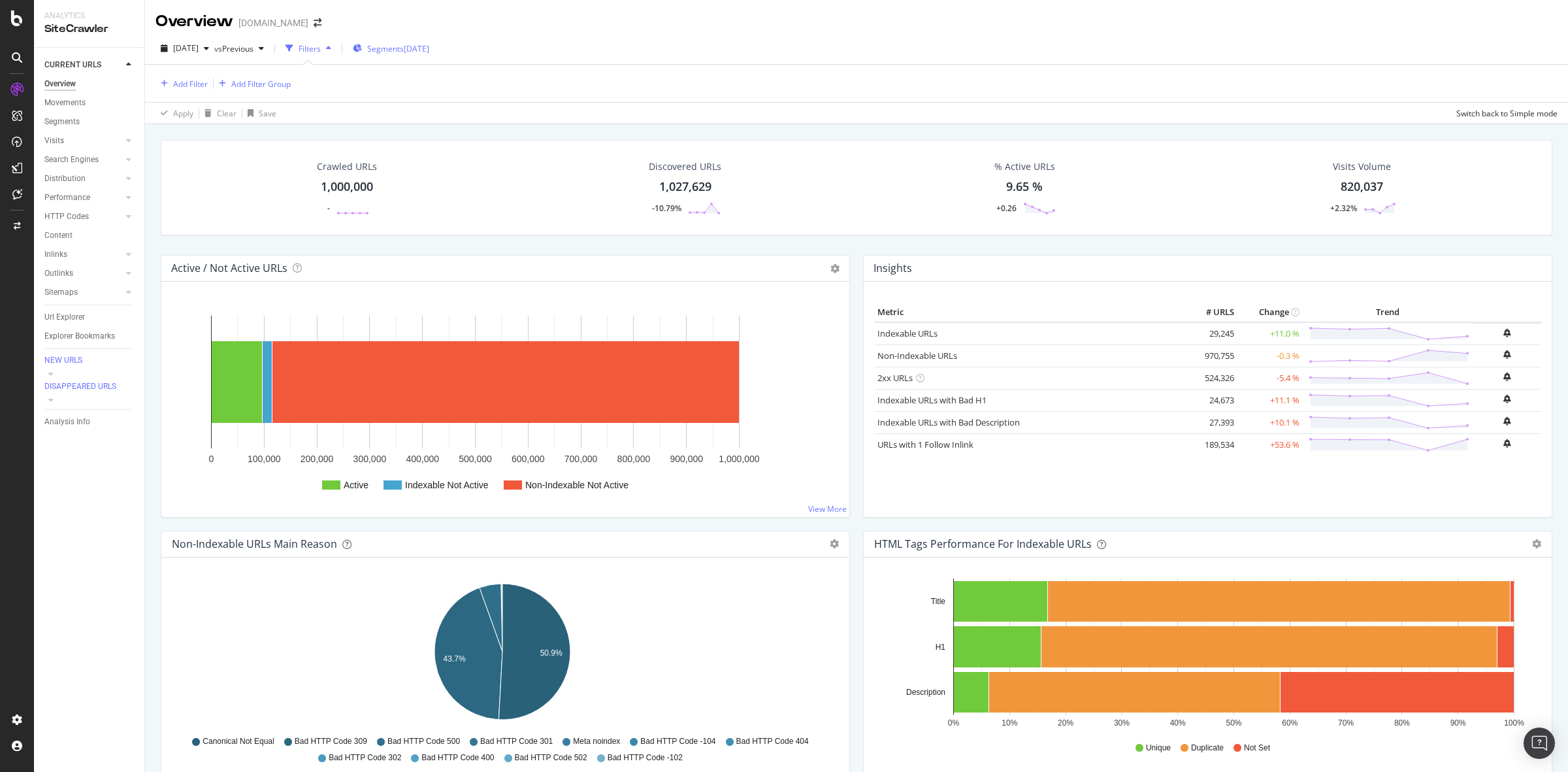
click at [430, 43] on div "Segments [DATE]" at bounding box center [391, 49] width 76 height 12
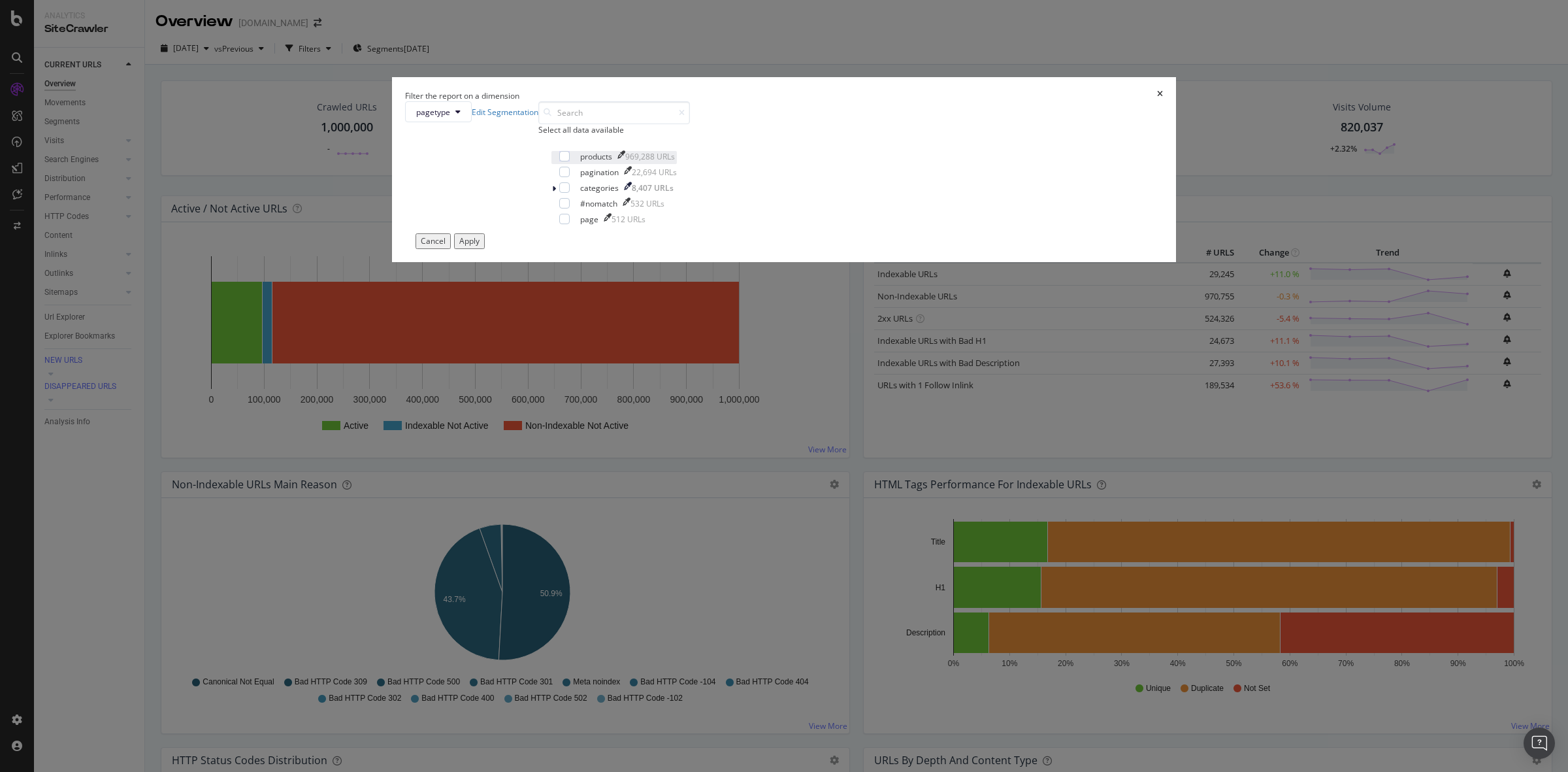
click at [612, 162] on div "products" at bounding box center [596, 156] width 32 height 12
click at [479, 246] on div "Apply" at bounding box center [469, 240] width 20 height 12
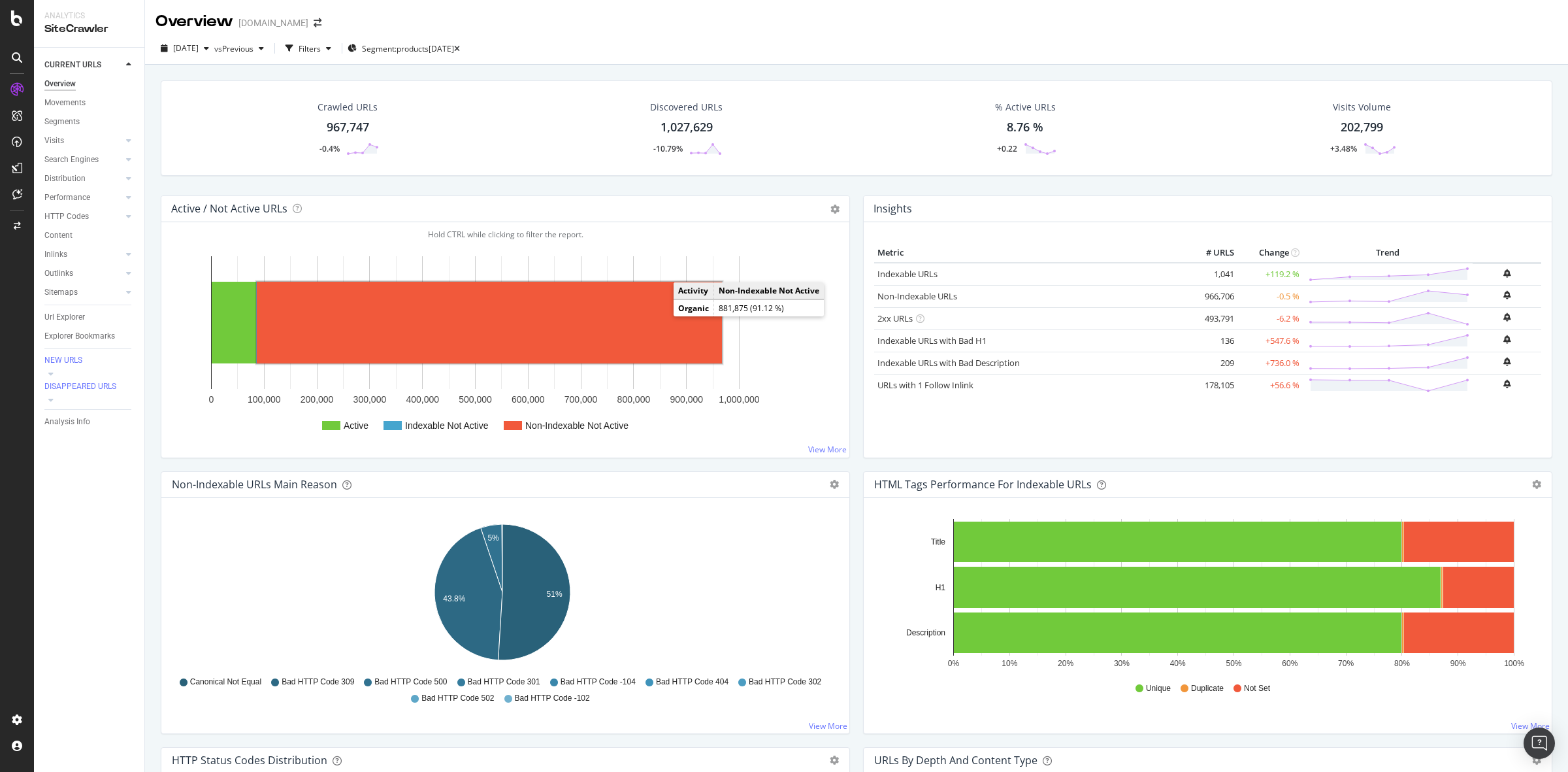
click at [643, 327] on rect "A chart." at bounding box center [489, 323] width 465 height 82
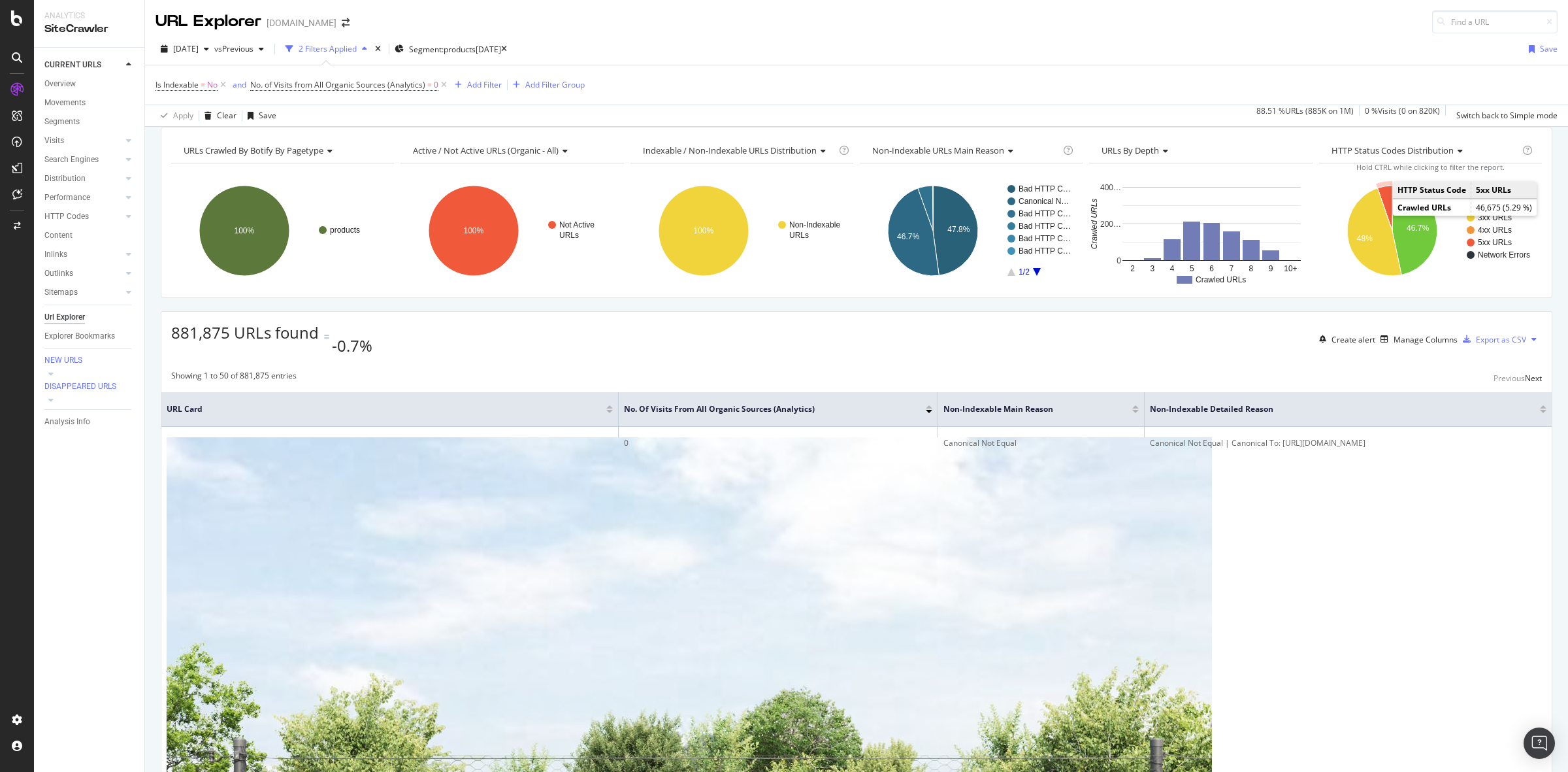
click at [1378, 214] on icon "A chart." at bounding box center [1385, 207] width 15 height 45
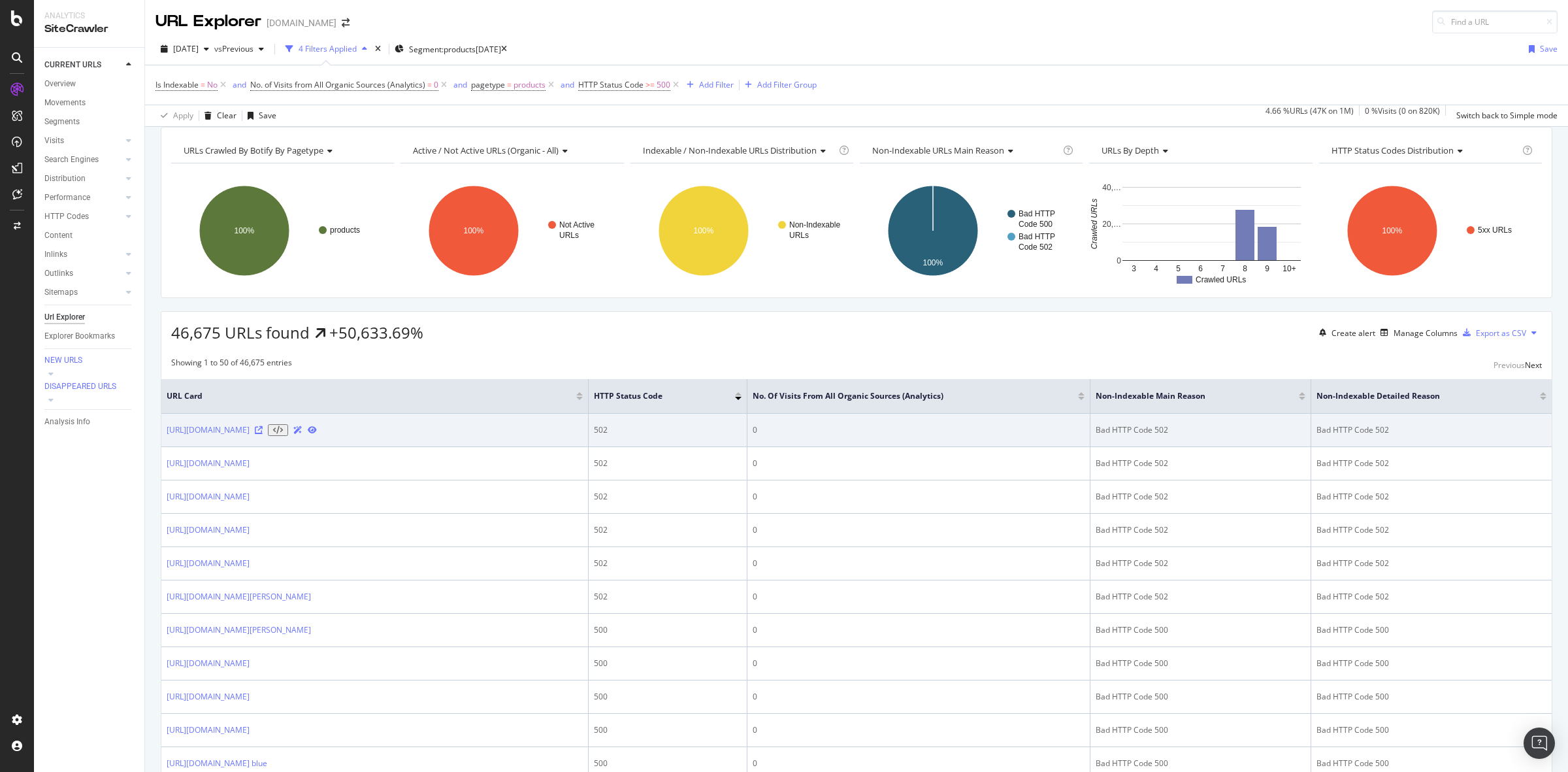
click at [262, 434] on icon at bounding box center [259, 430] width 8 height 8
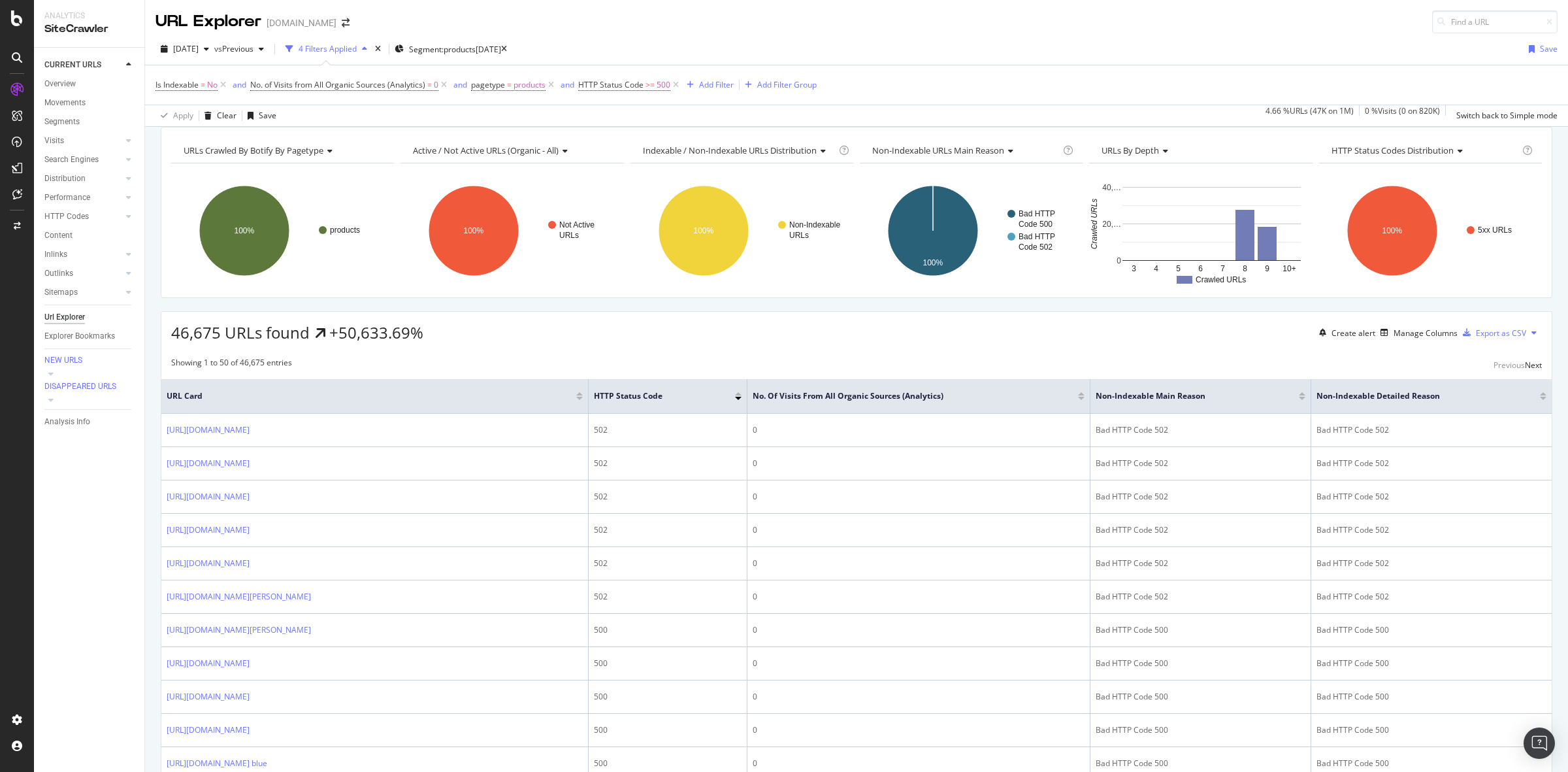
click at [642, 126] on div "Apply Clear Save 4.66 % URLs ( 47K on 1M ) 0 % Visits ( 0 on 820K ) Switch back…" at bounding box center [857, 115] width 1423 height 21
click at [130, 213] on icon at bounding box center [128, 216] width 5 height 8
click at [83, 233] on div "Top Charts" at bounding box center [70, 235] width 39 height 13
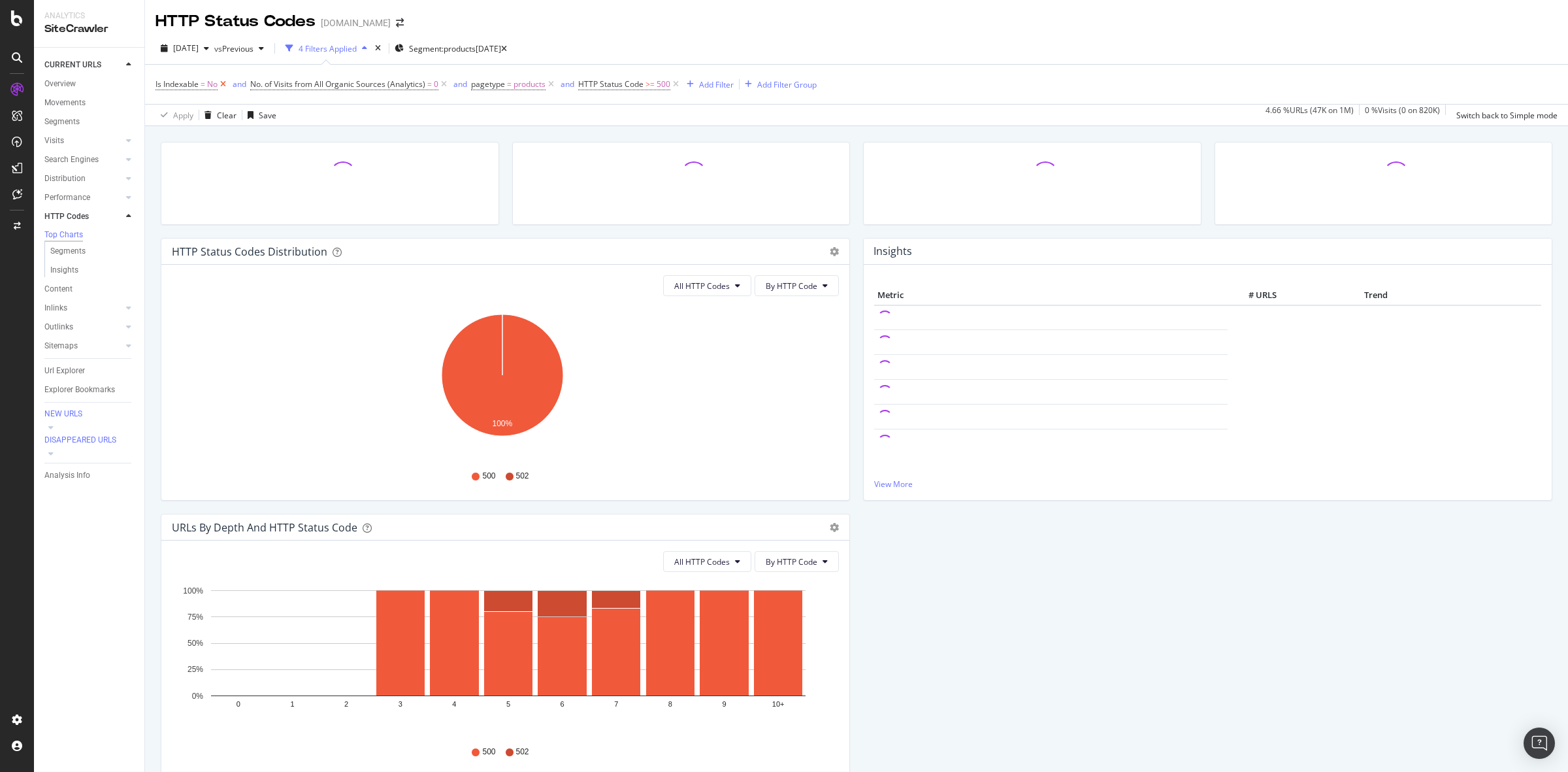
click at [225, 83] on icon at bounding box center [223, 84] width 12 height 13
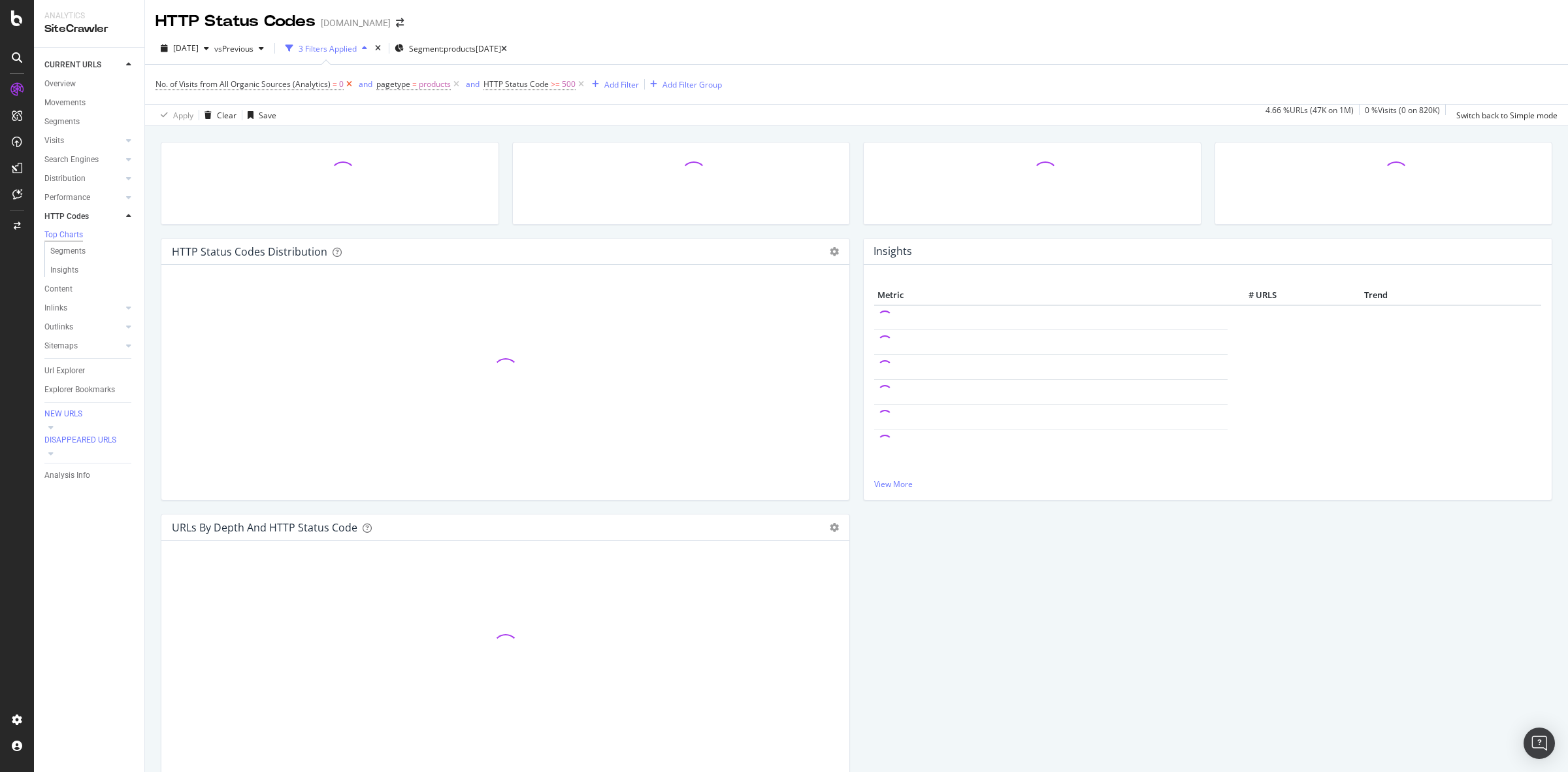
click at [347, 85] on icon at bounding box center [349, 84] width 12 height 13
click at [358, 86] on icon at bounding box center [360, 84] width 12 height 13
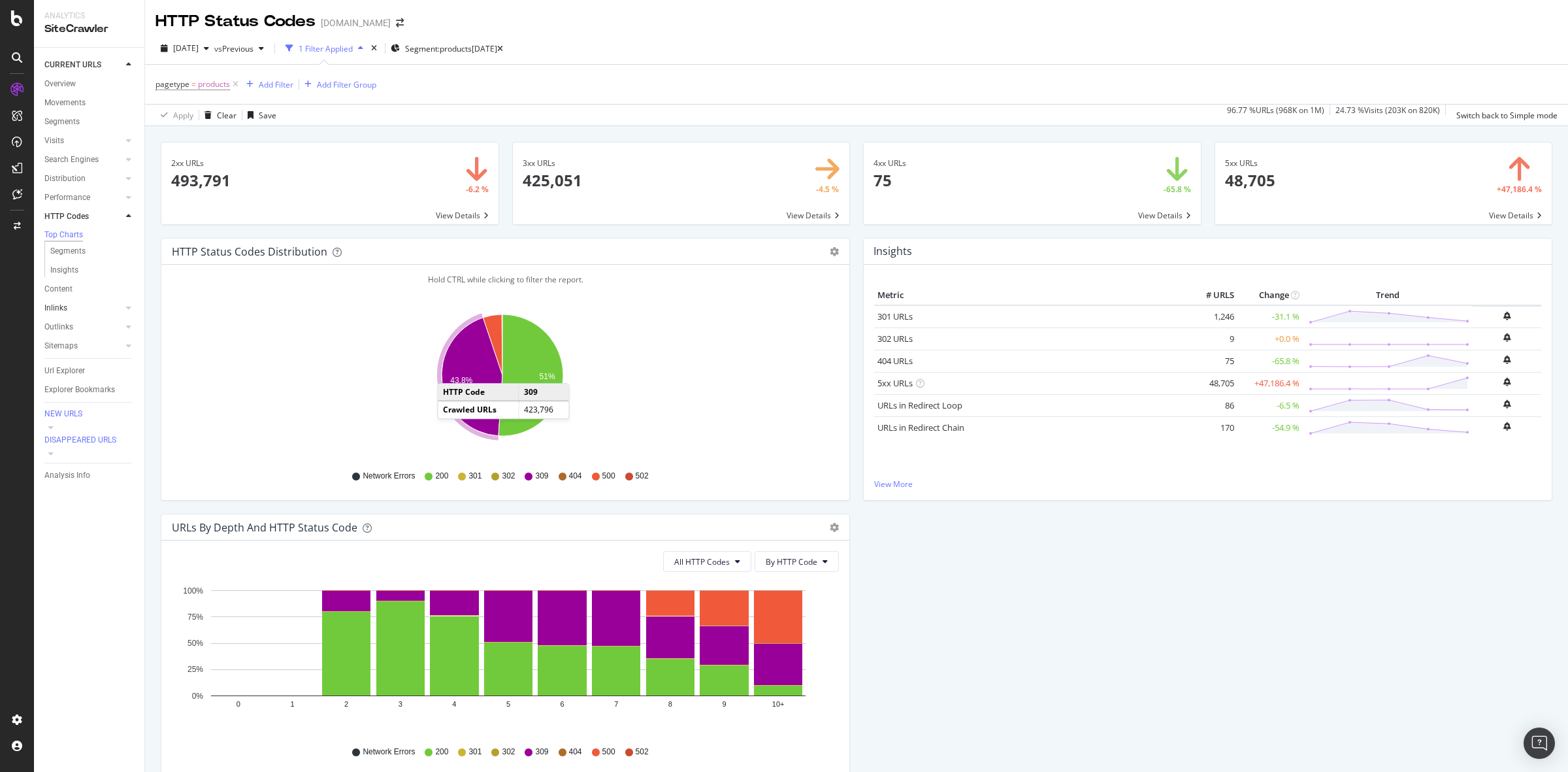
click at [120, 310] on div at bounding box center [115, 308] width 13 height 13
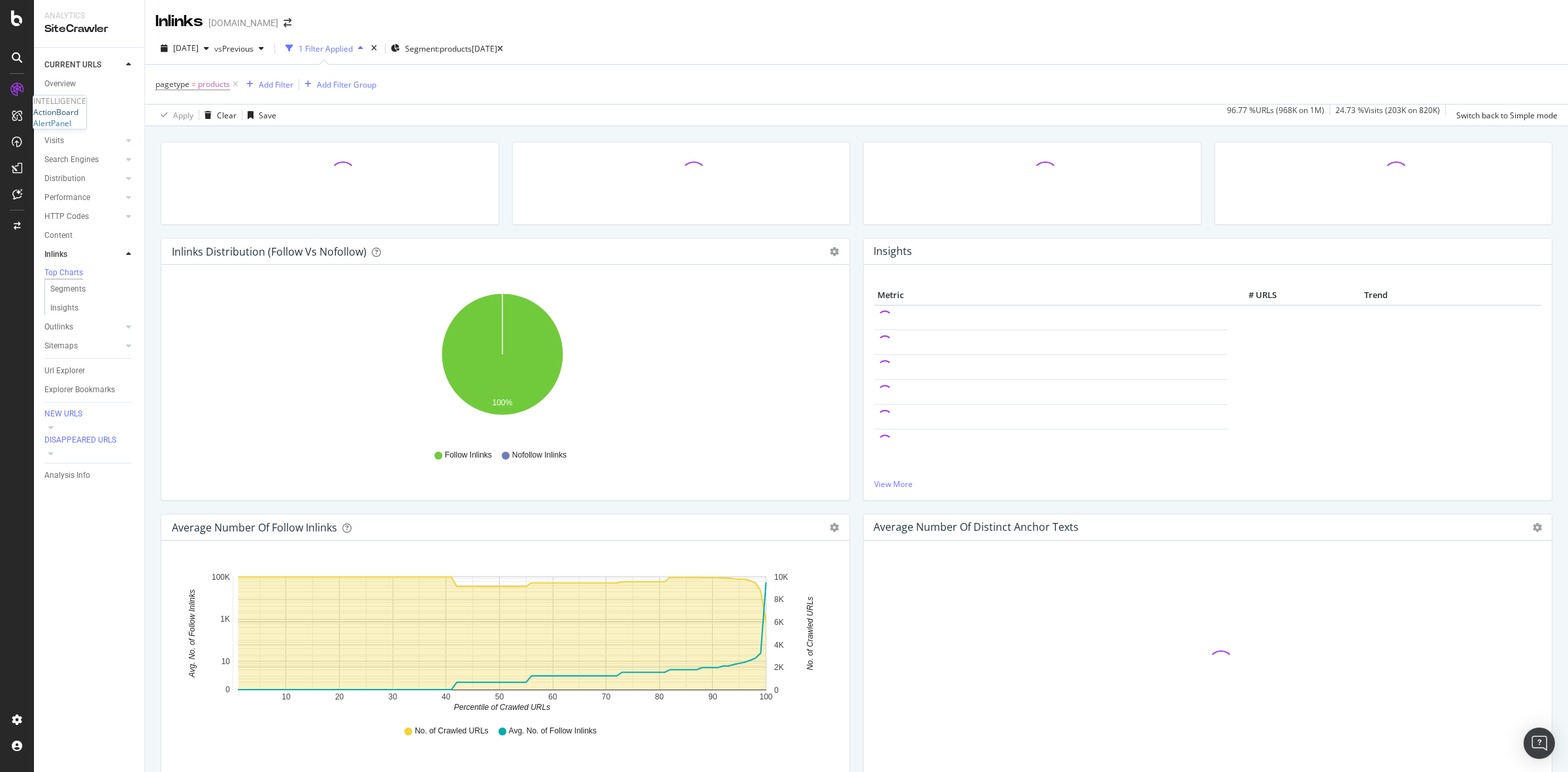
click at [78, 118] on div "ActionBoard" at bounding box center [56, 112] width 45 height 12
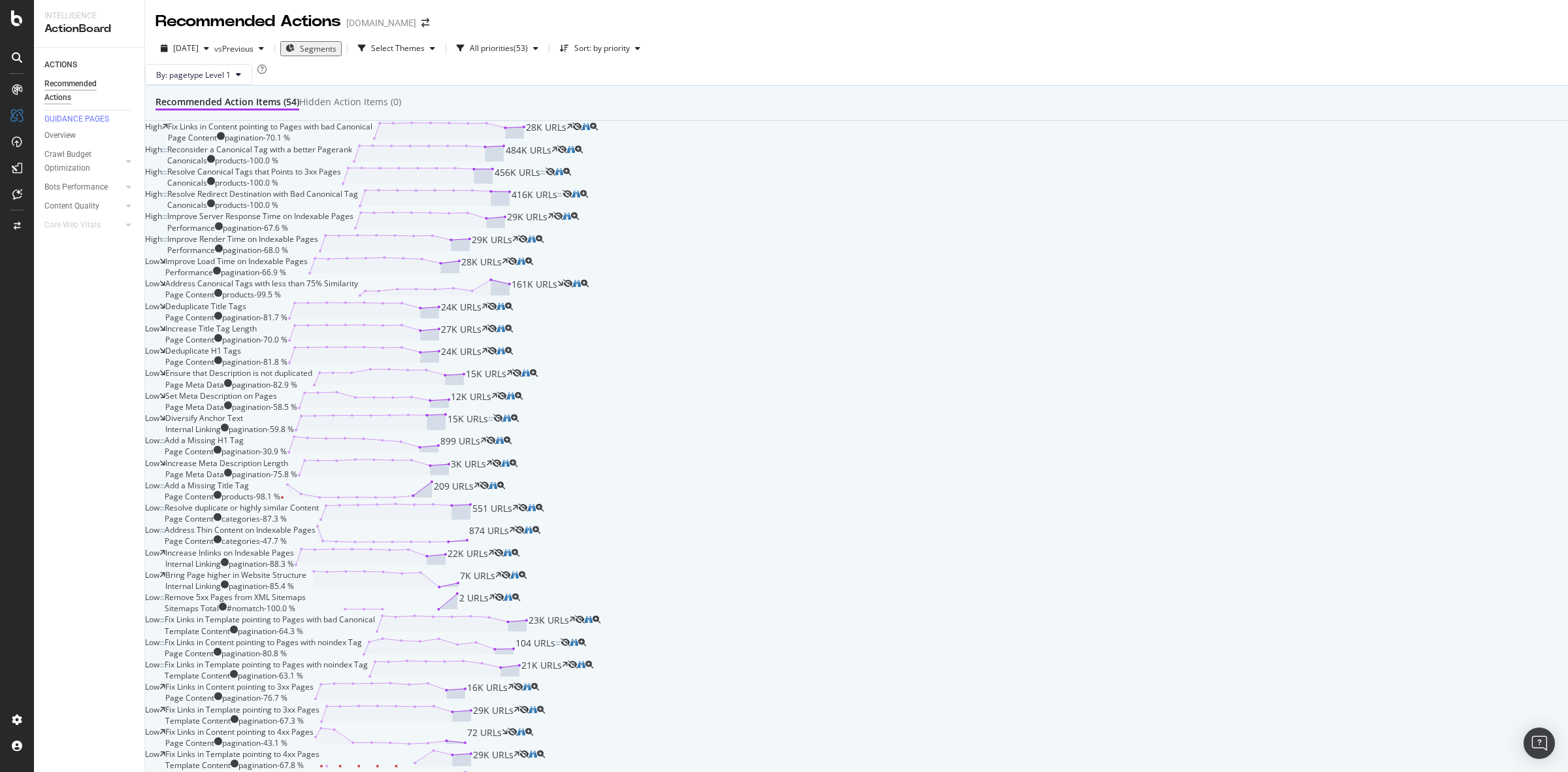
click at [372, 132] on div "Fix Links in Content pointing to Pages with bad Canonical" at bounding box center [270, 126] width 205 height 12
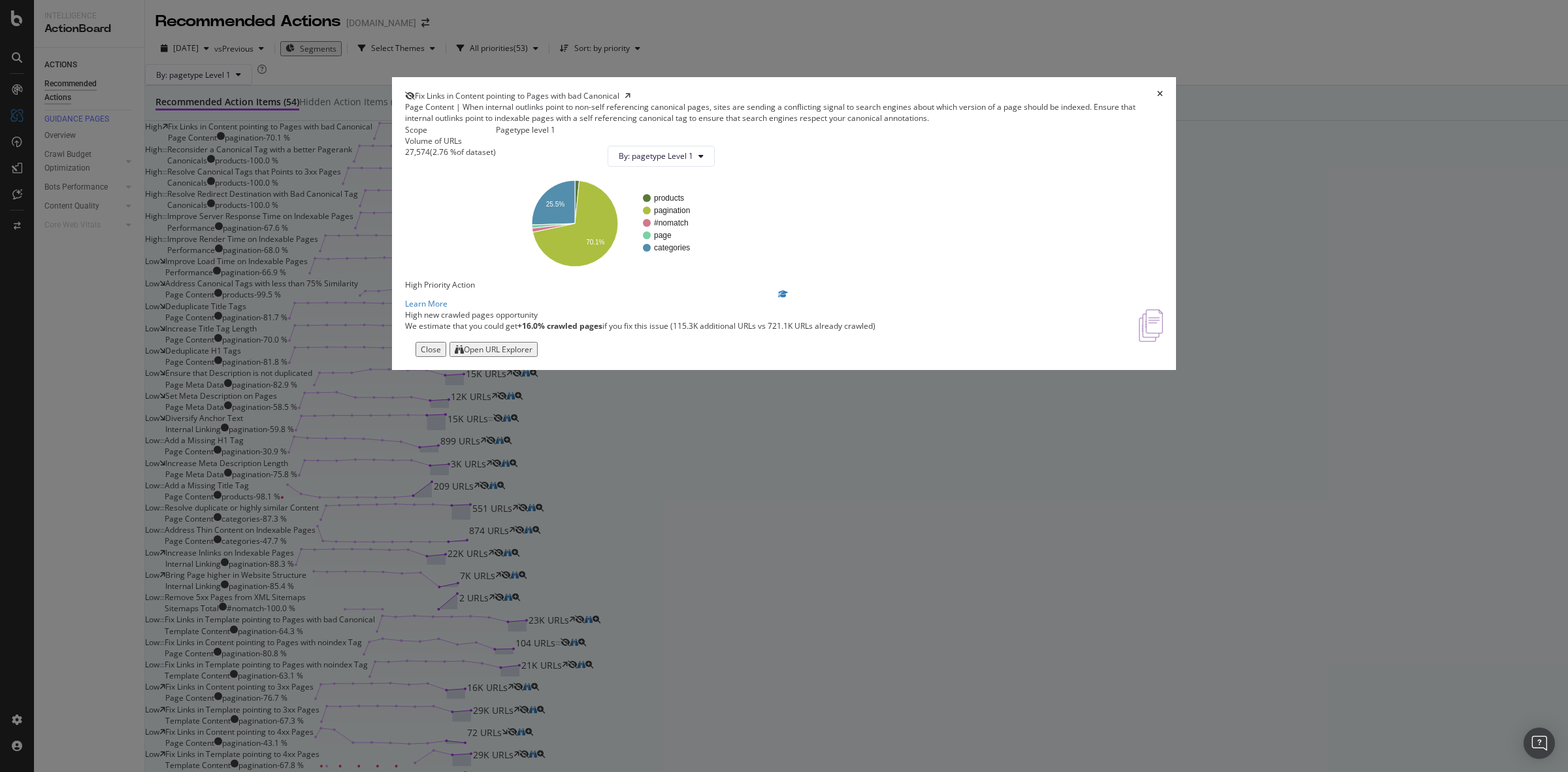
click at [532, 355] on div "Open URL Explorer" at bounding box center [498, 349] width 68 height 12
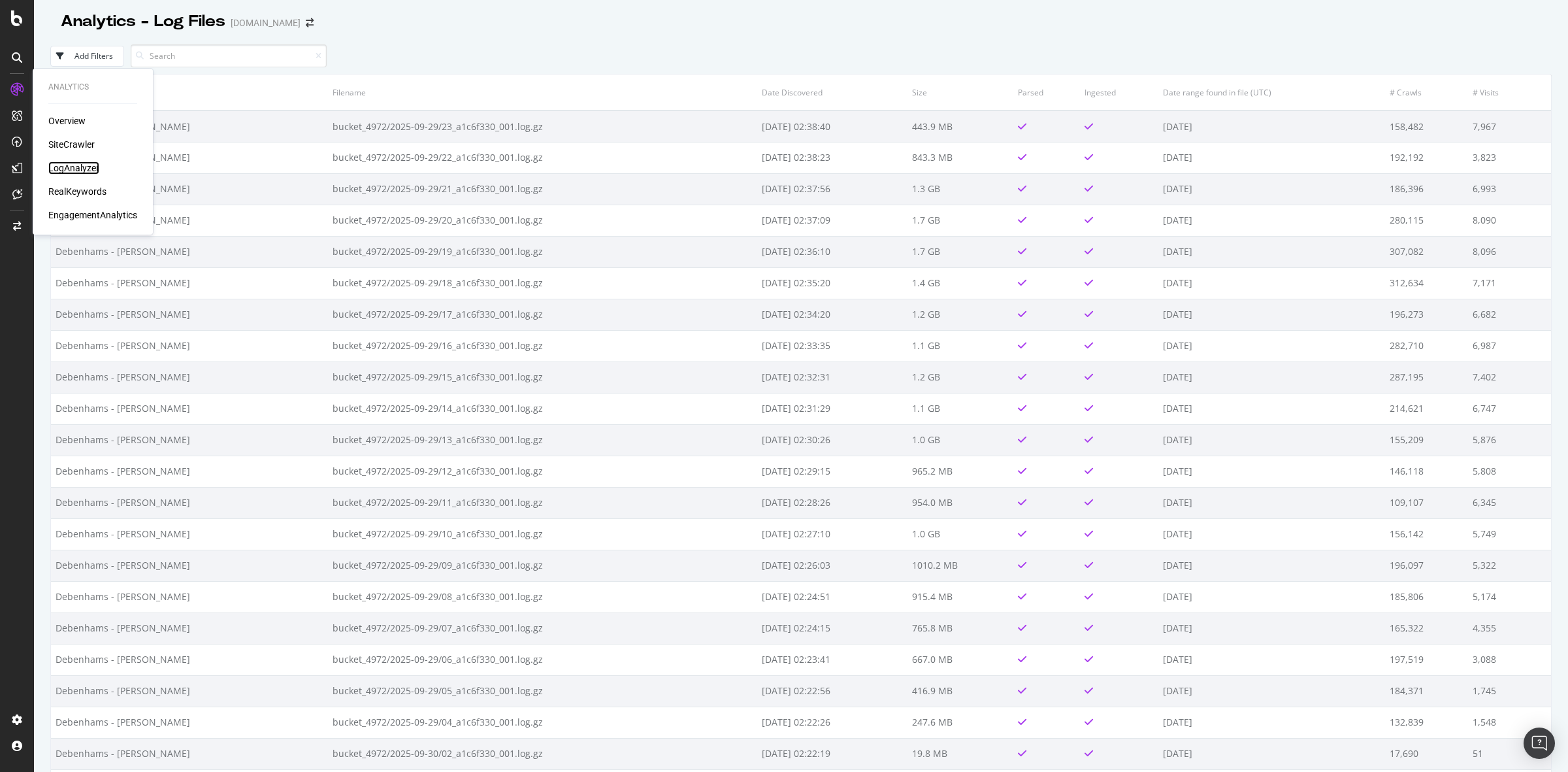
click at [89, 164] on div "LogAnalyzer" at bounding box center [74, 168] width 51 height 13
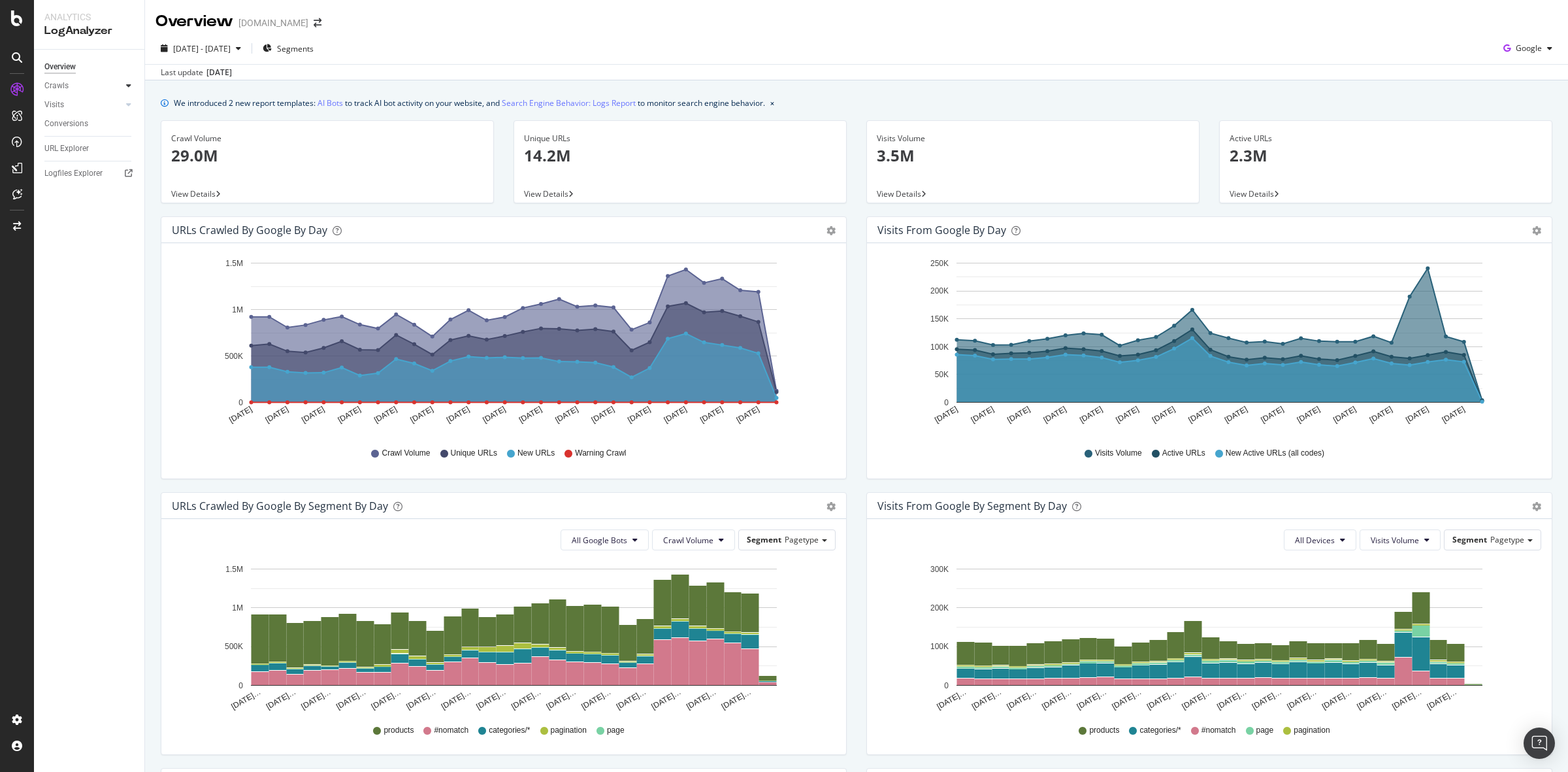
click at [134, 85] on div at bounding box center [128, 85] width 13 height 13
click at [73, 158] on div "HTTP Codes" at bounding box center [73, 156] width 44 height 13
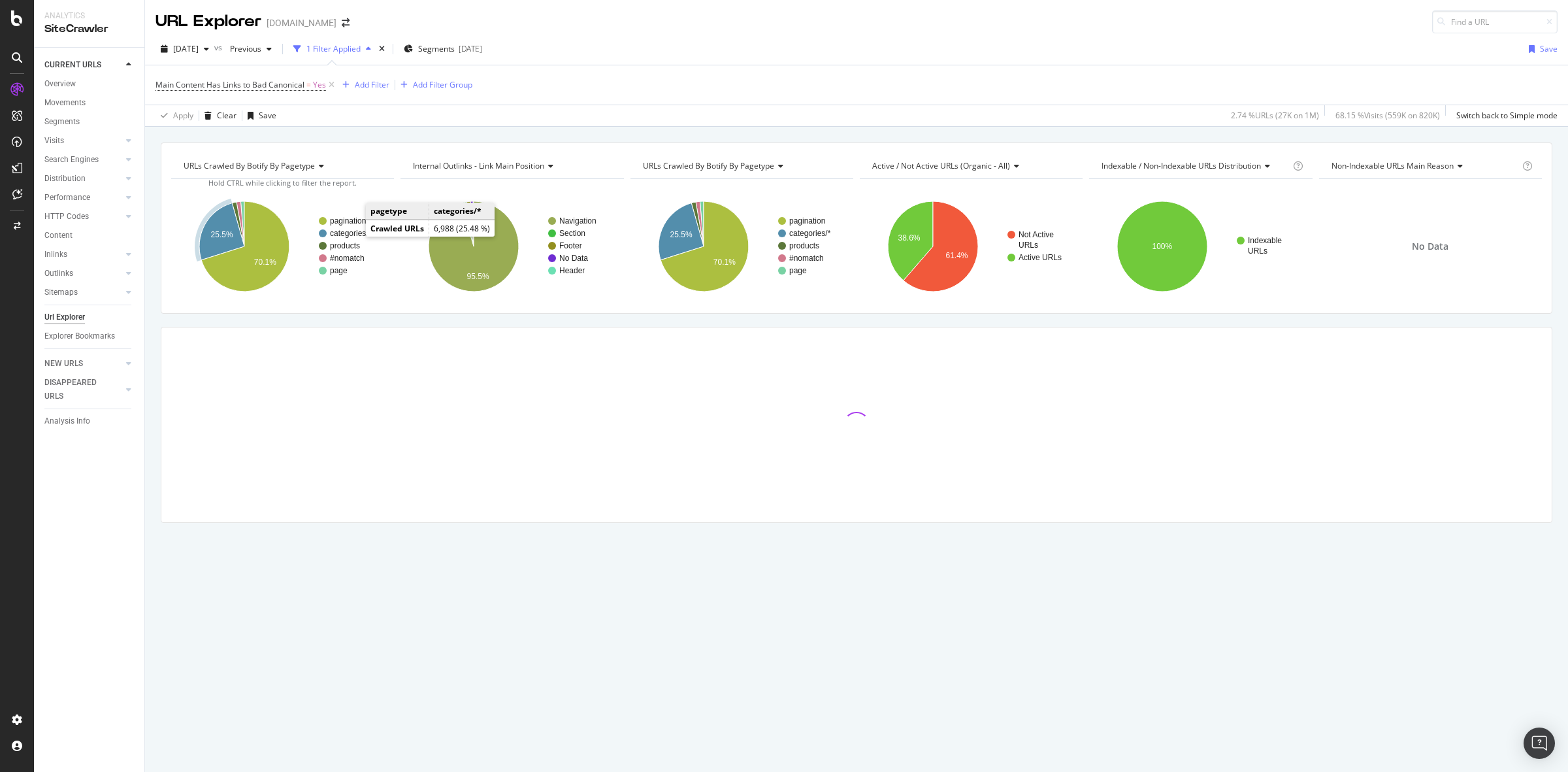
click at [350, 230] on text "categories/*" at bounding box center [350, 233] width 42 height 9
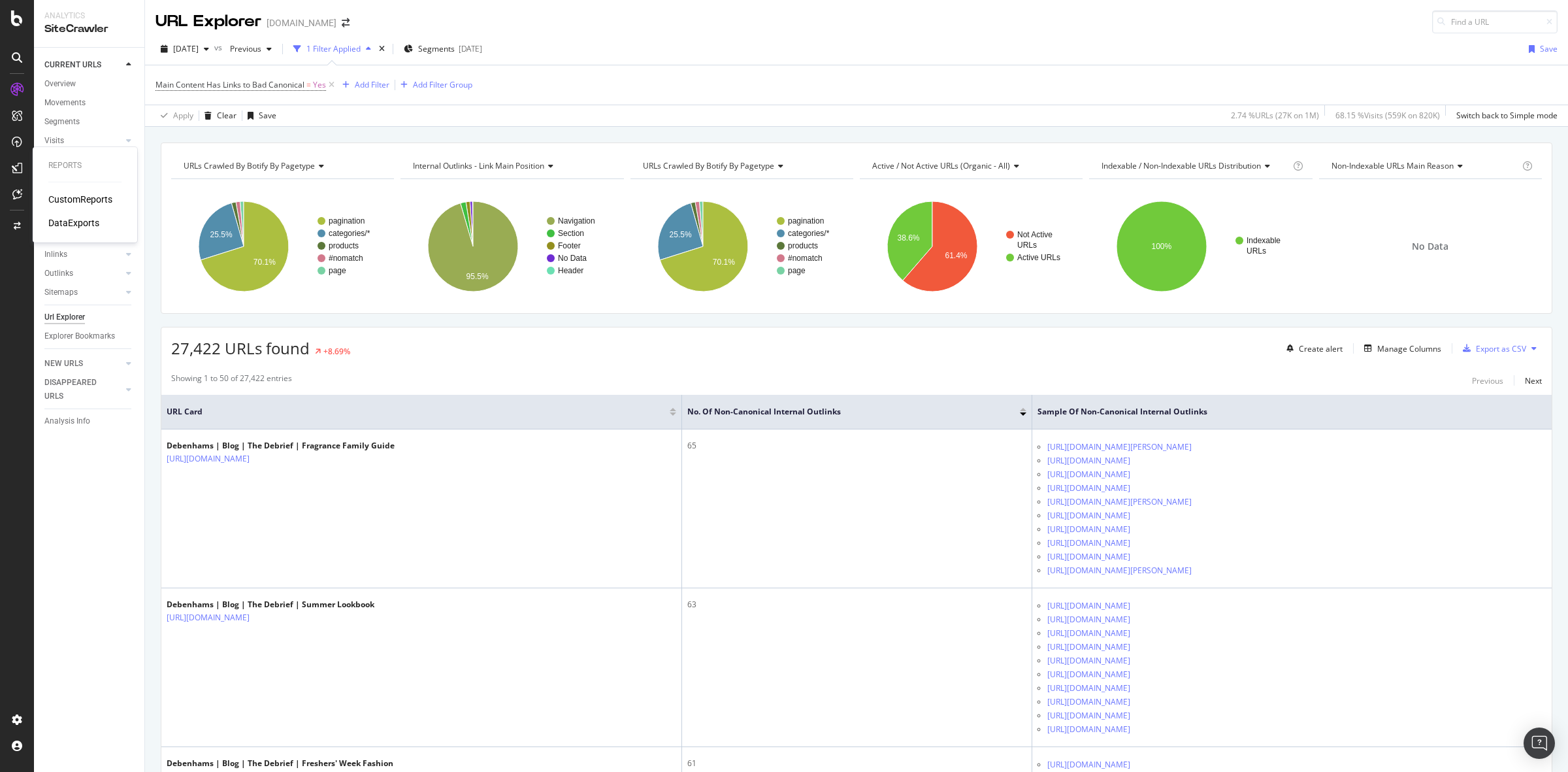
click at [86, 223] on div "DataExports" at bounding box center [74, 222] width 51 height 13
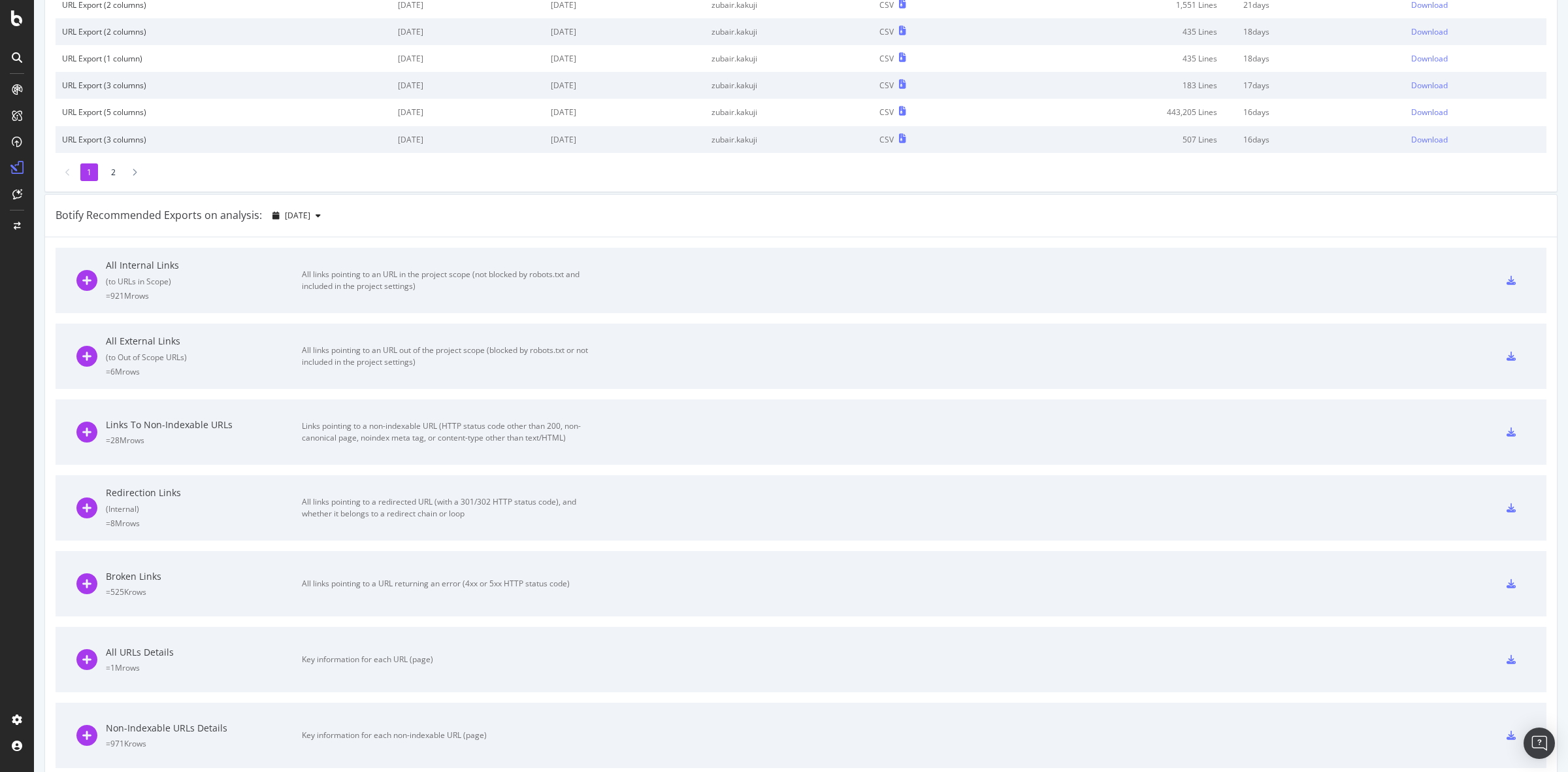
scroll to position [246, 0]
click at [470, 430] on div "Links pointing to a non-indexable URL (HTTP status code other than 200, non-can…" at bounding box center [449, 426] width 294 height 24
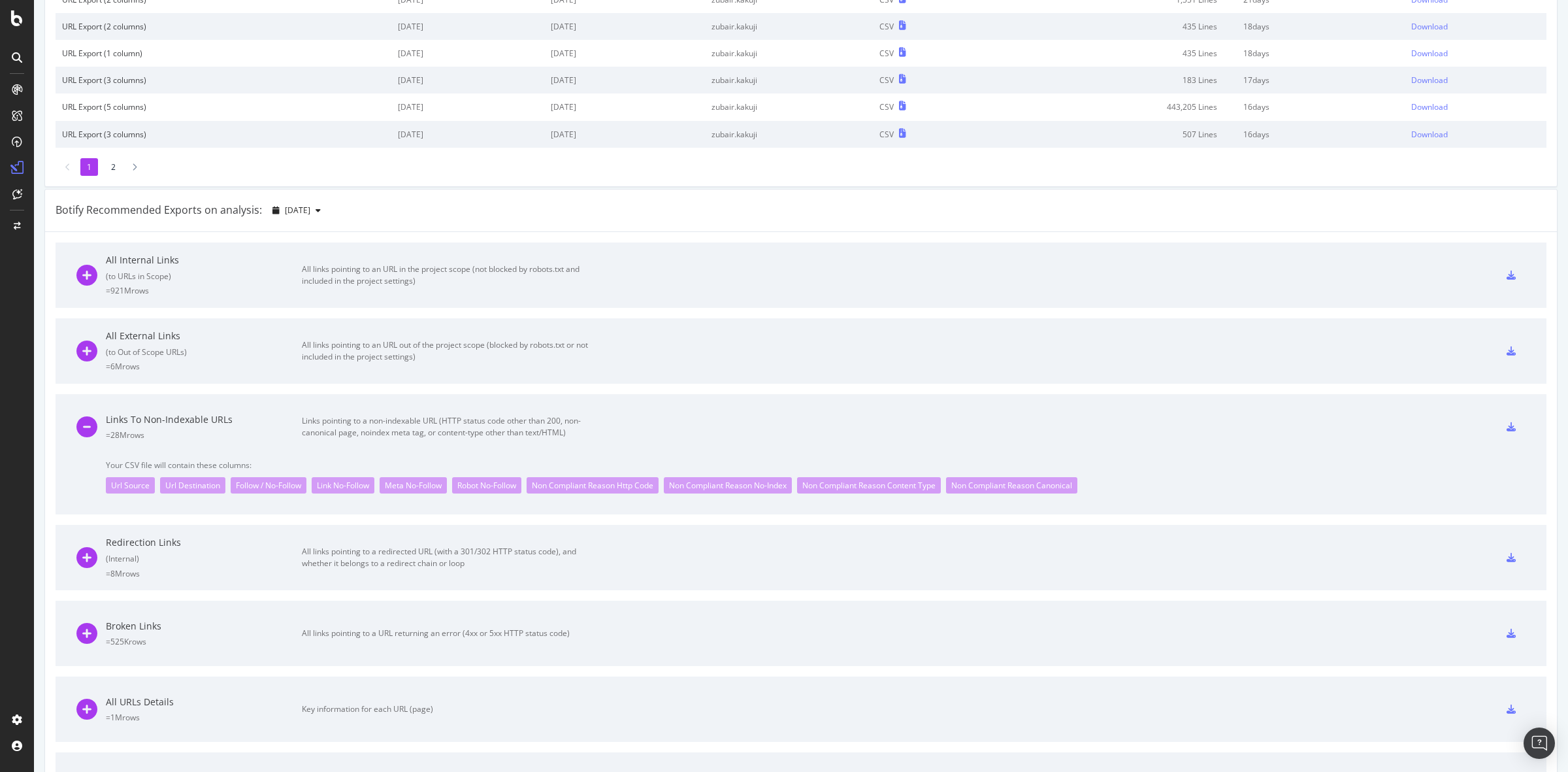
click at [177, 487] on div "Url Destination" at bounding box center [193, 485] width 66 height 16
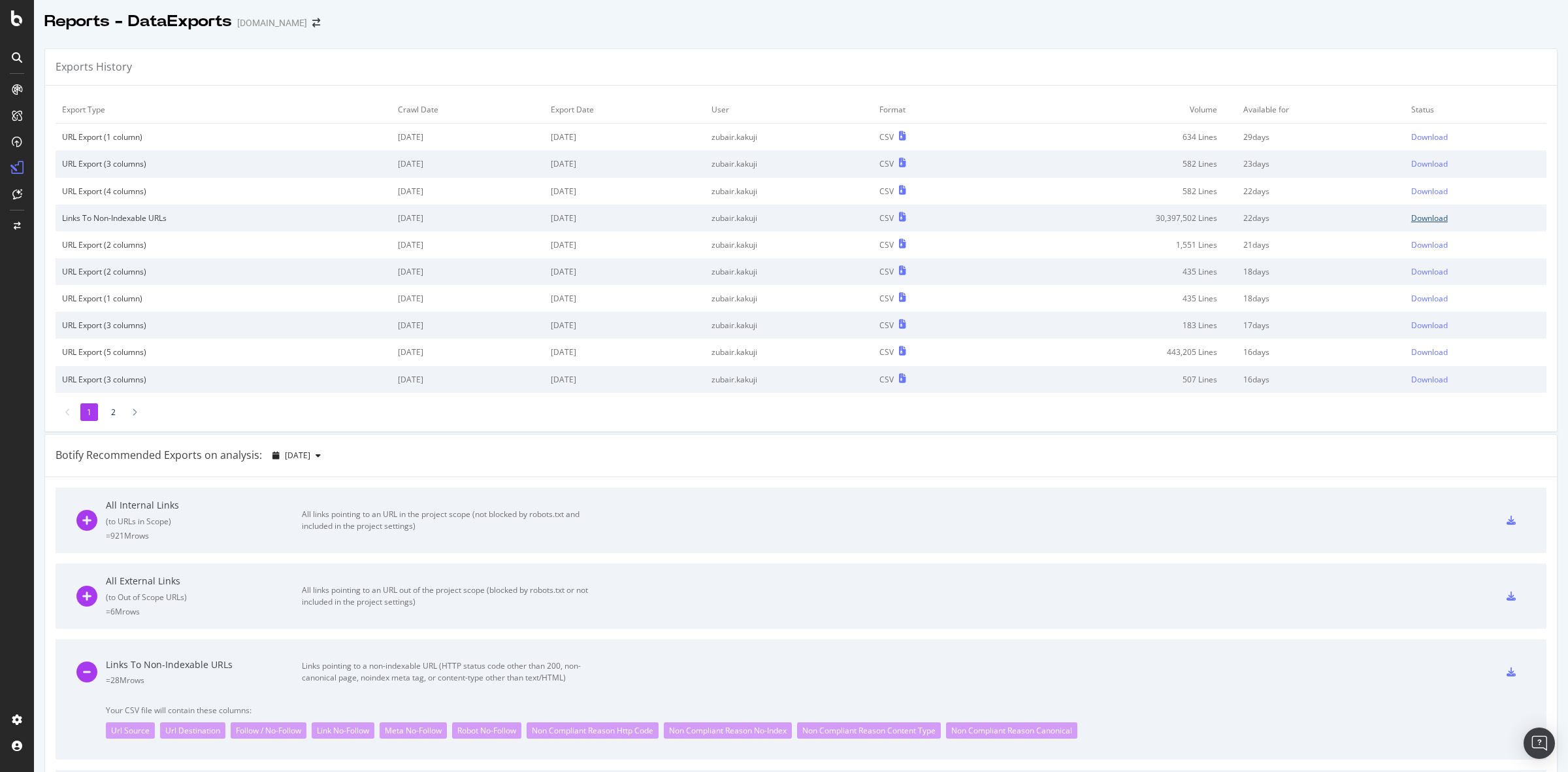
click at [1411, 217] on div "Download" at bounding box center [1429, 218] width 36 height 12
click at [828, 21] on div "Reports - DataExports debenhams.com" at bounding box center [801, 16] width 1534 height 33
click at [1066, 26] on div "Reports - DataExports debenhams.com" at bounding box center [801, 16] width 1534 height 33
